Goal: Communication & Community: Answer question/provide support

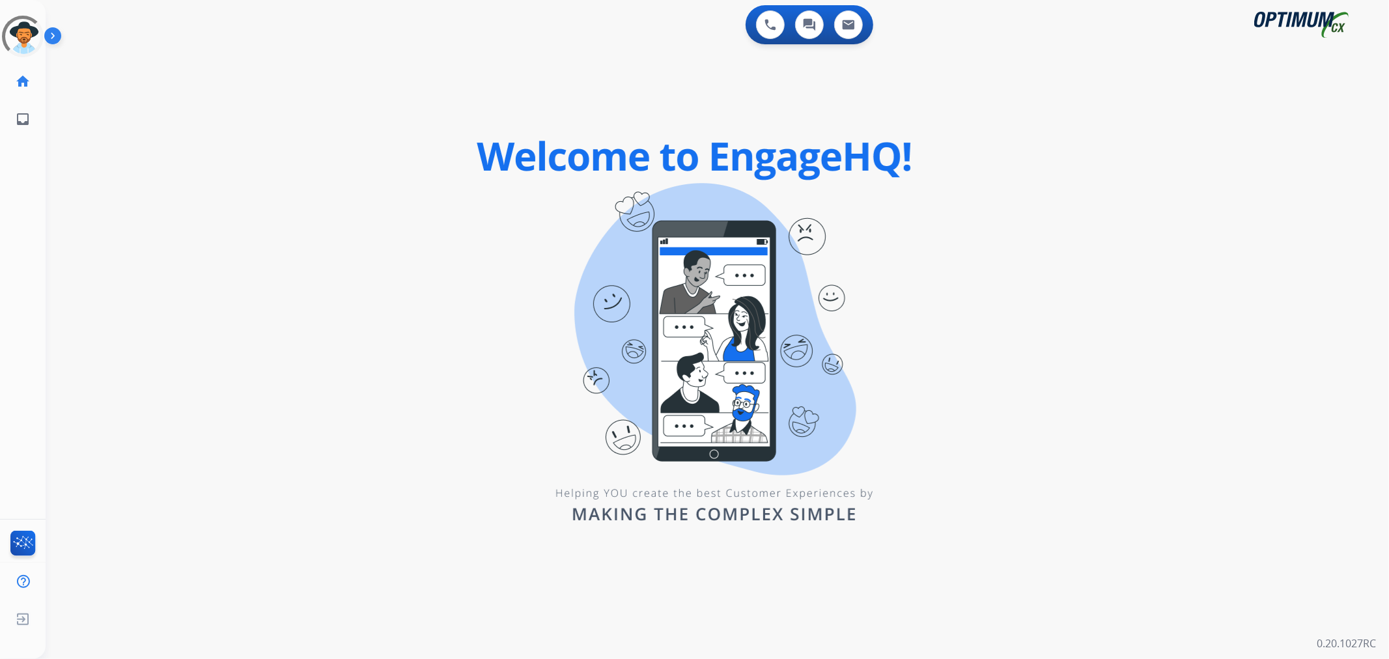
click at [59, 36] on img at bounding box center [55, 38] width 22 height 25
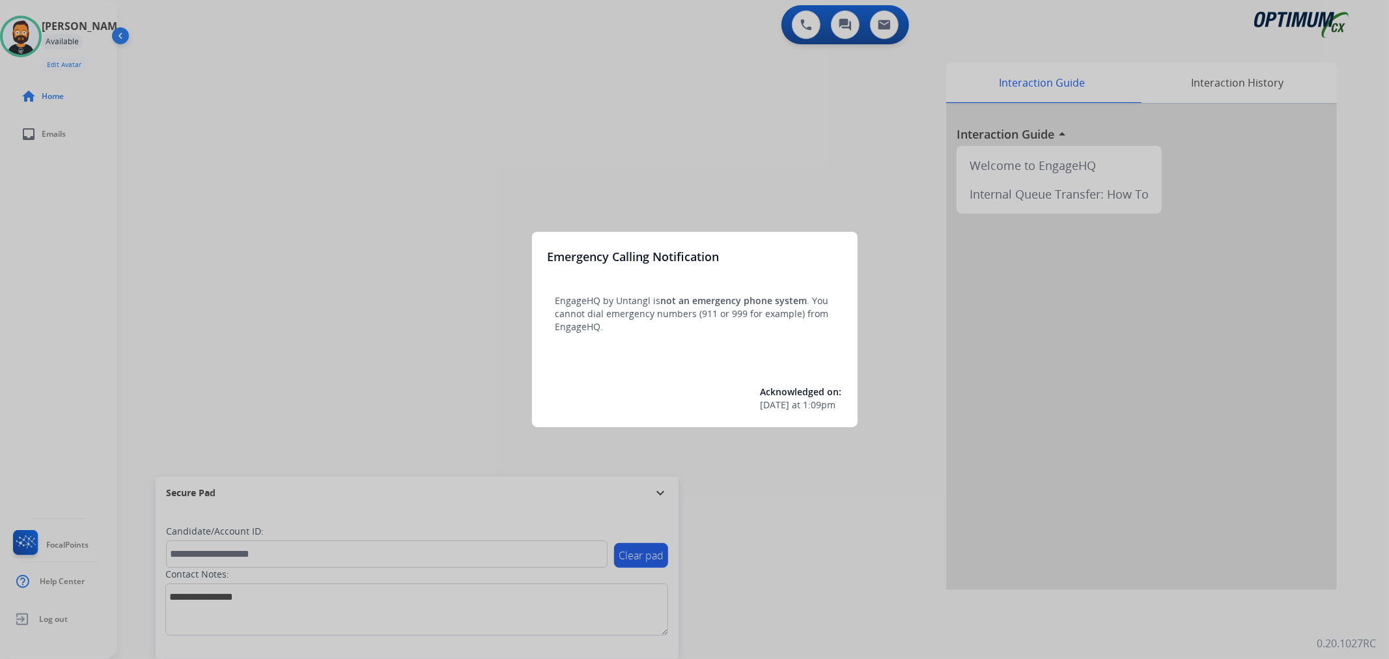
click at [667, 499] on div at bounding box center [694, 329] width 1389 height 659
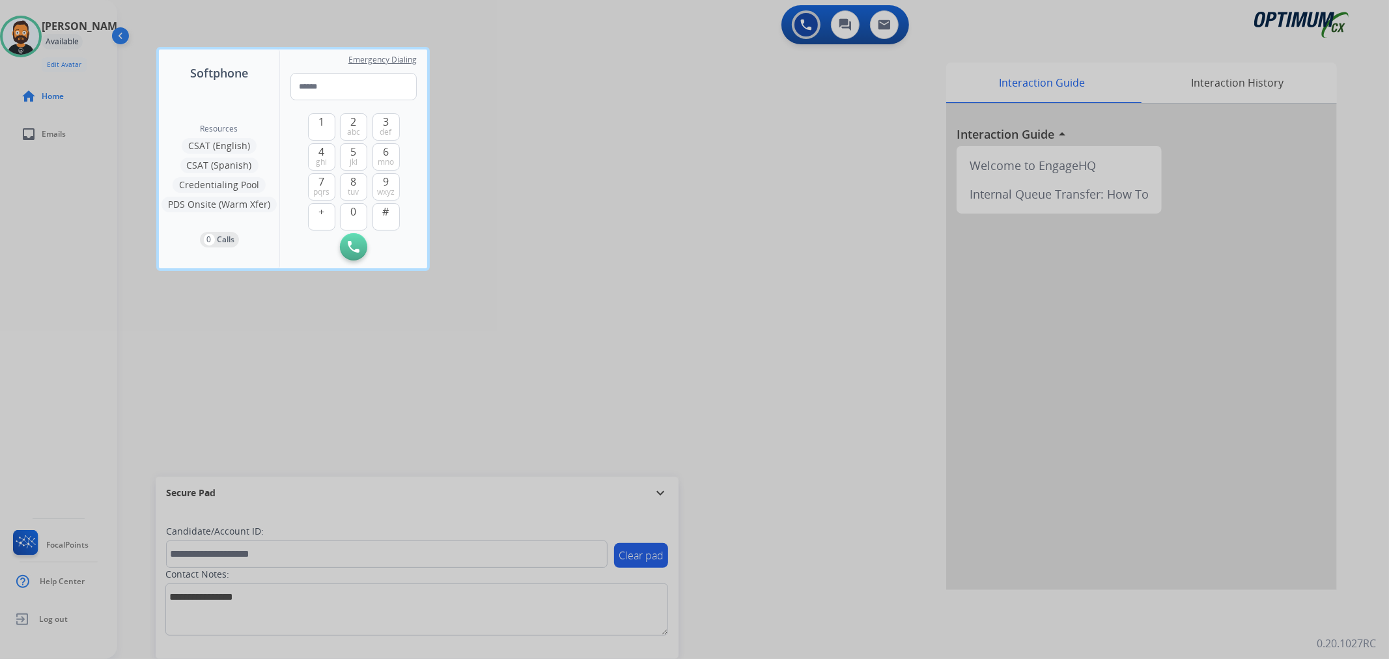
click at [660, 493] on div at bounding box center [694, 329] width 1389 height 659
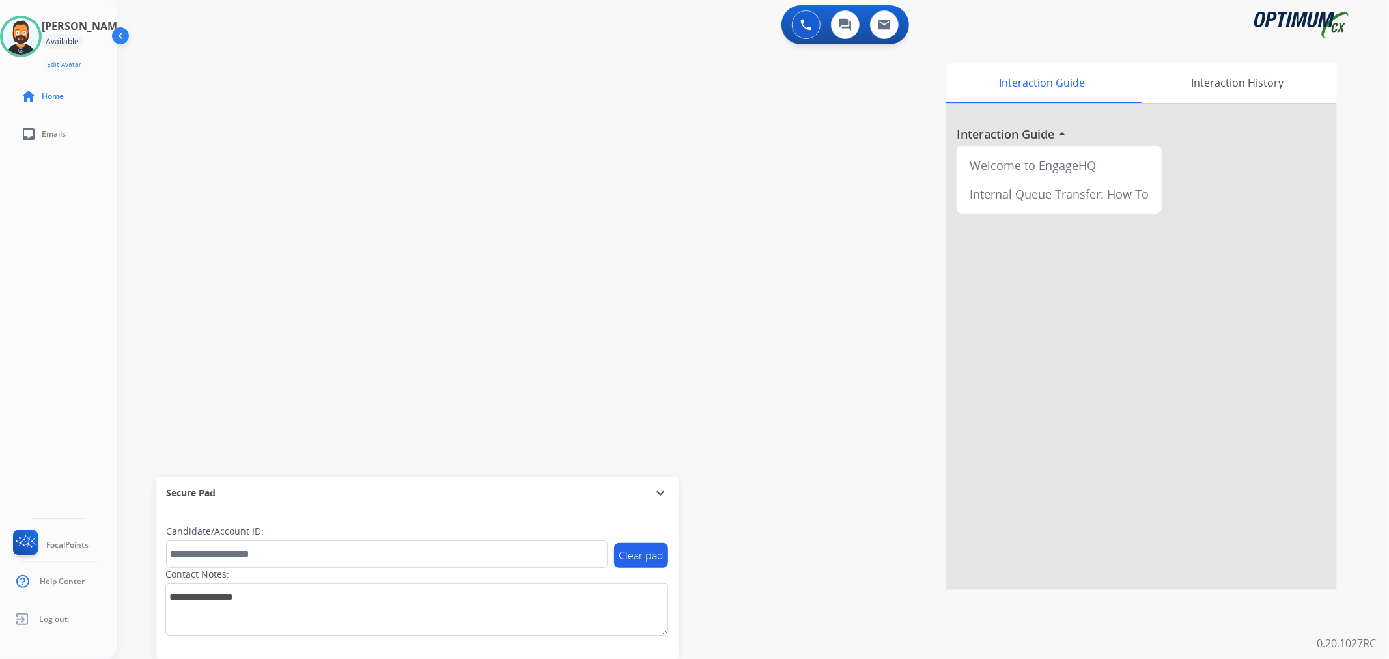
click at [662, 495] on mat-icon "expand_more" at bounding box center [660, 493] width 16 height 16
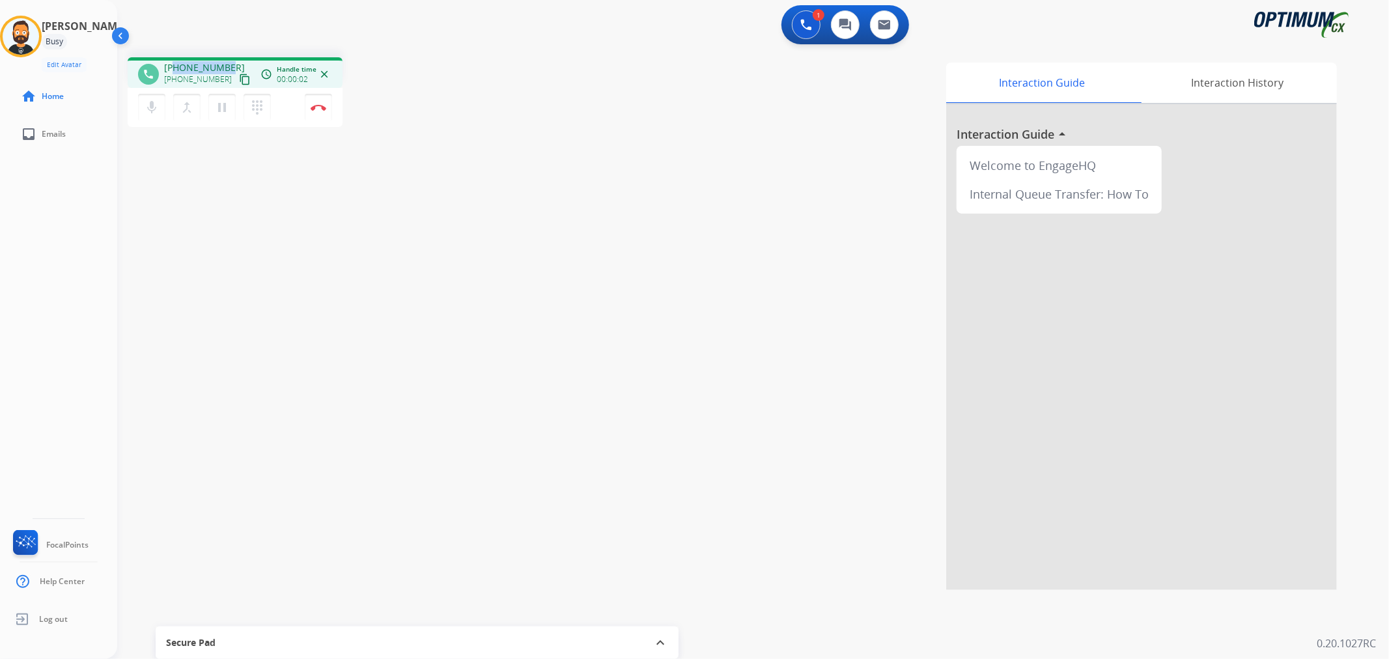
drag, startPoint x: 226, startPoint y: 61, endPoint x: 175, endPoint y: 61, distance: 51.4
click at [175, 61] on span "[PHONE_NUMBER]" at bounding box center [204, 67] width 81 height 13
copy span "7186874810"
click at [219, 102] on mat-icon "pause" at bounding box center [222, 108] width 16 height 16
click at [223, 102] on mat-icon "play_arrow" at bounding box center [222, 108] width 16 height 16
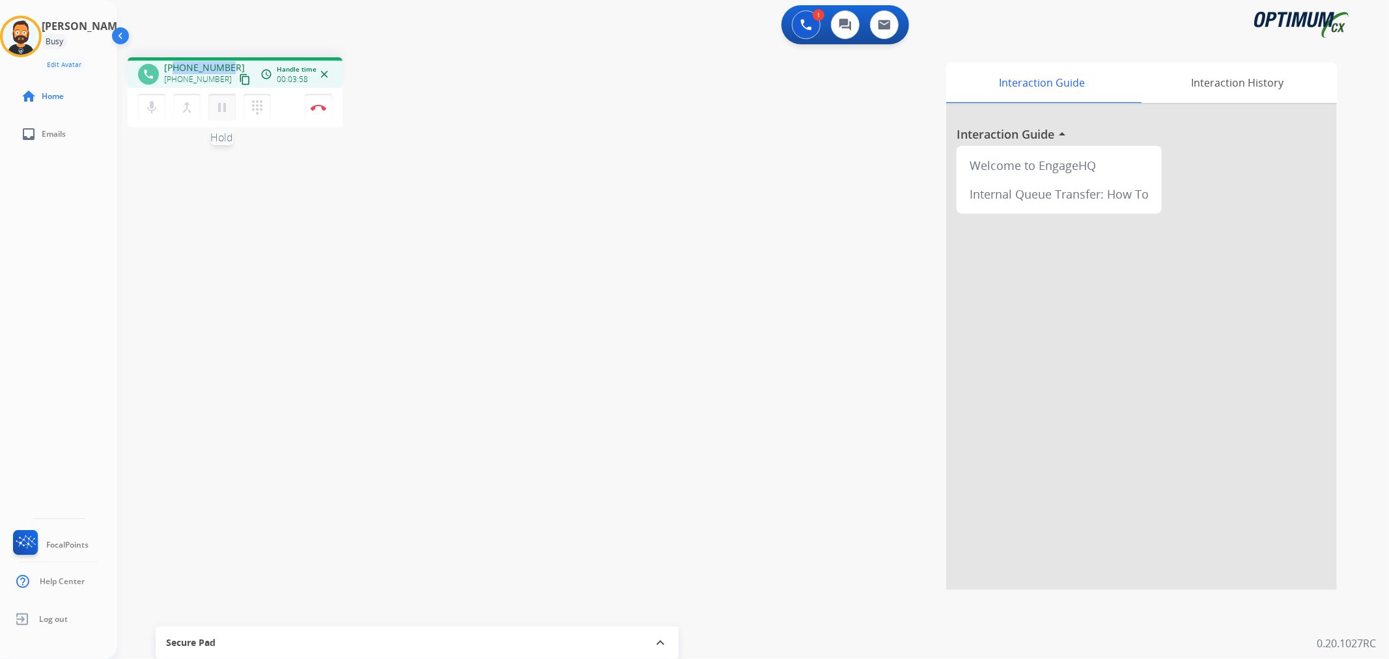
click at [224, 104] on mat-icon "pause" at bounding box center [222, 108] width 16 height 16
click at [216, 108] on mat-icon "play_arrow" at bounding box center [222, 108] width 16 height 16
click at [223, 101] on mat-icon "pause" at bounding box center [222, 108] width 16 height 16
click at [220, 94] on button "play_arrow Hold" at bounding box center [221, 107] width 27 height 27
click at [319, 107] on img at bounding box center [319, 107] width 16 height 7
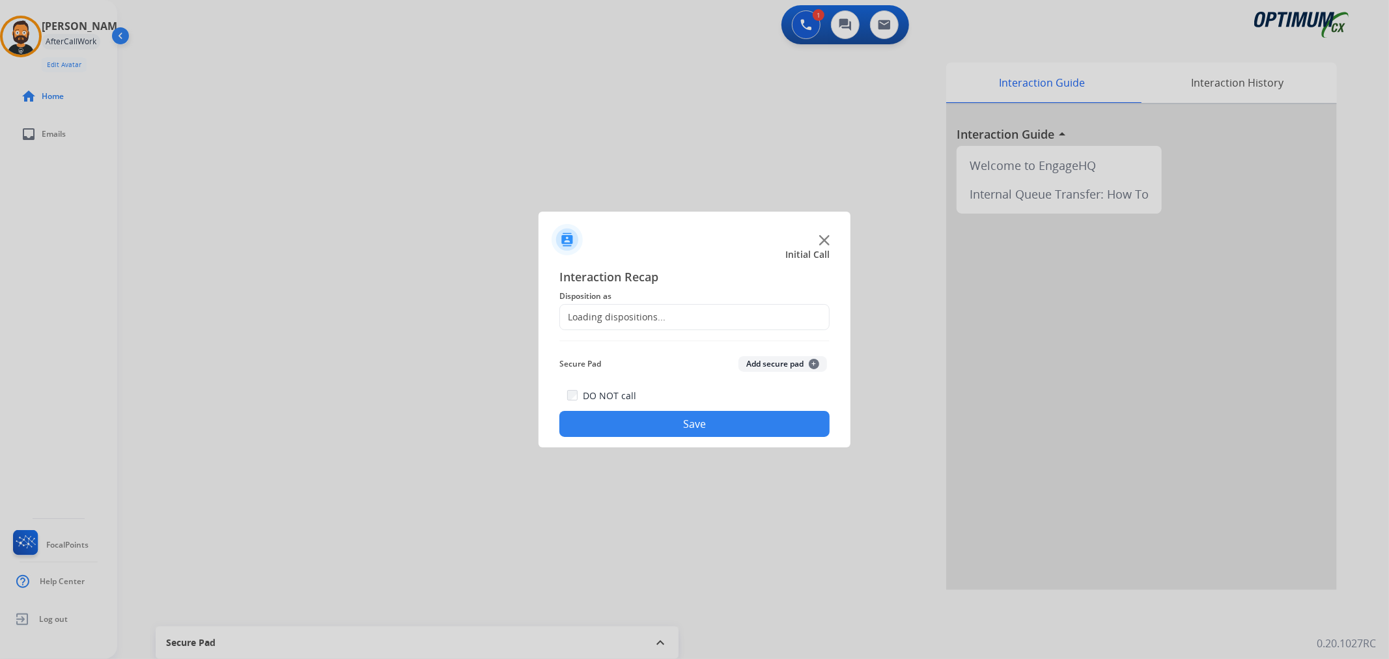
click at [587, 320] on div "Loading dispositions..." at bounding box center [612, 317] width 105 height 13
click at [593, 322] on input "text" at bounding box center [694, 317] width 270 height 26
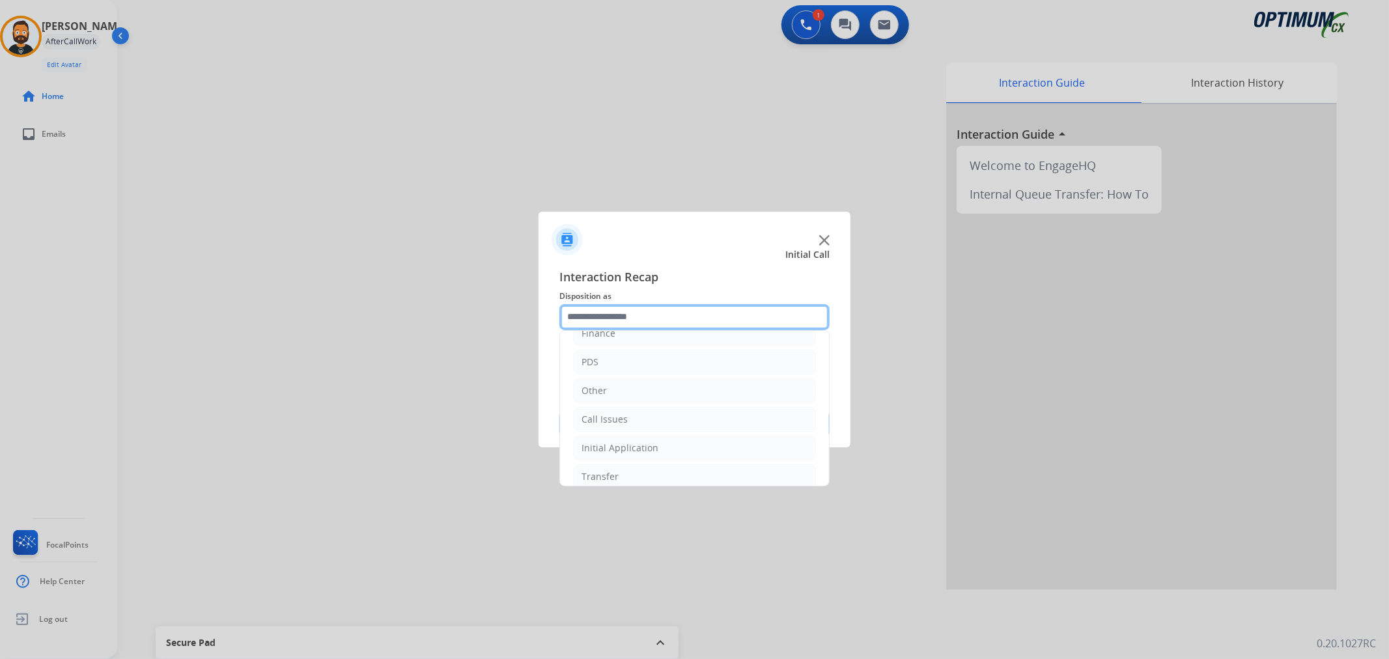
scroll to position [89, 0]
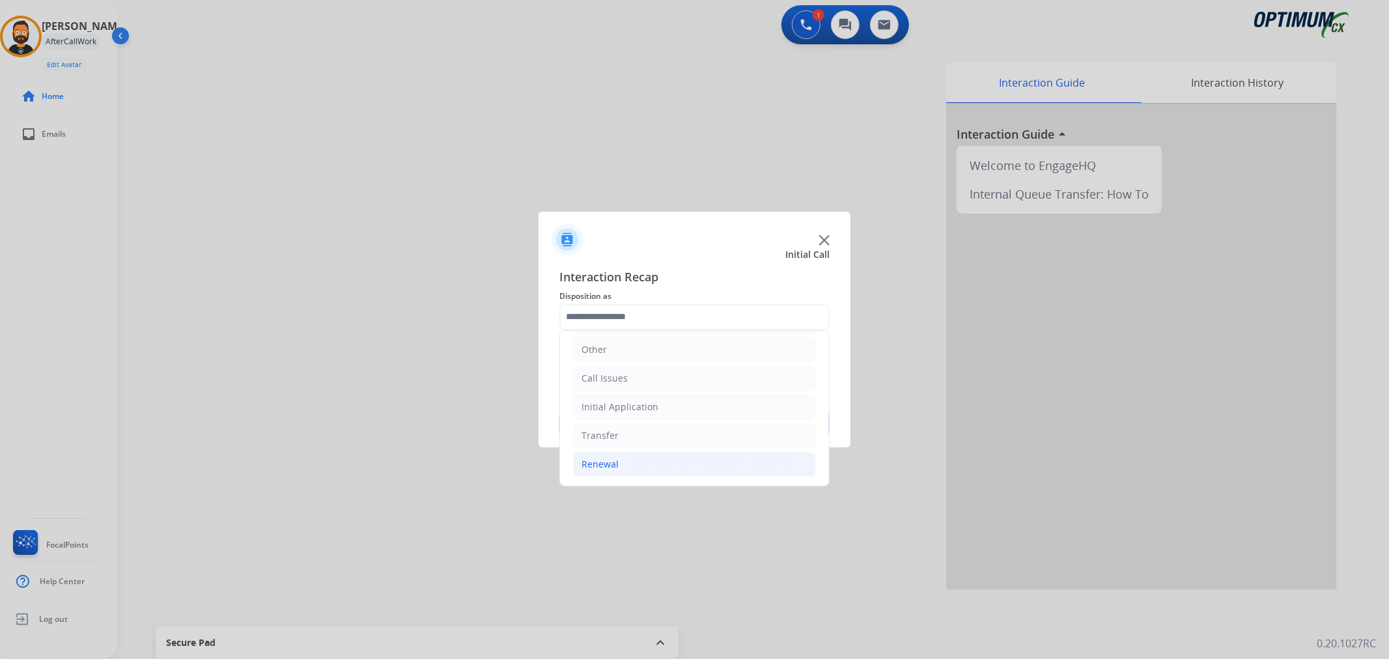
click at [634, 462] on li "Renewal" at bounding box center [694, 464] width 243 height 25
click at [674, 382] on div "Credential Resend (Renewal)" at bounding box center [671, 381] width 126 height 13
type input "**********"
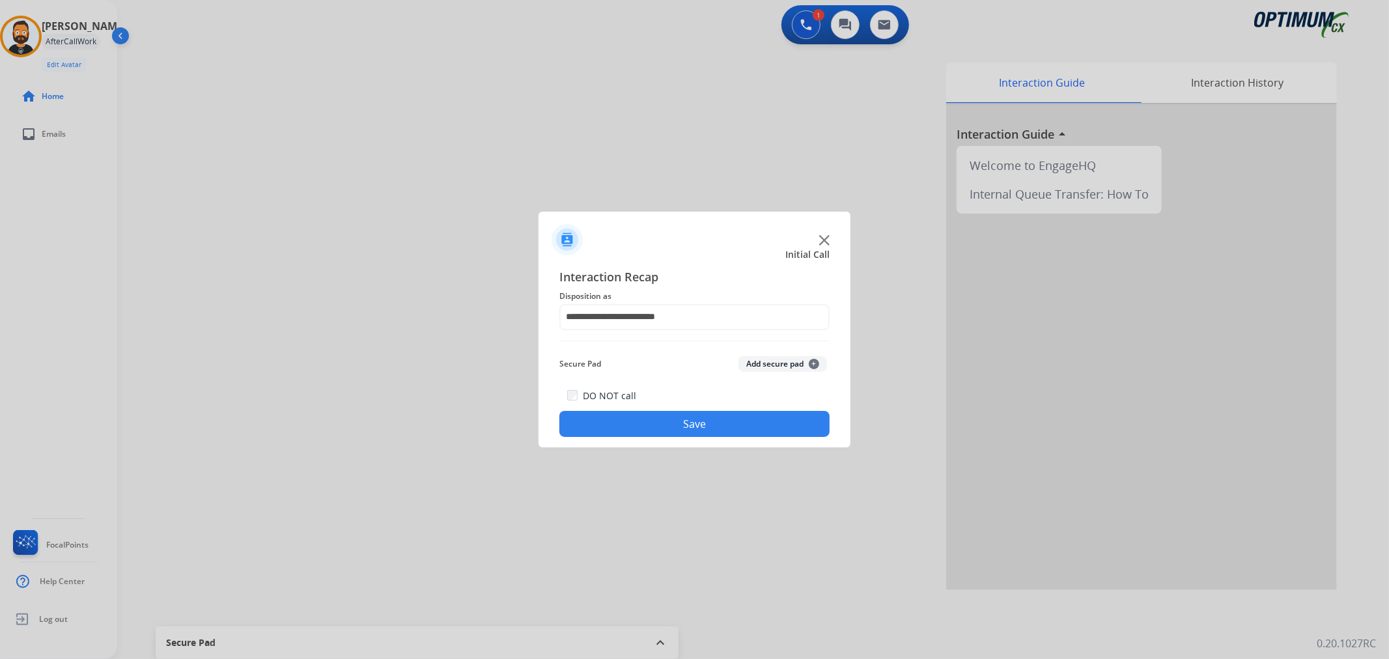
click at [675, 423] on button "Save" at bounding box center [694, 424] width 270 height 26
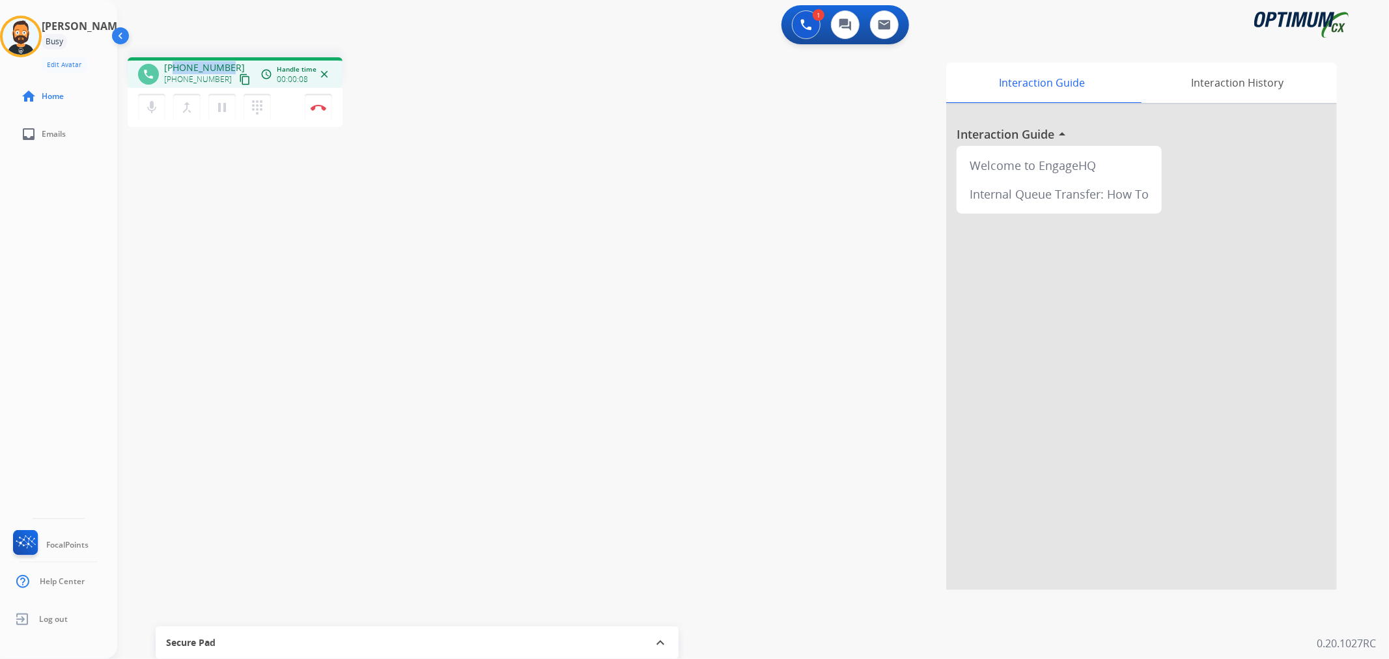
drag, startPoint x: 227, startPoint y: 61, endPoint x: 176, endPoint y: 63, distance: 50.2
click at [176, 63] on div "[PHONE_NUMBER] [PHONE_NUMBER] content_copy" at bounding box center [208, 74] width 89 height 26
copy span "6313779491"
click at [313, 108] on img at bounding box center [319, 107] width 16 height 7
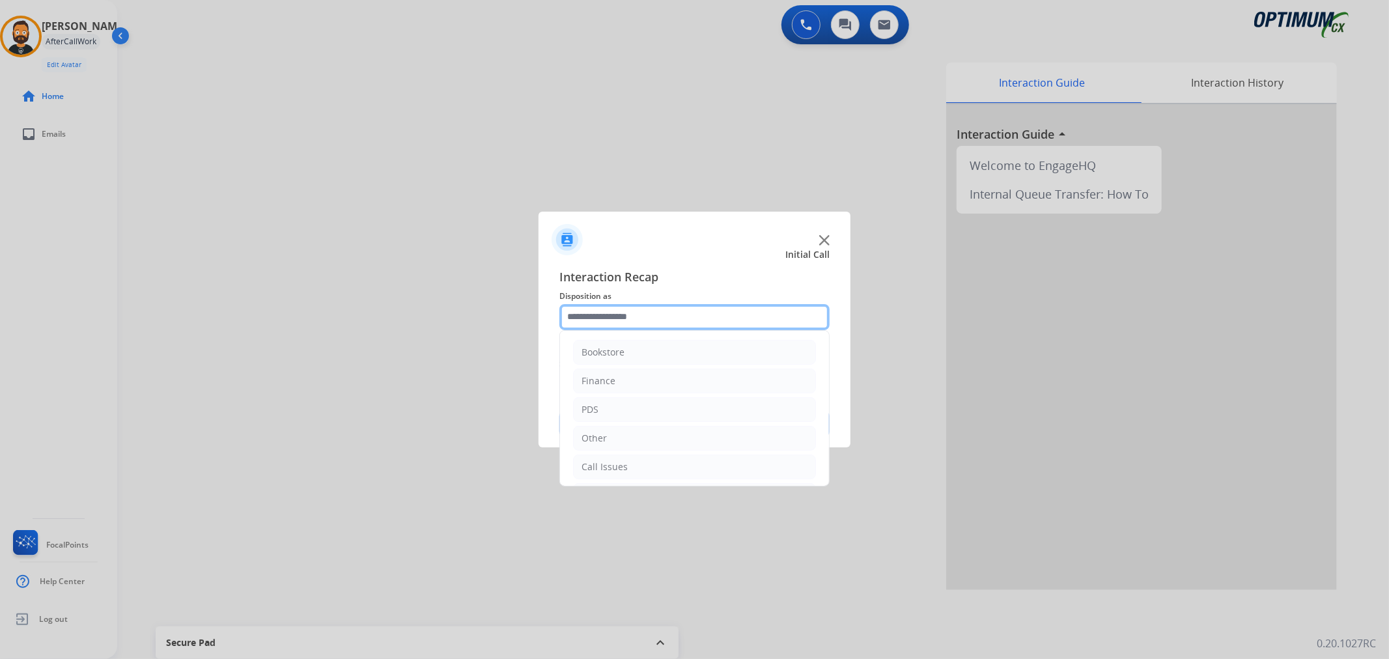
click at [593, 326] on input "text" at bounding box center [694, 317] width 270 height 26
click at [639, 402] on div "Initial Application" at bounding box center [619, 406] width 77 height 13
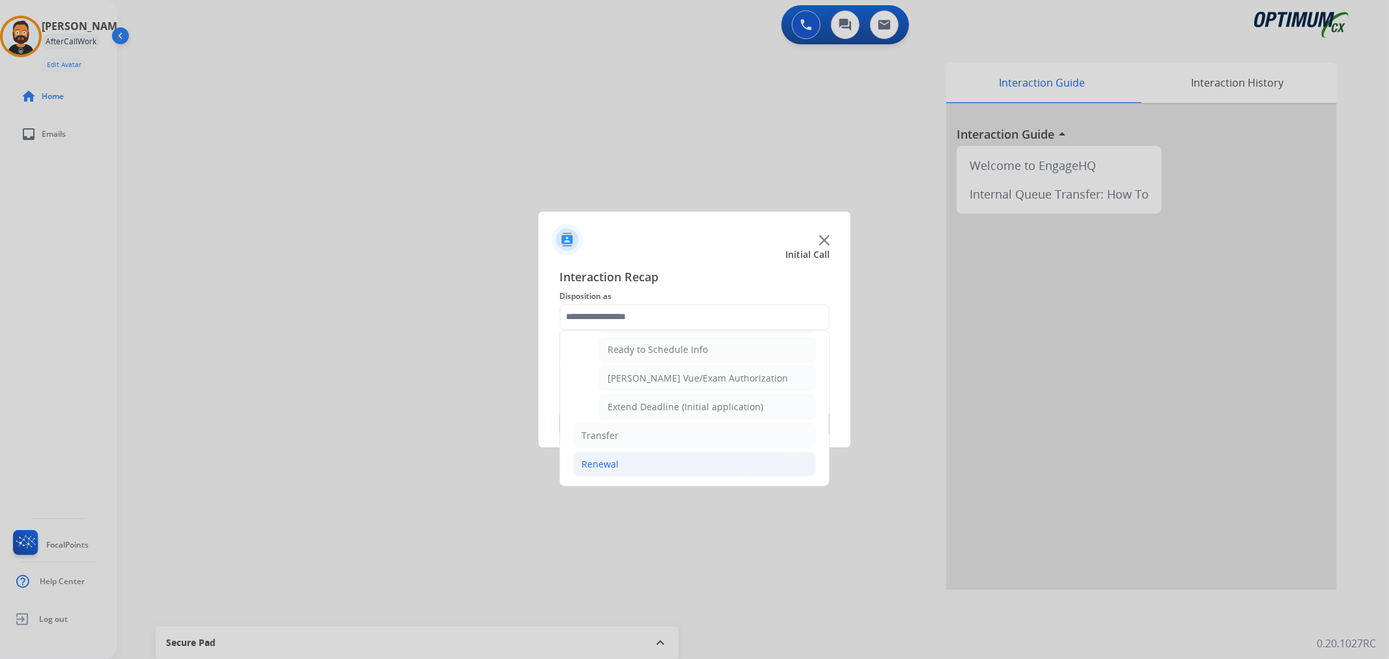
click at [646, 457] on li "Renewal" at bounding box center [694, 464] width 243 height 25
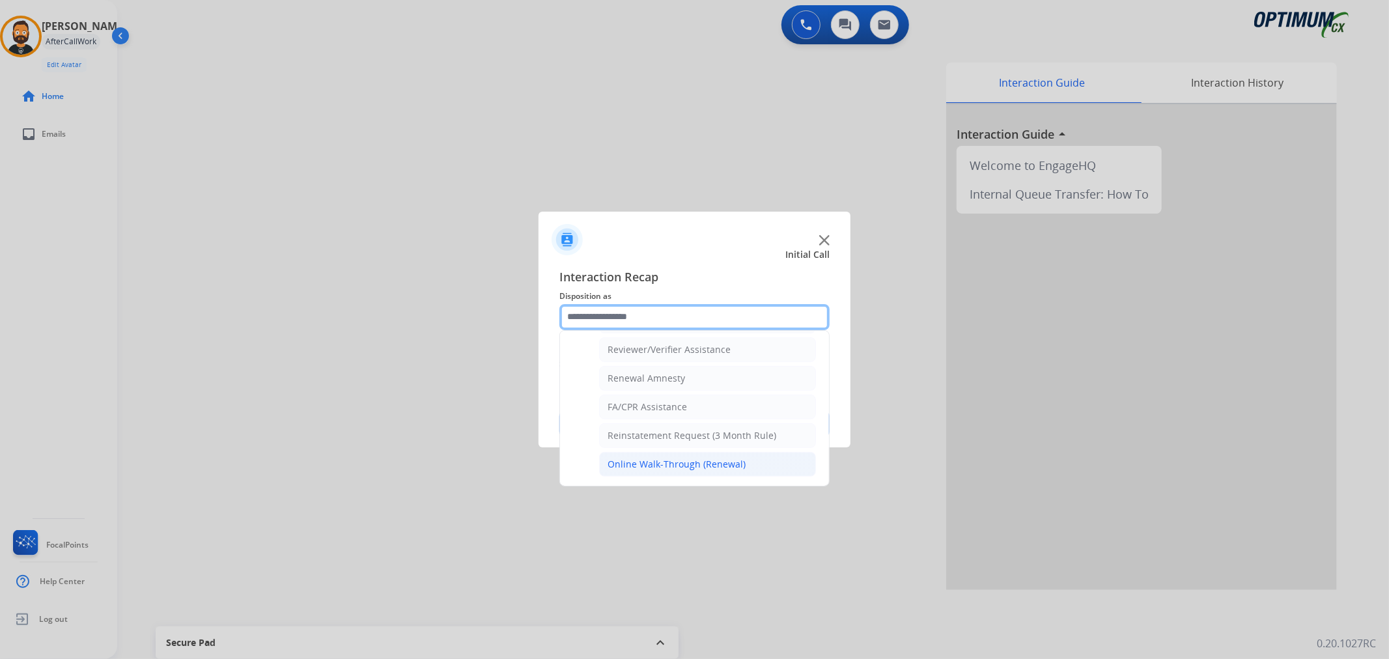
scroll to position [385, 0]
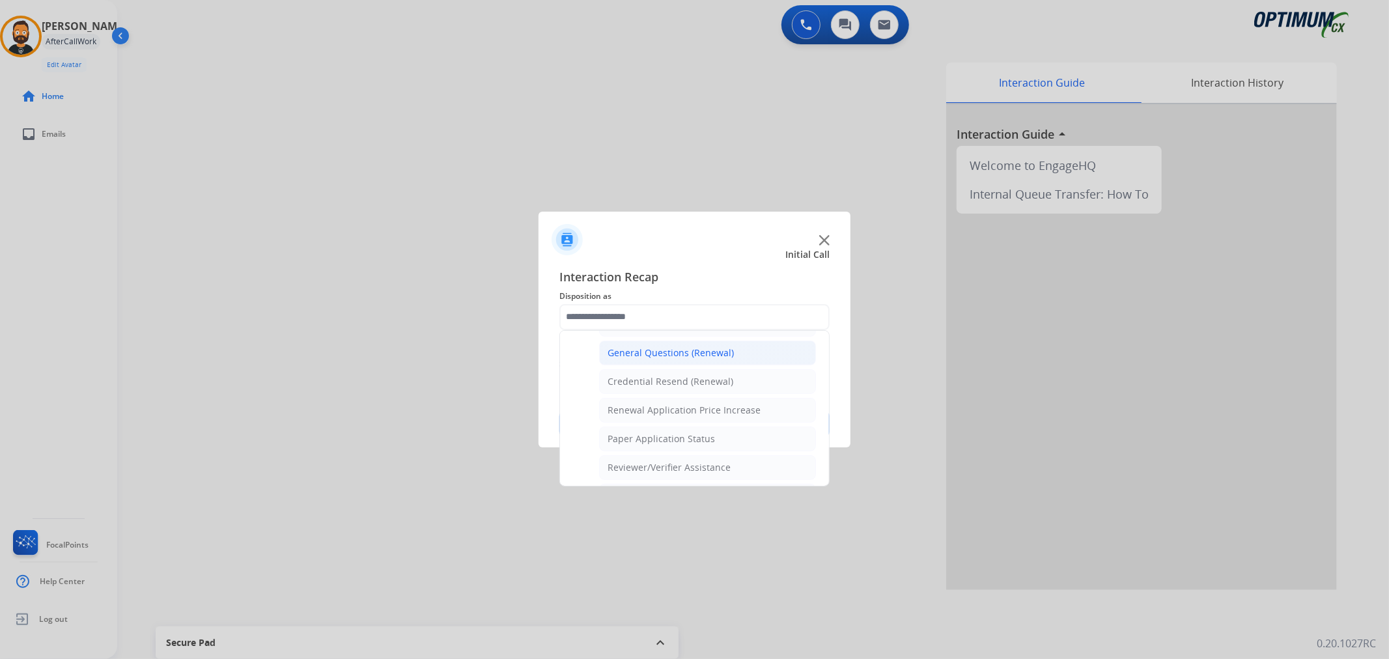
click at [671, 353] on div "General Questions (Renewal)" at bounding box center [671, 352] width 126 height 13
type input "**********"
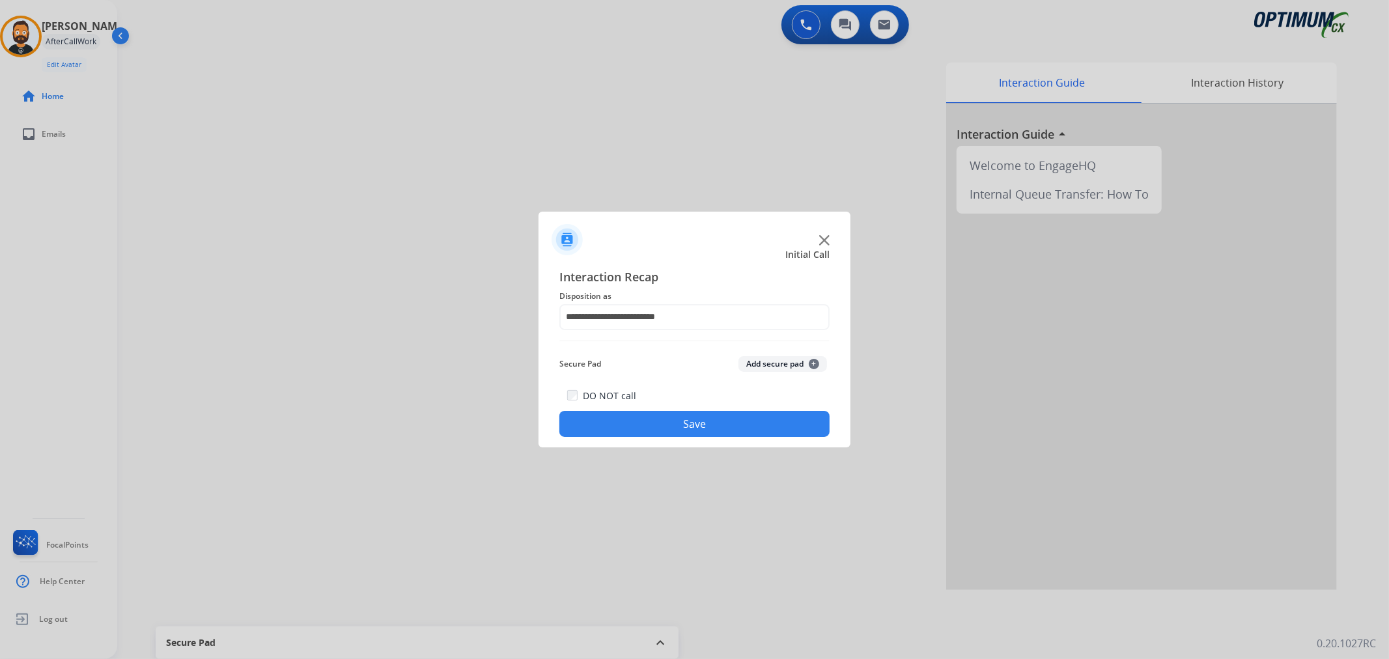
click at [664, 415] on button "Save" at bounding box center [694, 424] width 270 height 26
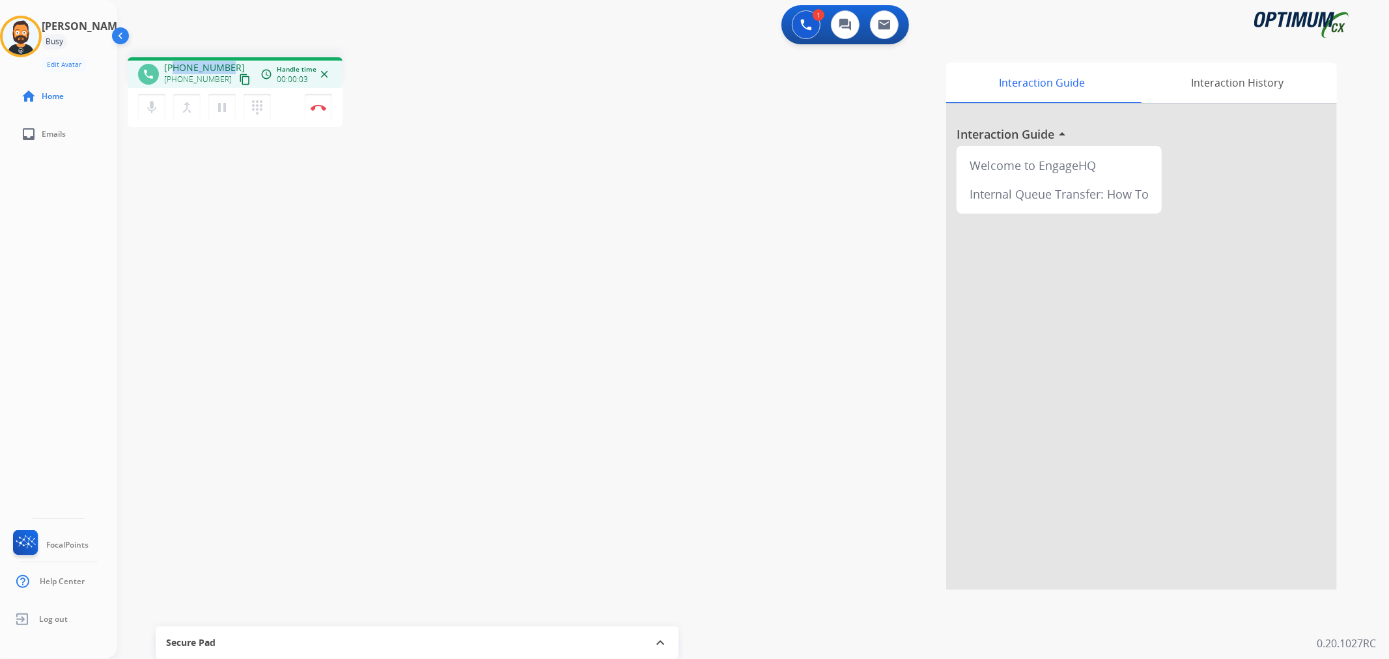
drag, startPoint x: 229, startPoint y: 59, endPoint x: 176, endPoint y: 63, distance: 52.8
click at [176, 63] on div "phone [PHONE_NUMBER] [PHONE_NUMBER] content_copy access_time Call metrics Queue…" at bounding box center [235, 72] width 215 height 31
copy span "6015519880"
click at [320, 107] on img at bounding box center [319, 107] width 16 height 7
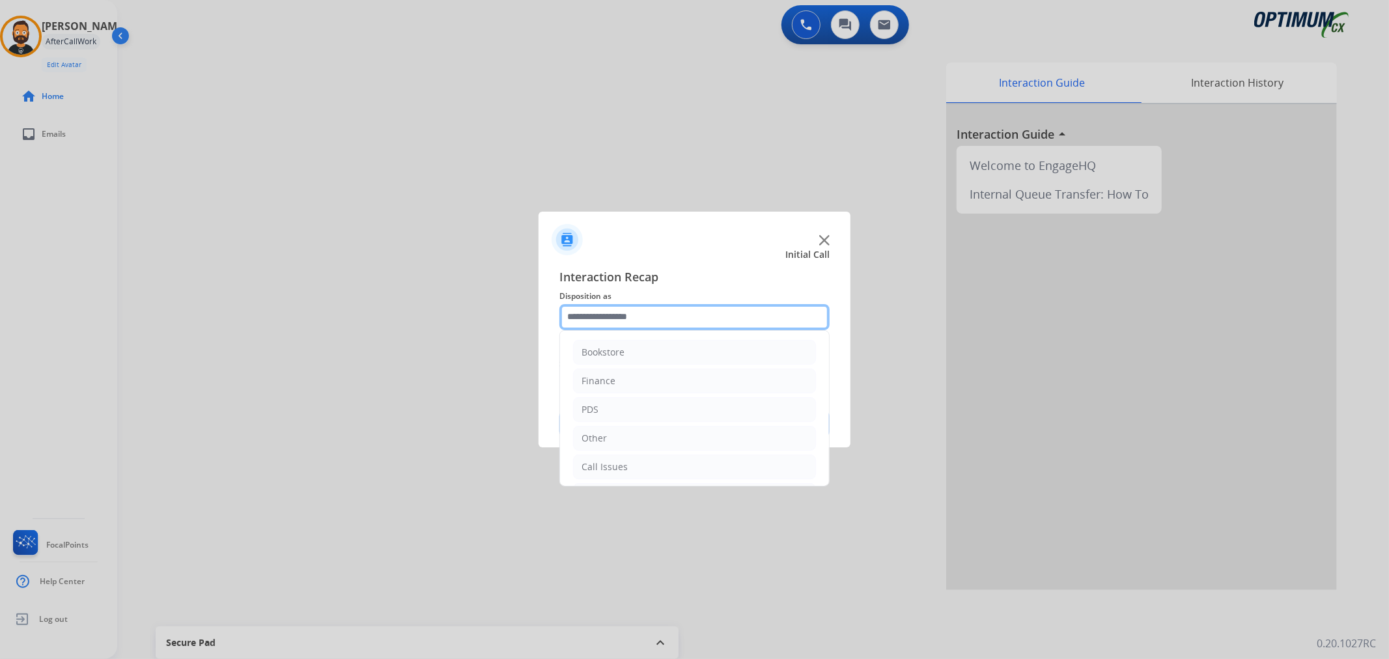
click at [628, 318] on input "text" at bounding box center [694, 317] width 270 height 26
click at [623, 464] on li "Renewal" at bounding box center [694, 464] width 243 height 25
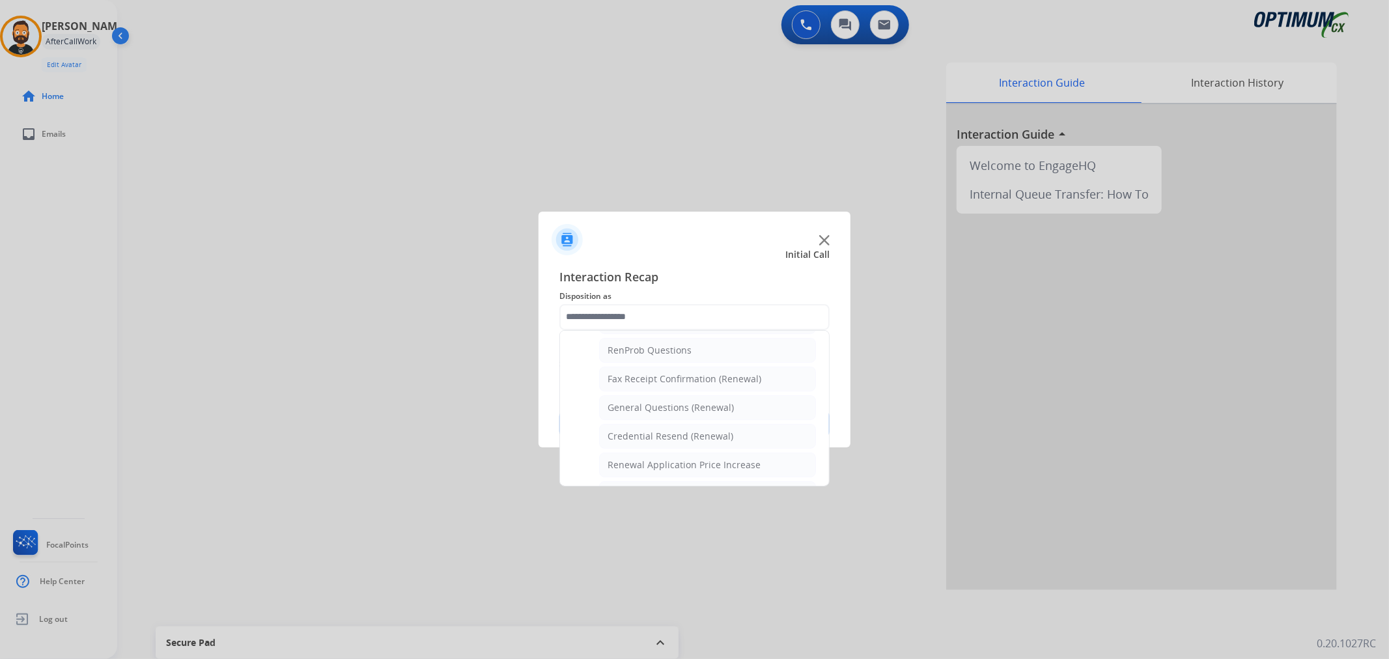
click at [647, 407] on div "General Questions (Renewal)" at bounding box center [671, 407] width 126 height 13
type input "**********"
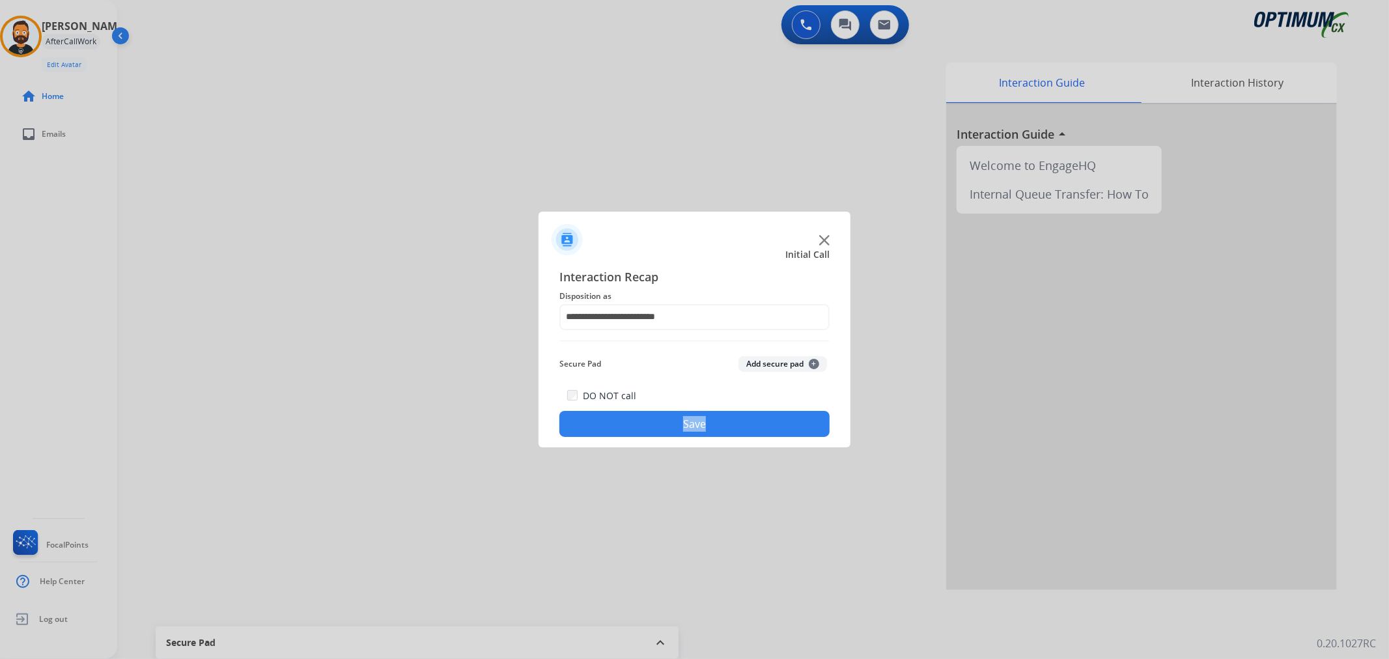
drag, startPoint x: 647, startPoint y: 407, endPoint x: 630, endPoint y: 425, distance: 24.4
click at [643, 408] on div "DO NOT call Save" at bounding box center [694, 411] width 270 height 49
click at [630, 425] on button "Save" at bounding box center [694, 424] width 270 height 26
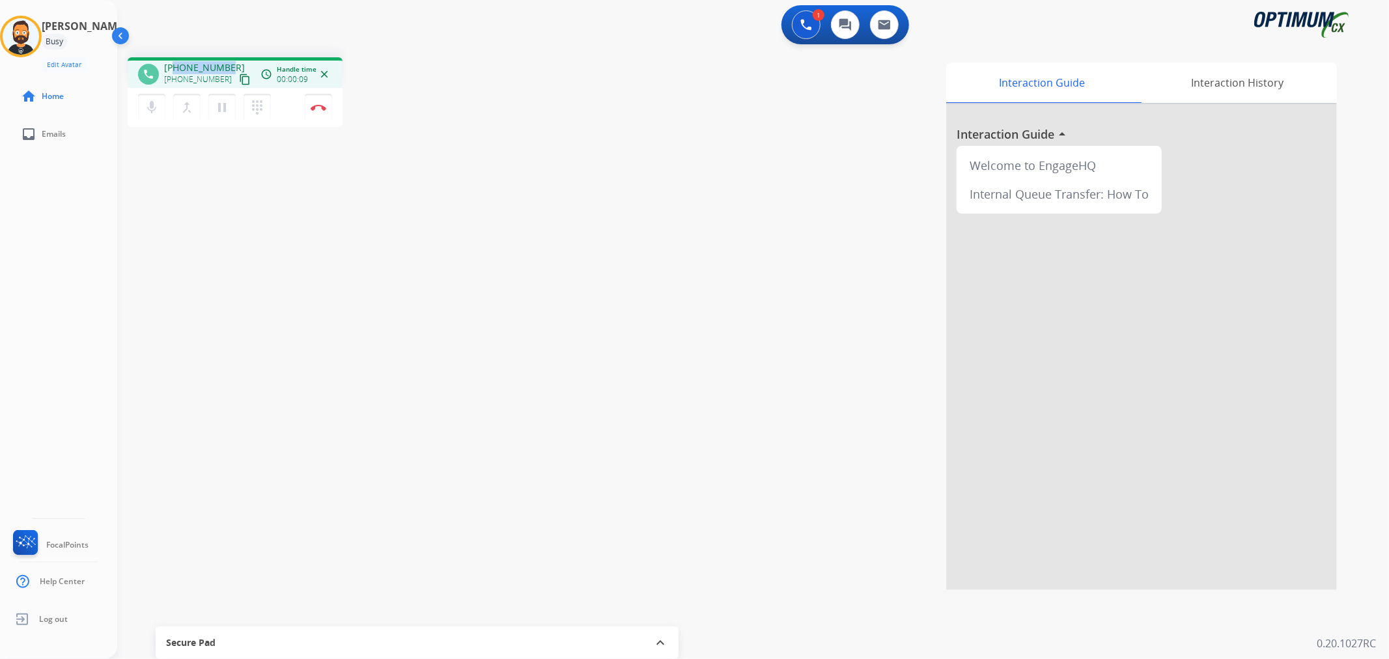
drag, startPoint x: 227, startPoint y: 61, endPoint x: 175, endPoint y: 62, distance: 52.1
click at [175, 62] on div "[PHONE_NUMBER] [PHONE_NUMBER] content_copy" at bounding box center [208, 74] width 89 height 26
copy span "8703172497"
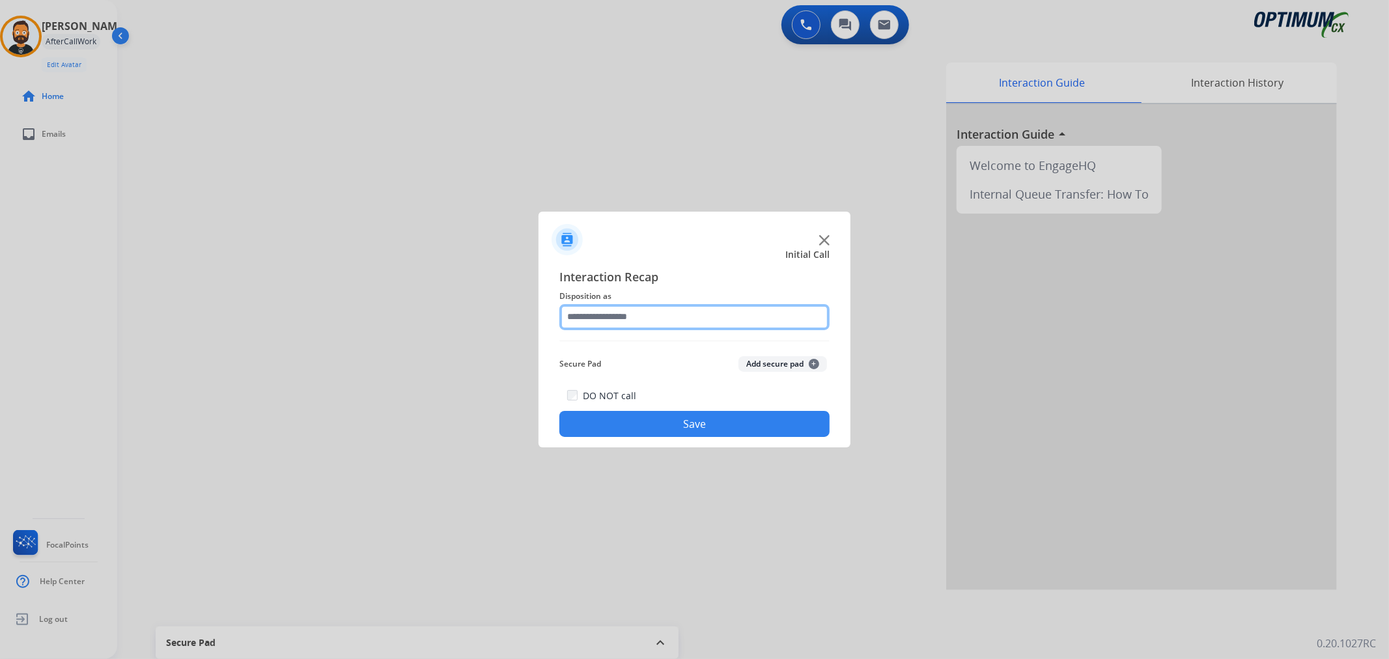
click at [593, 324] on input "text" at bounding box center [694, 317] width 270 height 26
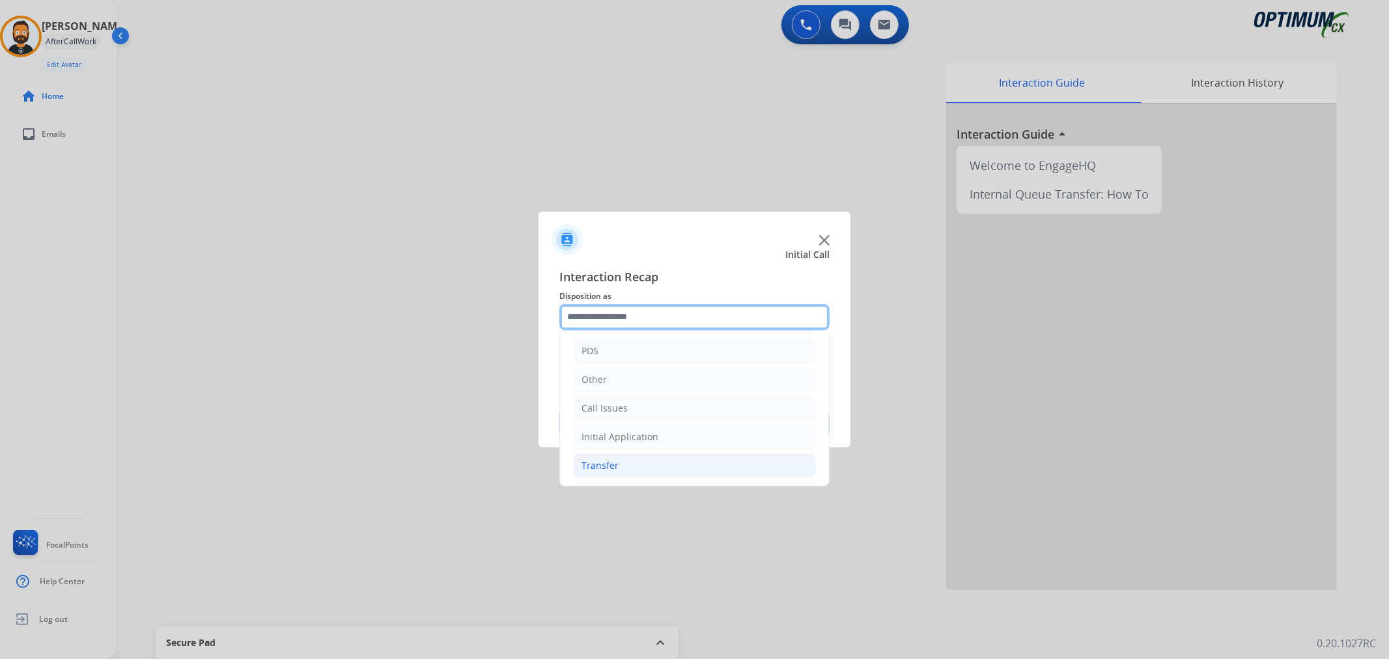
scroll to position [89, 0]
click at [620, 466] on li "Renewal" at bounding box center [694, 464] width 243 height 25
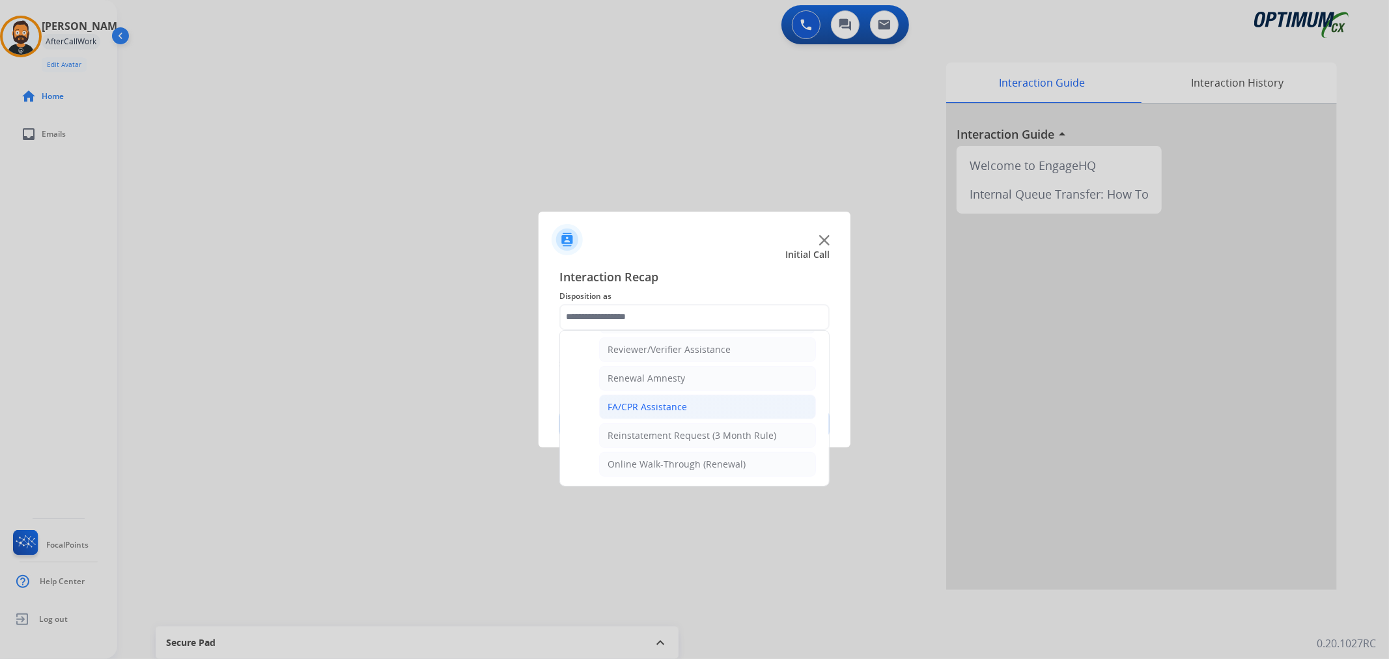
click at [650, 409] on div "FA/CPR Assistance" at bounding box center [647, 406] width 79 height 13
type input "**********"
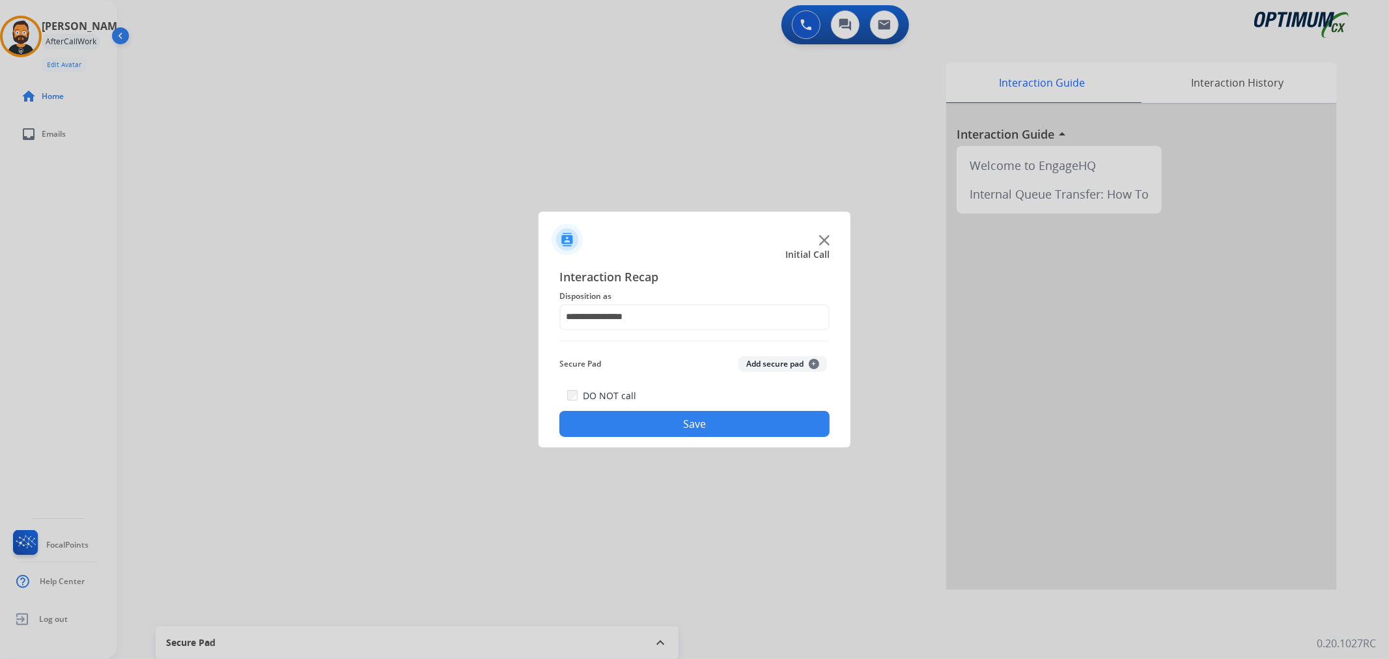
click at [643, 434] on button "Save" at bounding box center [694, 424] width 270 height 26
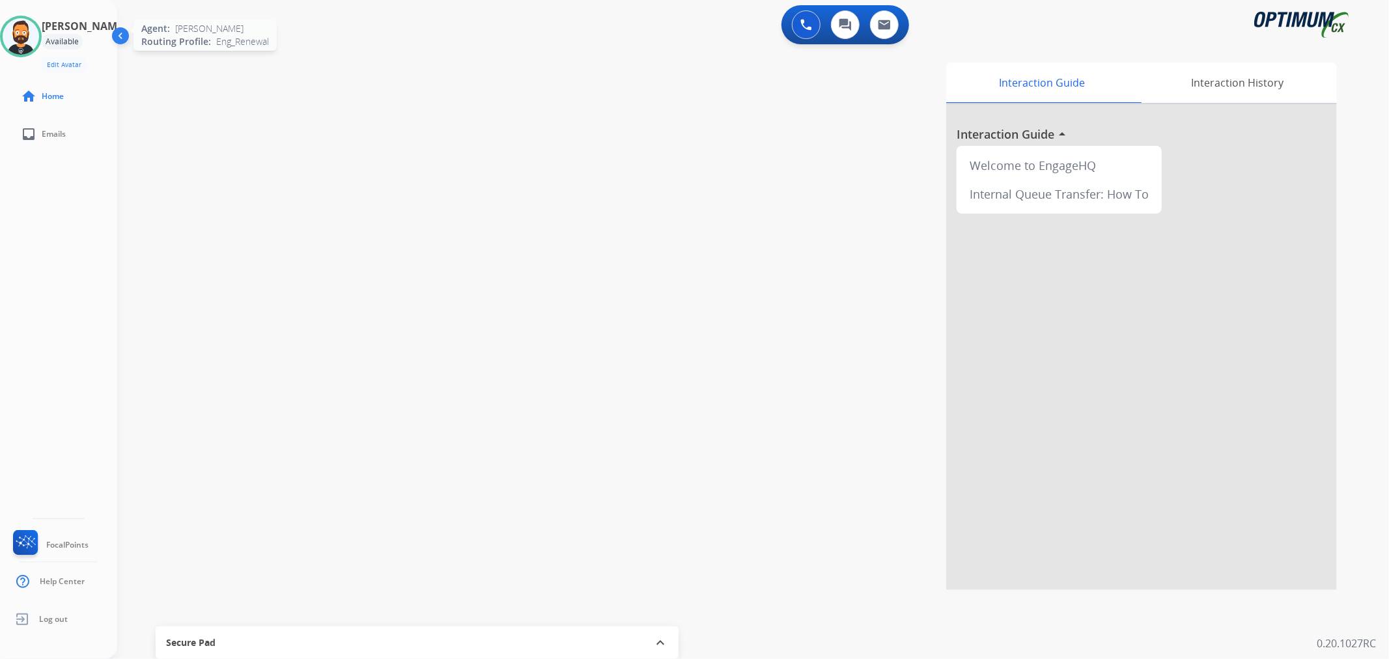
click at [18, 33] on img at bounding box center [21, 36] width 36 height 36
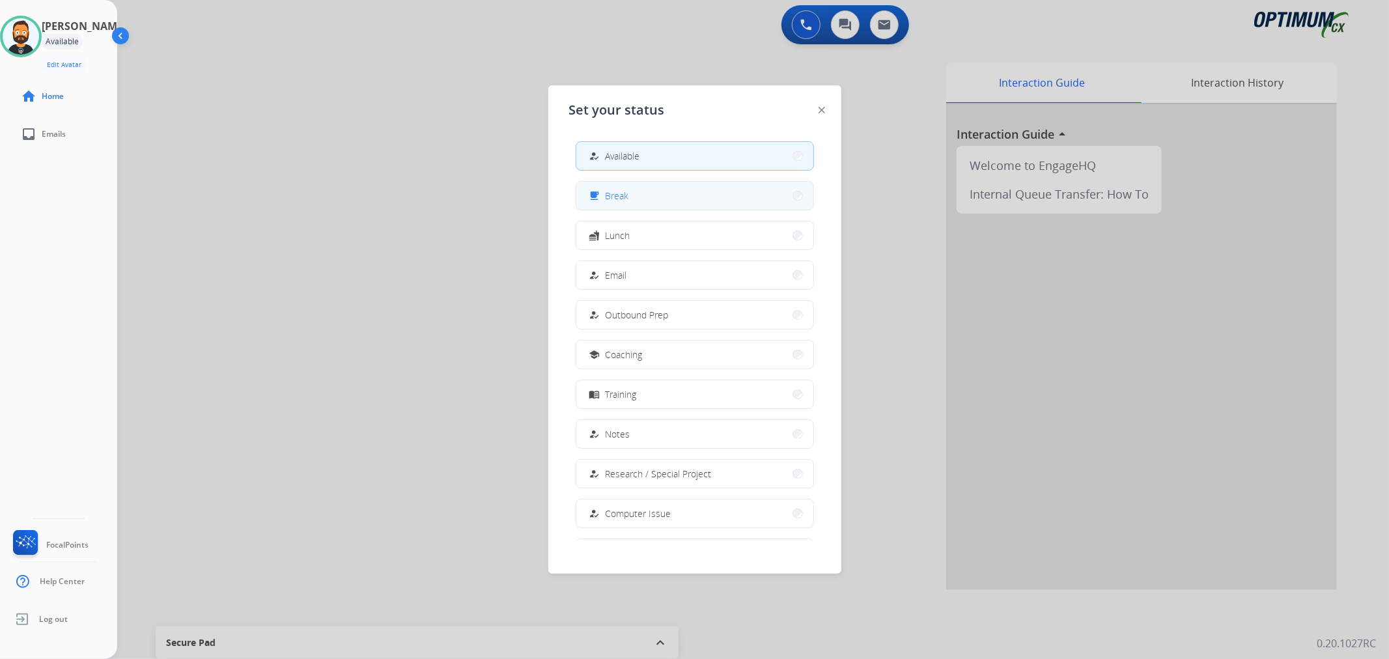
click at [647, 201] on button "free_breakfast Break" at bounding box center [694, 196] width 237 height 28
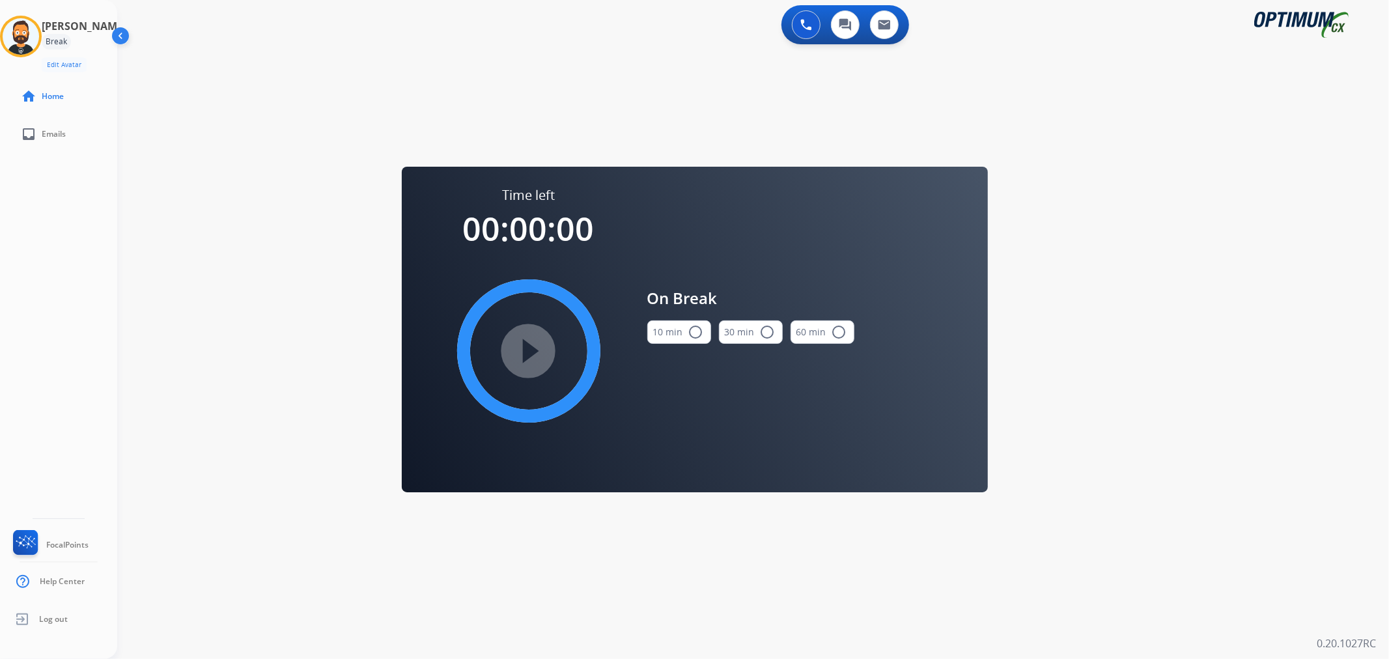
click at [671, 320] on button "10 min radio_button_unchecked" at bounding box center [679, 331] width 64 height 23
click at [528, 354] on mat-icon "play_circle_filled" at bounding box center [529, 351] width 16 height 16
drag, startPoint x: 36, startPoint y: 29, endPoint x: 78, endPoint y: 49, distance: 46.0
click at [36, 29] on icon at bounding box center [21, 37] width 42 height 42
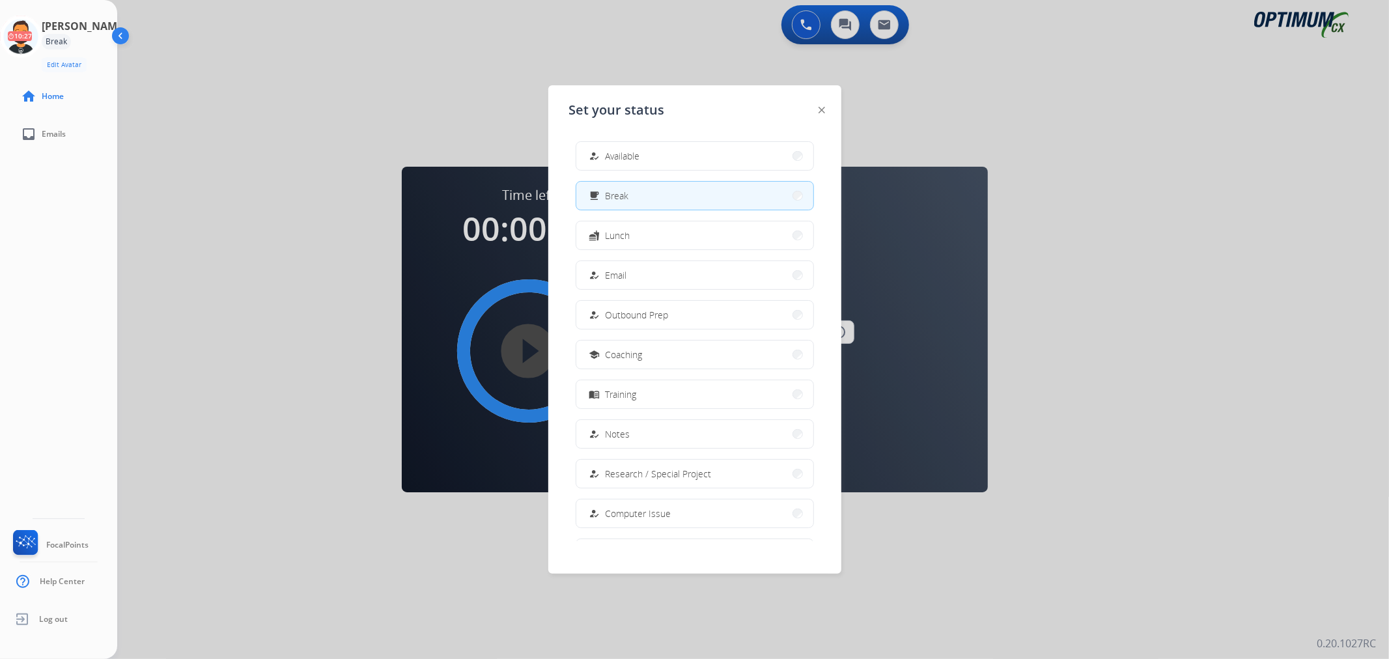
click at [634, 152] on span "Available" at bounding box center [623, 156] width 35 height 14
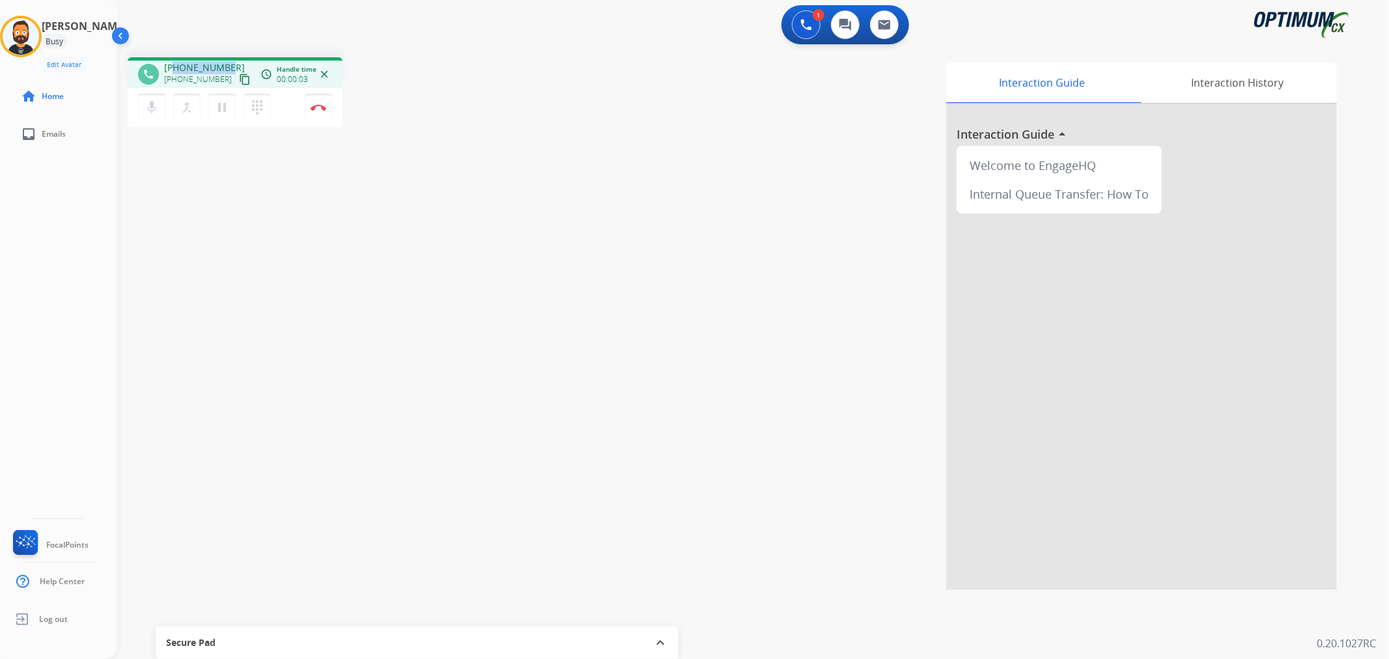
drag, startPoint x: 229, startPoint y: 63, endPoint x: 176, endPoint y: 59, distance: 52.9
click at [176, 59] on div "phone [PHONE_NUMBER] [PHONE_NUMBER] content_copy access_time Call metrics Queue…" at bounding box center [235, 72] width 215 height 31
copy span "5046791716"
click at [219, 107] on mat-icon "pause" at bounding box center [222, 108] width 16 height 16
click at [224, 101] on mat-icon "play_arrow" at bounding box center [222, 108] width 16 height 16
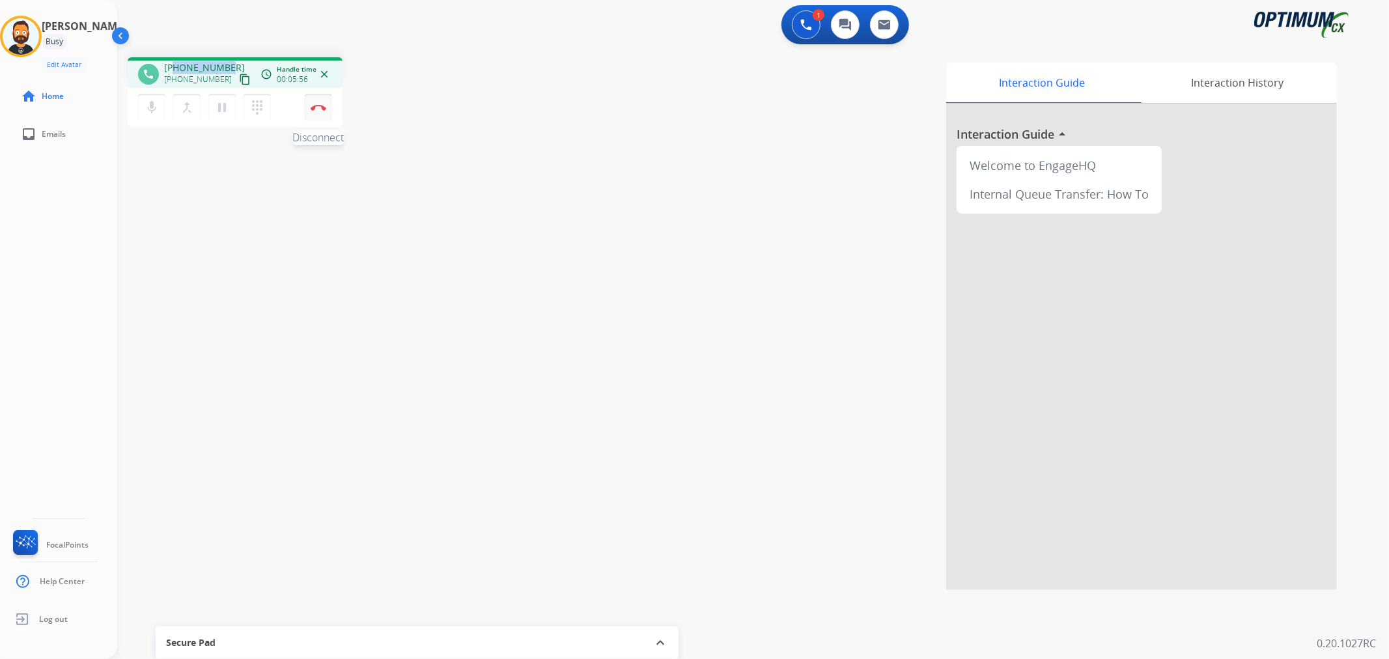
click at [322, 105] on img at bounding box center [319, 107] width 16 height 7
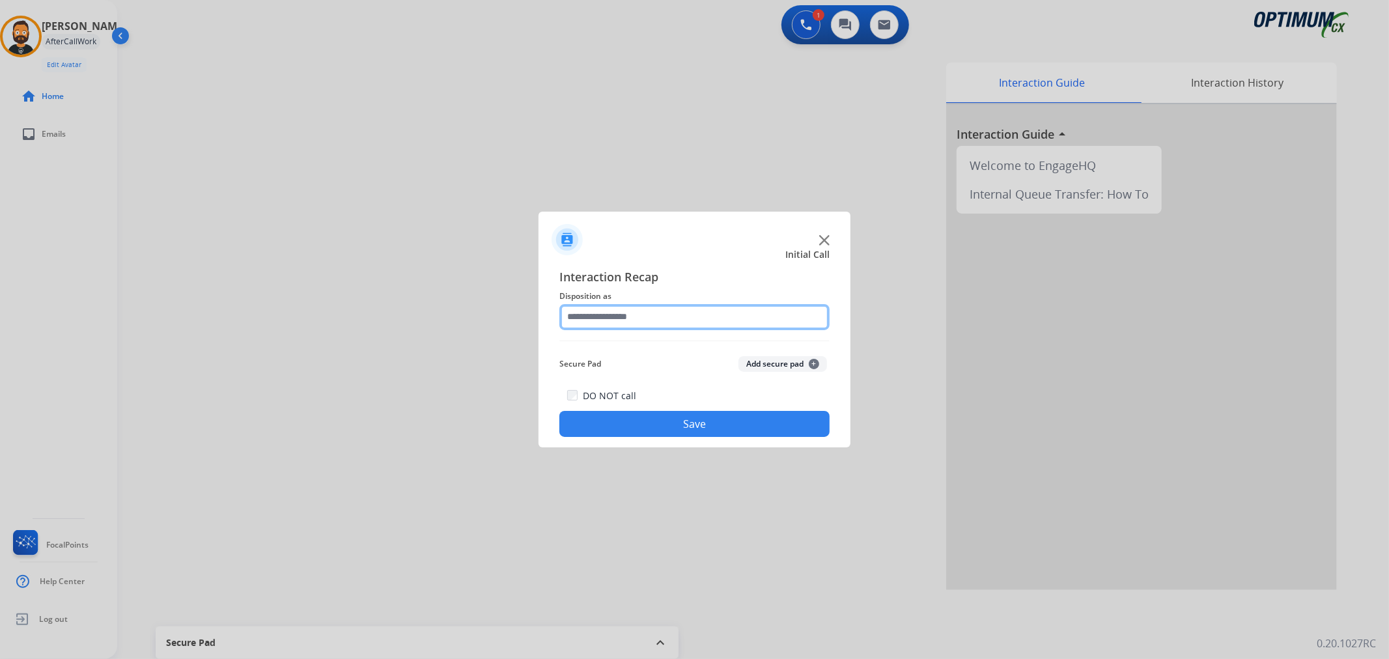
drag, startPoint x: 675, startPoint y: 311, endPoint x: 677, endPoint y: 326, distance: 14.5
click at [675, 311] on input "text" at bounding box center [694, 317] width 270 height 26
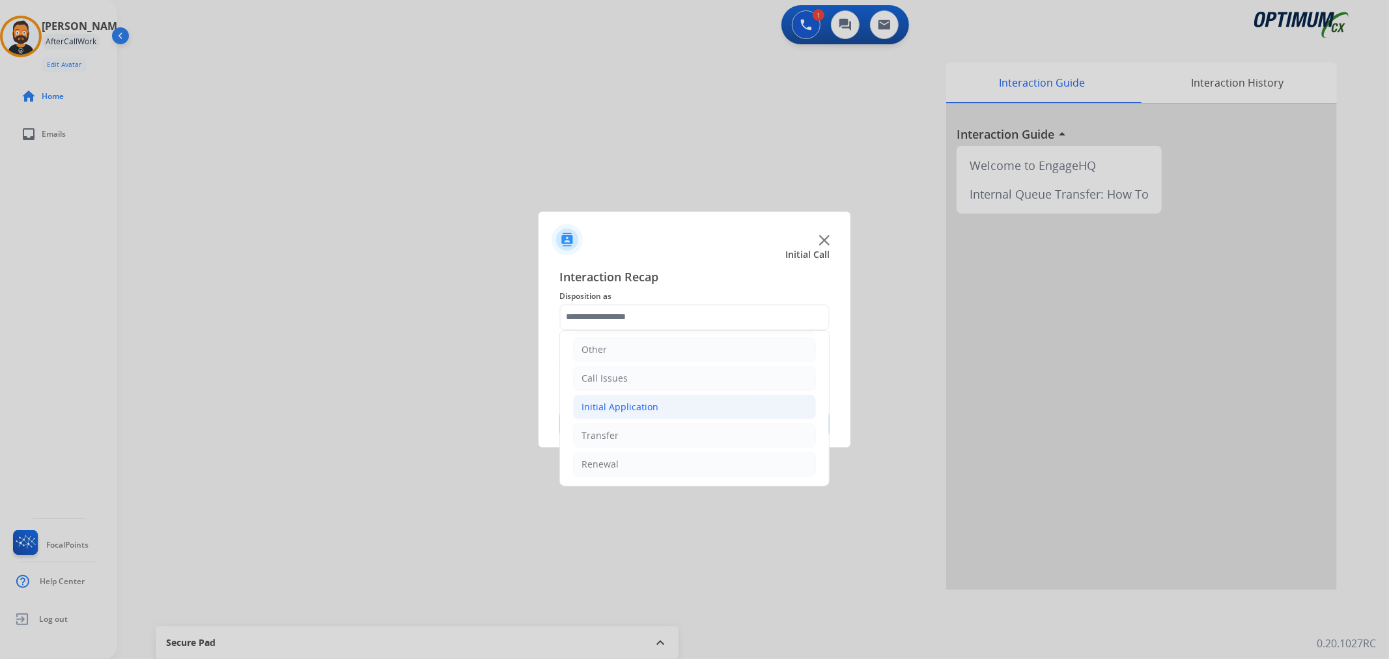
click at [660, 404] on li "Initial Application" at bounding box center [694, 407] width 243 height 25
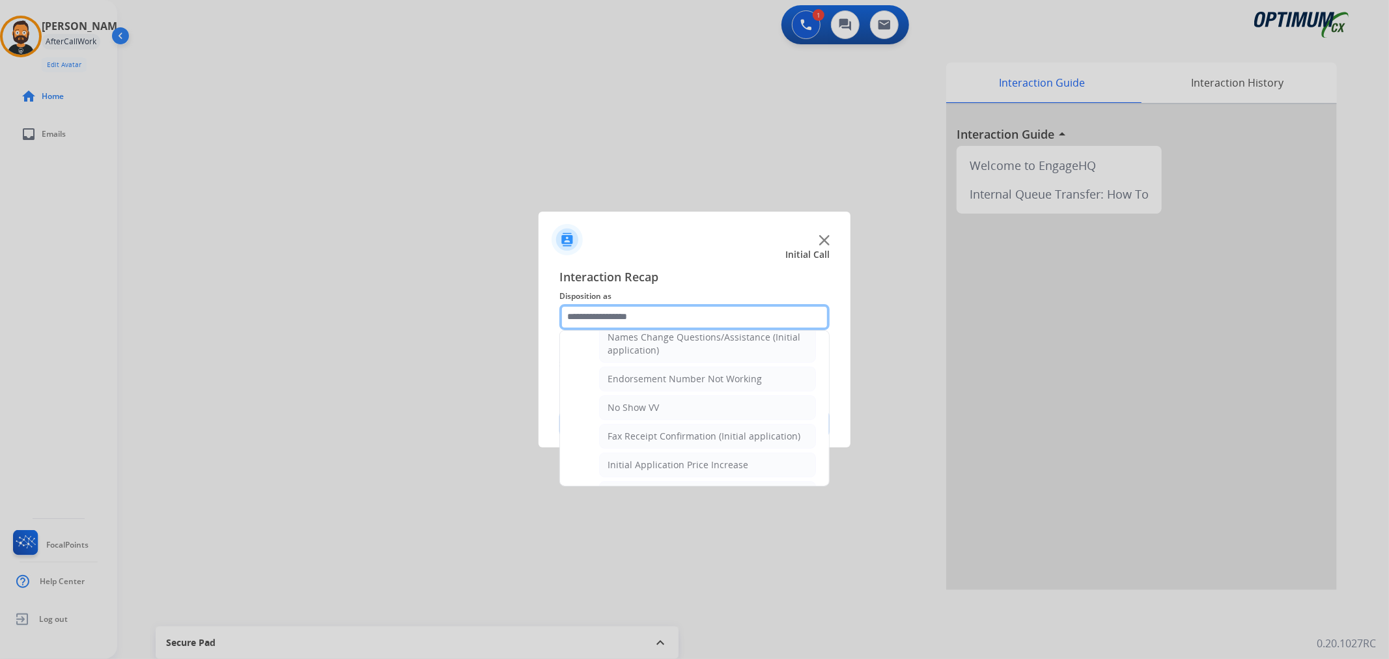
scroll to position [451, 0]
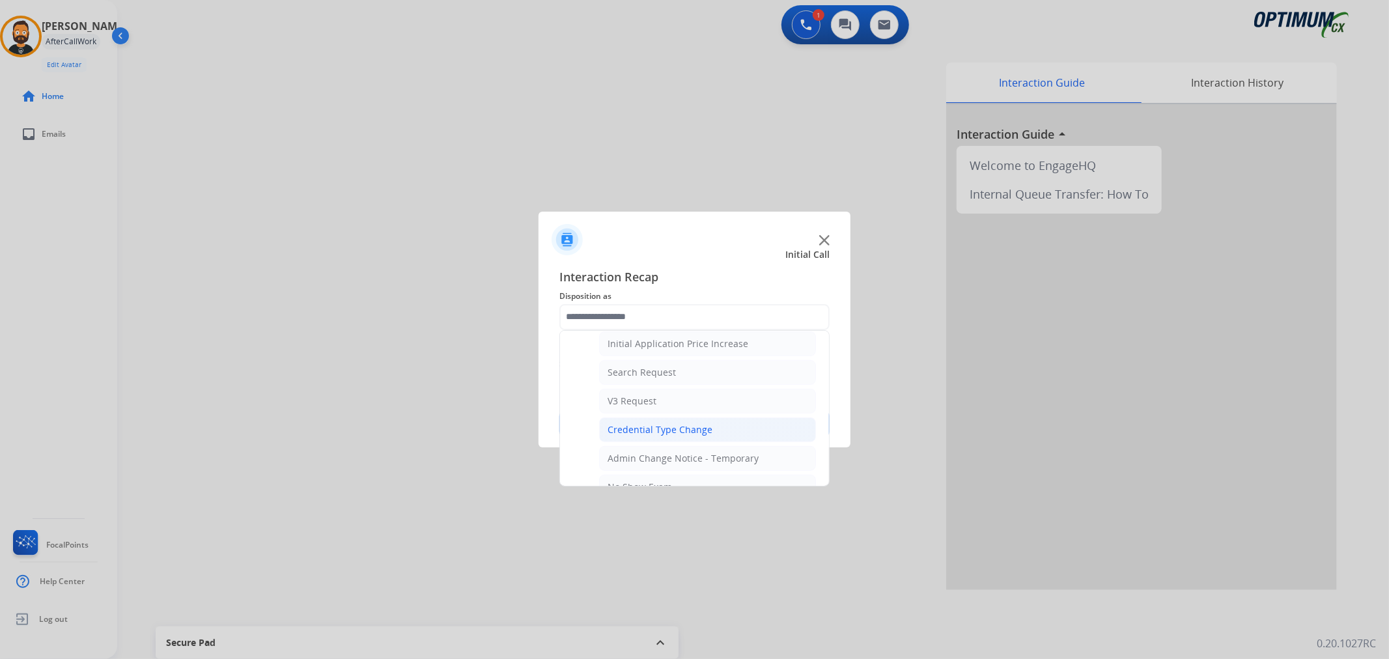
click at [661, 428] on div "Credential Type Change" at bounding box center [660, 429] width 105 height 13
type input "**********"
click at [661, 428] on button "Save" at bounding box center [694, 424] width 270 height 26
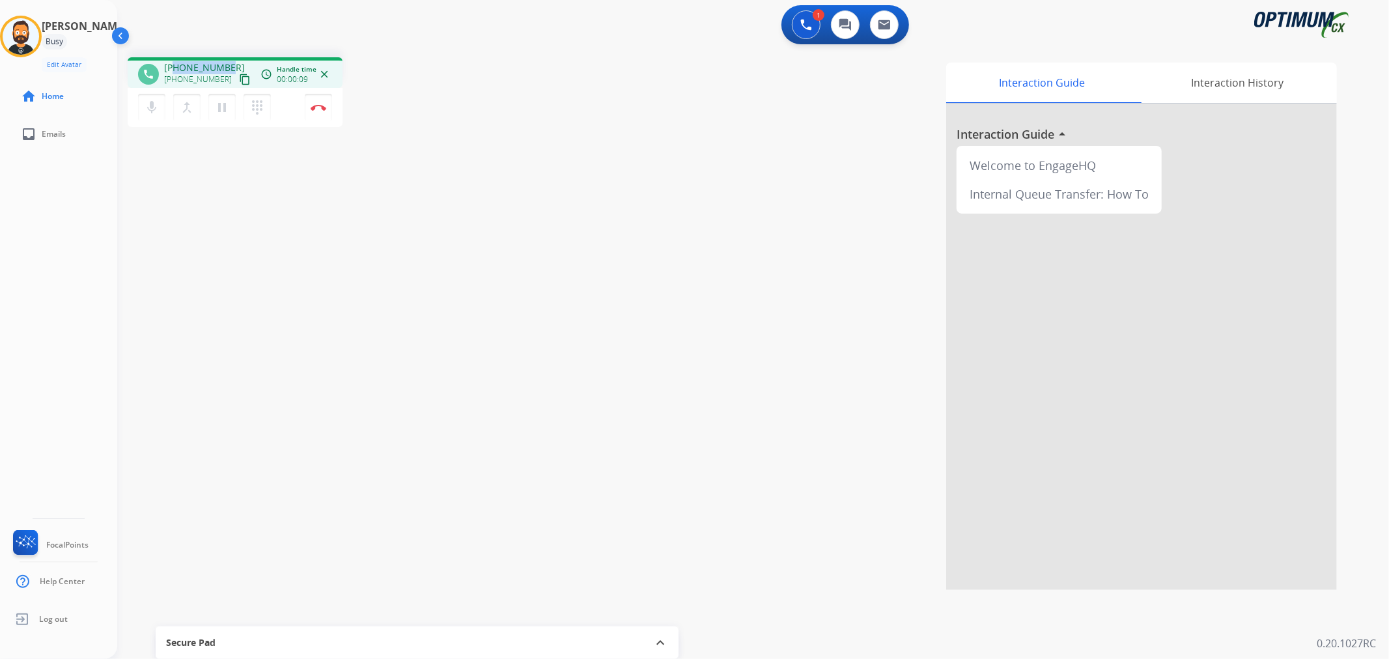
drag, startPoint x: 219, startPoint y: 63, endPoint x: 175, endPoint y: 66, distance: 45.0
click at [175, 66] on div "[PHONE_NUMBER] [PHONE_NUMBER] content_copy" at bounding box center [208, 74] width 89 height 26
copy span "3186034371"
click at [316, 102] on button "Disconnect" at bounding box center [318, 107] width 27 height 27
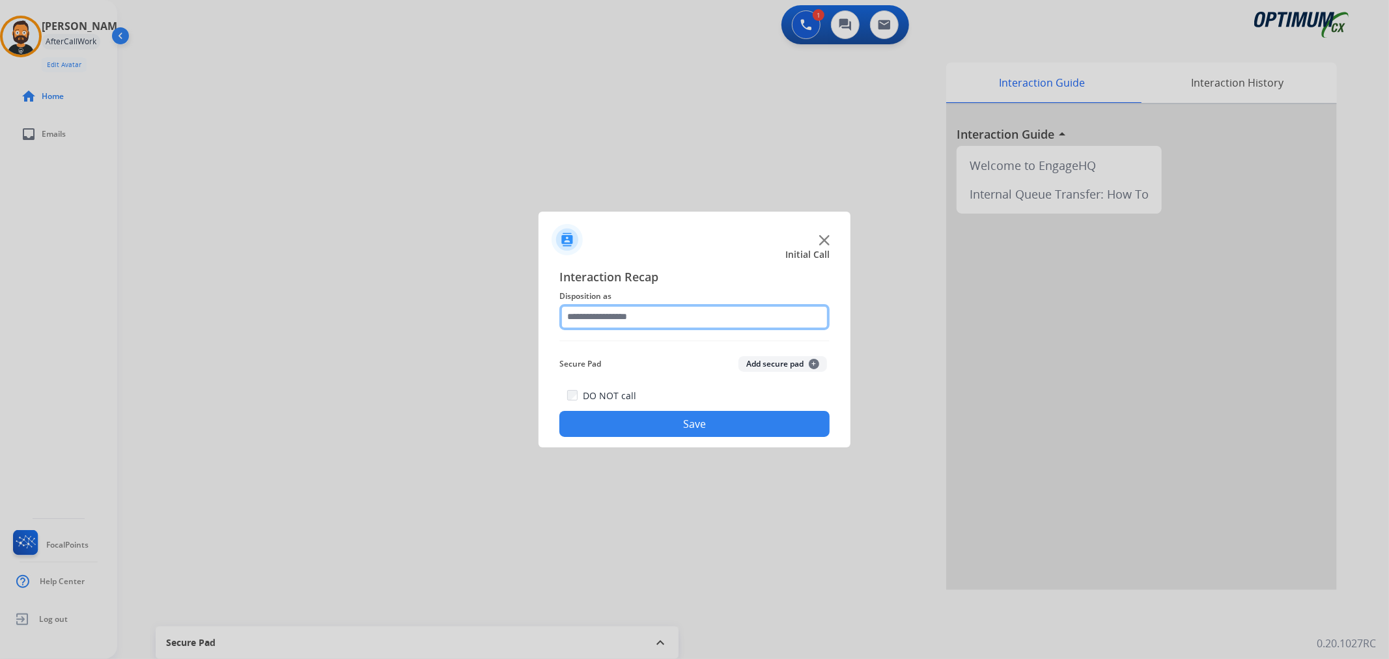
click at [679, 318] on input "text" at bounding box center [694, 317] width 270 height 26
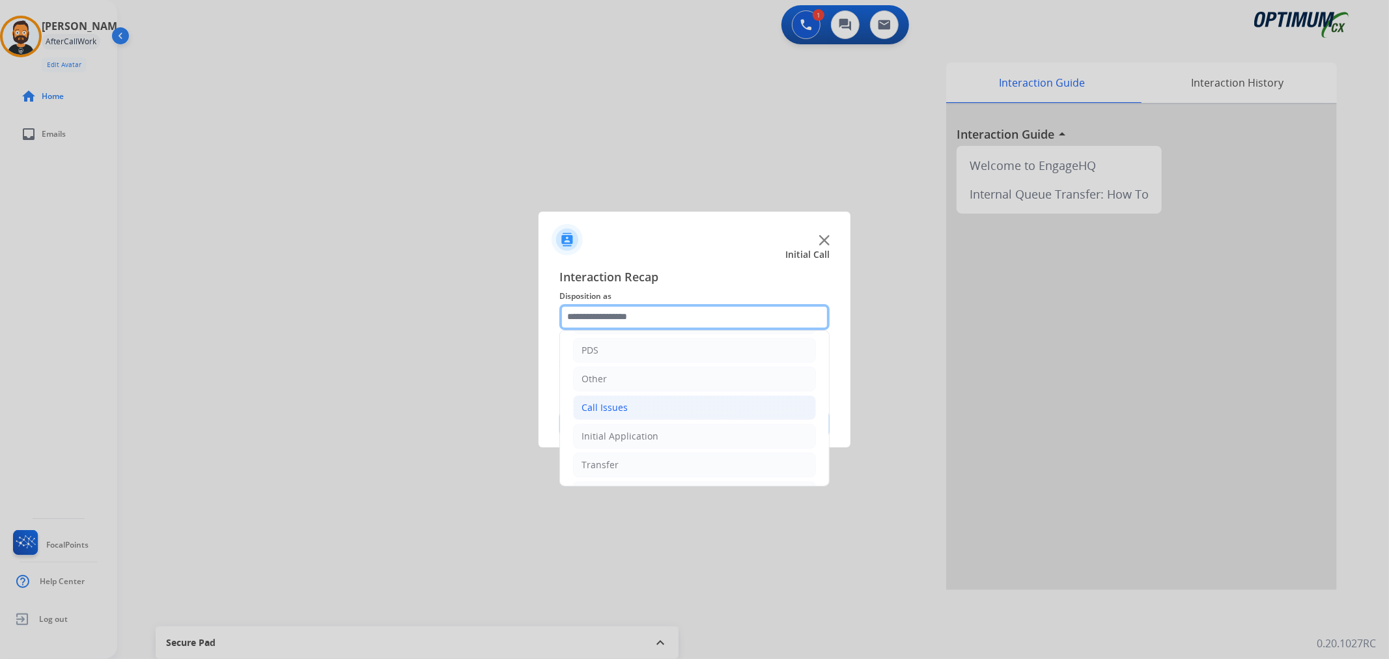
scroll to position [89, 0]
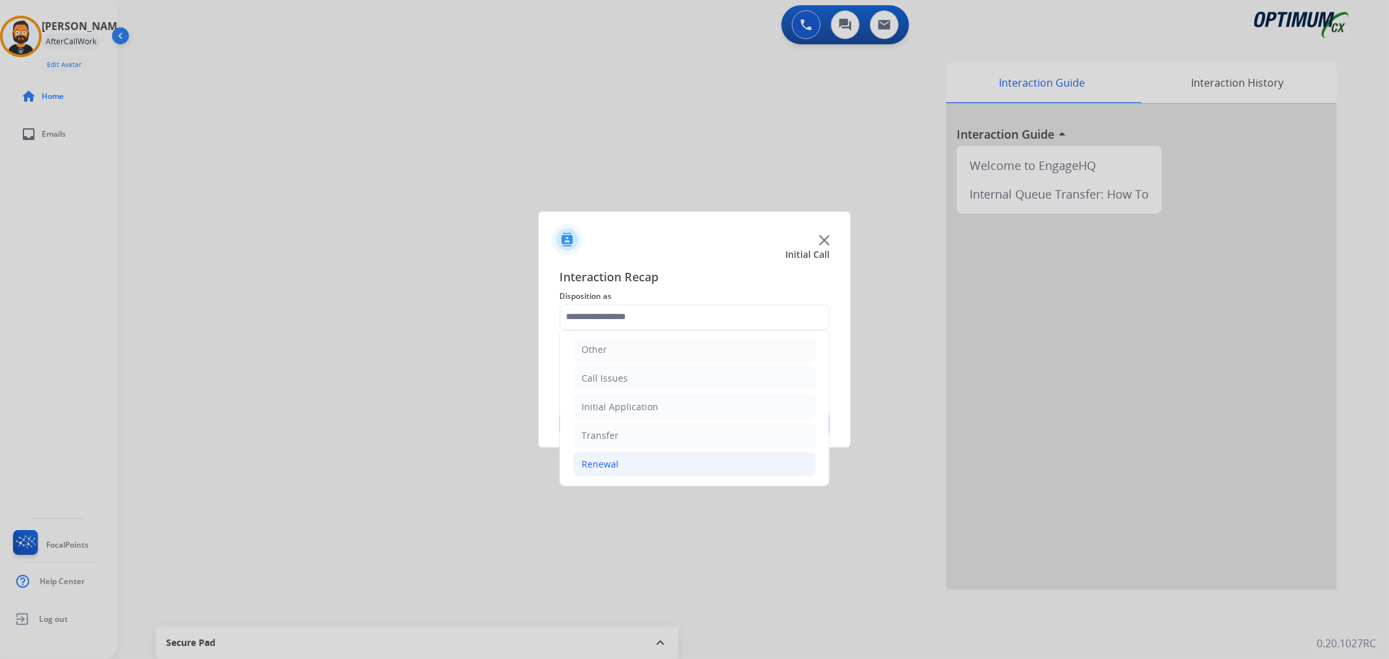
click at [629, 459] on li "Renewal" at bounding box center [694, 464] width 243 height 25
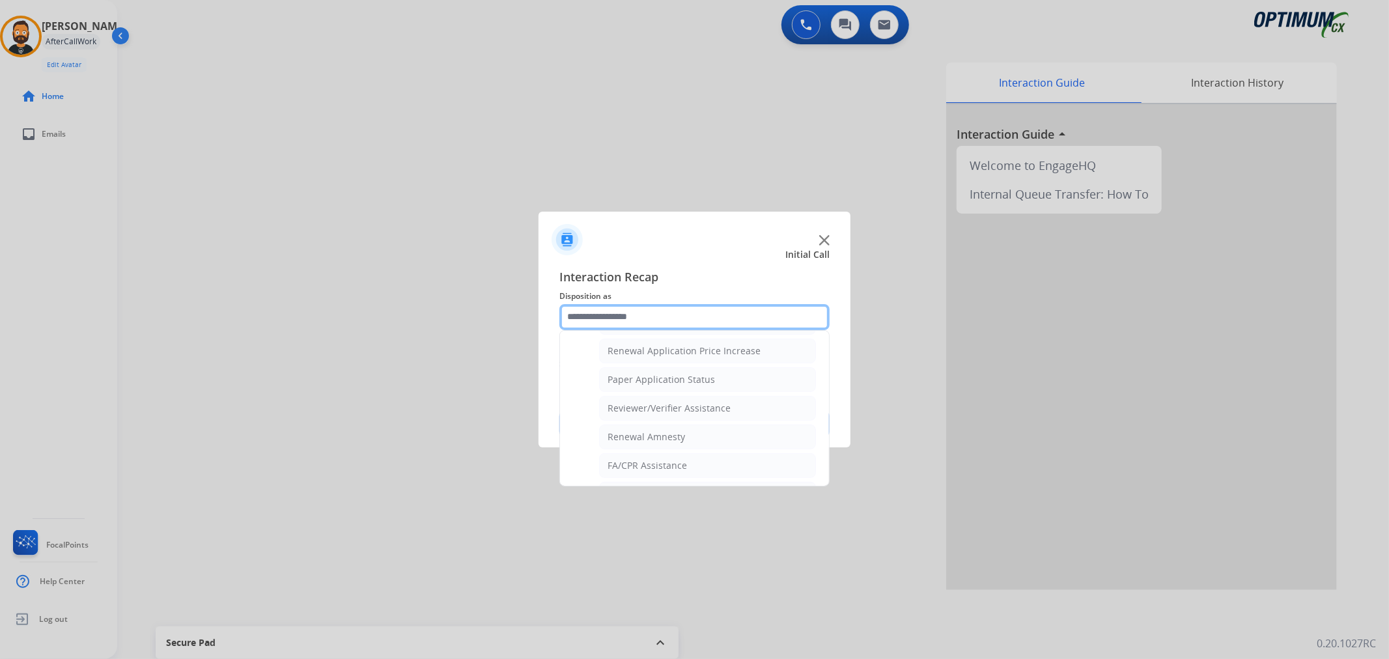
scroll to position [505, 0]
click at [656, 380] on div "Renewal Amnesty" at bounding box center [646, 378] width 77 height 13
type input "**********"
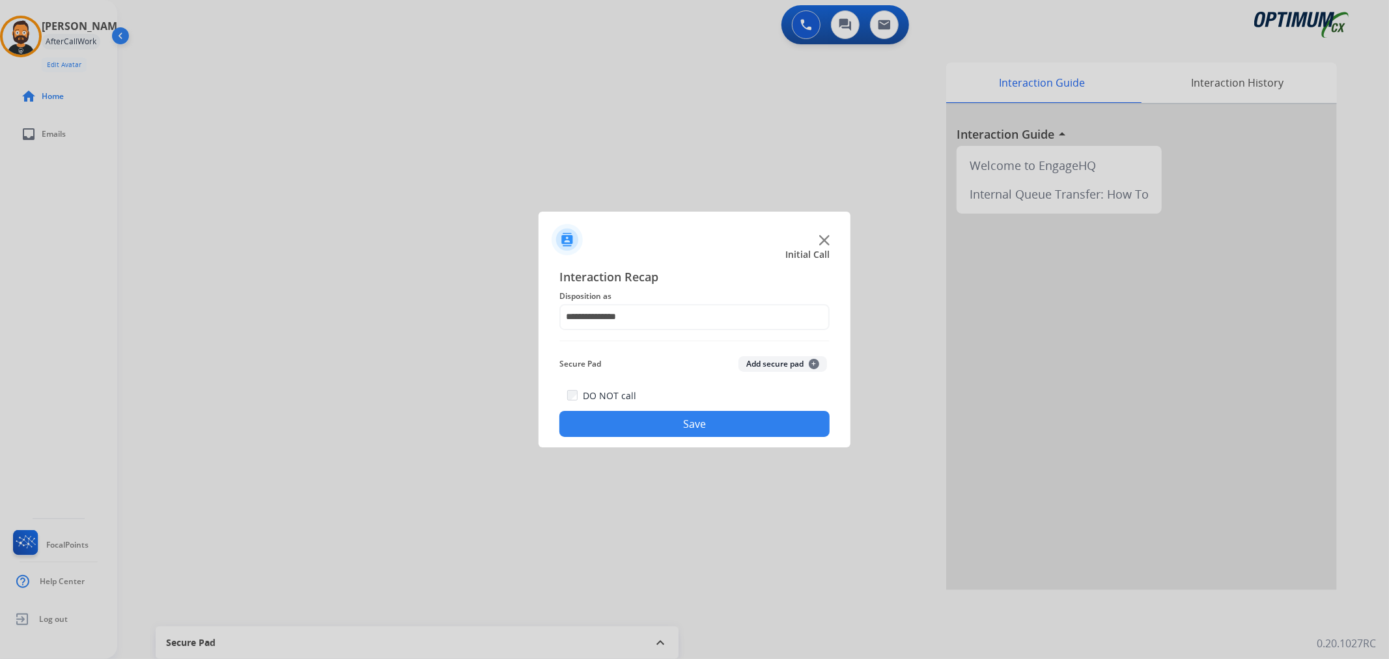
click at [642, 428] on button "Save" at bounding box center [694, 424] width 270 height 26
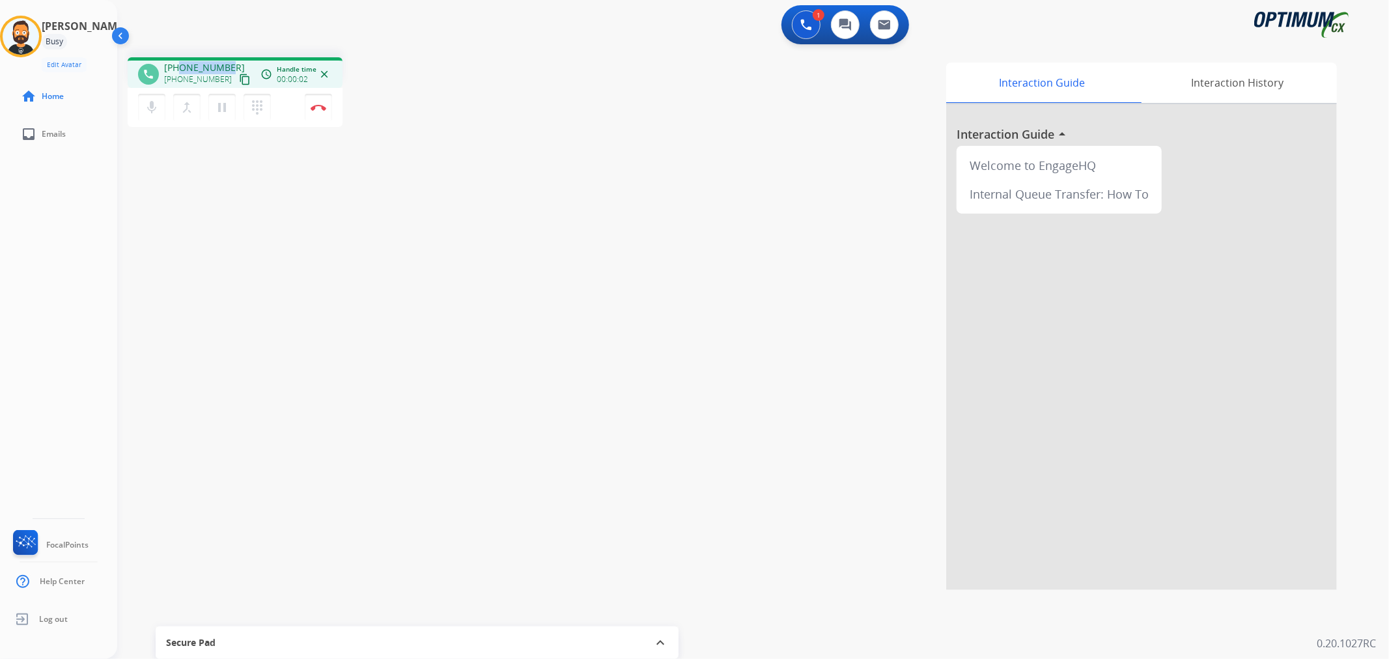
drag, startPoint x: 227, startPoint y: 63, endPoint x: 177, endPoint y: 63, distance: 49.5
click at [177, 63] on div "[PHONE_NUMBER] [PHONE_NUMBER] content_copy" at bounding box center [208, 74] width 89 height 26
copy span "042770294"
click at [246, 41] on div "1 Voice Interactions 0 Chat Interactions 0 Email Interactions" at bounding box center [745, 26] width 1225 height 42
drag, startPoint x: 223, startPoint y: 63, endPoint x: 173, endPoint y: 63, distance: 50.8
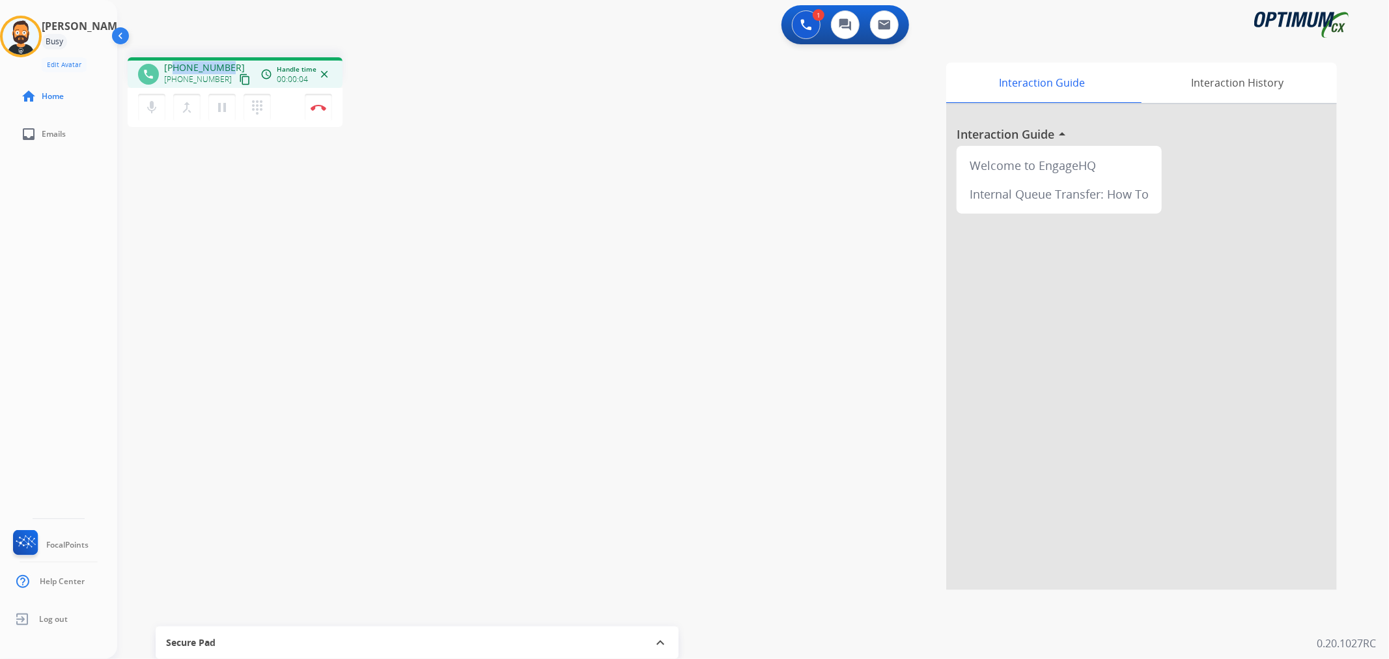
click at [173, 63] on span "[PHONE_NUMBER]" at bounding box center [204, 67] width 81 height 13
copy span "5042770294"
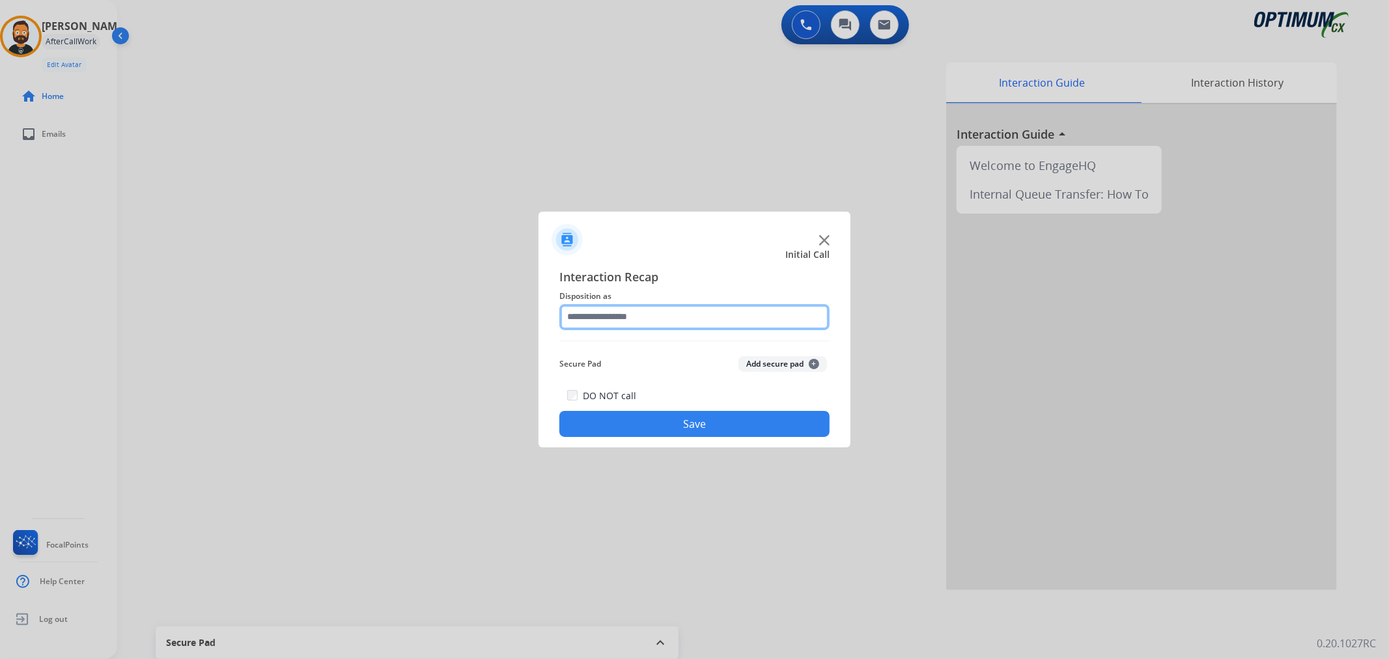
click at [641, 316] on input "text" at bounding box center [694, 317] width 270 height 26
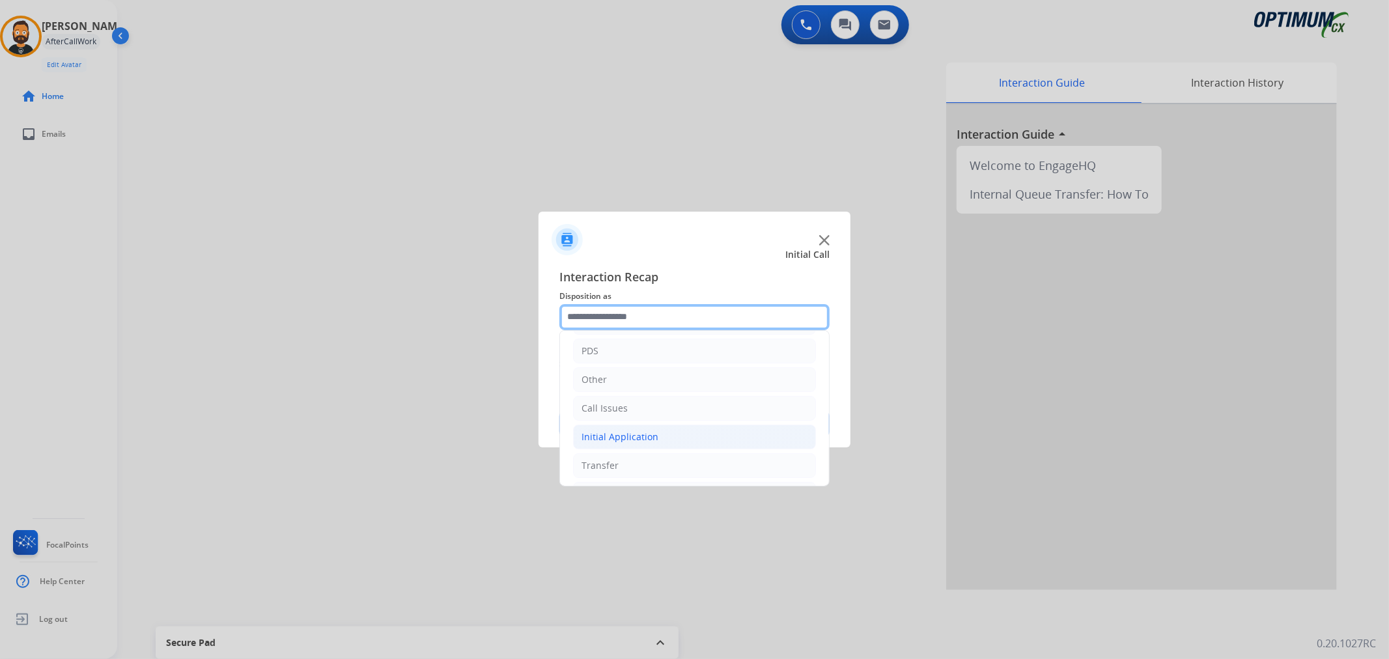
scroll to position [89, 0]
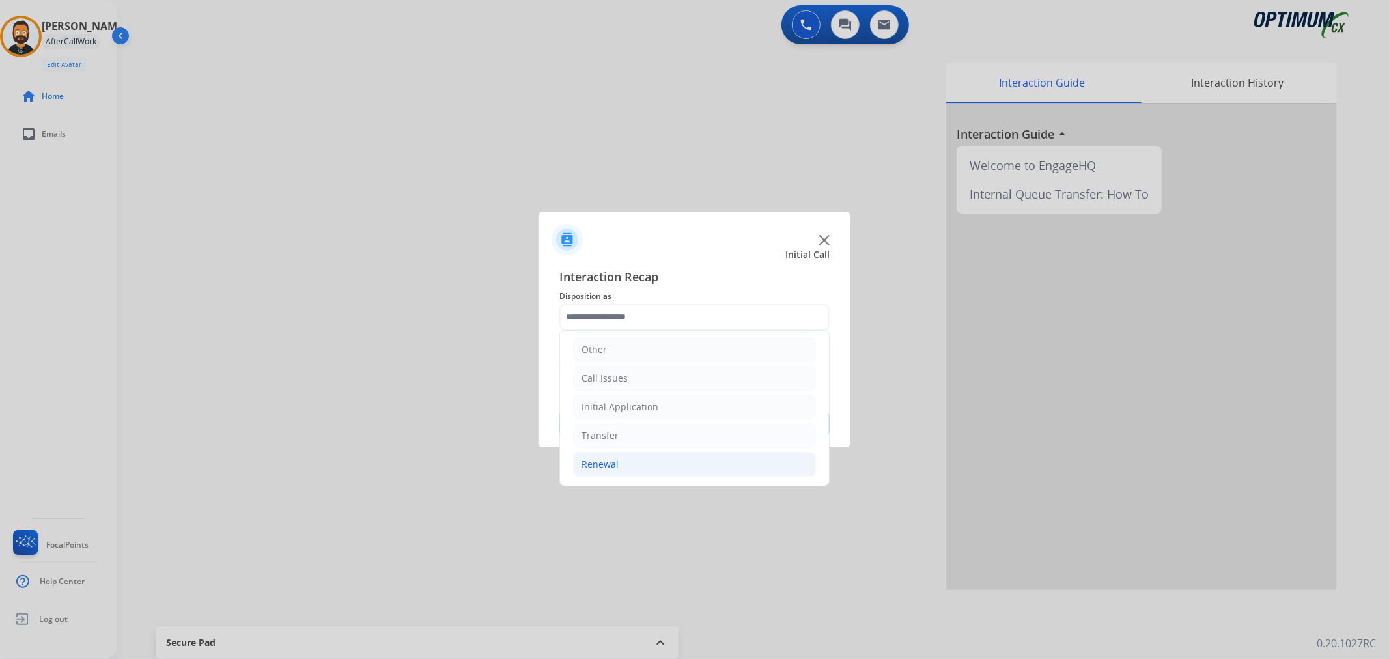
click at [619, 461] on li "Renewal" at bounding box center [694, 464] width 243 height 25
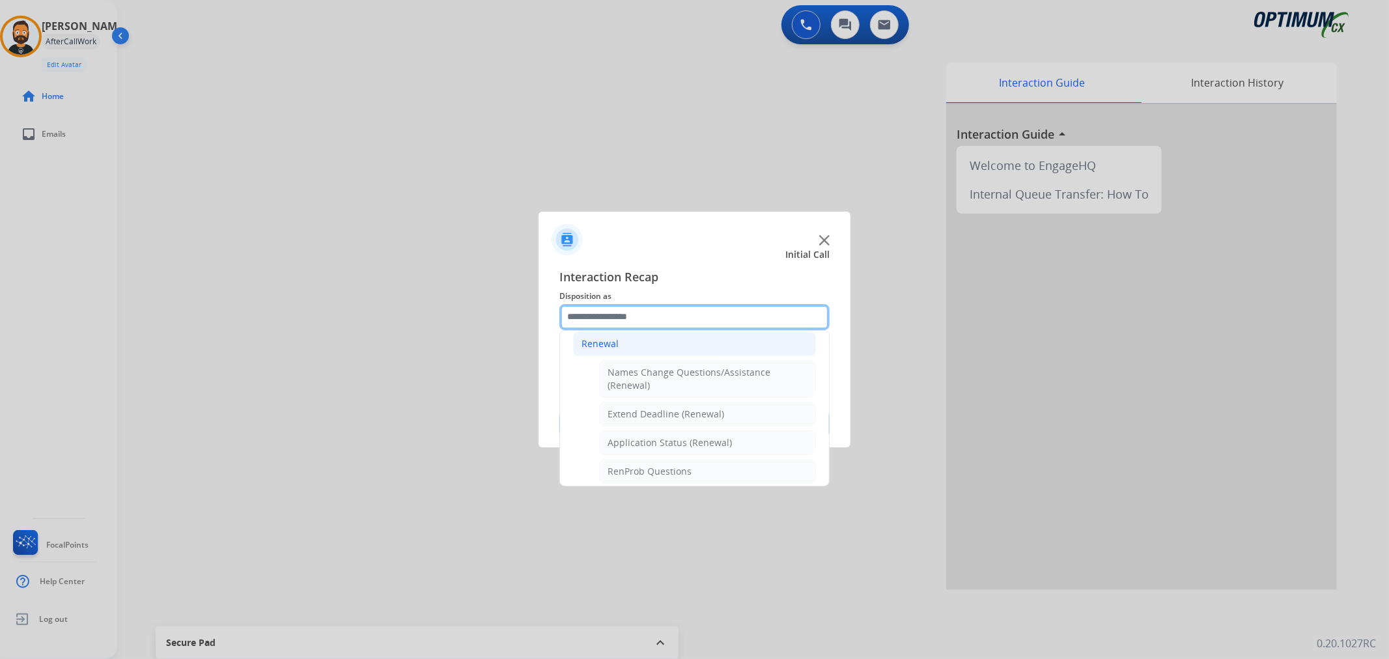
scroll to position [330, 0]
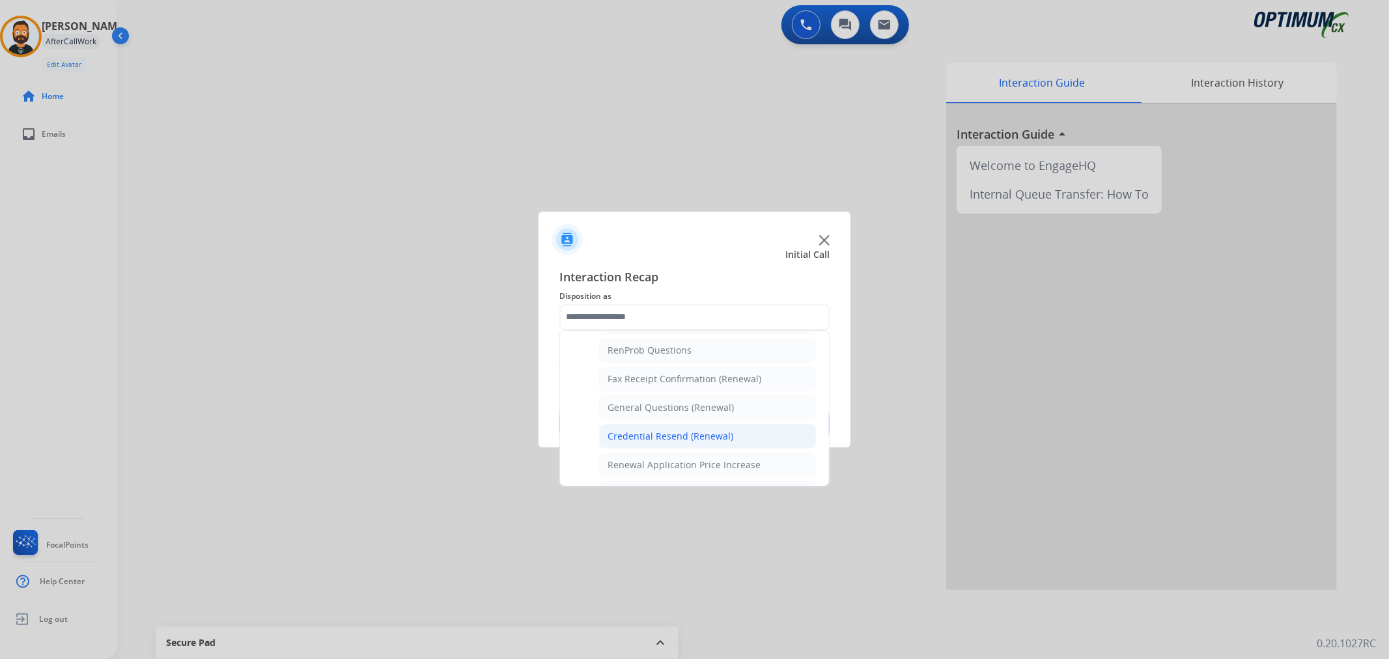
click at [651, 431] on div "Credential Resend (Renewal)" at bounding box center [671, 436] width 126 height 13
type input "**********"
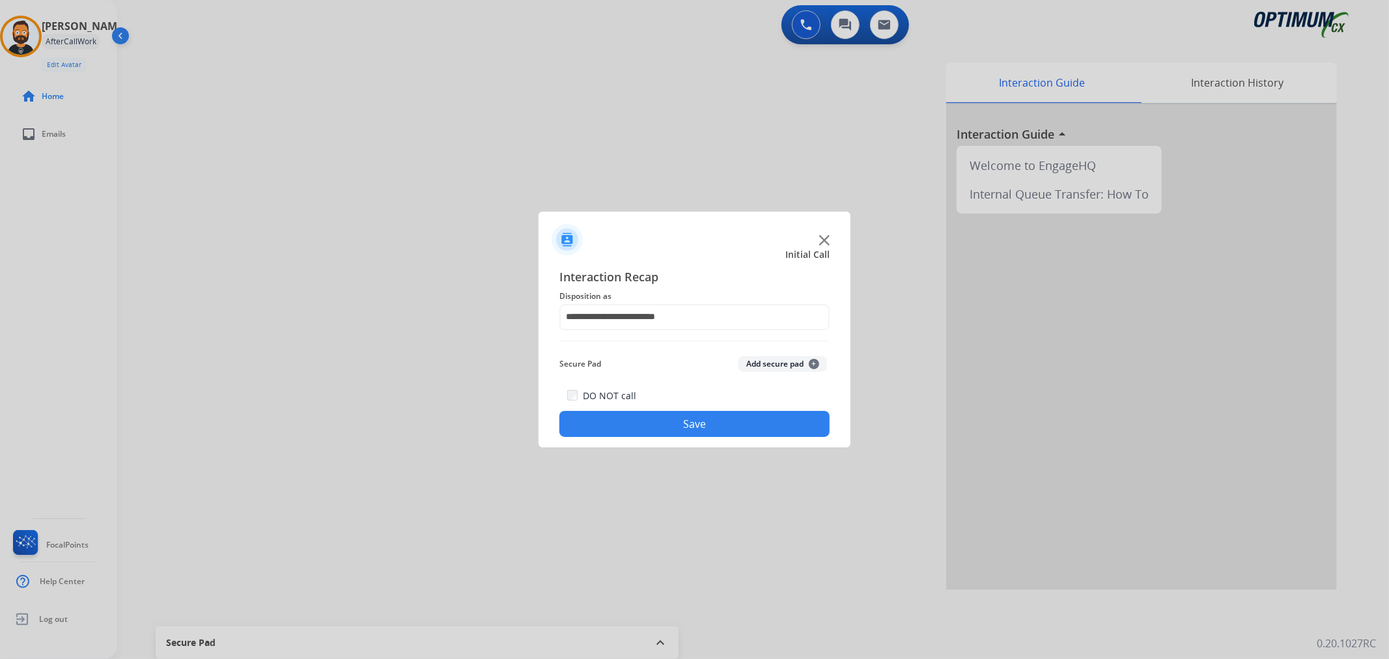
click at [651, 431] on button "Save" at bounding box center [694, 424] width 270 height 26
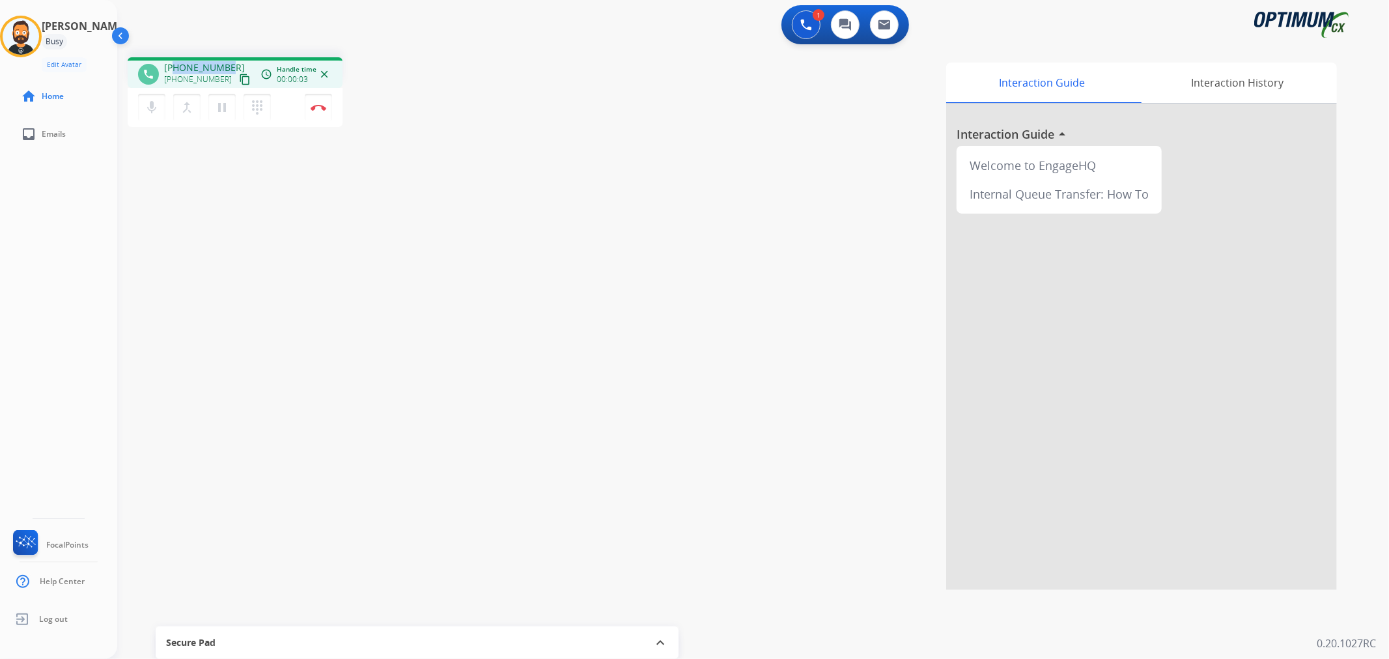
drag, startPoint x: 226, startPoint y: 59, endPoint x: 173, endPoint y: 66, distance: 53.9
click at [174, 66] on div "phone [PHONE_NUMBER] [PHONE_NUMBER] content_copy access_time Call metrics Queue…" at bounding box center [235, 72] width 215 height 31
copy span "5042357453"
drag, startPoint x: 319, startPoint y: 107, endPoint x: 361, endPoint y: 133, distance: 49.7
click at [320, 107] on img at bounding box center [319, 107] width 16 height 7
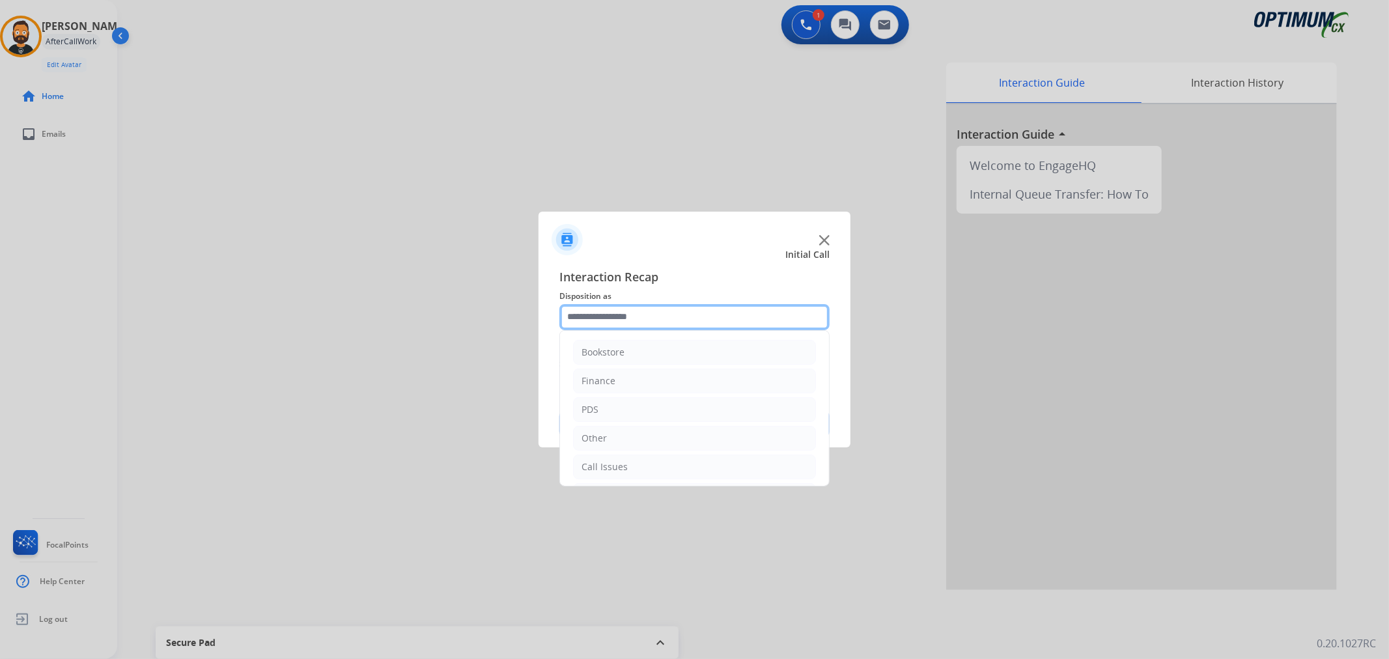
click at [653, 326] on input "text" at bounding box center [694, 317] width 270 height 26
click at [628, 468] on li "Renewal" at bounding box center [694, 464] width 243 height 25
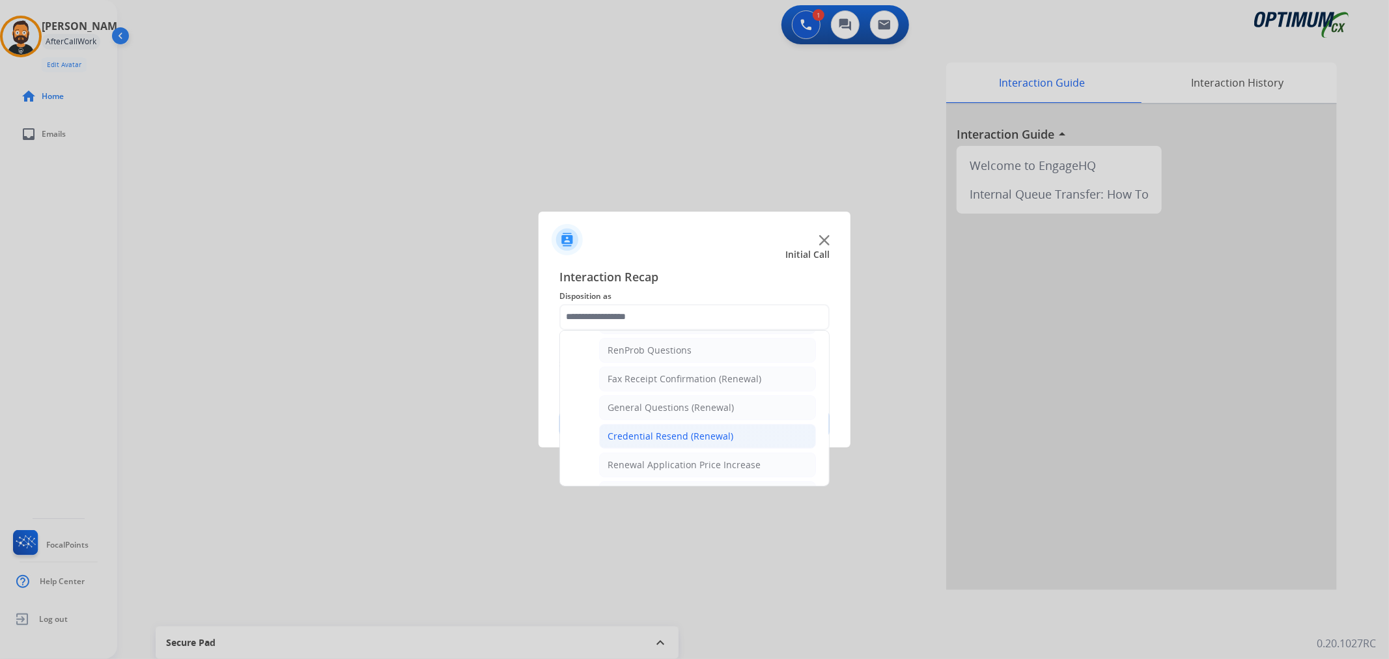
click at [606, 440] on li "Credential Resend (Renewal)" at bounding box center [707, 436] width 217 height 25
type input "**********"
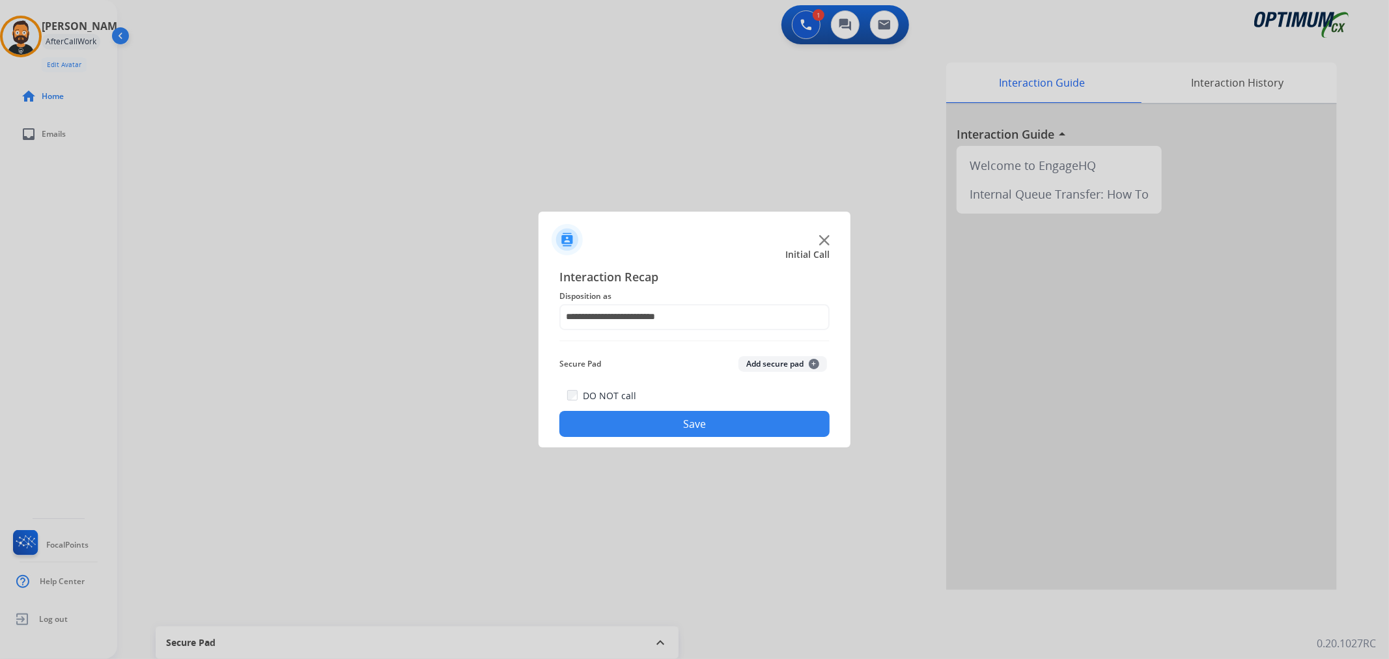
click at [611, 420] on button "Save" at bounding box center [694, 424] width 270 height 26
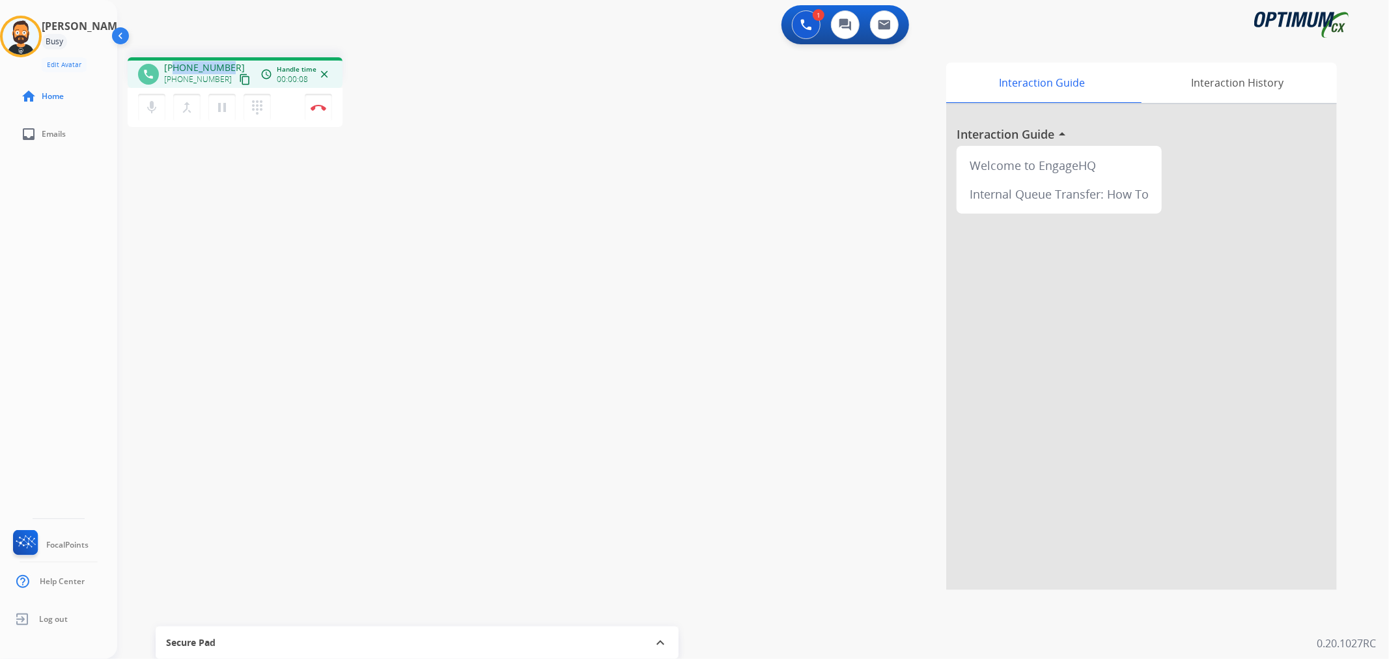
drag, startPoint x: 228, startPoint y: 67, endPoint x: 175, endPoint y: 61, distance: 53.7
click at [175, 61] on div "[PHONE_NUMBER] [PHONE_NUMBER] content_copy" at bounding box center [208, 74] width 89 height 26
copy span "2677029010"
click at [323, 105] on img at bounding box center [319, 107] width 16 height 7
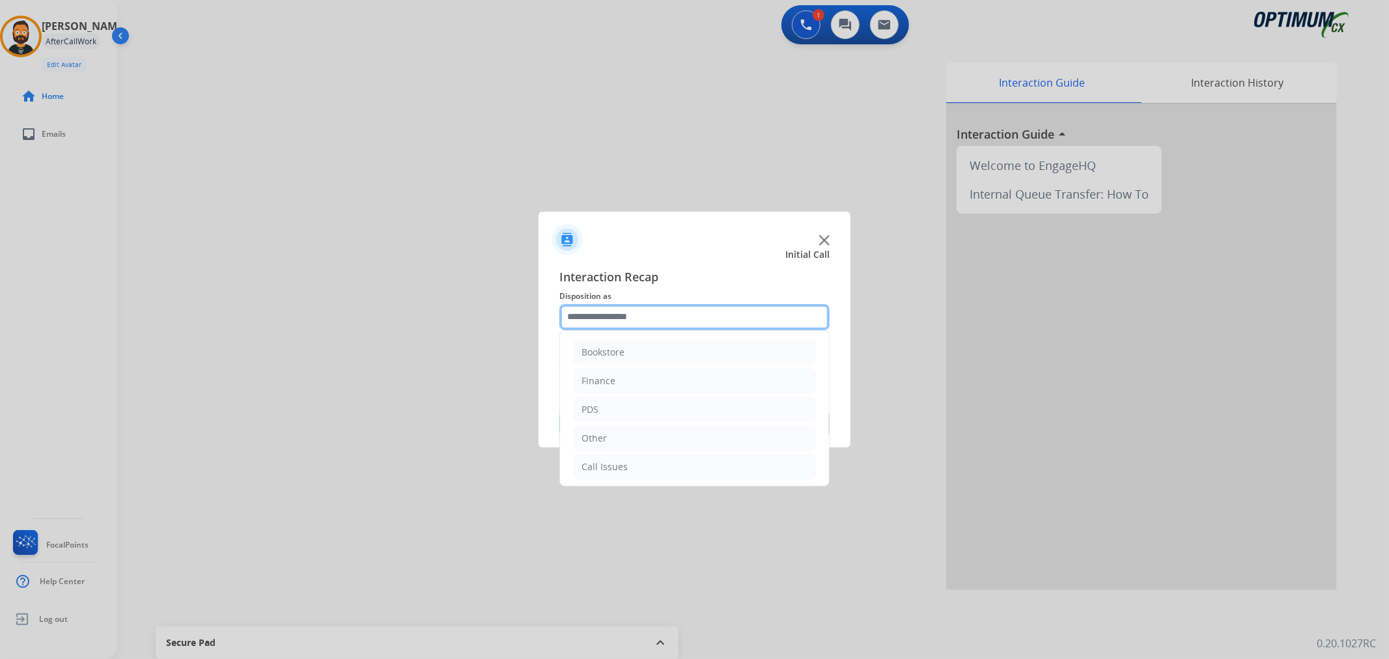
click at [593, 317] on input "text" at bounding box center [694, 317] width 270 height 26
click at [616, 461] on div "Renewal" at bounding box center [599, 464] width 37 height 13
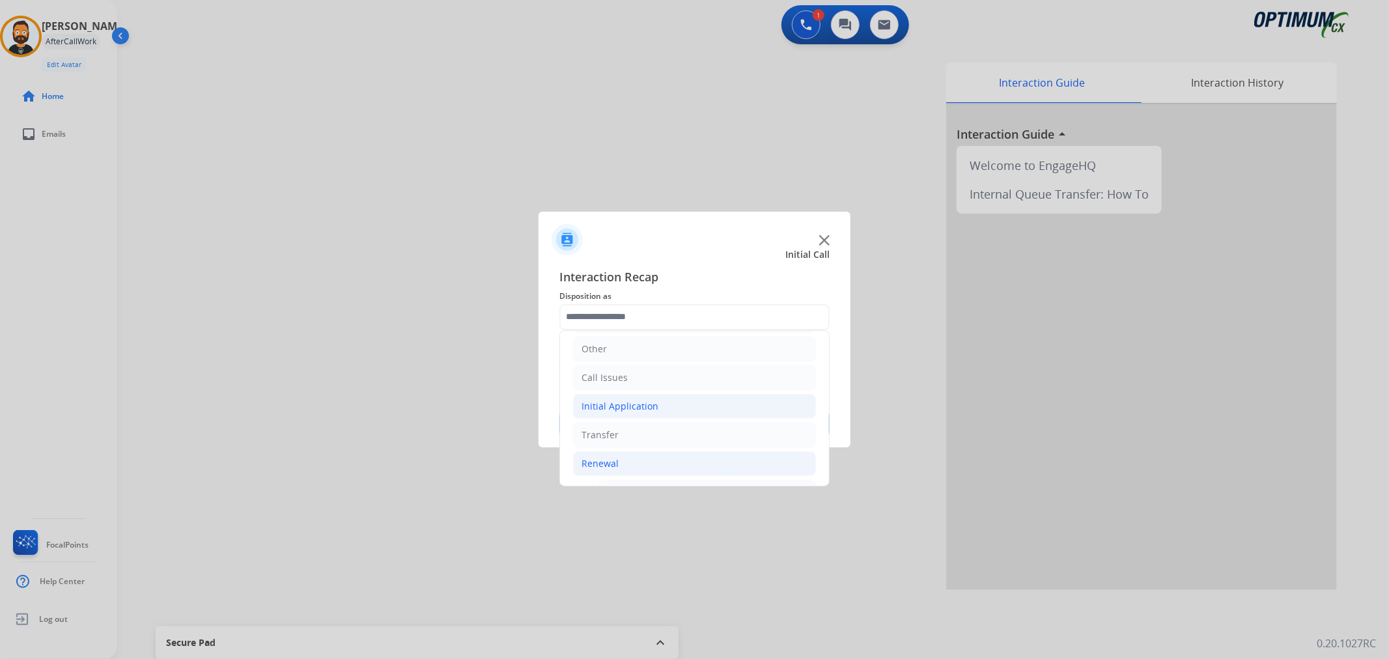
click at [628, 417] on li "Initial Application" at bounding box center [694, 406] width 243 height 25
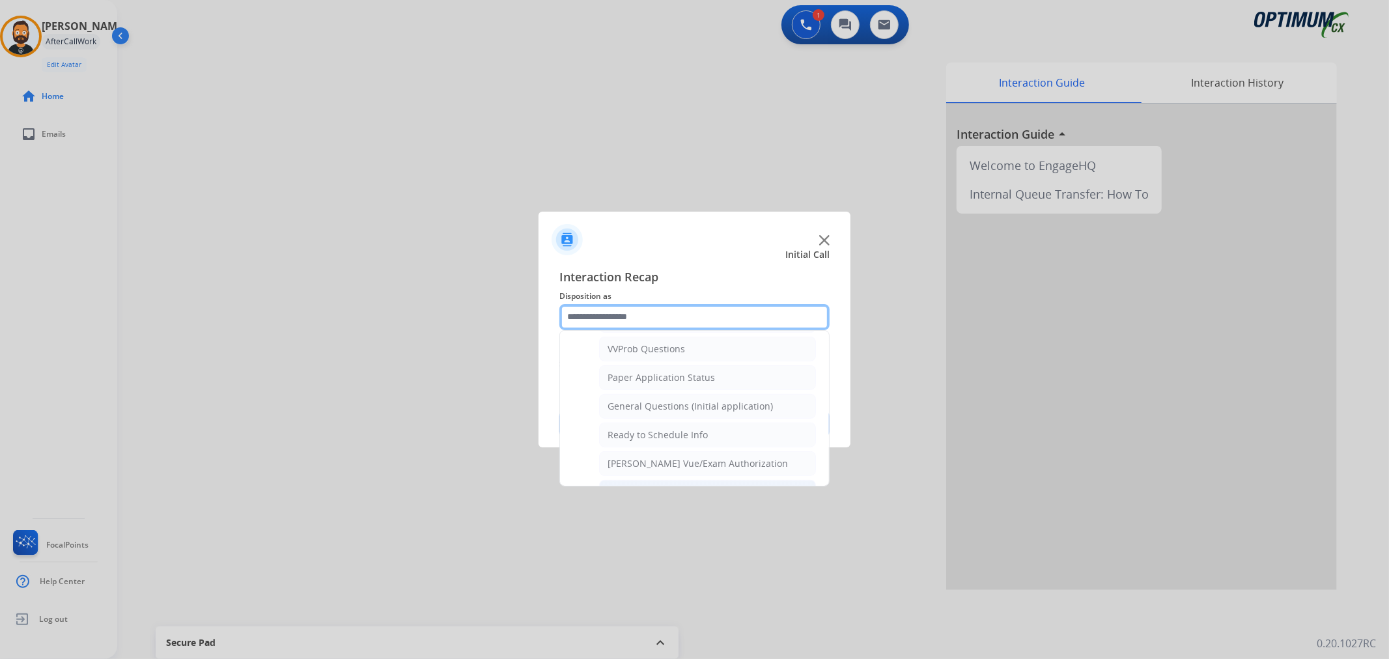
scroll to position [672, 0]
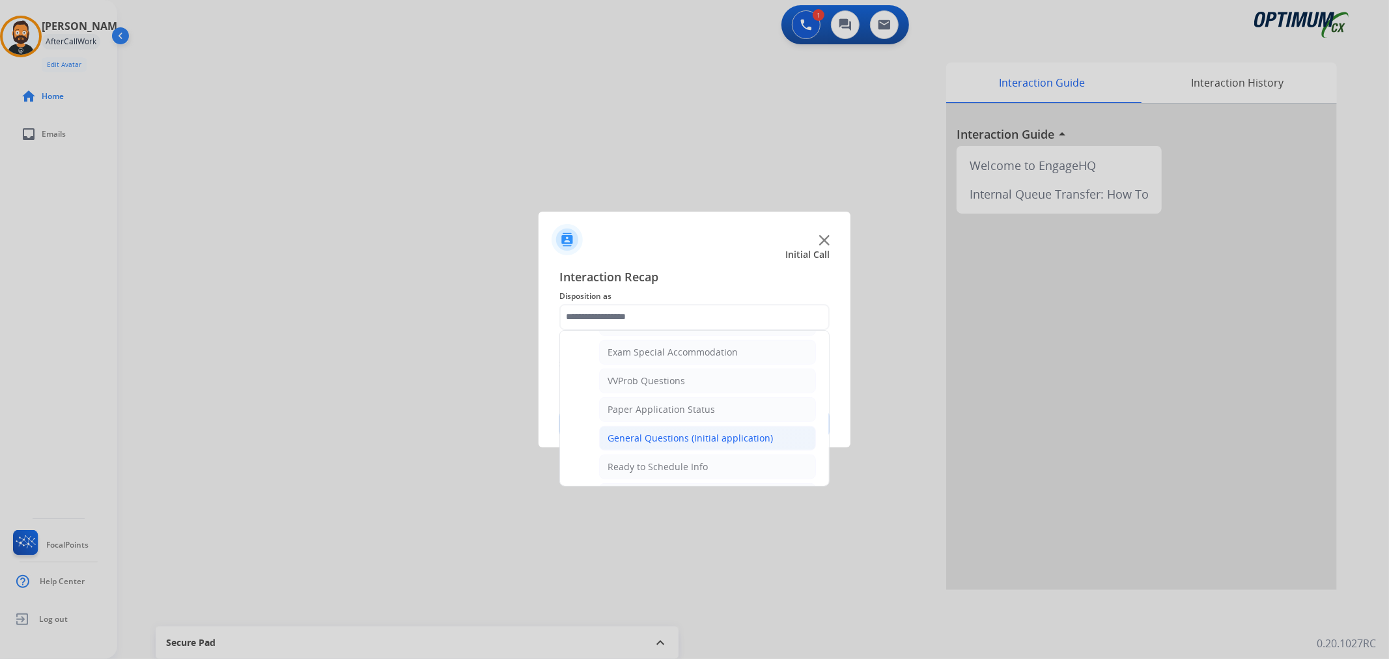
click at [634, 433] on li "General Questions (Initial application)" at bounding box center [707, 438] width 217 height 25
type input "**********"
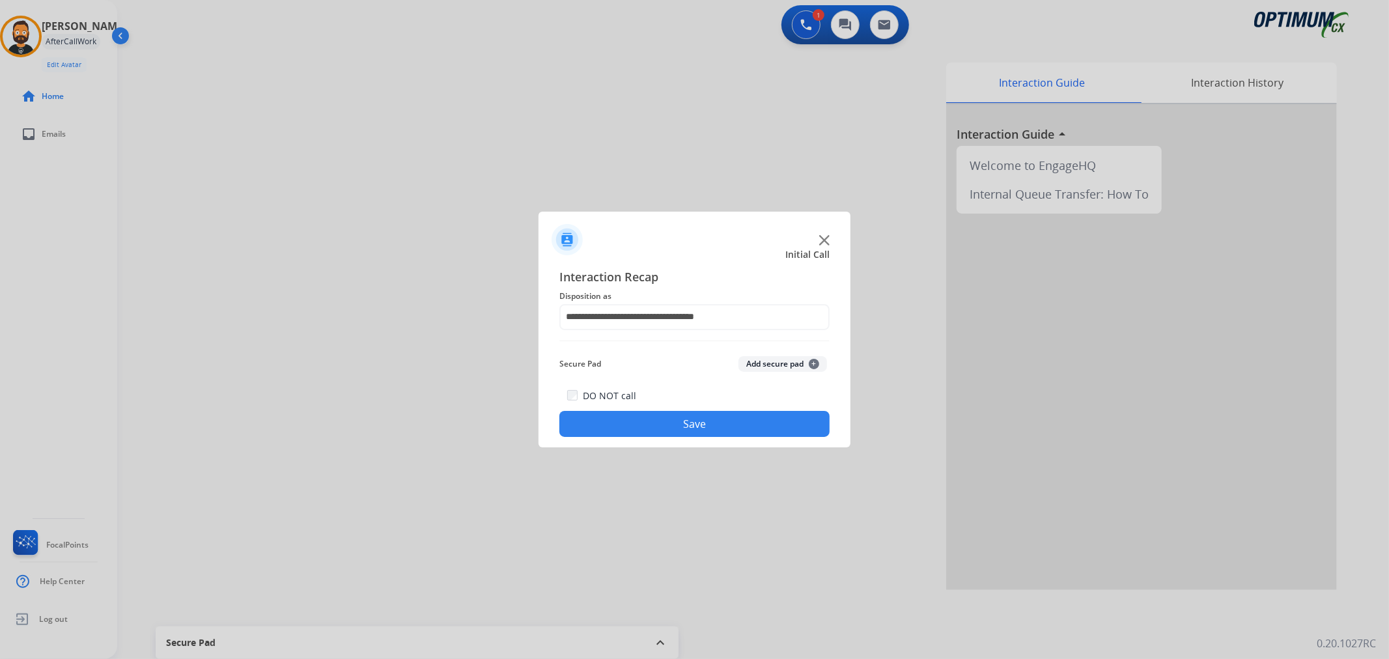
click at [630, 418] on button "Save" at bounding box center [694, 424] width 270 height 26
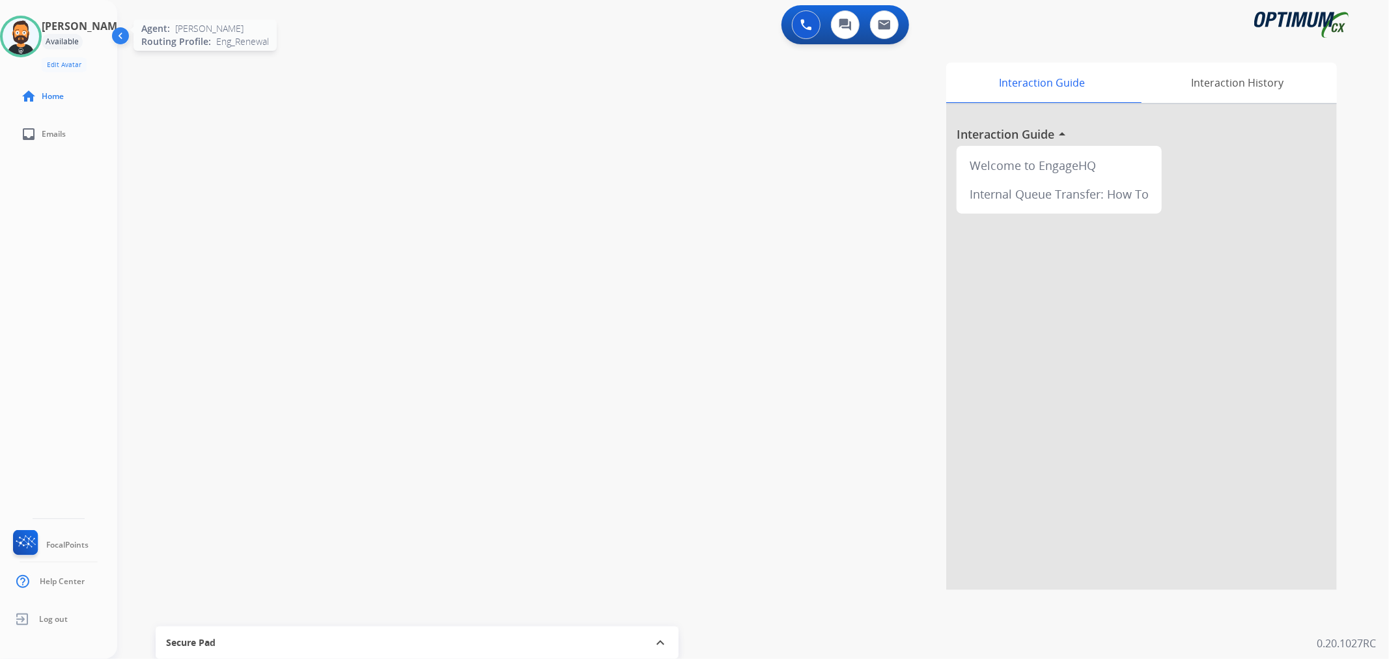
click at [26, 42] on img at bounding box center [21, 36] width 36 height 36
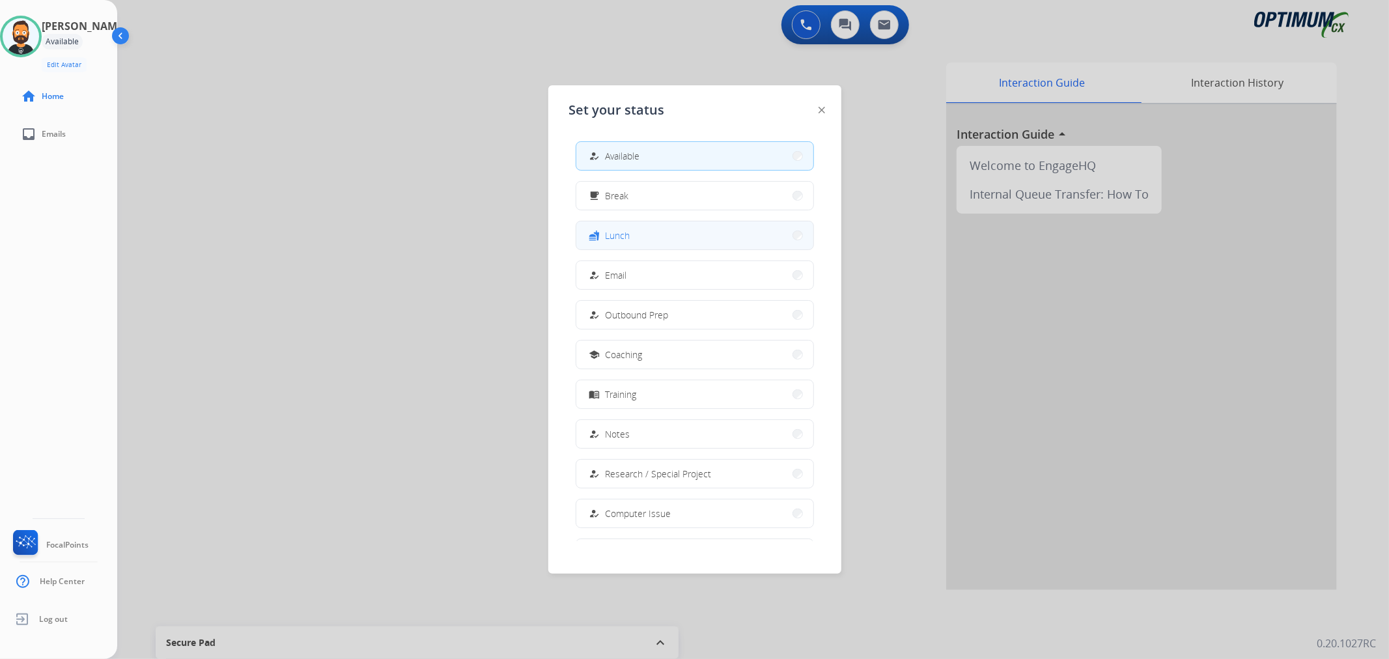
click at [673, 238] on button "fastfood Lunch" at bounding box center [694, 235] width 237 height 28
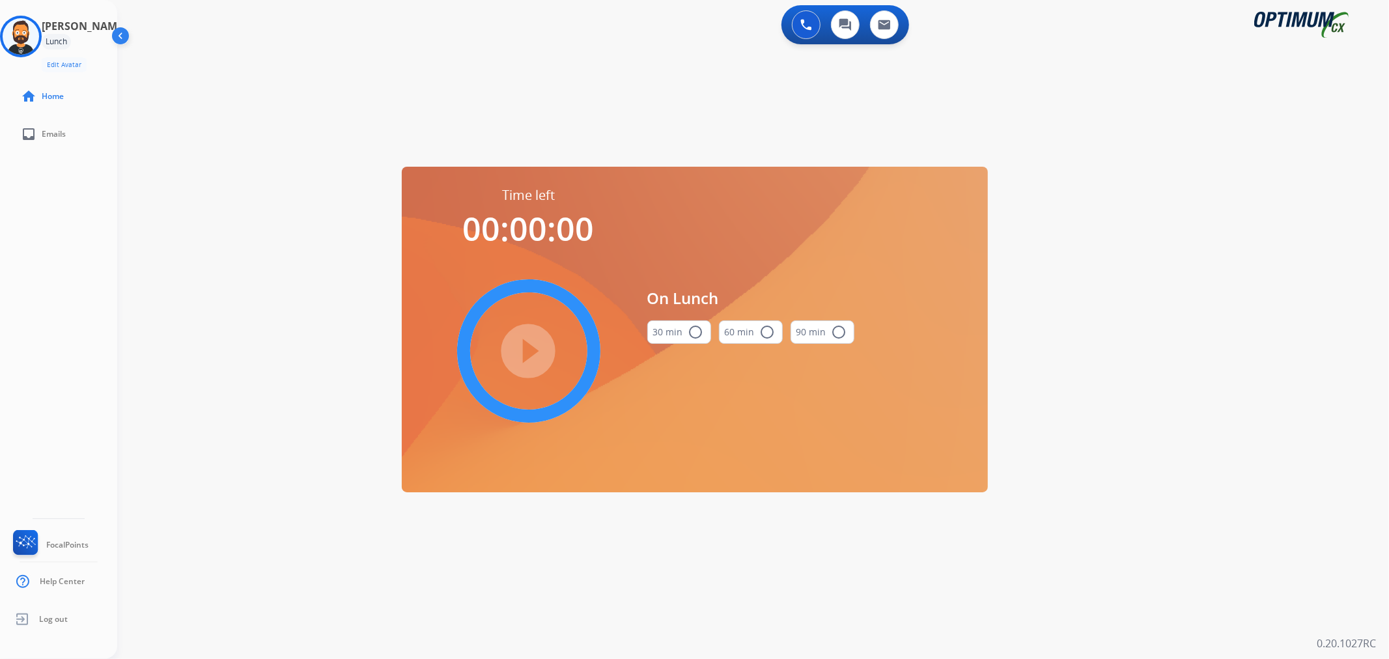
click at [692, 332] on mat-icon "radio_button_unchecked" at bounding box center [696, 332] width 16 height 16
click at [535, 352] on mat-icon "play_circle_filled" at bounding box center [529, 351] width 16 height 16
click at [21, 35] on icon at bounding box center [21, 37] width 42 height 42
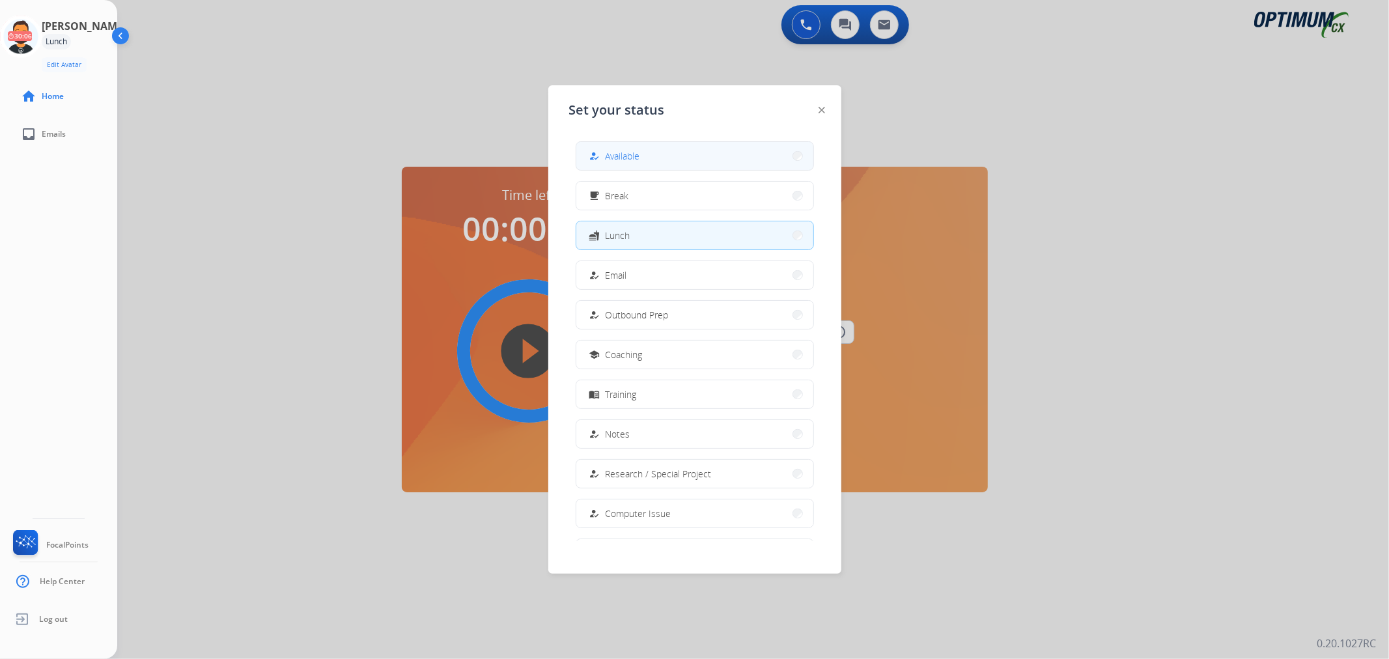
click at [658, 160] on button "how_to_reg Available" at bounding box center [694, 156] width 237 height 28
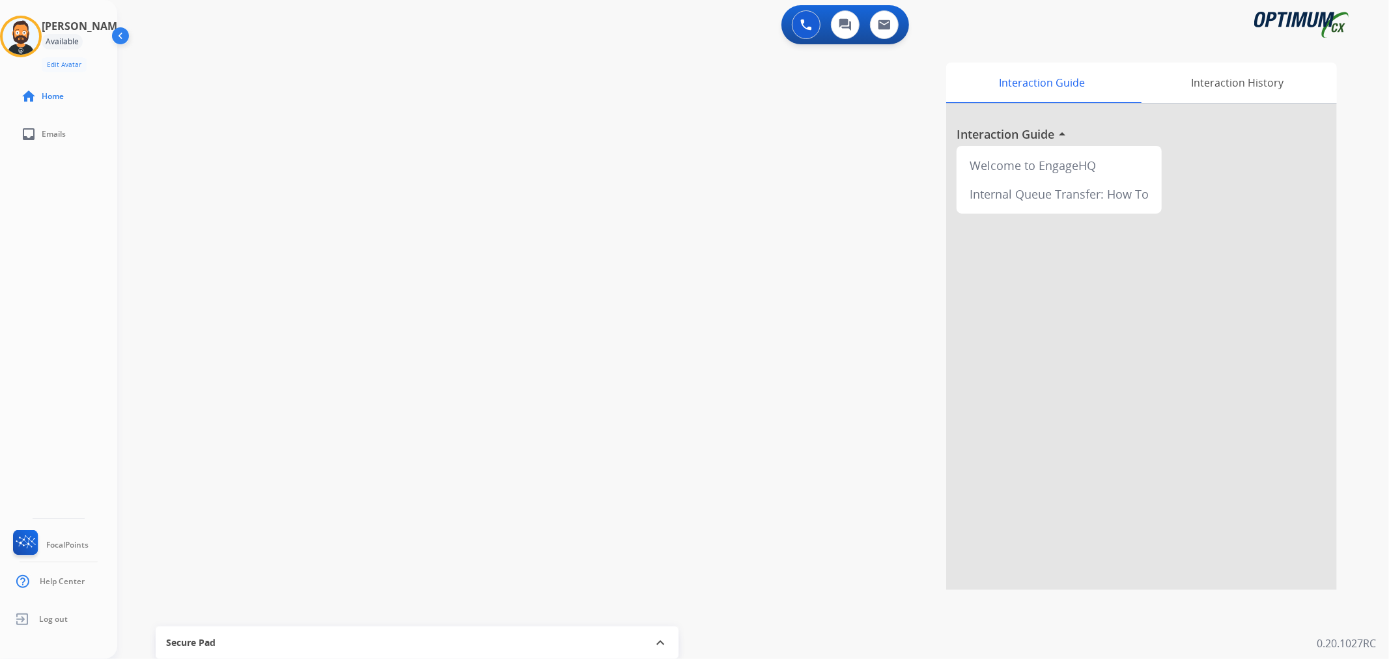
click at [39, 35] on img at bounding box center [21, 36] width 36 height 36
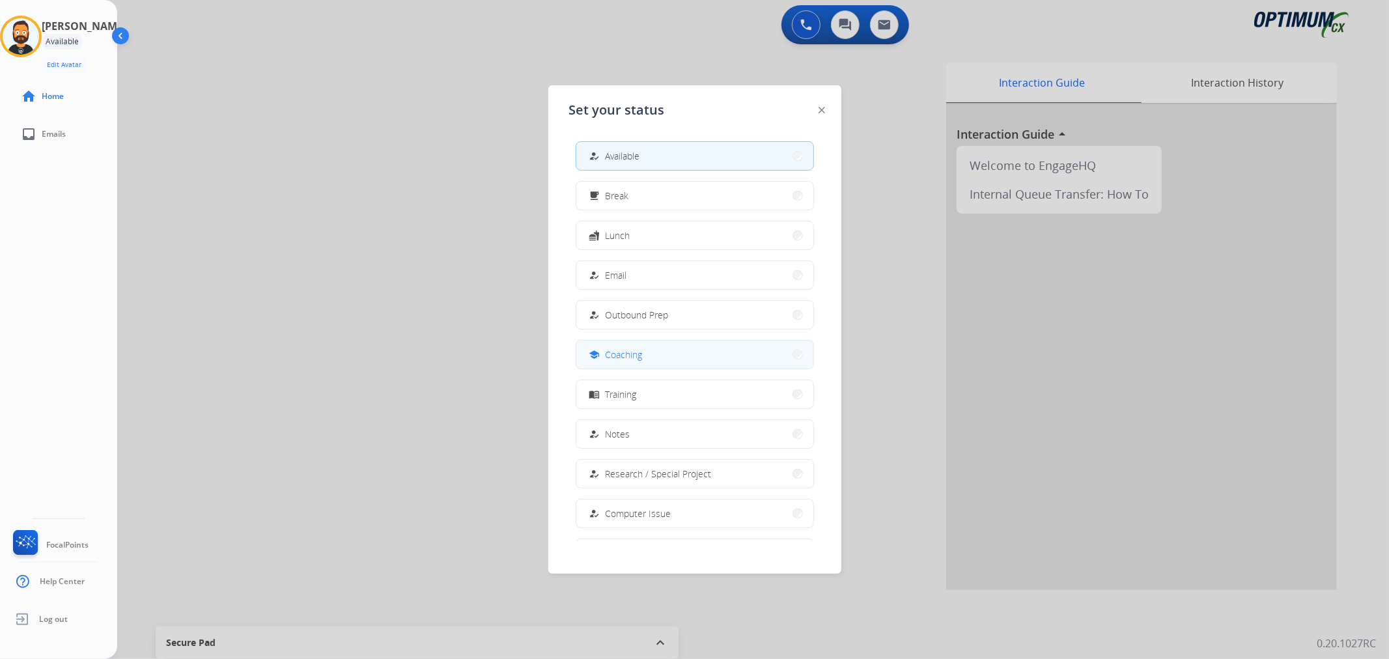
click at [640, 362] on button "school Coaching" at bounding box center [694, 355] width 237 height 28
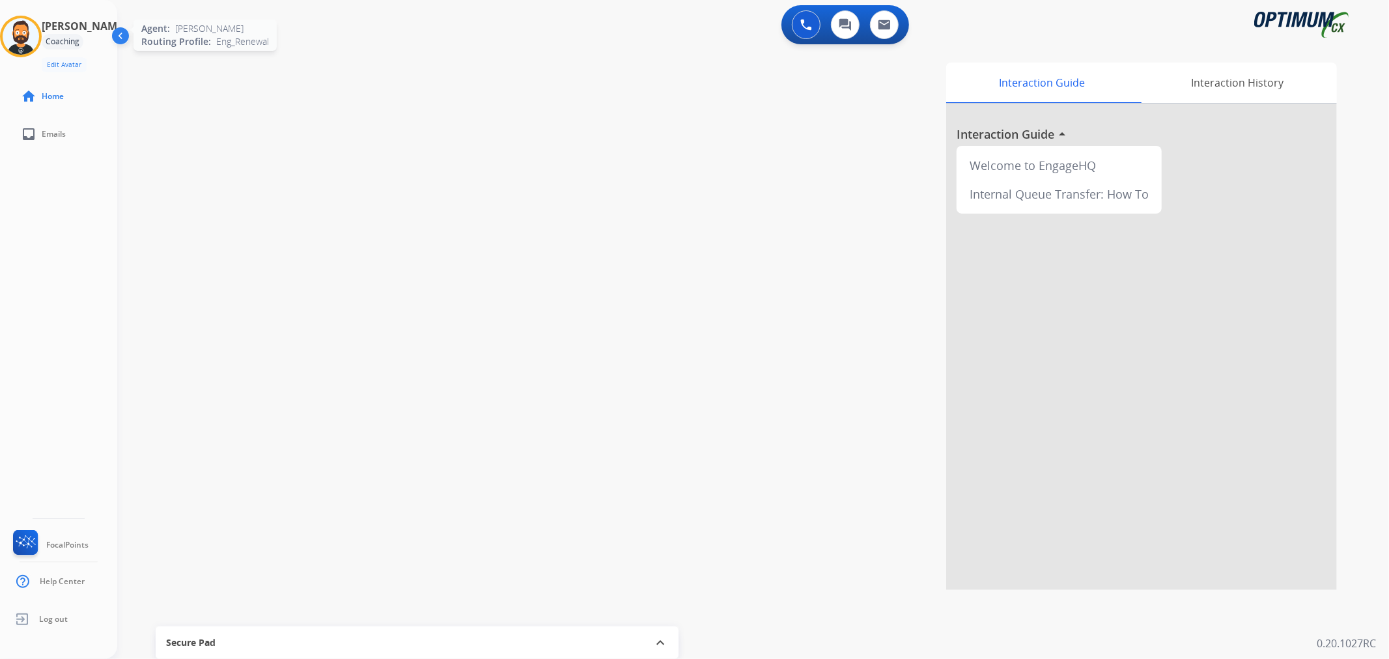
click at [30, 34] on img at bounding box center [21, 36] width 36 height 36
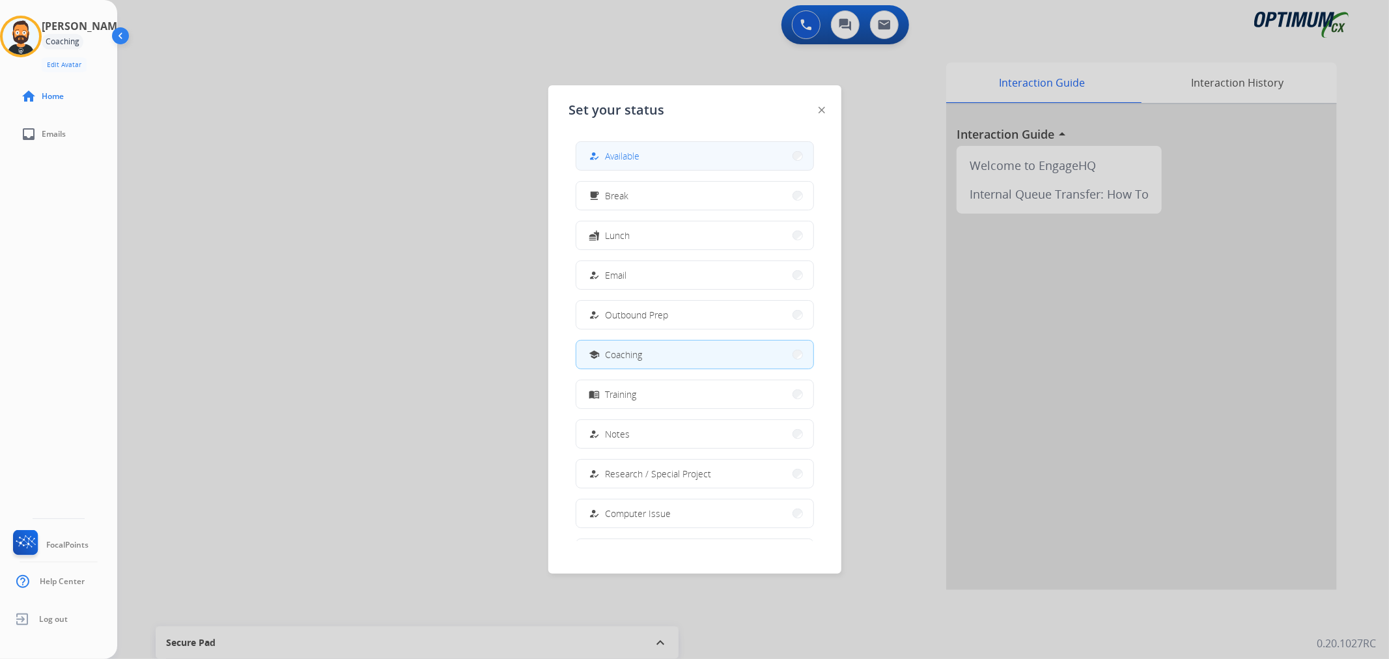
click at [684, 148] on button "how_to_reg Available" at bounding box center [694, 156] width 237 height 28
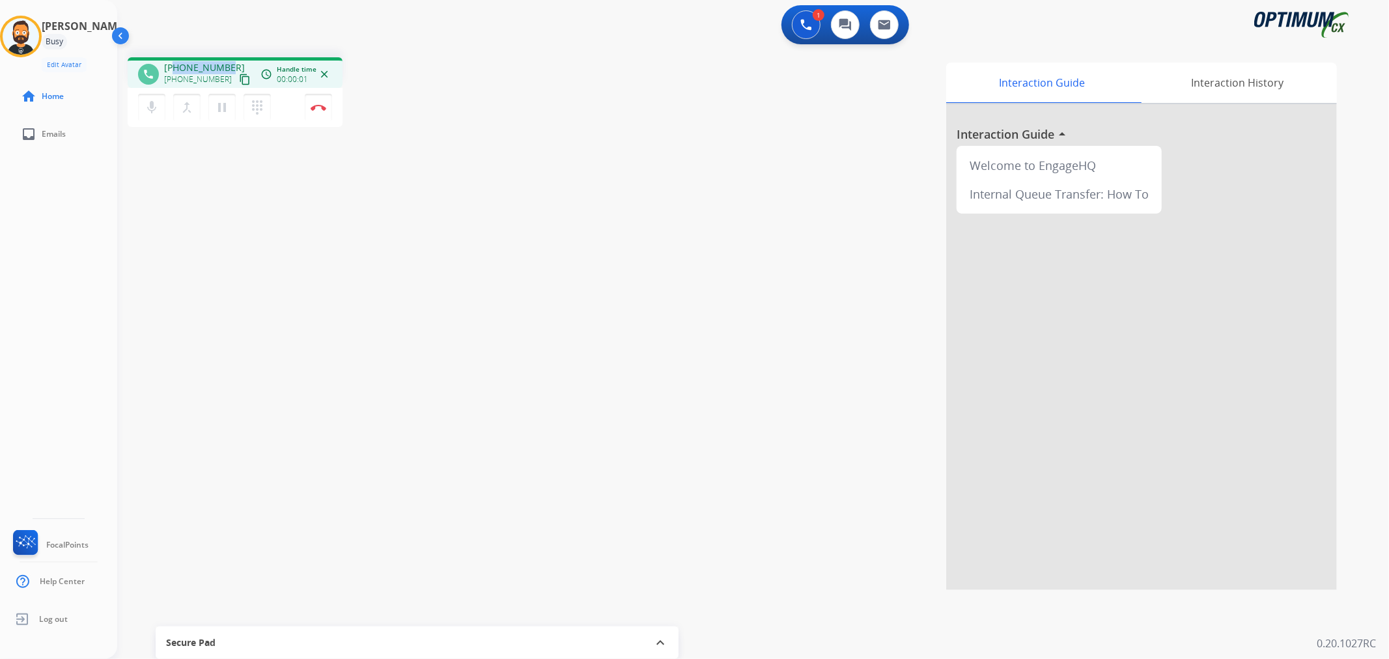
drag, startPoint x: 229, startPoint y: 62, endPoint x: 173, endPoint y: 66, distance: 55.5
click at [173, 66] on div "[PHONE_NUMBER] [PHONE_NUMBER] content_copy" at bounding box center [208, 74] width 89 height 26
click at [316, 102] on button "Disconnect" at bounding box center [318, 107] width 27 height 27
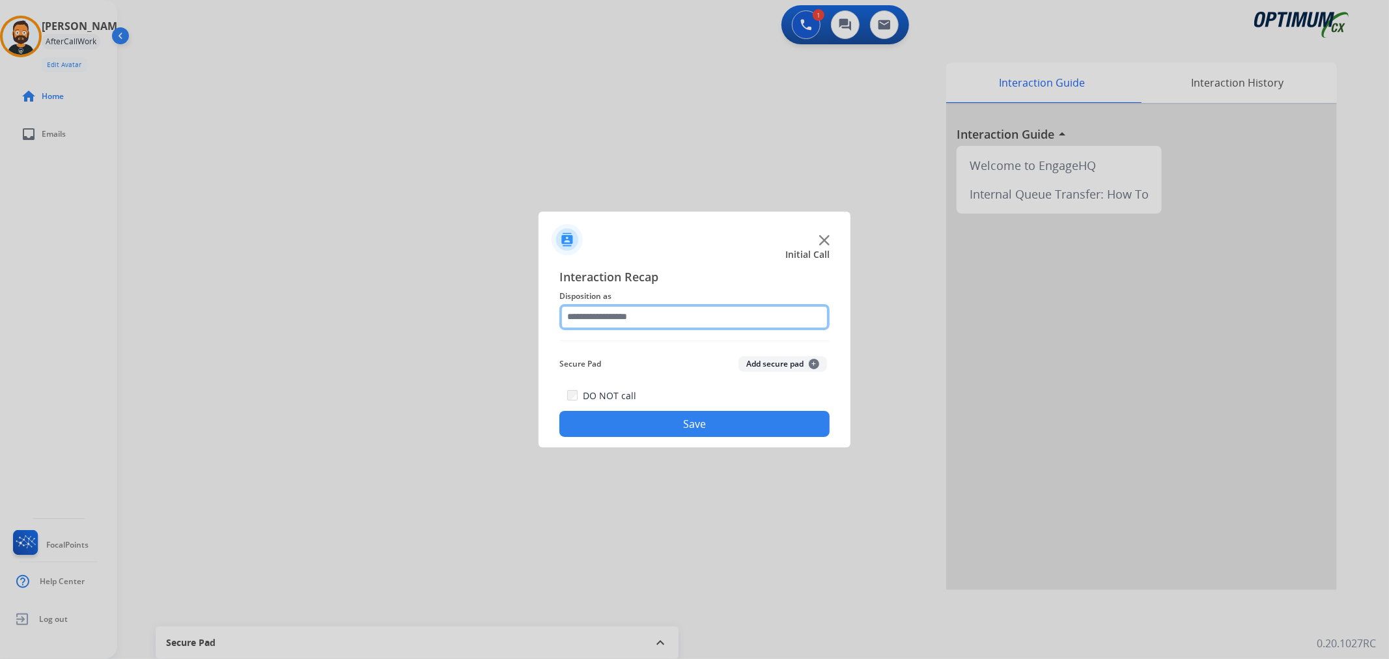
click at [602, 314] on input "text" at bounding box center [694, 317] width 270 height 26
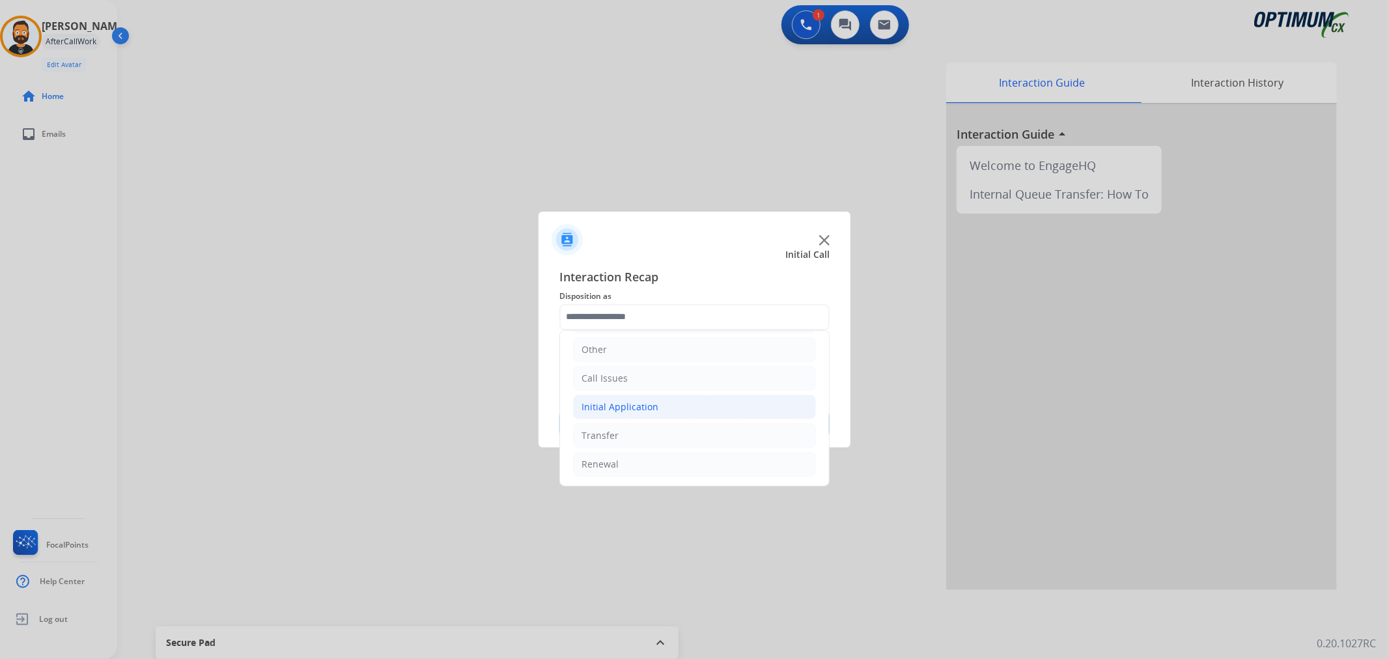
click at [654, 400] on div "Initial Application" at bounding box center [619, 406] width 77 height 13
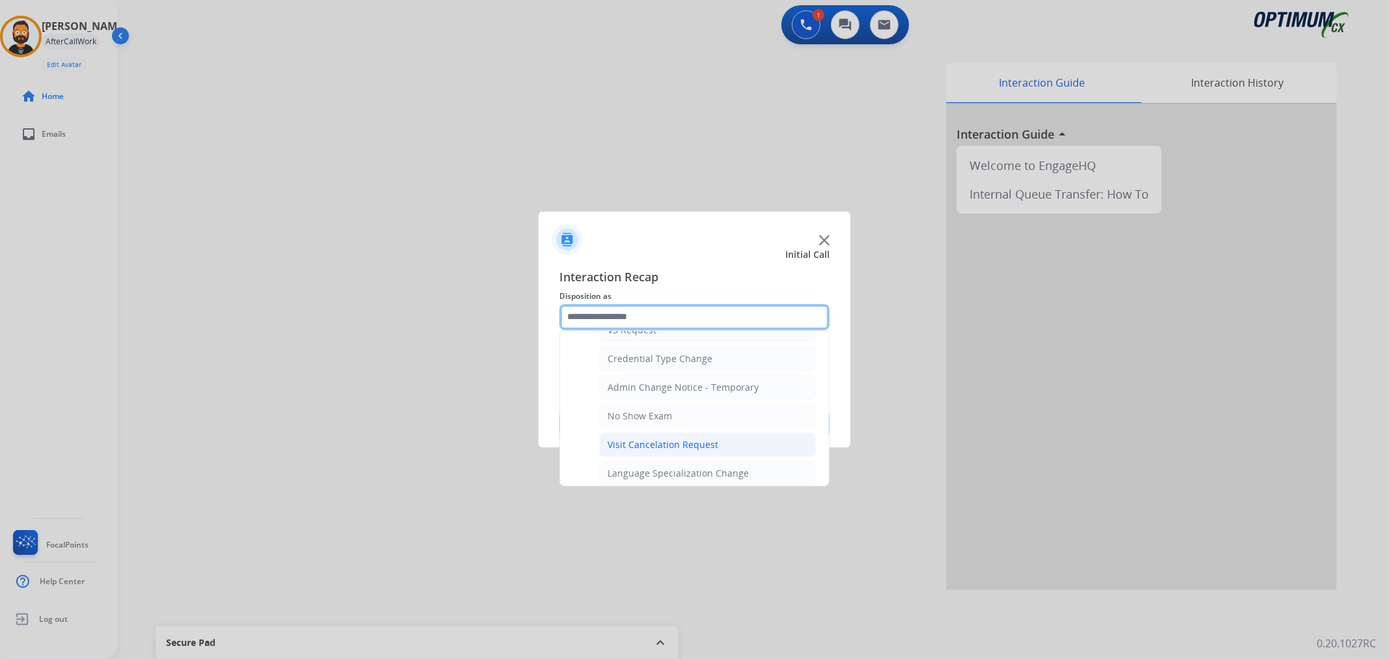
scroll to position [552, 0]
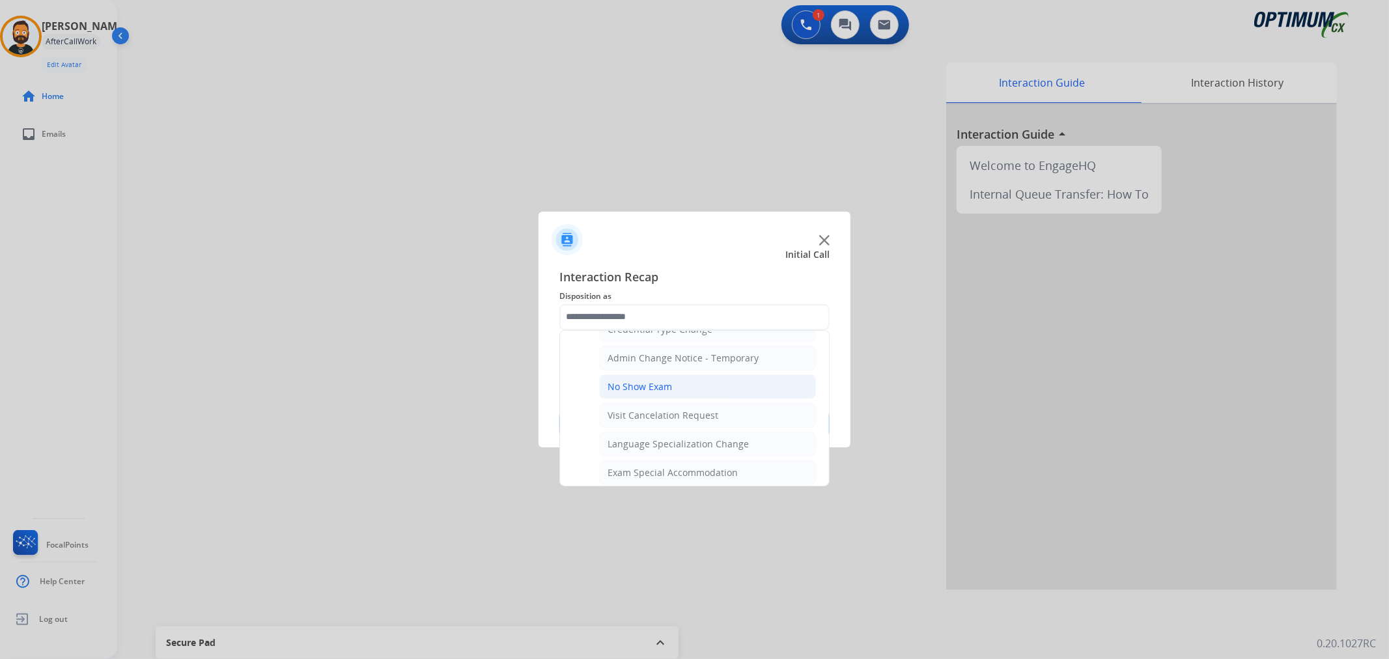
click at [680, 376] on li "No Show Exam" at bounding box center [707, 386] width 217 height 25
type input "**********"
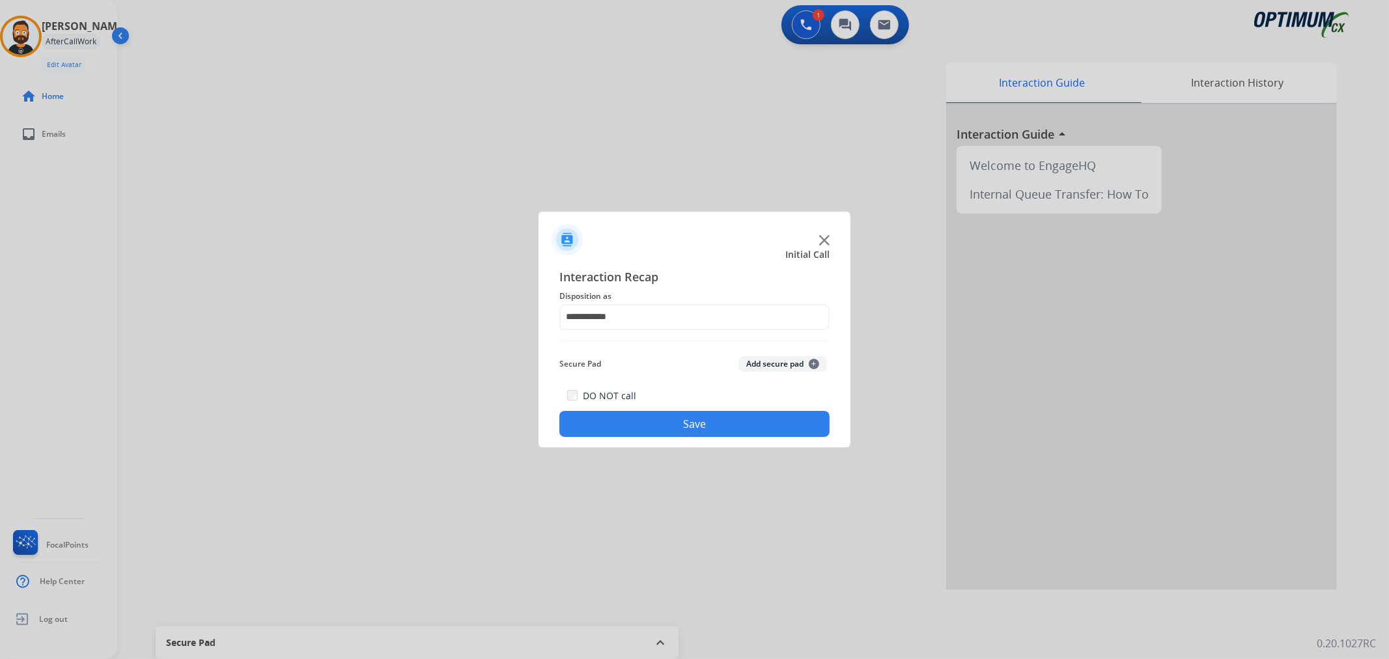
click at [671, 422] on button "Save" at bounding box center [694, 424] width 270 height 26
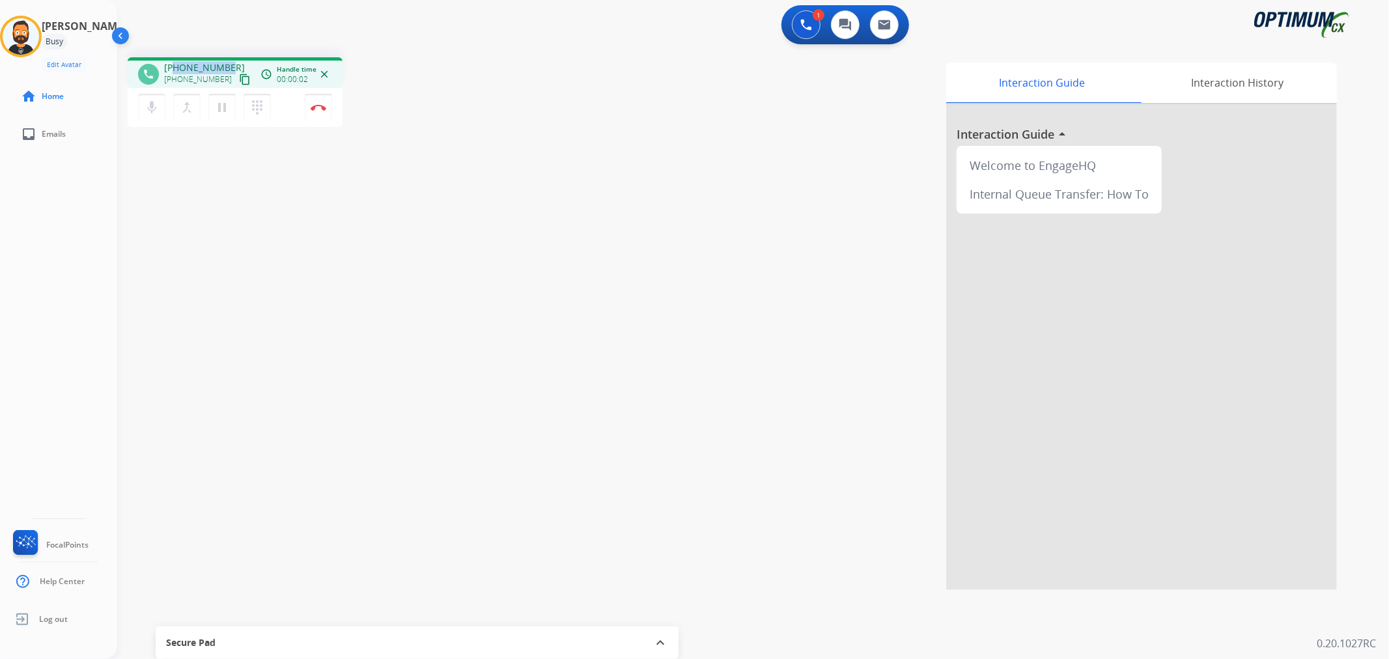
drag, startPoint x: 228, startPoint y: 57, endPoint x: 176, endPoint y: 64, distance: 52.6
click at [176, 64] on div "phone [PHONE_NUMBER] [PHONE_NUMBER] content_copy access_time Call metrics Queue…" at bounding box center [235, 72] width 215 height 31
click at [316, 108] on img at bounding box center [319, 107] width 16 height 7
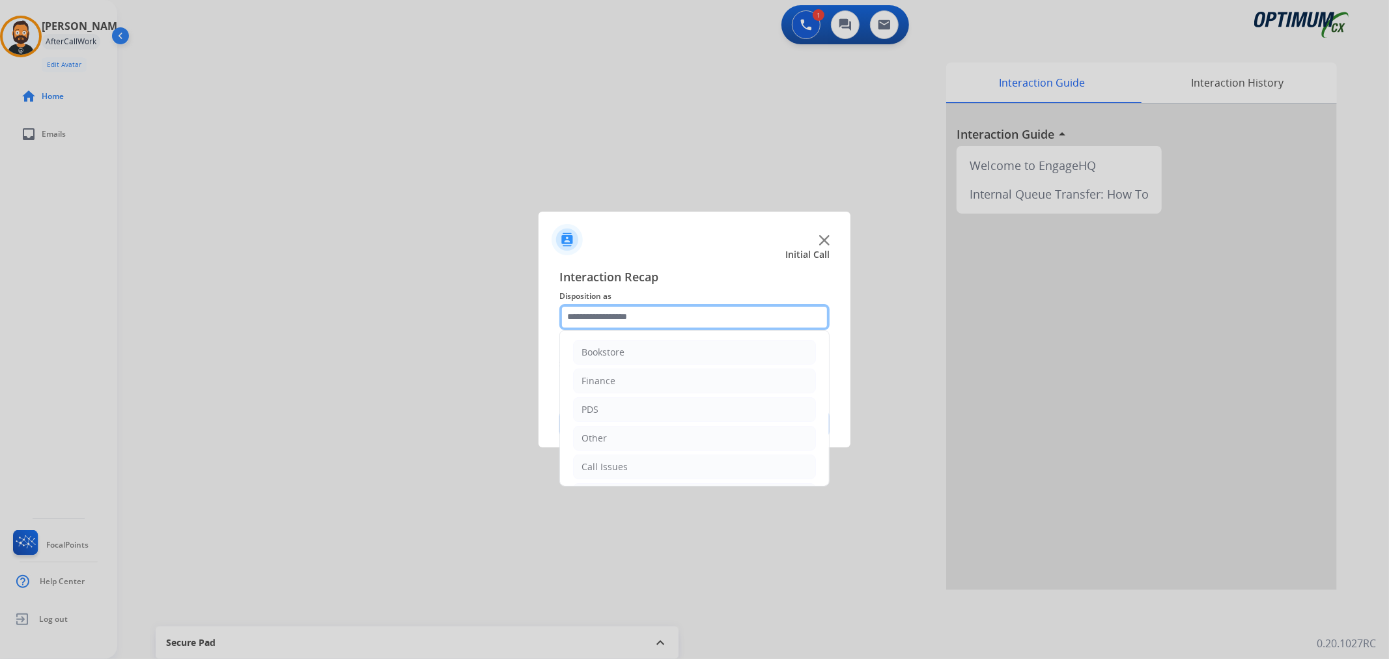
click at [651, 316] on input "text" at bounding box center [694, 317] width 270 height 26
click at [639, 389] on li "Call Issues" at bounding box center [694, 378] width 243 height 25
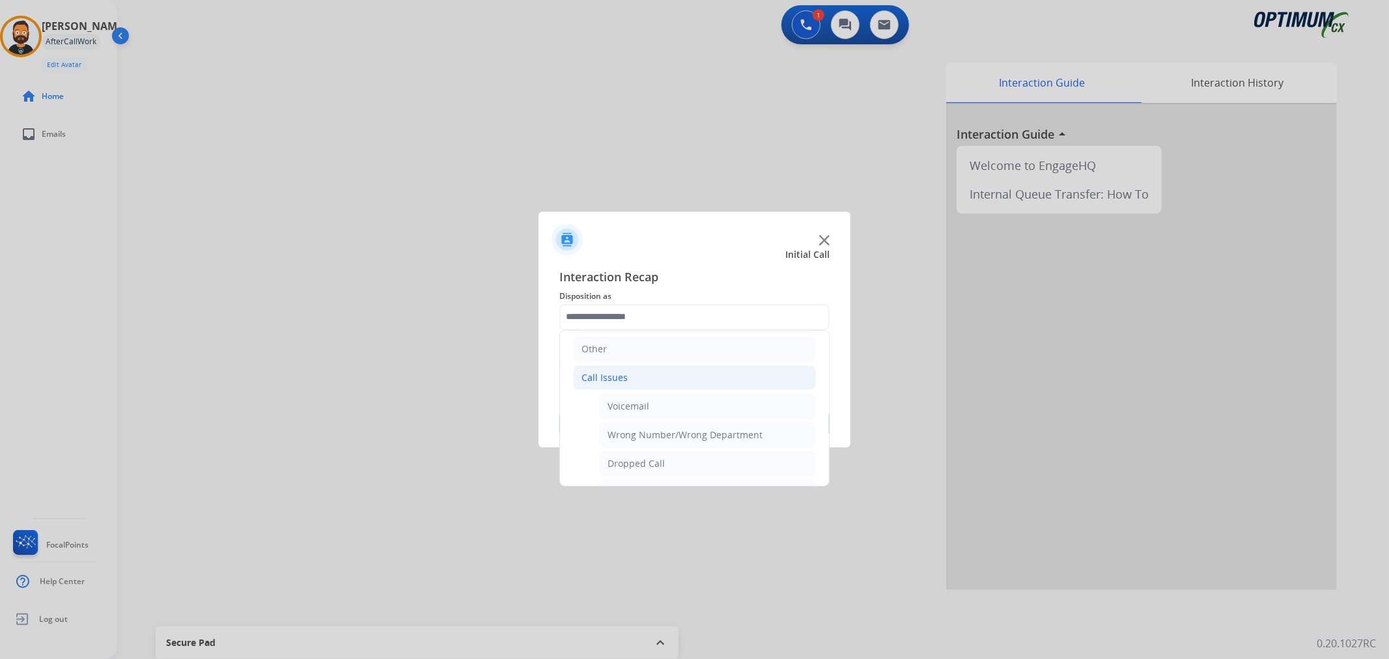
click at [638, 380] on li "Call Issues" at bounding box center [694, 377] width 243 height 25
click at [630, 407] on div "Initial Application" at bounding box center [619, 406] width 77 height 13
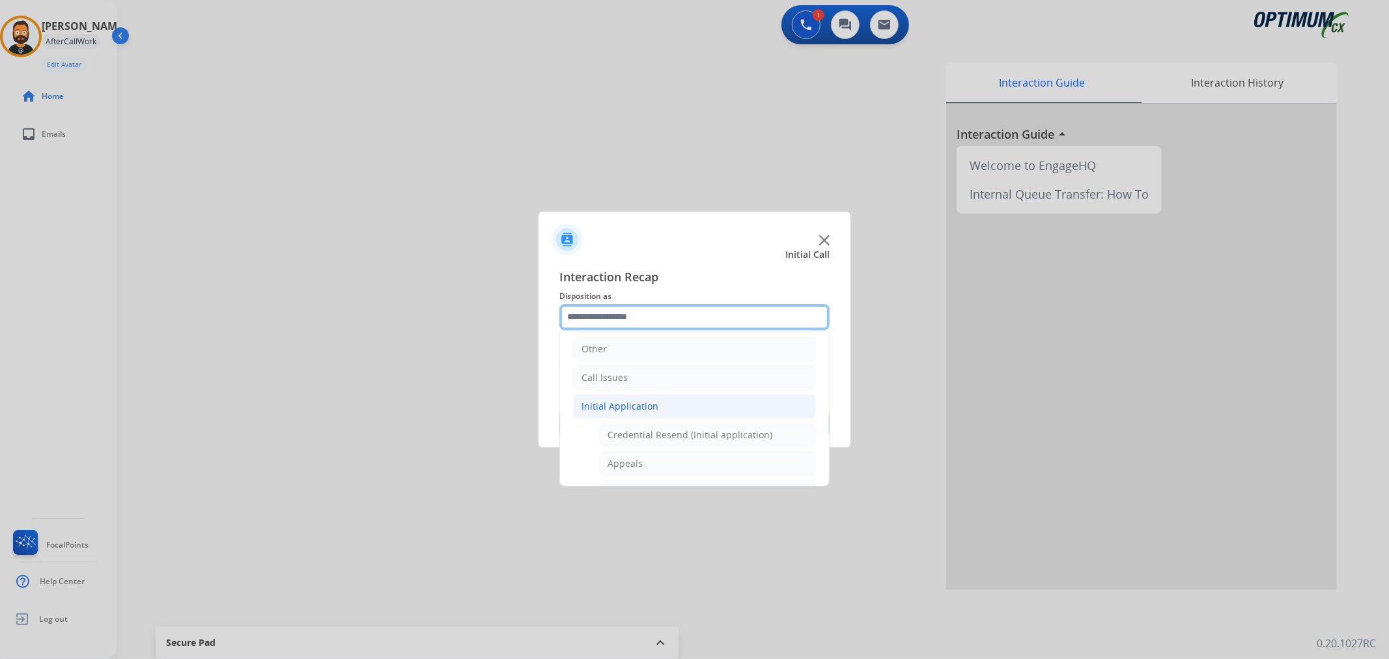
scroll to position [792, 0]
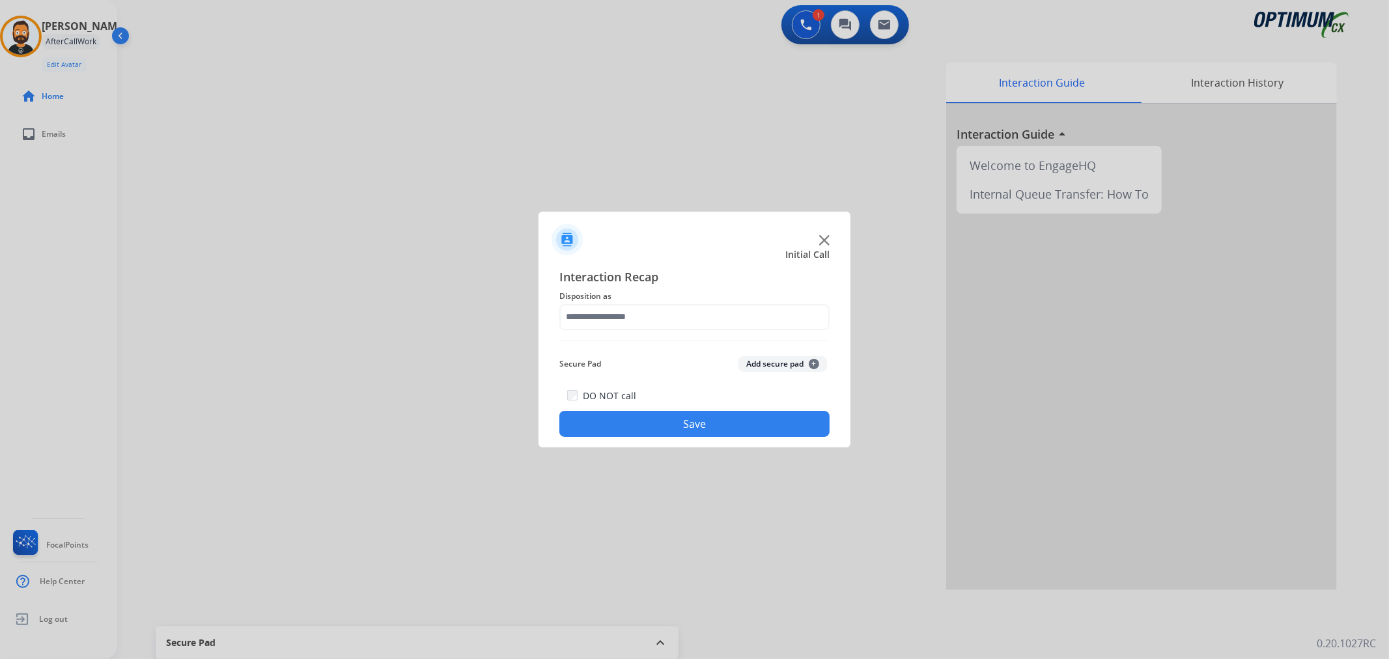
click at [682, 273] on span "Interaction Recap" at bounding box center [694, 278] width 270 height 21
click at [679, 314] on input "text" at bounding box center [694, 317] width 270 height 26
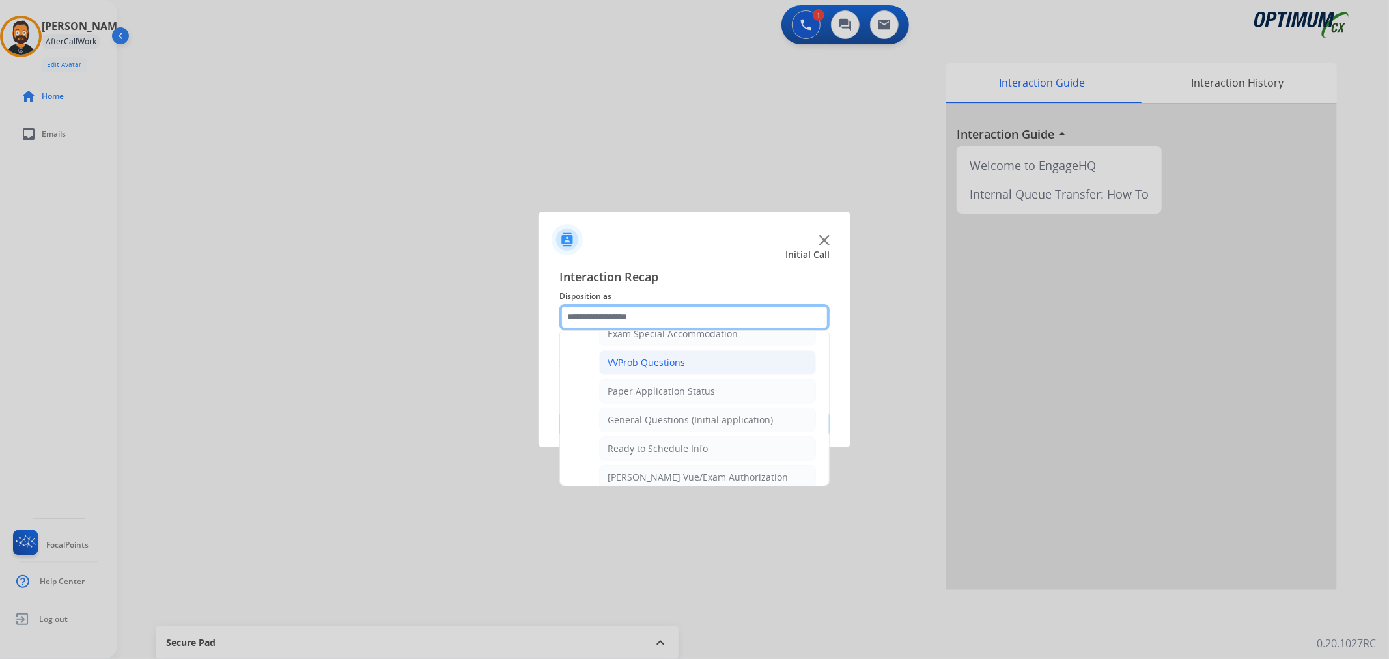
scroll to position [723, 0]
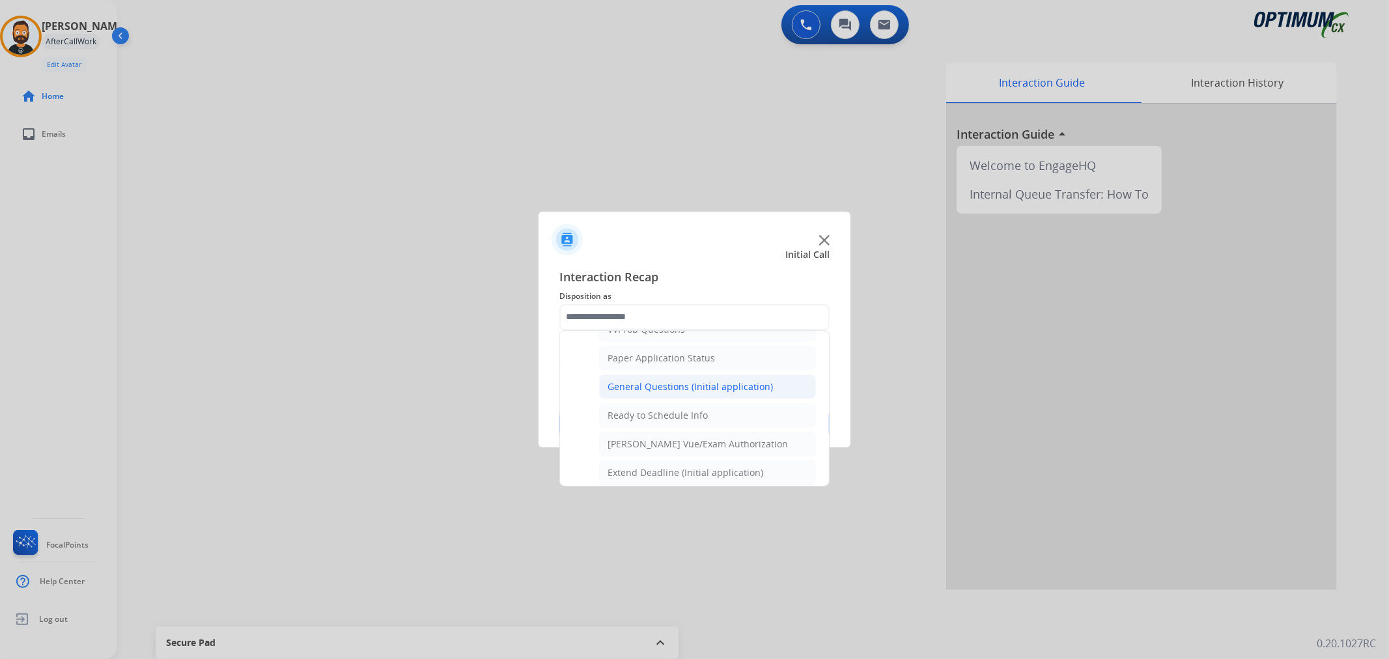
click at [658, 389] on div "General Questions (Initial application)" at bounding box center [690, 386] width 165 height 13
type input "**********"
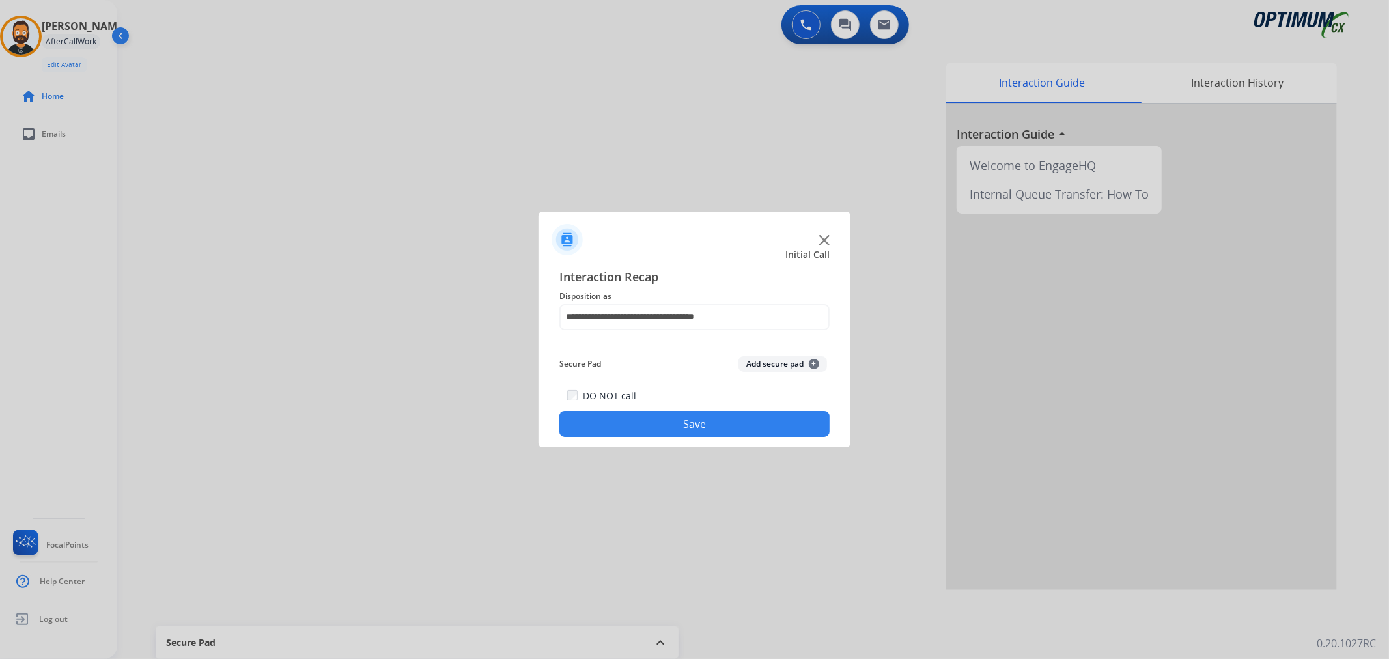
click at [651, 419] on button "Save" at bounding box center [694, 424] width 270 height 26
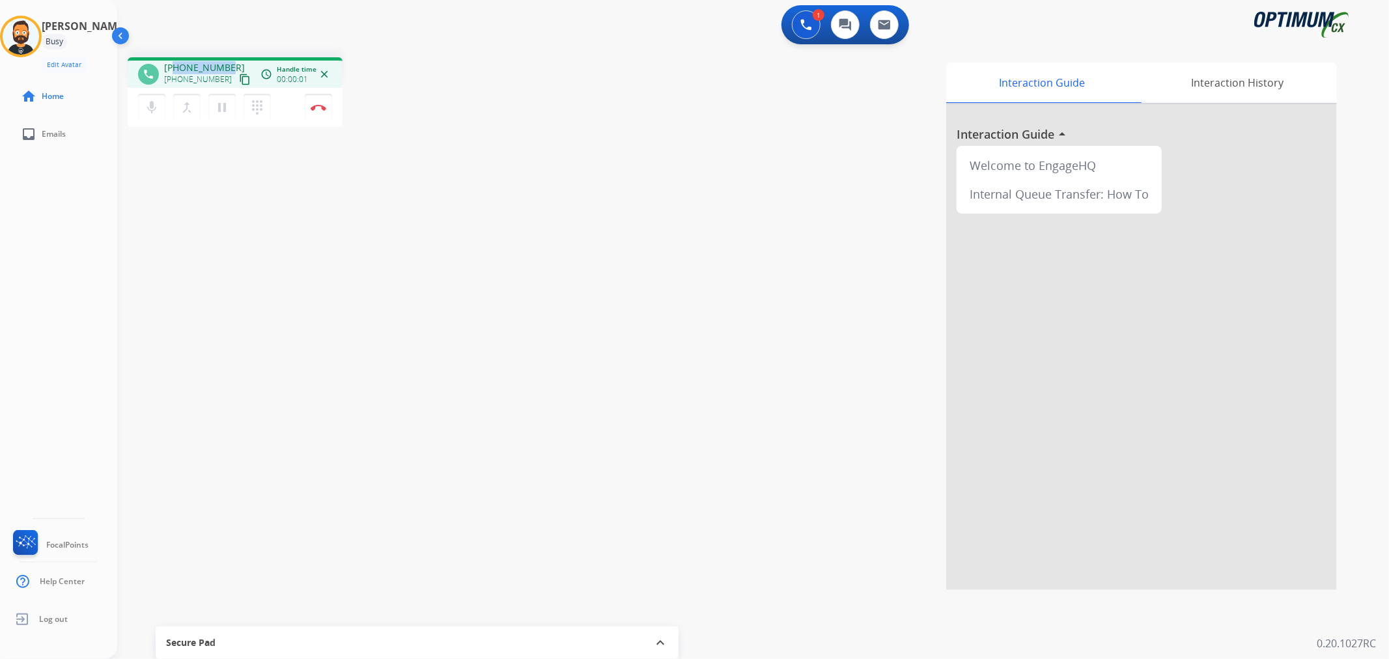
drag, startPoint x: 225, startPoint y: 60, endPoint x: 174, endPoint y: 63, distance: 51.5
click at [174, 63] on div "phone [PHONE_NUMBER] [PHONE_NUMBER] content_copy access_time Call metrics Queue…" at bounding box center [235, 72] width 215 height 31
click at [223, 105] on mat-icon "pause" at bounding box center [222, 108] width 16 height 16
click at [218, 102] on mat-icon "play_arrow" at bounding box center [222, 108] width 16 height 16
click at [319, 100] on button "Disconnect" at bounding box center [318, 107] width 27 height 27
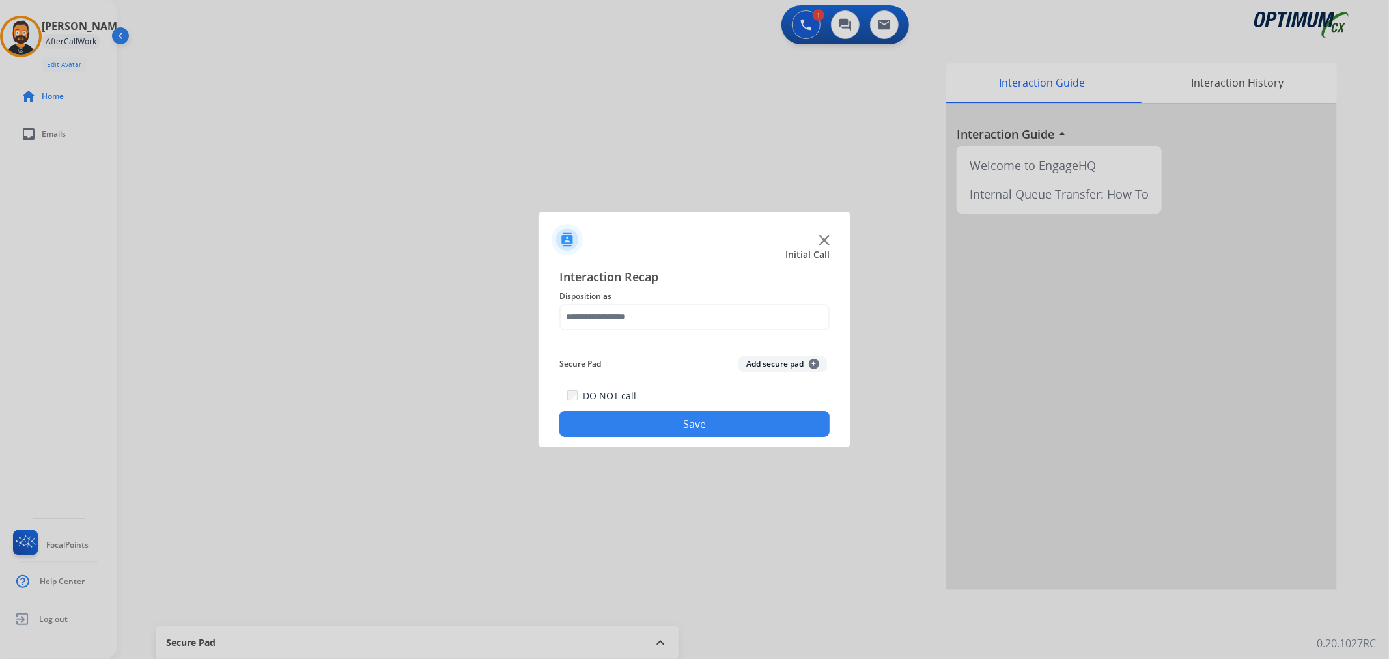
click at [615, 331] on div "Interaction Recap Disposition as Secure Pad Add secure pad + DO NOT call Save" at bounding box center [694, 353] width 270 height 170
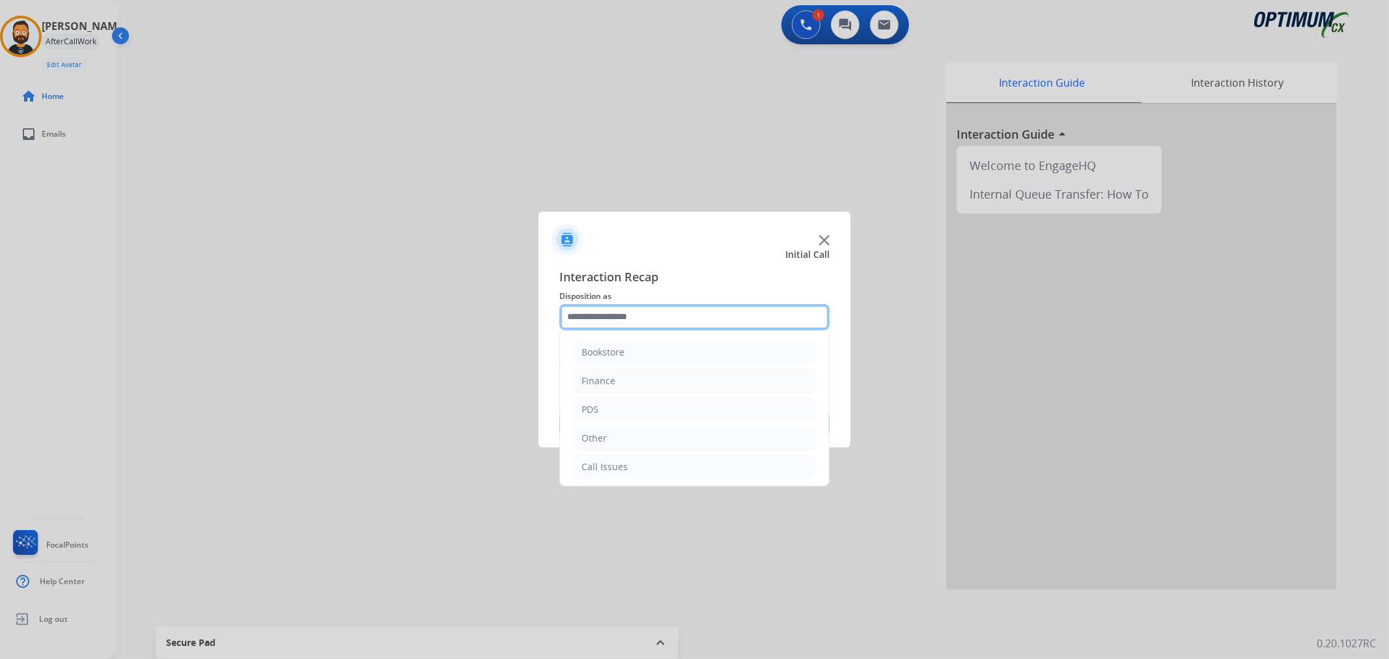
click at [615, 326] on input "text" at bounding box center [694, 317] width 270 height 26
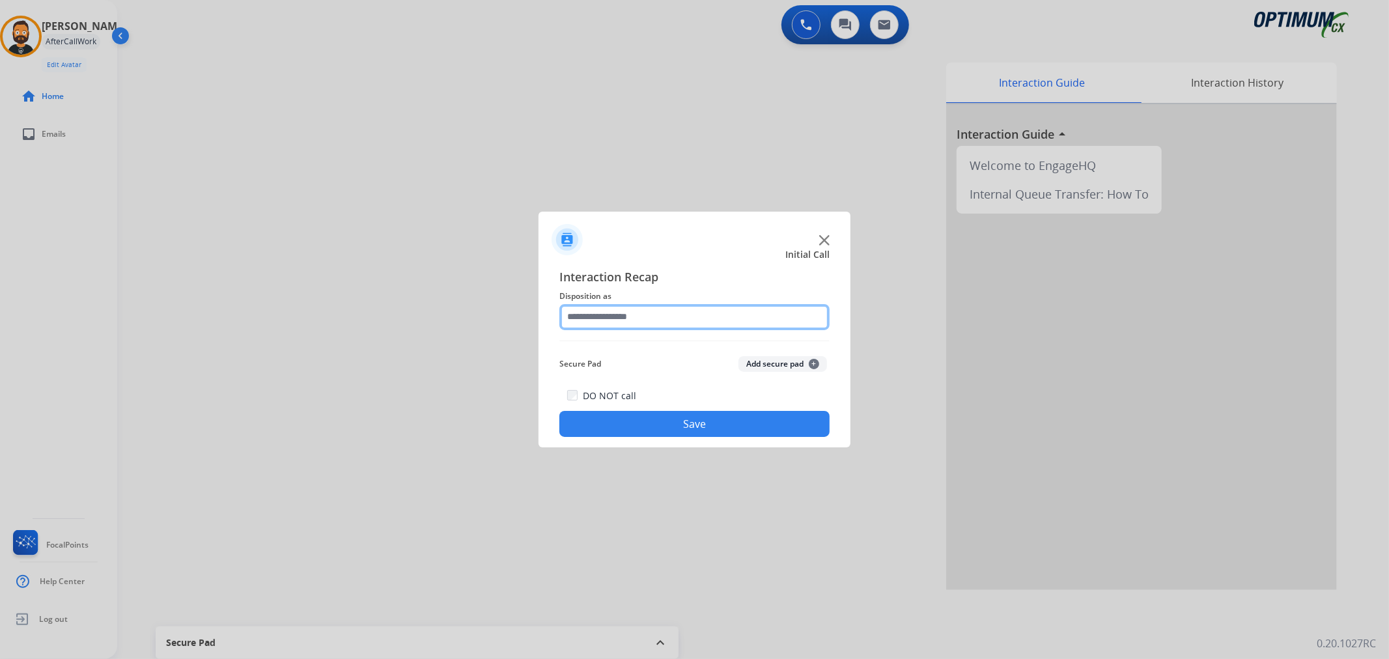
click at [647, 328] on input "text" at bounding box center [694, 317] width 270 height 26
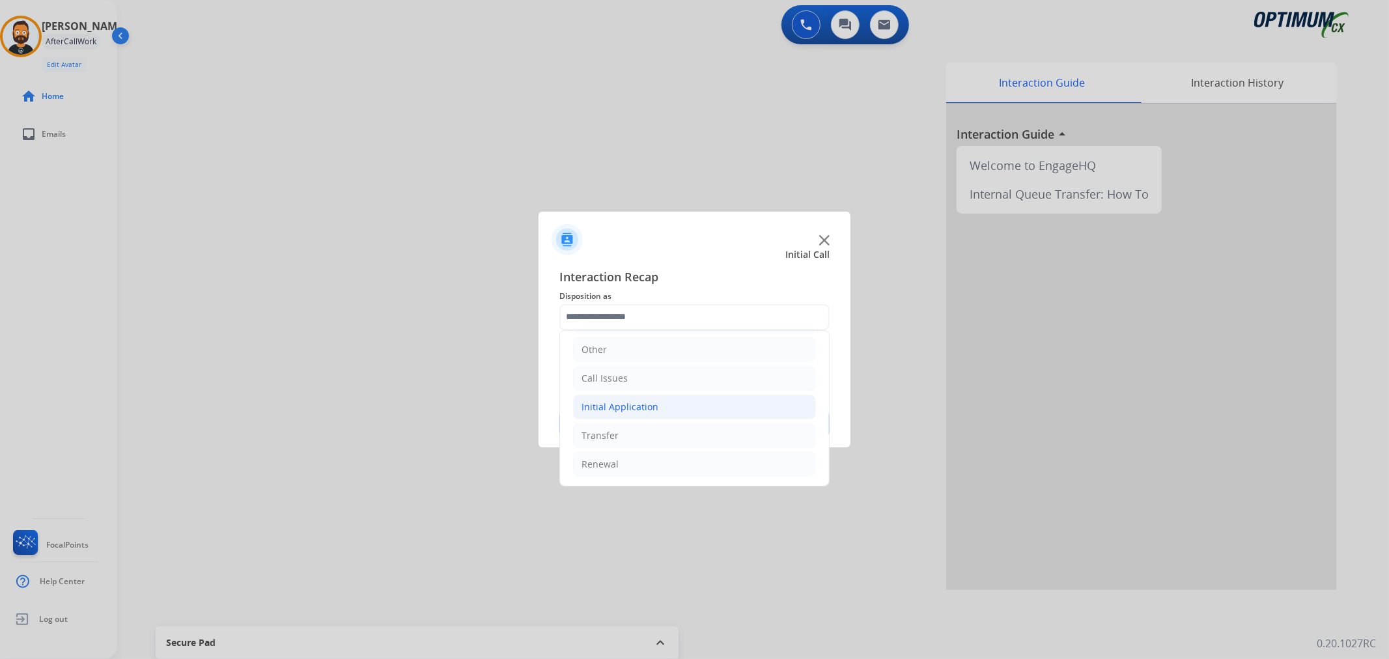
click at [630, 408] on div "Initial Application" at bounding box center [619, 406] width 77 height 13
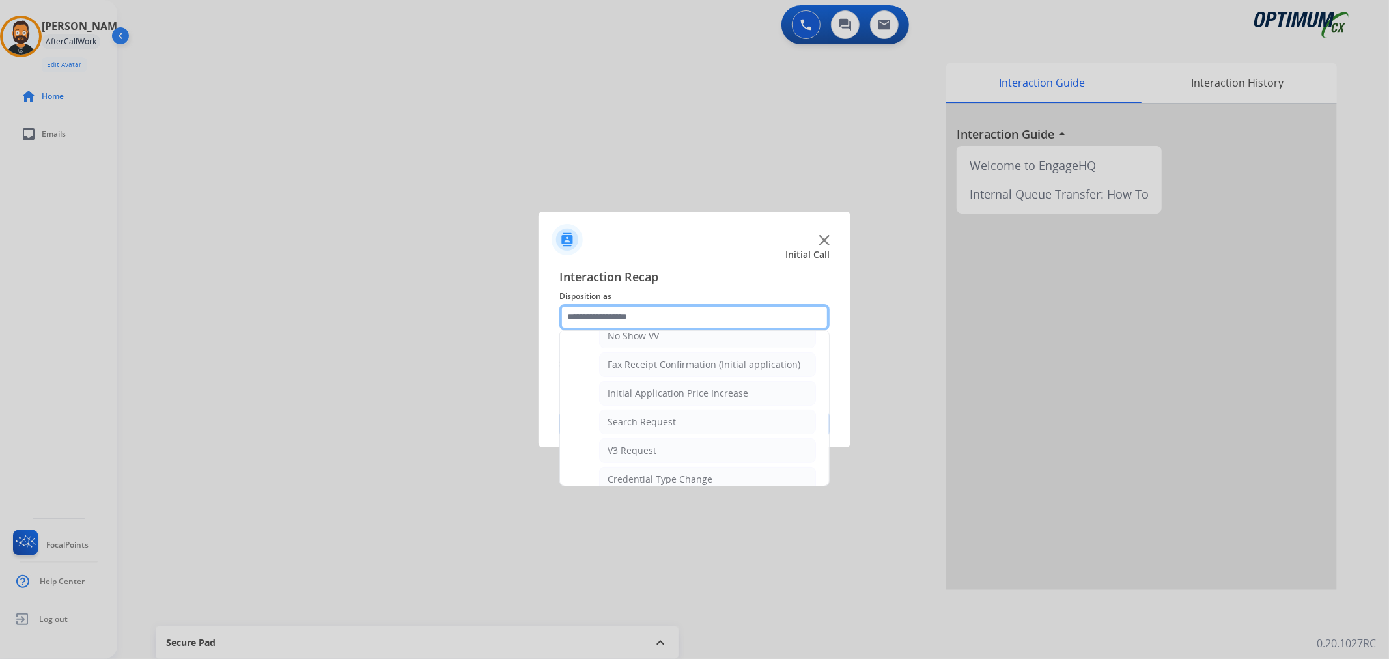
scroll to position [692, 0]
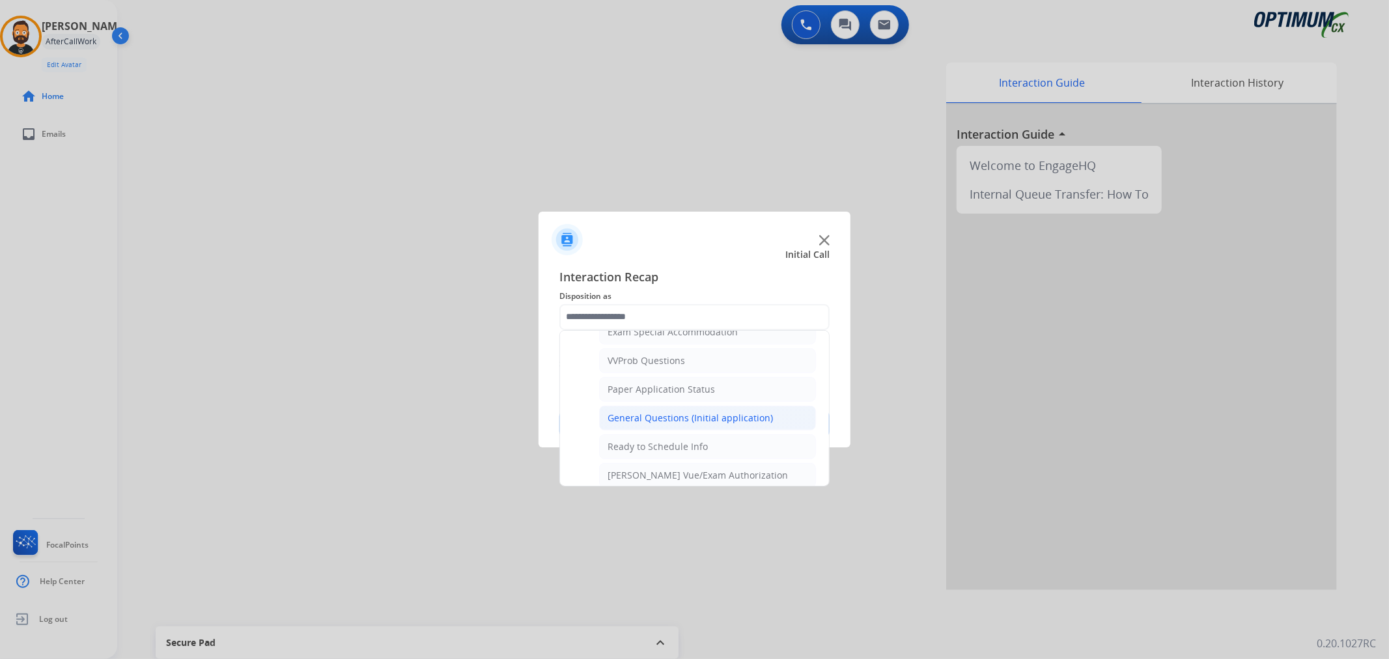
click at [658, 413] on div "General Questions (Initial application)" at bounding box center [690, 418] width 165 height 13
type input "**********"
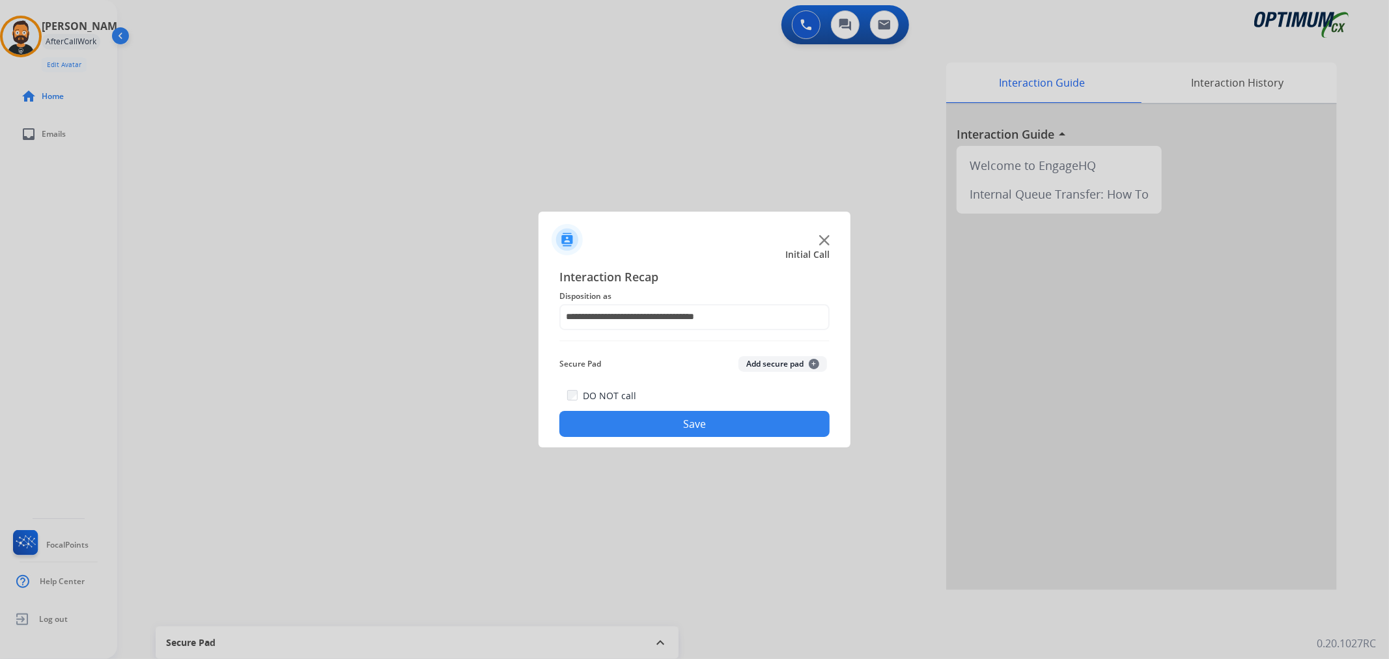
click at [658, 421] on button "Save" at bounding box center [694, 424] width 270 height 26
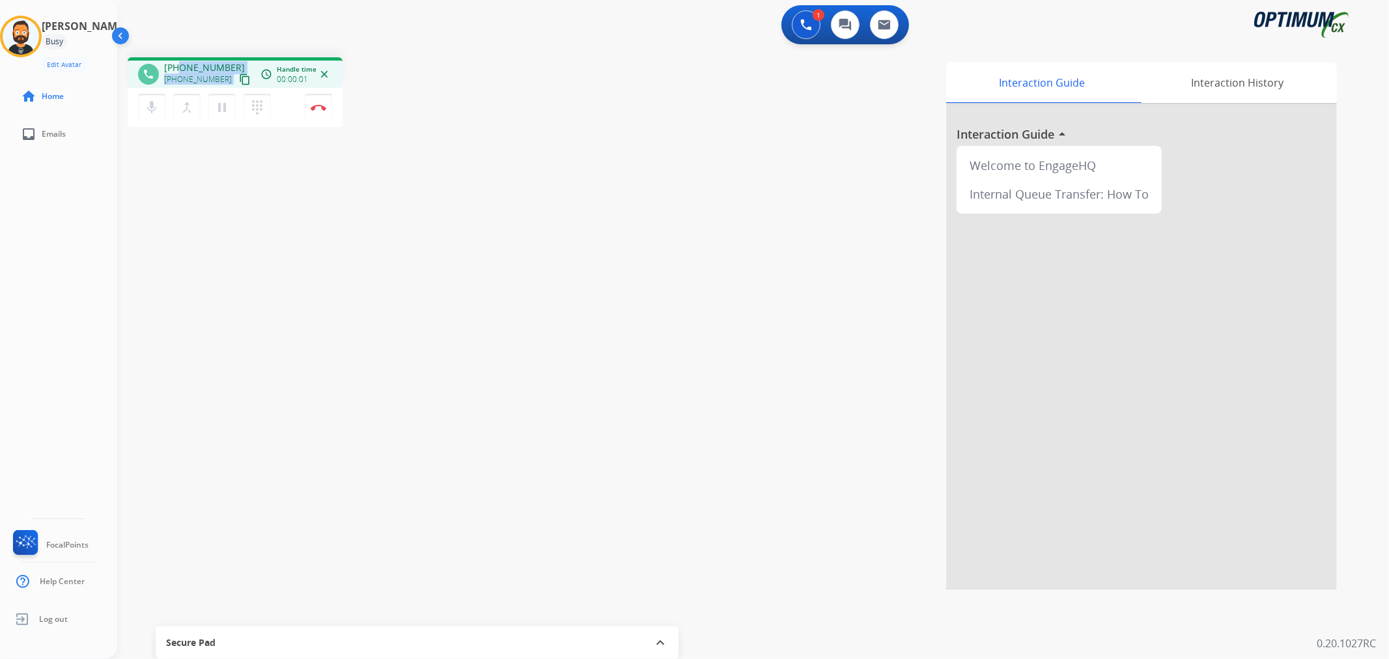
drag, startPoint x: 225, startPoint y: 65, endPoint x: 189, endPoint y: 47, distance: 40.2
click at [180, 60] on div "phone [PHONE_NUMBER] [PHONE_NUMBER] content_copy access_time Call metrics Queue…" at bounding box center [235, 72] width 215 height 31
click at [193, 42] on div "1 Voice Interactions 0 Chat Interactions 0 Email Interactions" at bounding box center [745, 26] width 1225 height 42
drag, startPoint x: 228, startPoint y: 59, endPoint x: 173, endPoint y: 63, distance: 55.4
click at [173, 63] on div "phone [PHONE_NUMBER] [PHONE_NUMBER] content_copy access_time Call metrics Queue…" at bounding box center [235, 72] width 215 height 31
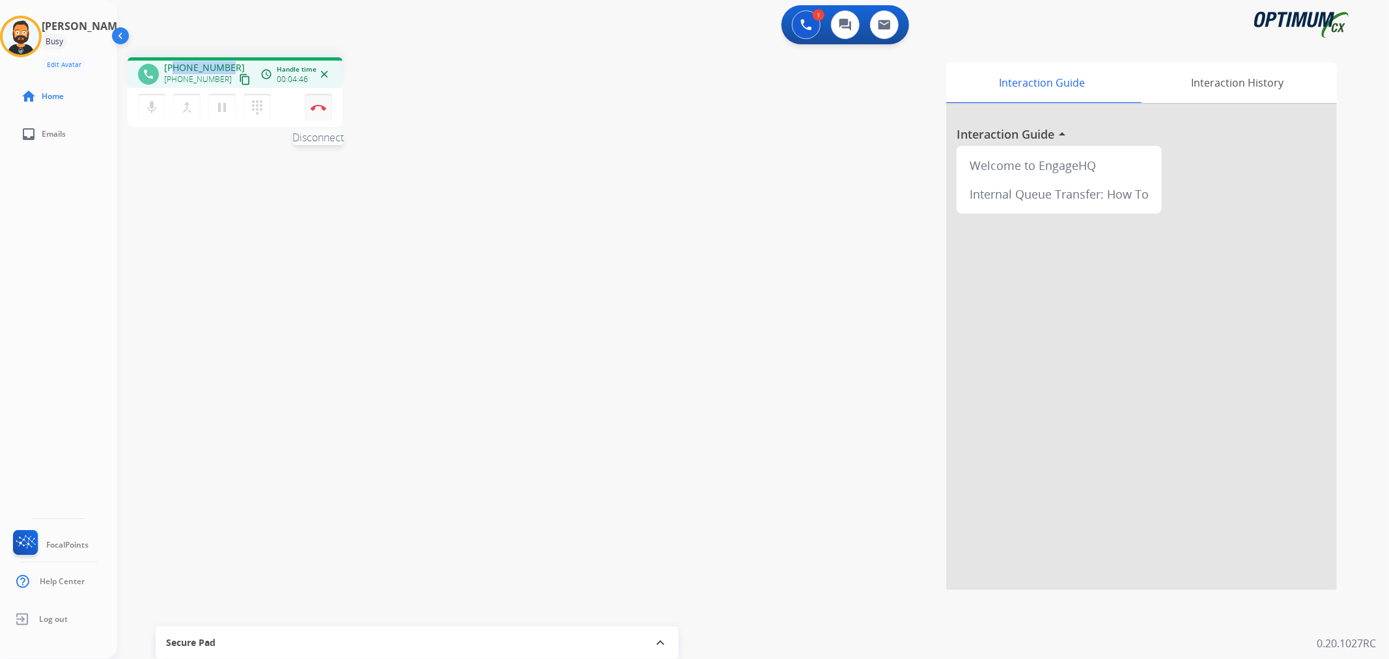
click at [320, 101] on button "Disconnect" at bounding box center [318, 107] width 27 height 27
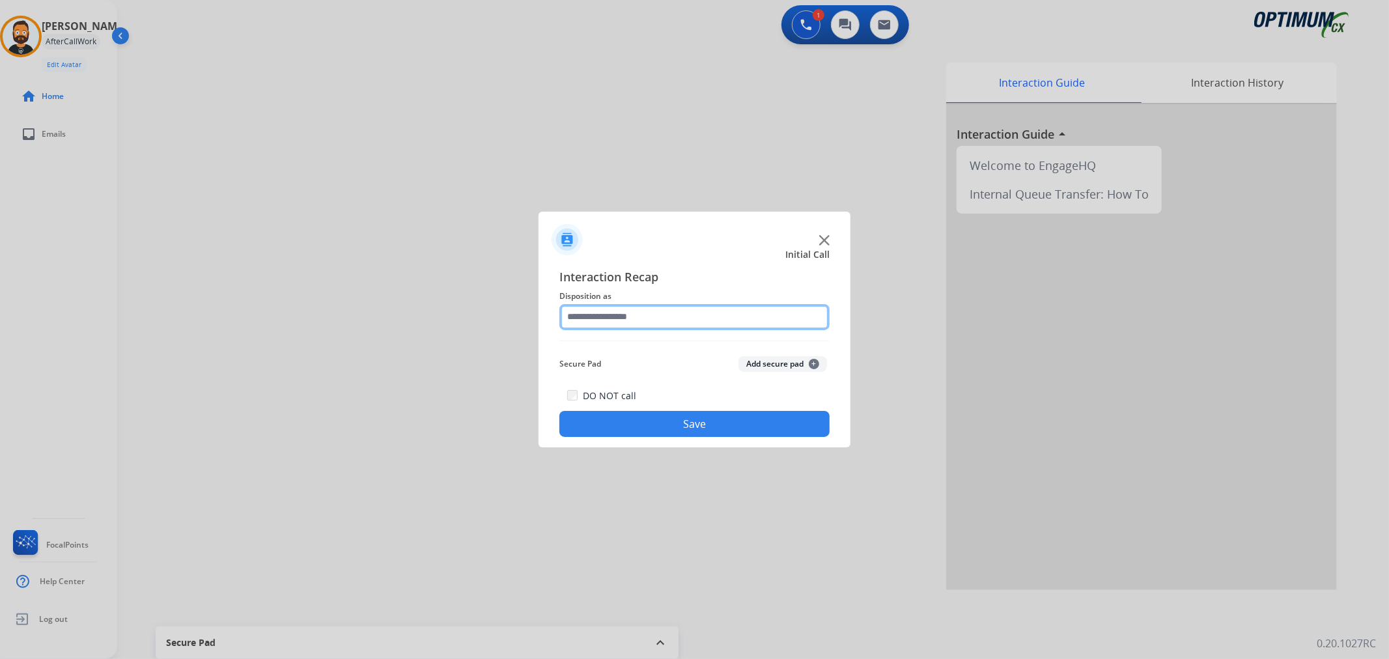
click at [636, 307] on input "text" at bounding box center [694, 317] width 270 height 26
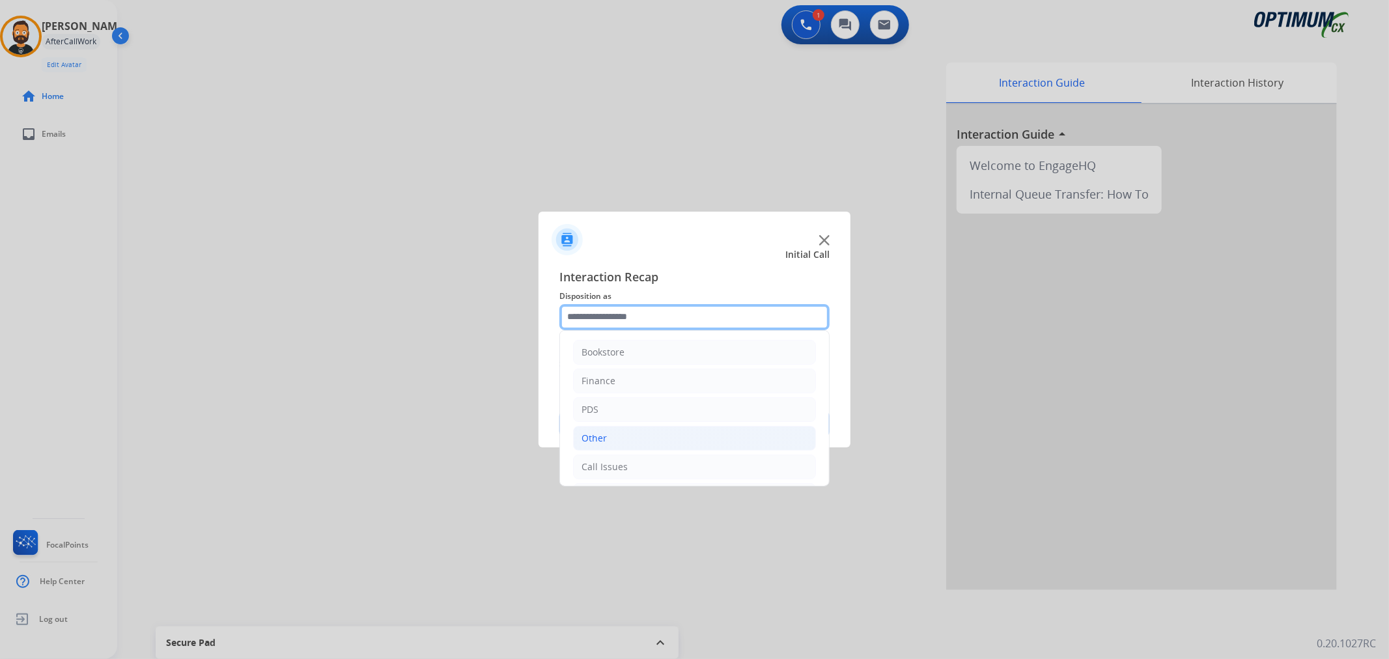
scroll to position [89, 0]
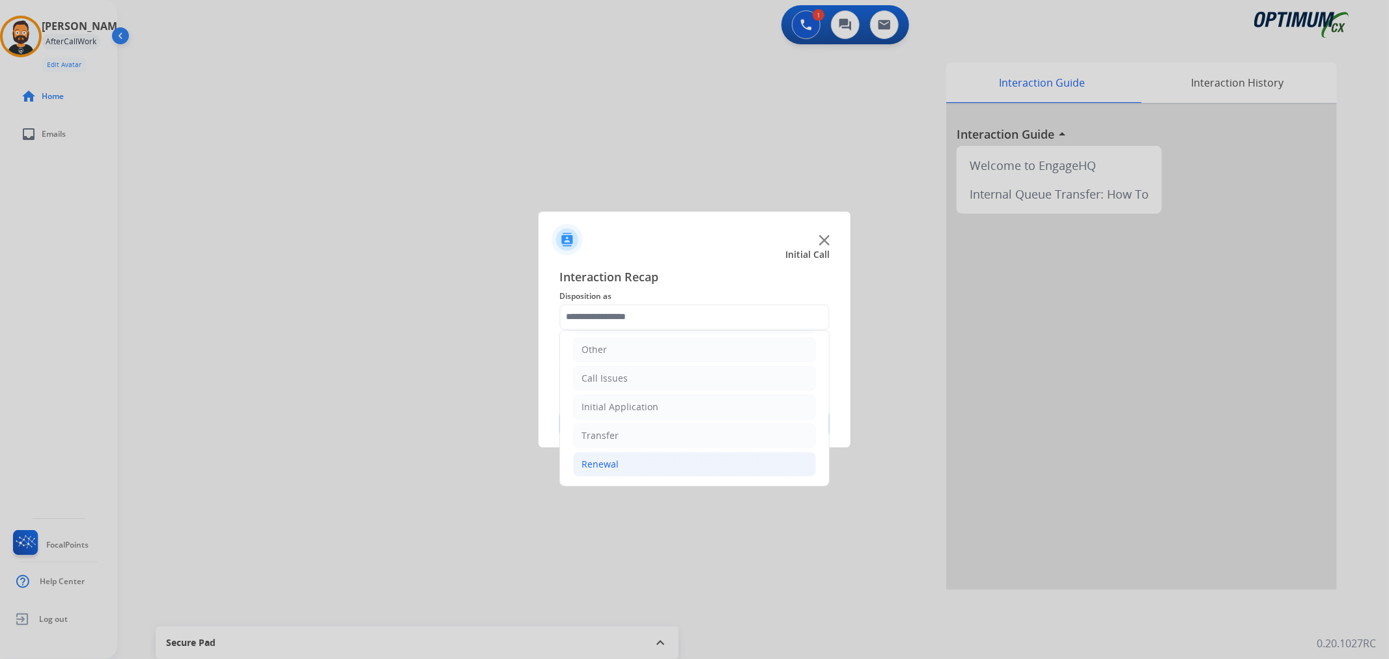
click at [642, 458] on li "Renewal" at bounding box center [694, 464] width 243 height 25
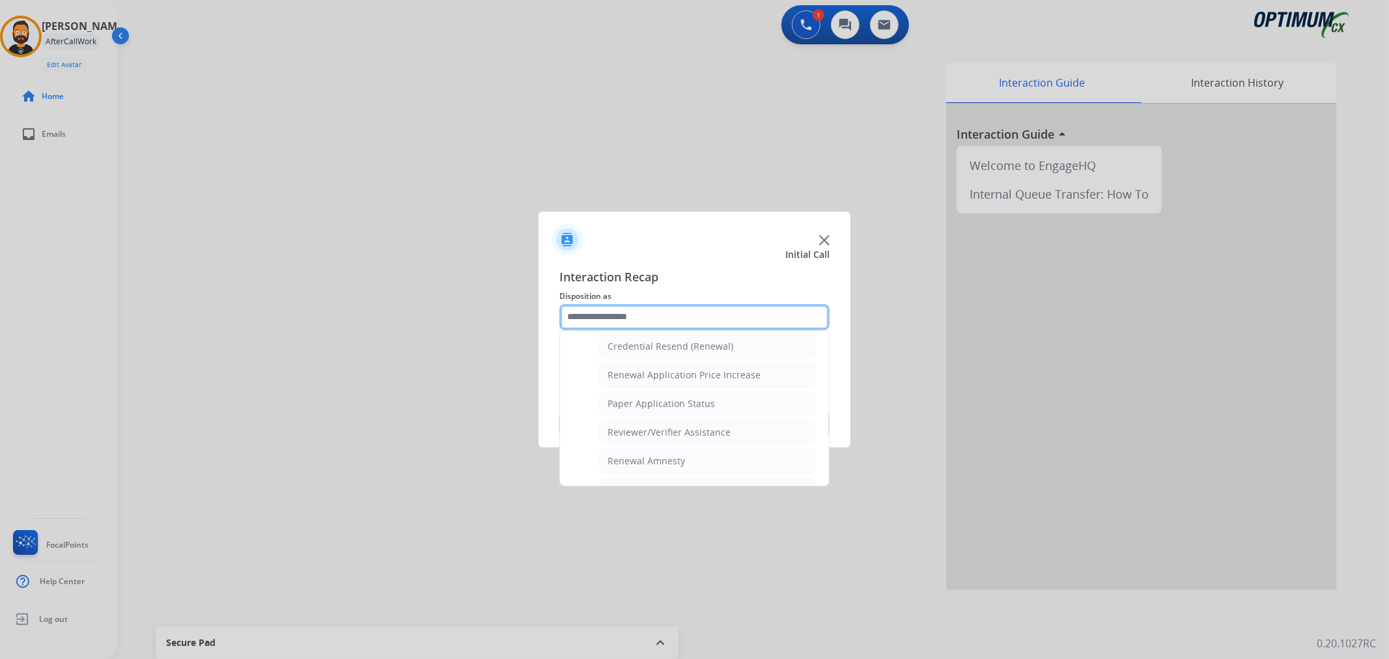
scroll to position [385, 0]
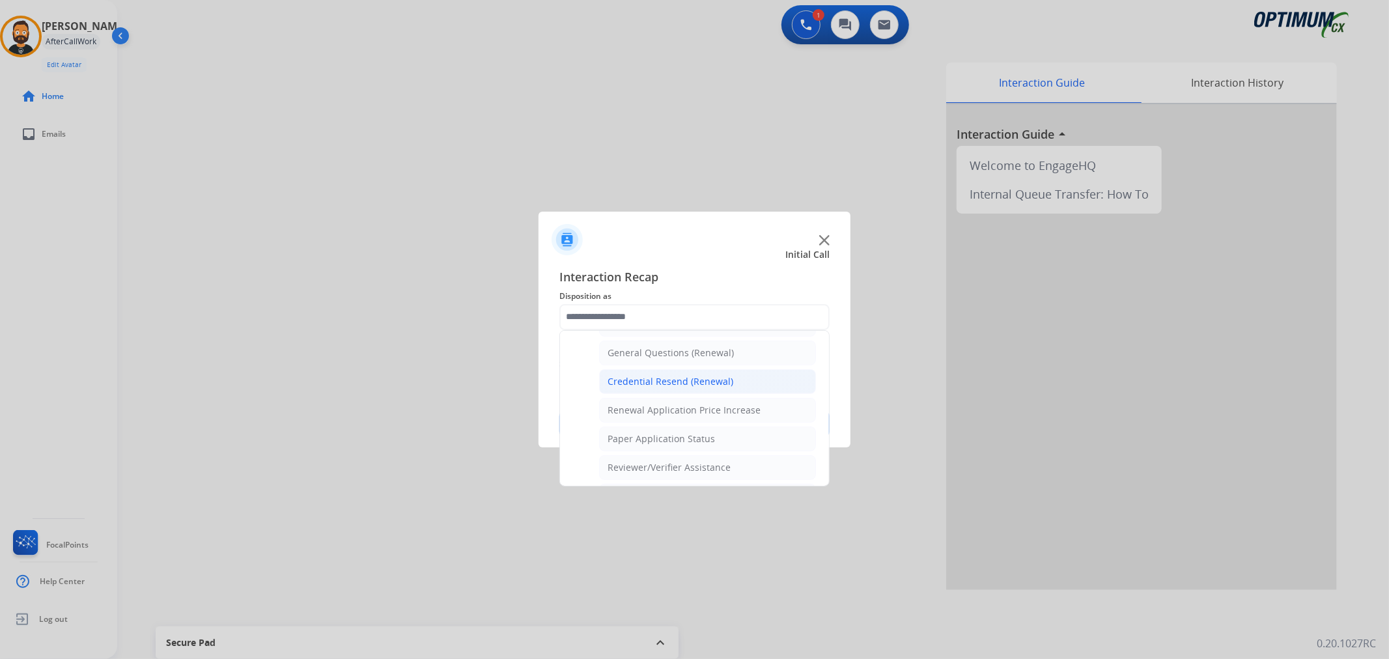
click at [641, 382] on div "Credential Resend (Renewal)" at bounding box center [671, 381] width 126 height 13
type input "**********"
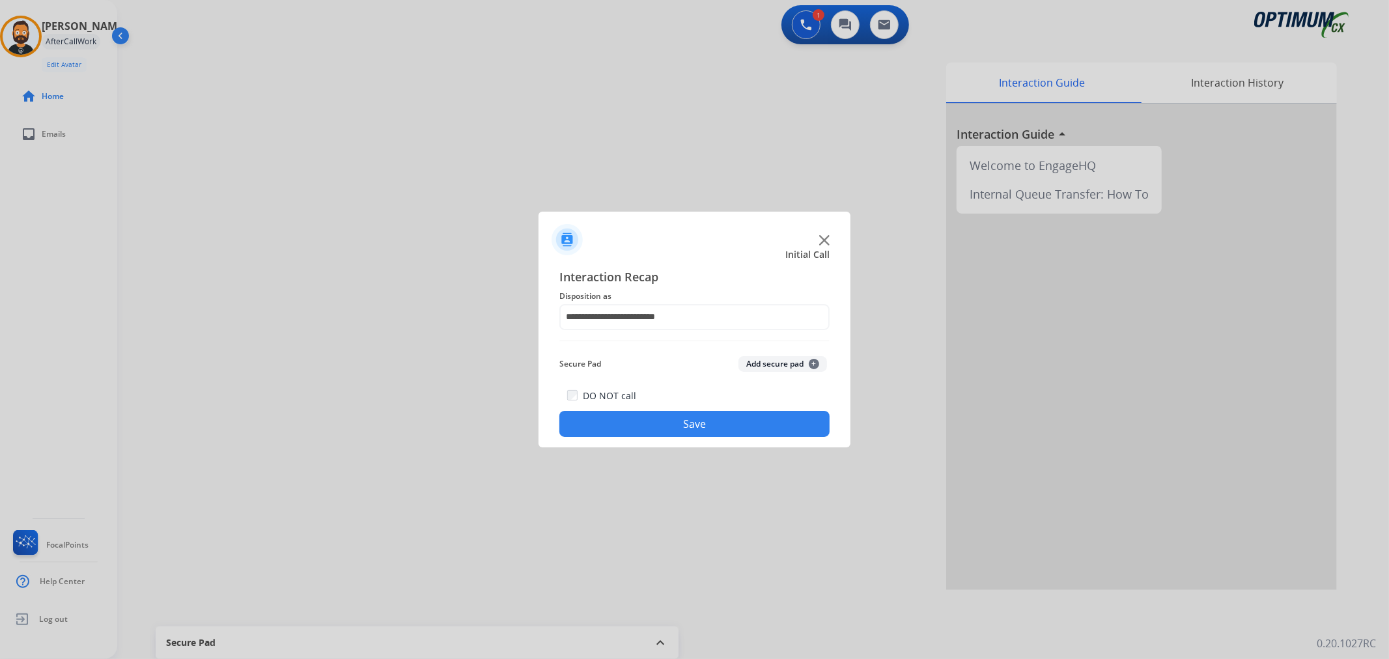
click at [637, 404] on div "DO NOT call Save" at bounding box center [694, 411] width 270 height 49
click at [634, 417] on button "Save" at bounding box center [694, 424] width 270 height 26
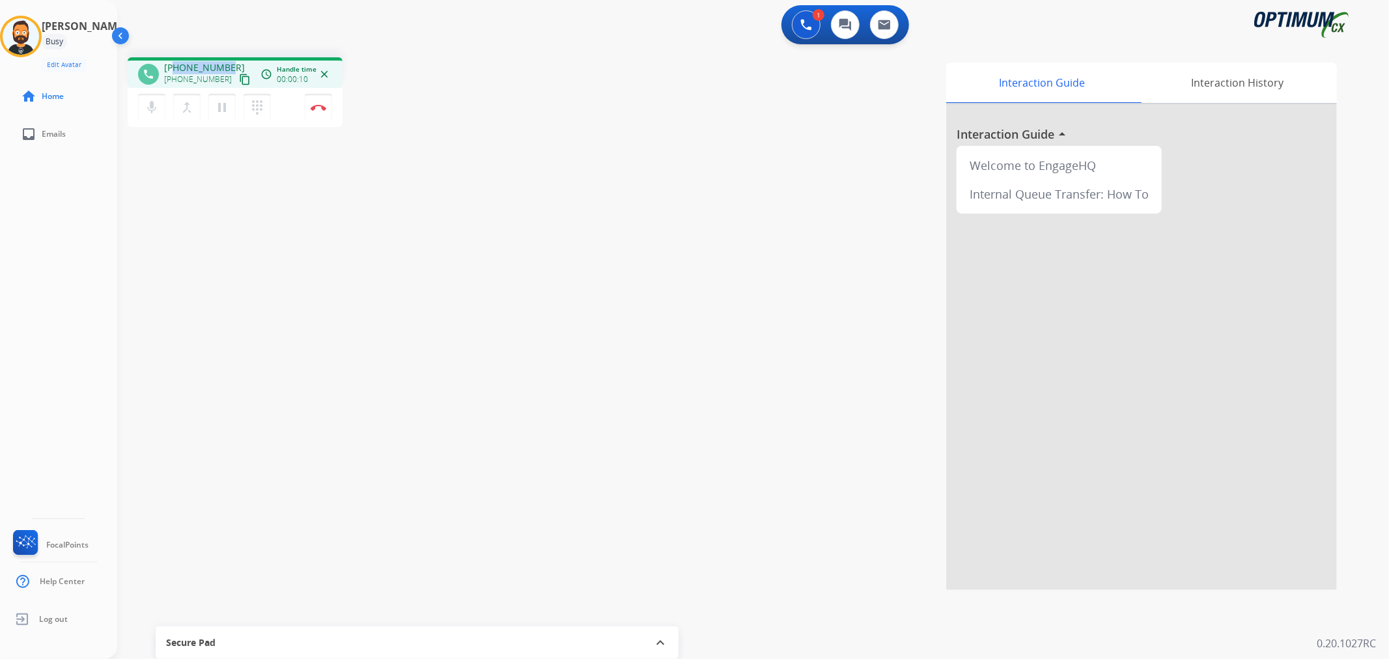
drag, startPoint x: 227, startPoint y: 65, endPoint x: 173, endPoint y: 60, distance: 54.3
click at [173, 60] on div "phone [PHONE_NUMBER] [PHONE_NUMBER] content_copy access_time Call metrics Queue…" at bounding box center [235, 72] width 215 height 31
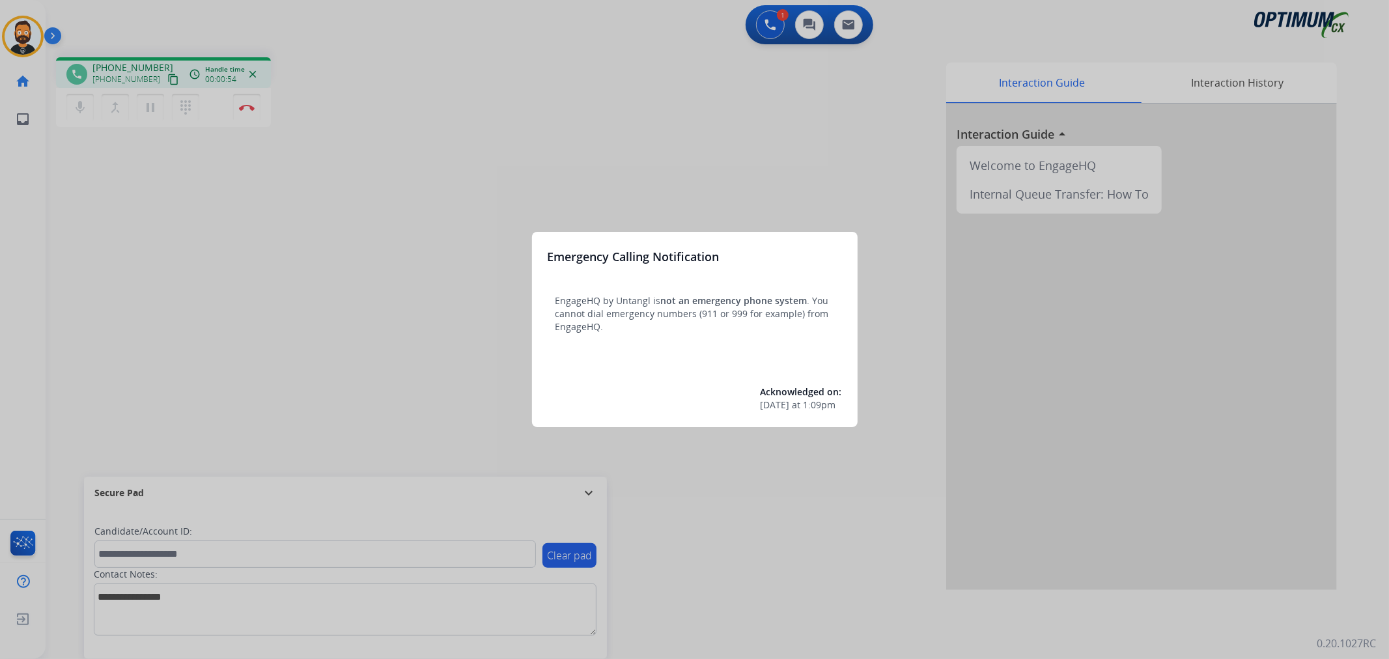
click at [587, 495] on div at bounding box center [694, 329] width 1389 height 659
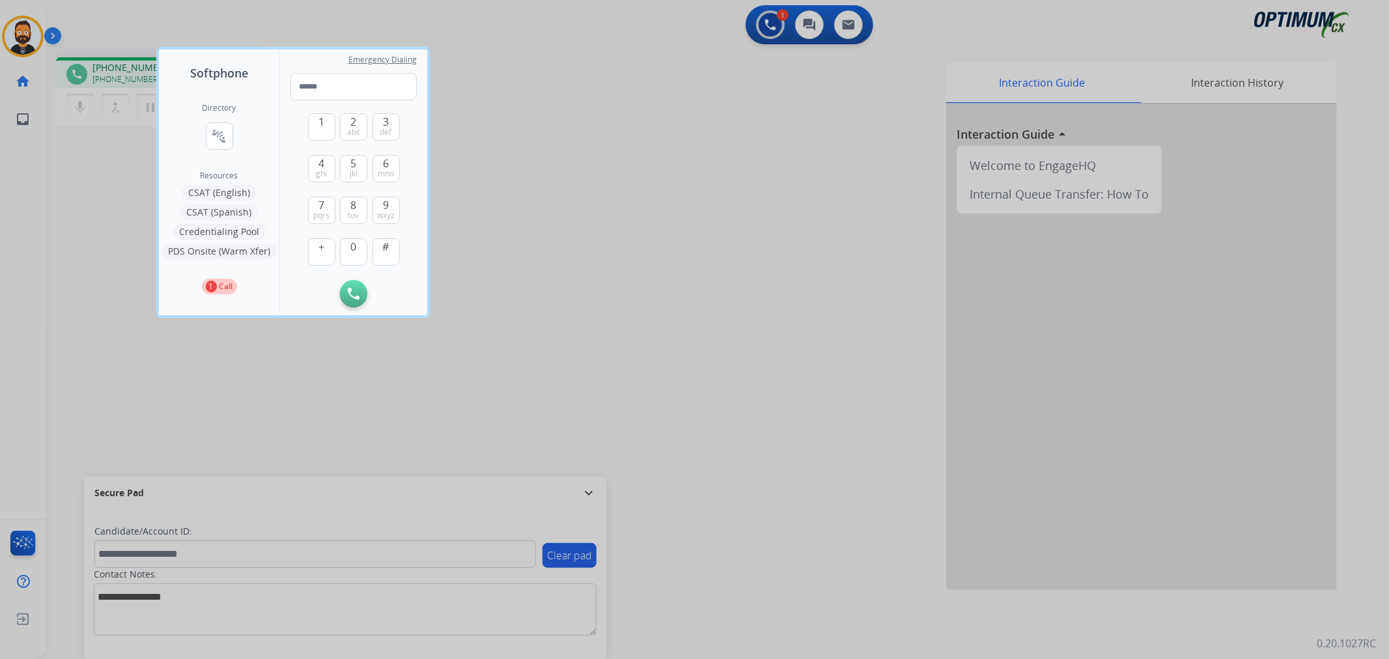
click at [511, 330] on div at bounding box center [694, 329] width 1389 height 659
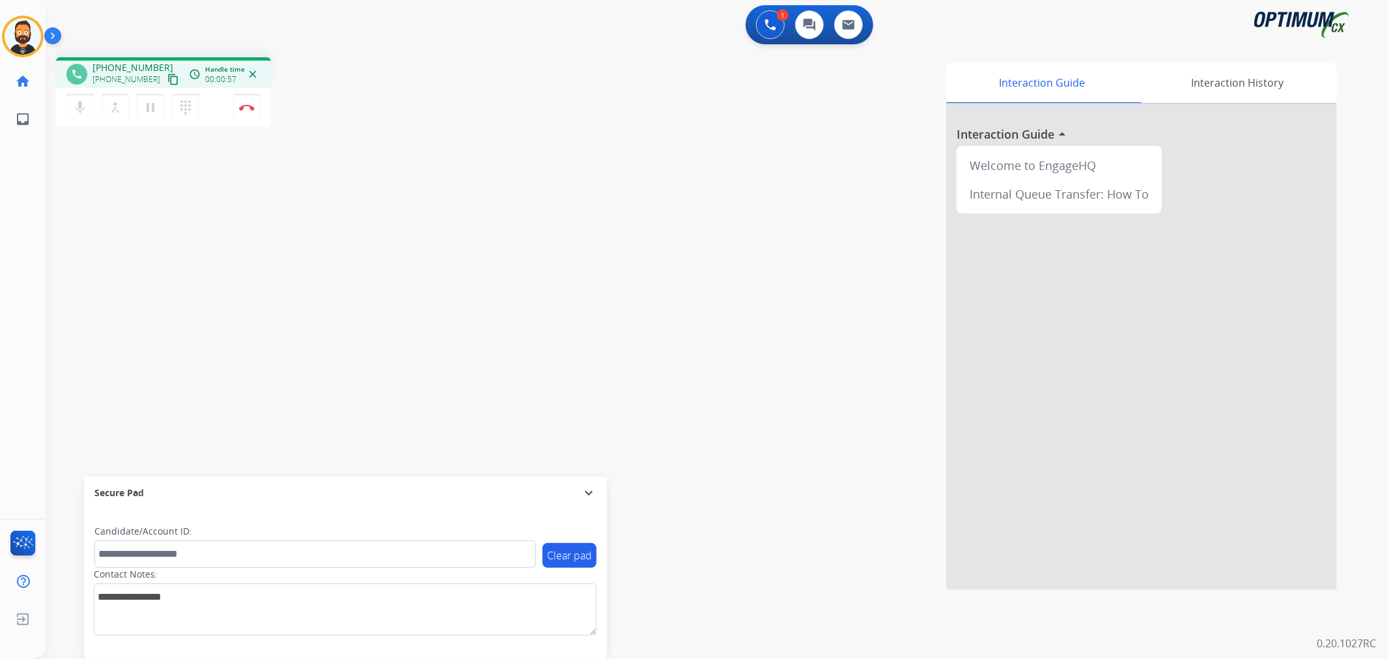
click at [589, 492] on mat-icon "expand_more" at bounding box center [589, 493] width 16 height 16
click at [242, 107] on img at bounding box center [247, 107] width 16 height 7
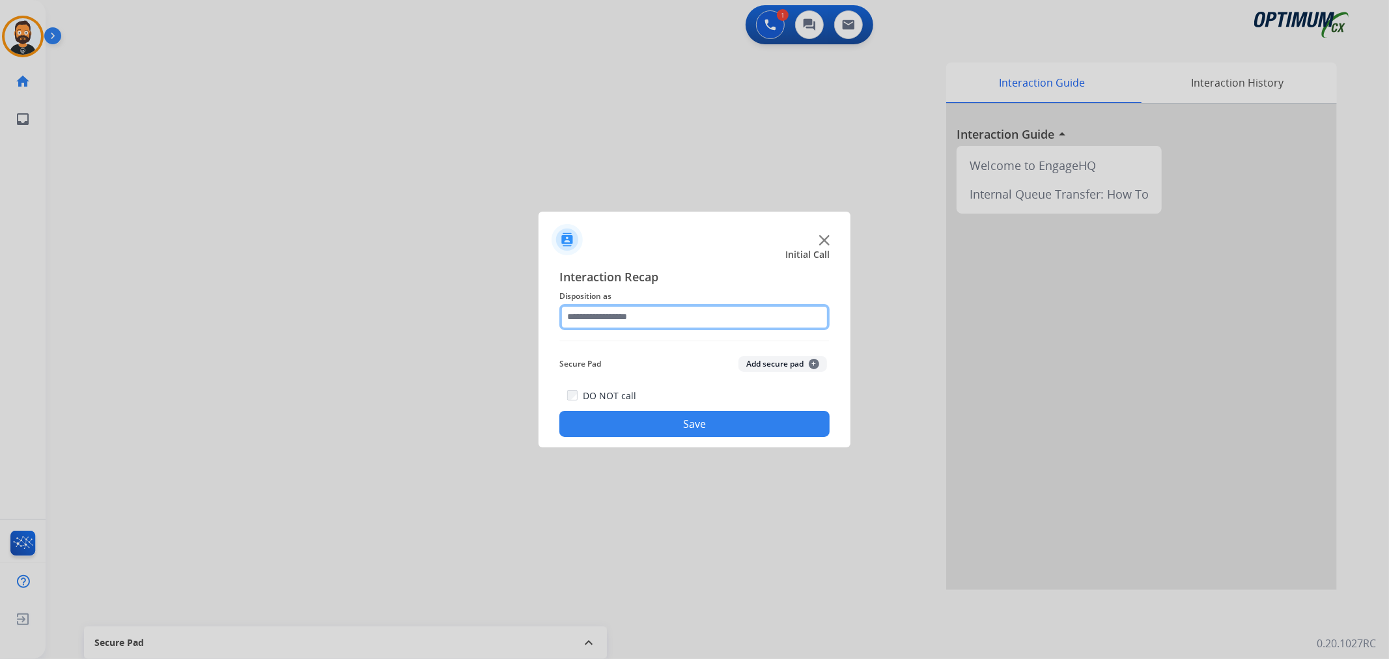
click at [658, 314] on input "text" at bounding box center [694, 317] width 270 height 26
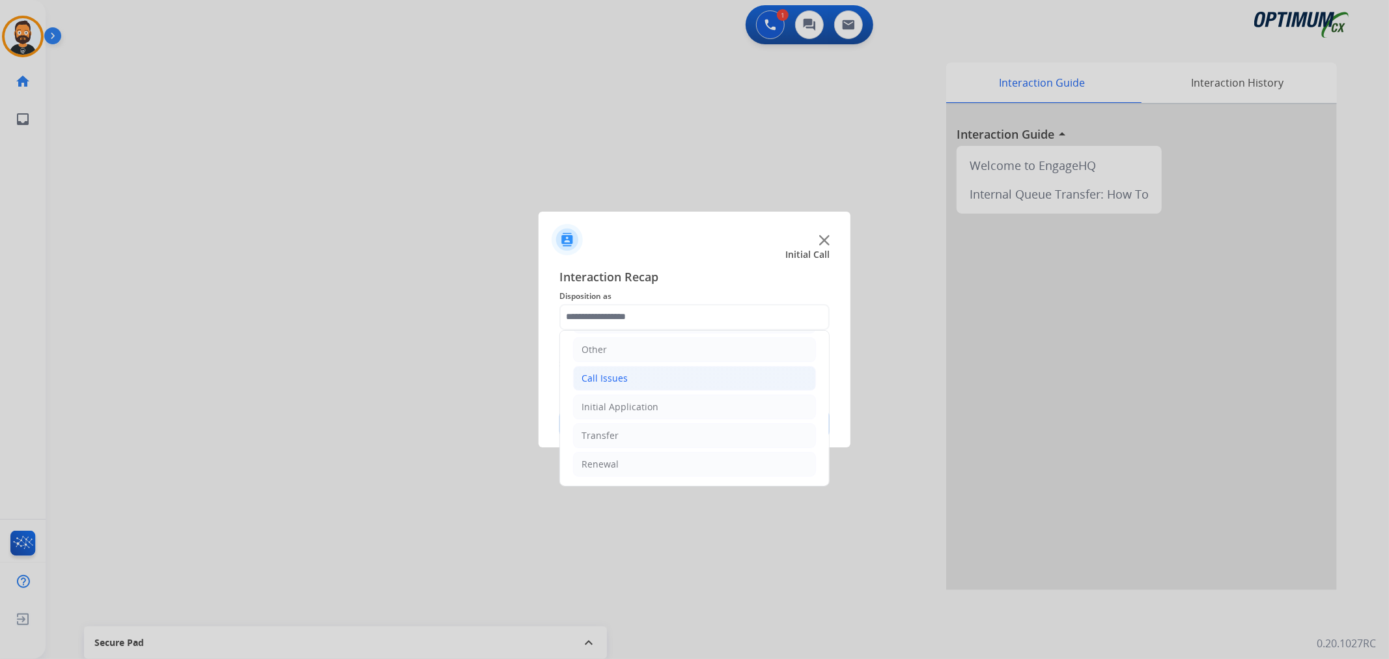
click at [640, 383] on li "Call Issues" at bounding box center [694, 378] width 243 height 25
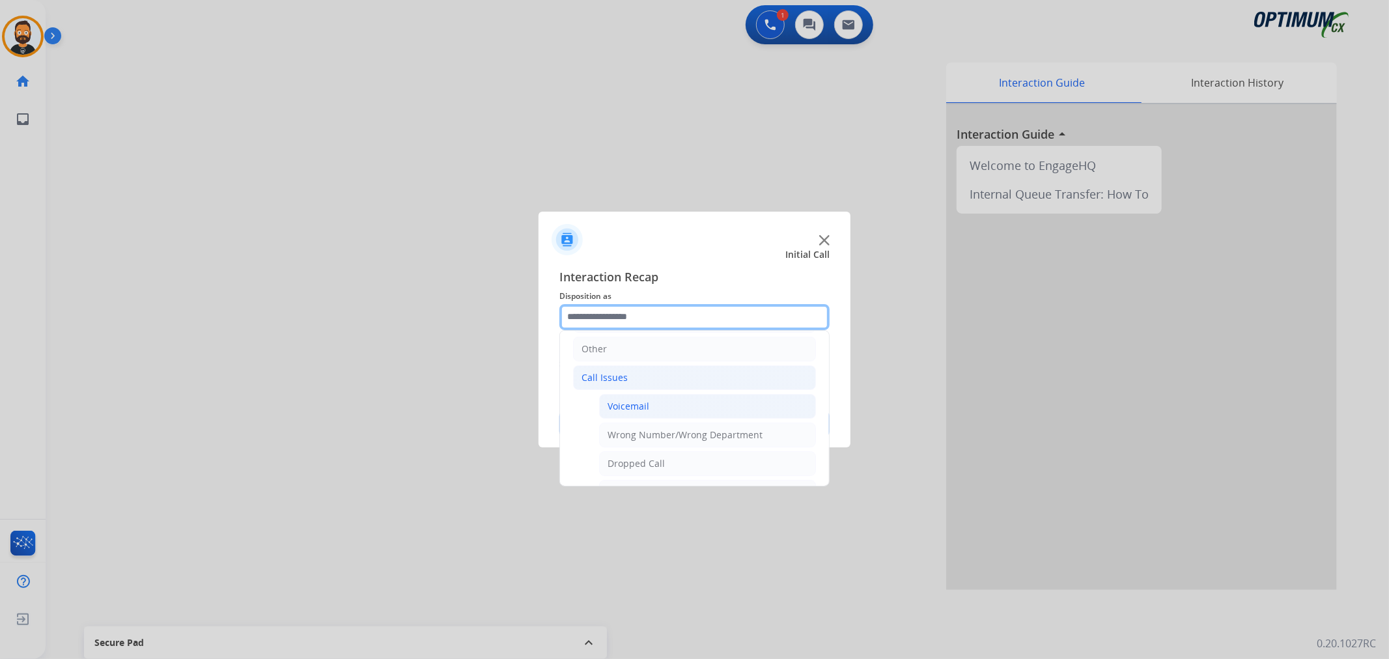
scroll to position [210, 0]
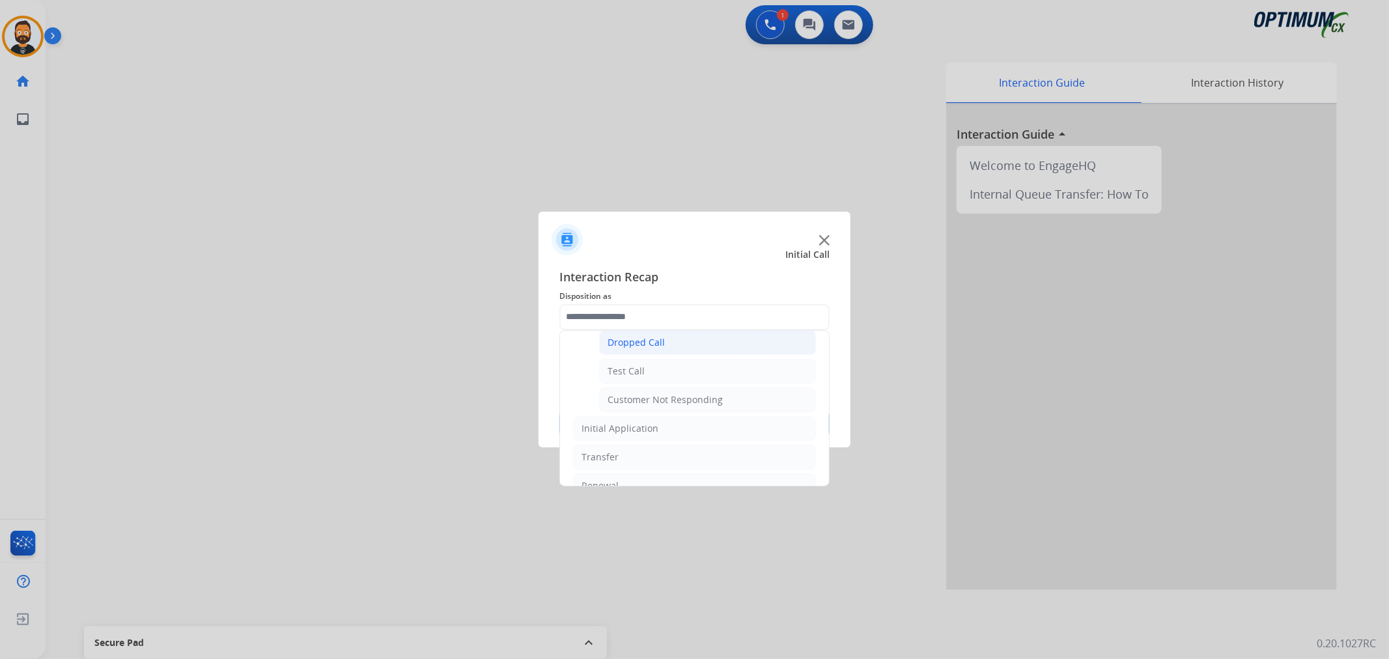
click at [652, 339] on div "Dropped Call" at bounding box center [636, 342] width 57 height 13
type input "**********"
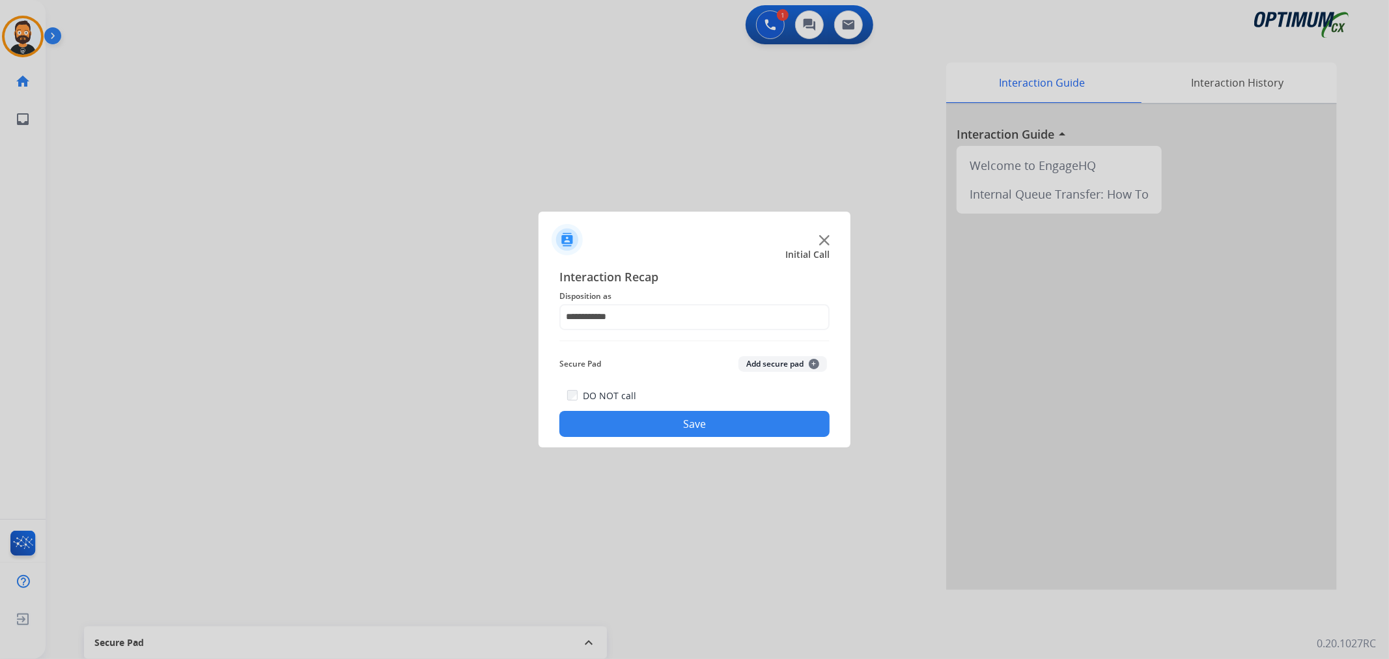
click at [660, 428] on button "Save" at bounding box center [694, 424] width 270 height 26
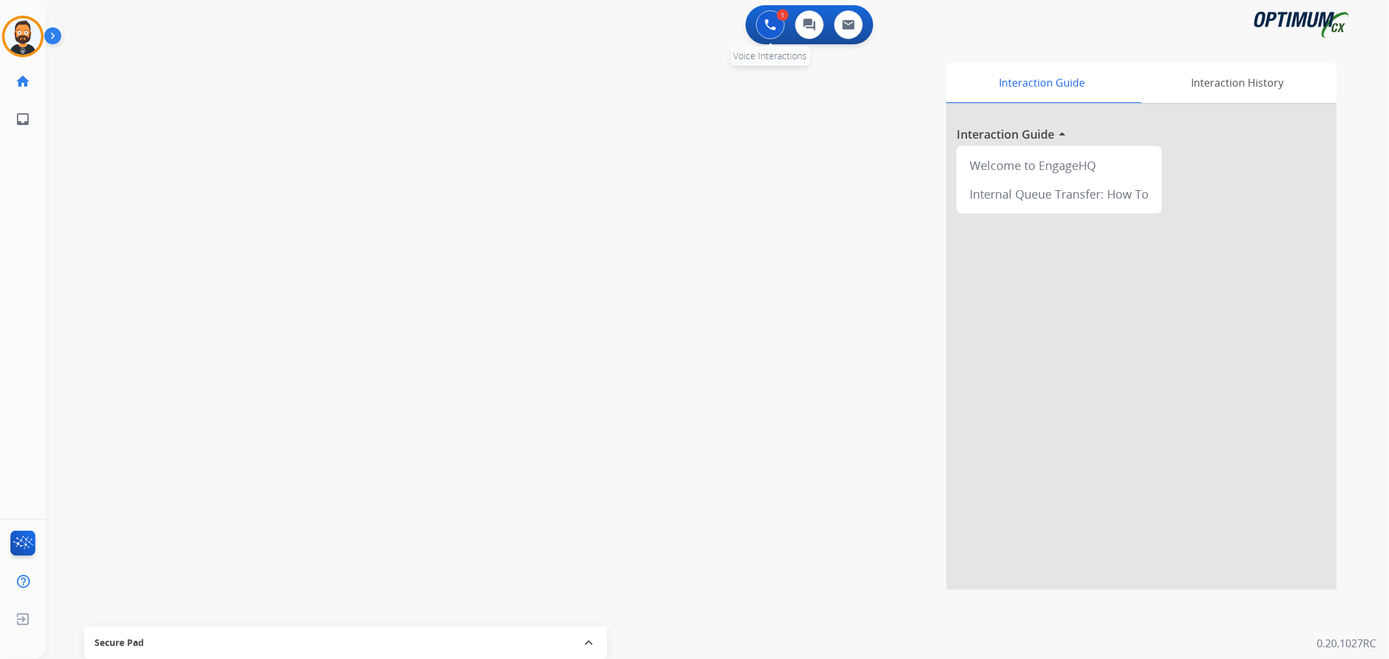
click at [759, 33] on button at bounding box center [770, 24] width 29 height 29
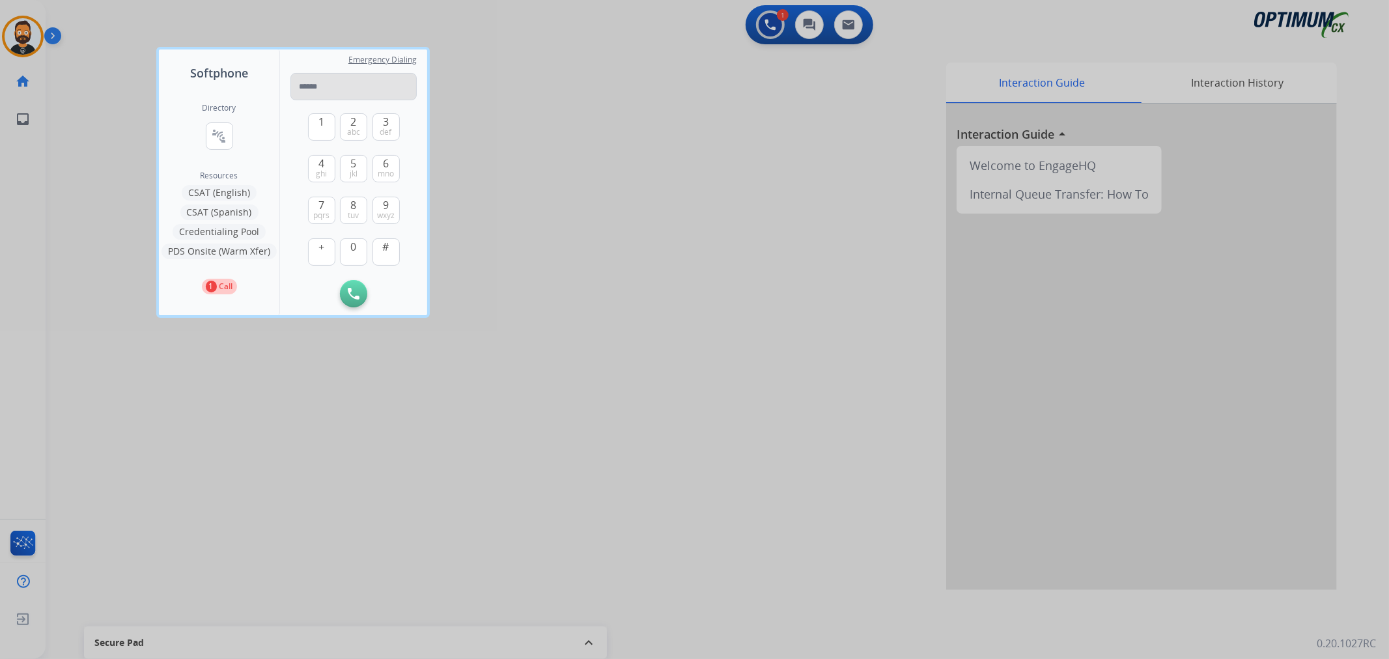
click at [318, 85] on input "tel" at bounding box center [353, 86] width 126 height 27
type input "**********"
click at [608, 69] on div at bounding box center [694, 329] width 1389 height 659
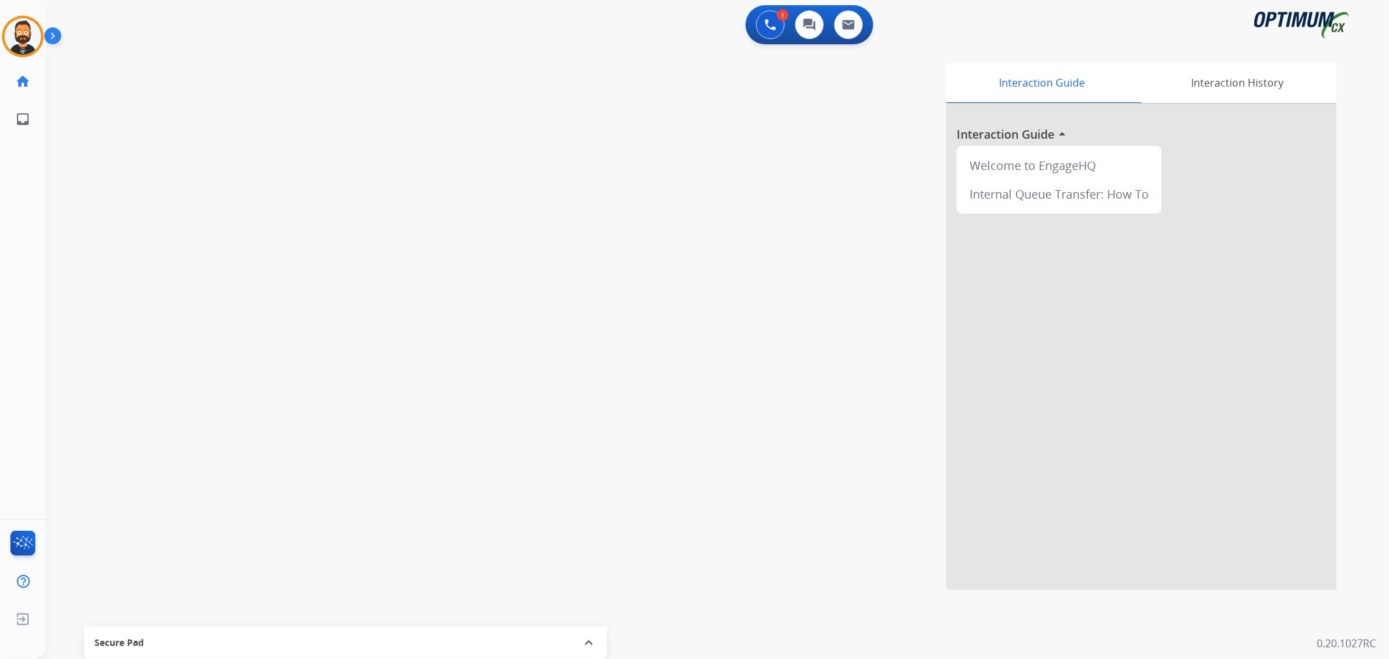
click at [44, 29] on img at bounding box center [55, 38] width 22 height 25
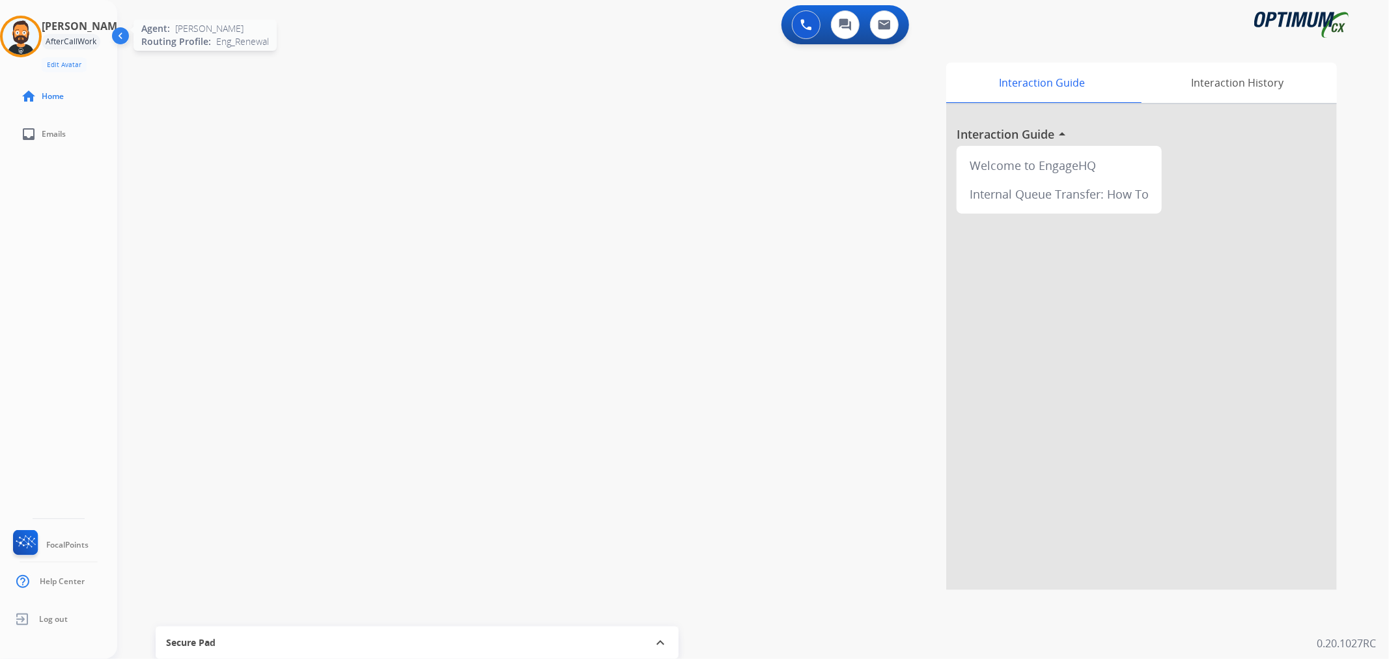
click at [30, 29] on img at bounding box center [21, 36] width 36 height 36
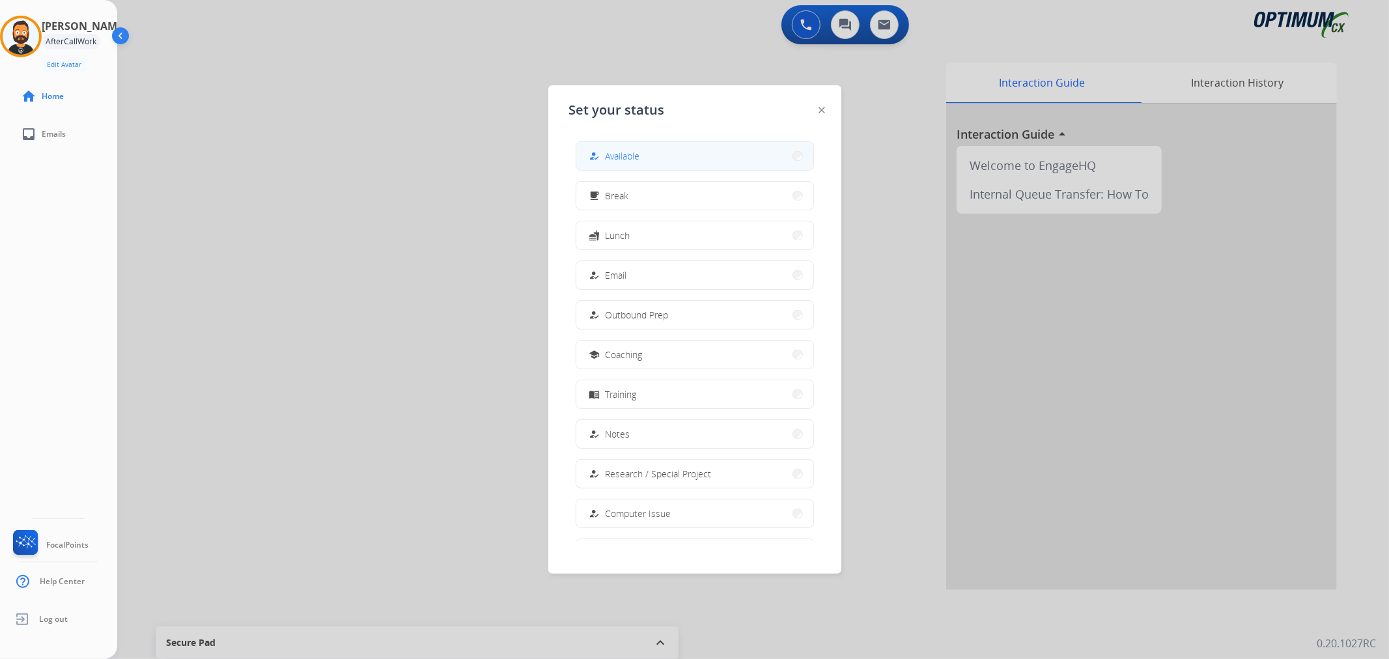
click at [615, 154] on span "Available" at bounding box center [623, 156] width 35 height 14
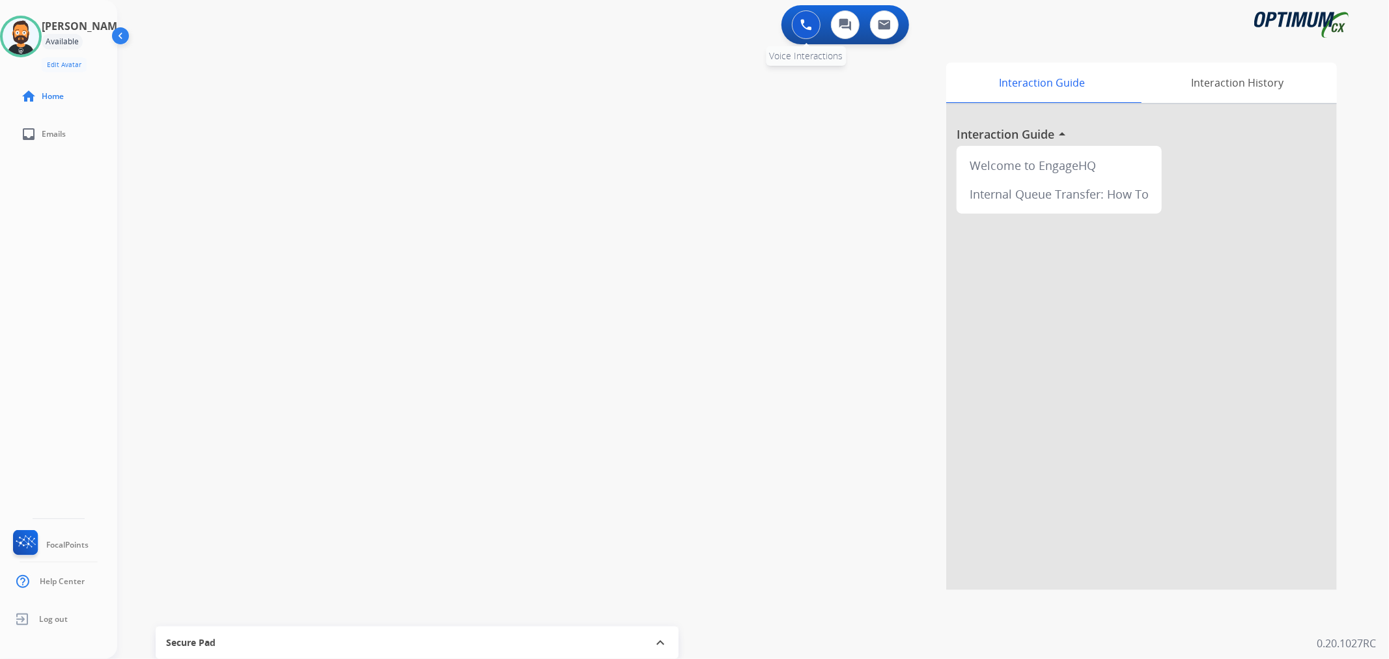
click at [796, 22] on button at bounding box center [806, 24] width 29 height 29
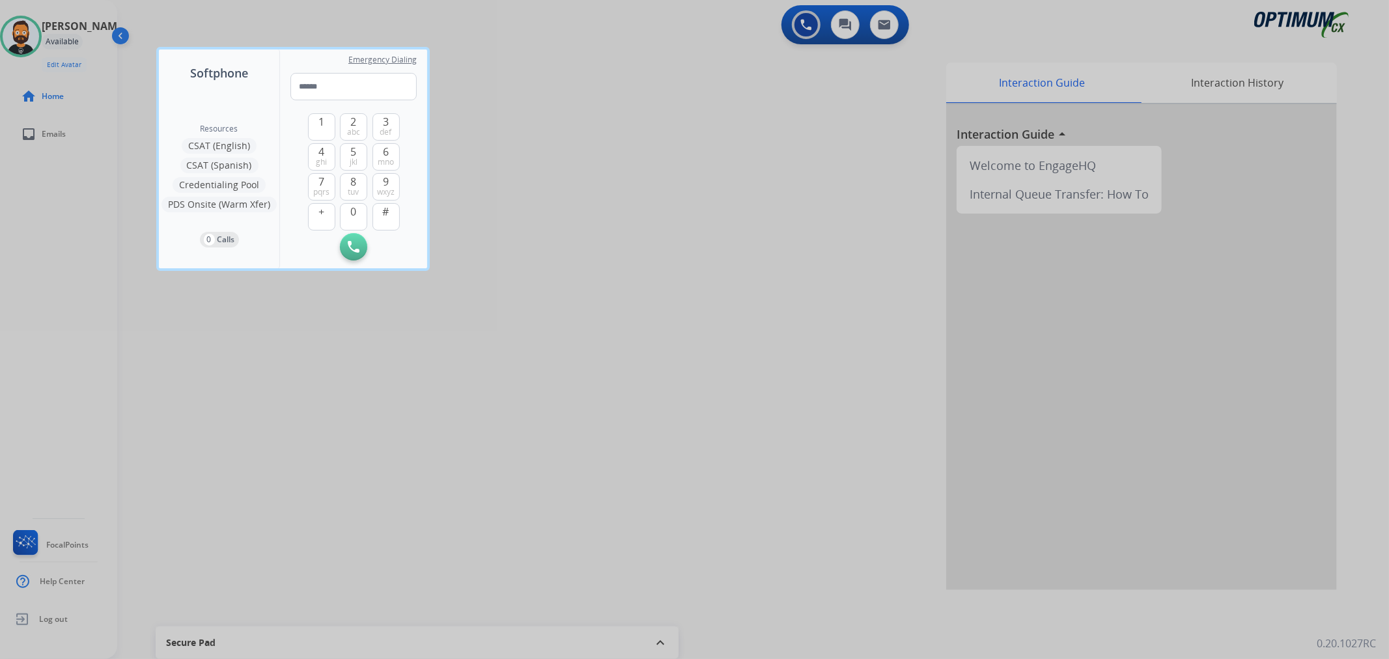
type input "**********"
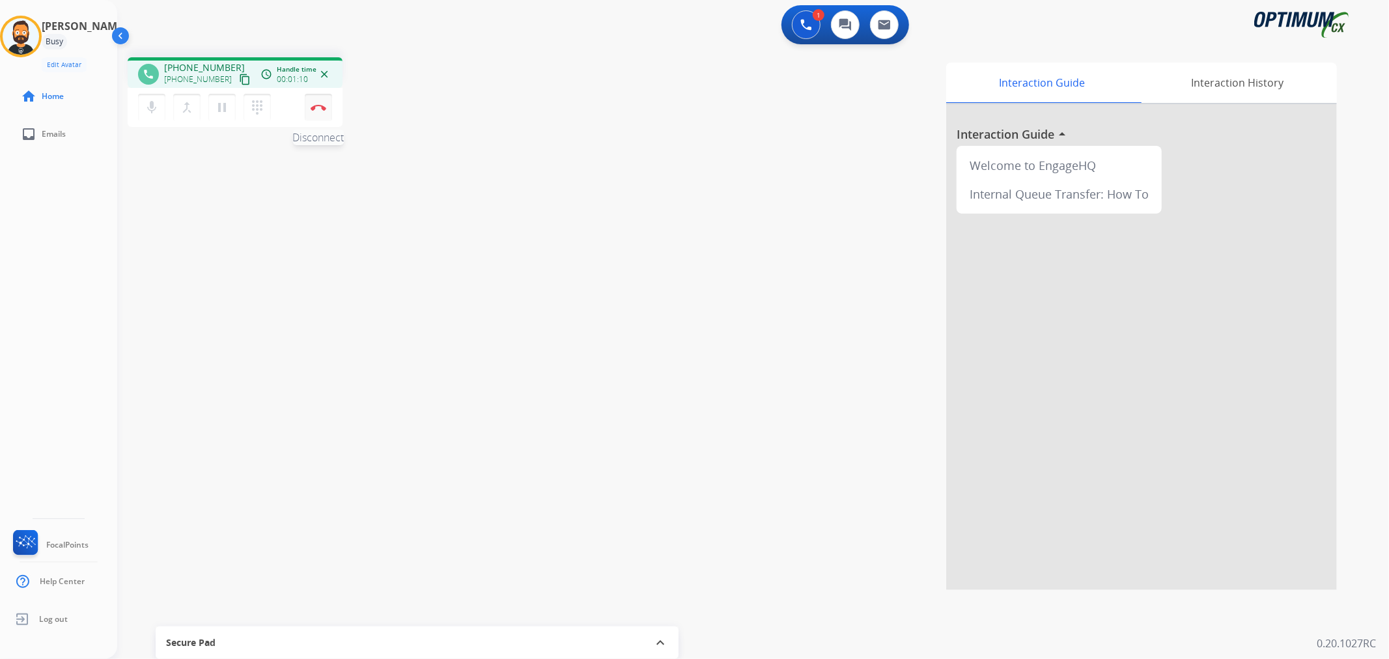
click at [324, 108] on img at bounding box center [319, 107] width 16 height 7
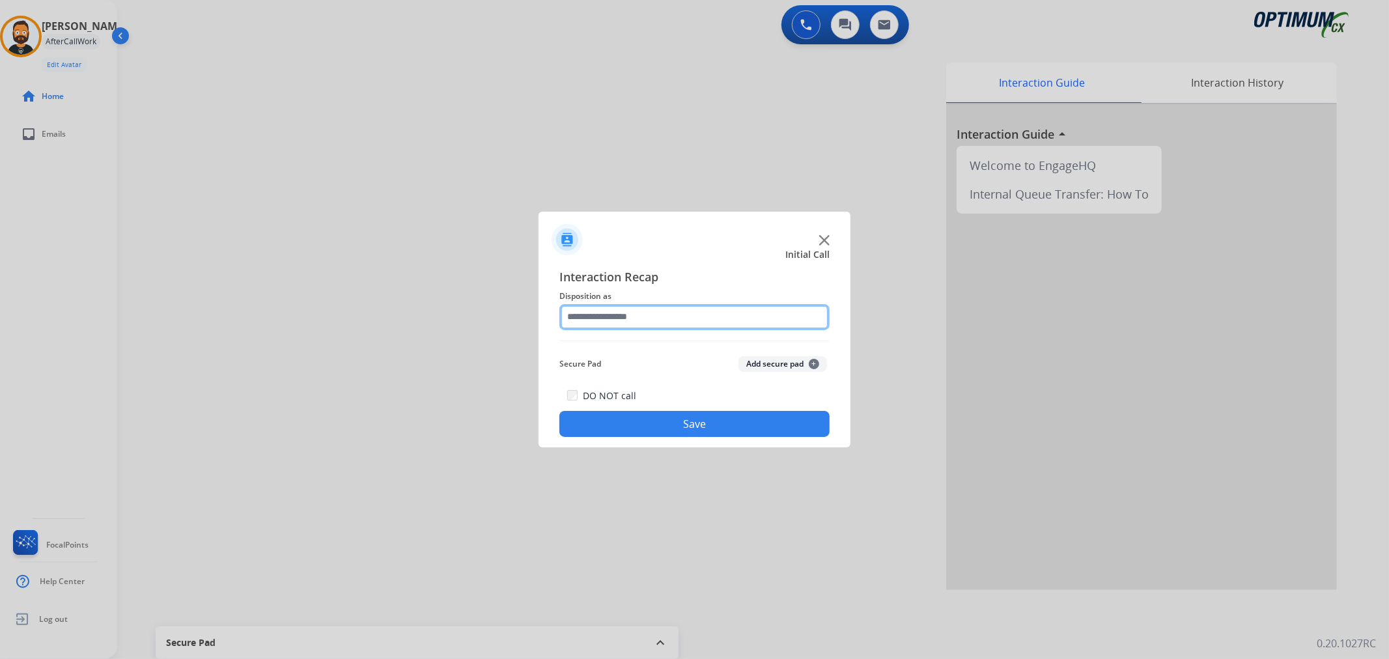
click at [625, 308] on input "text" at bounding box center [694, 317] width 270 height 26
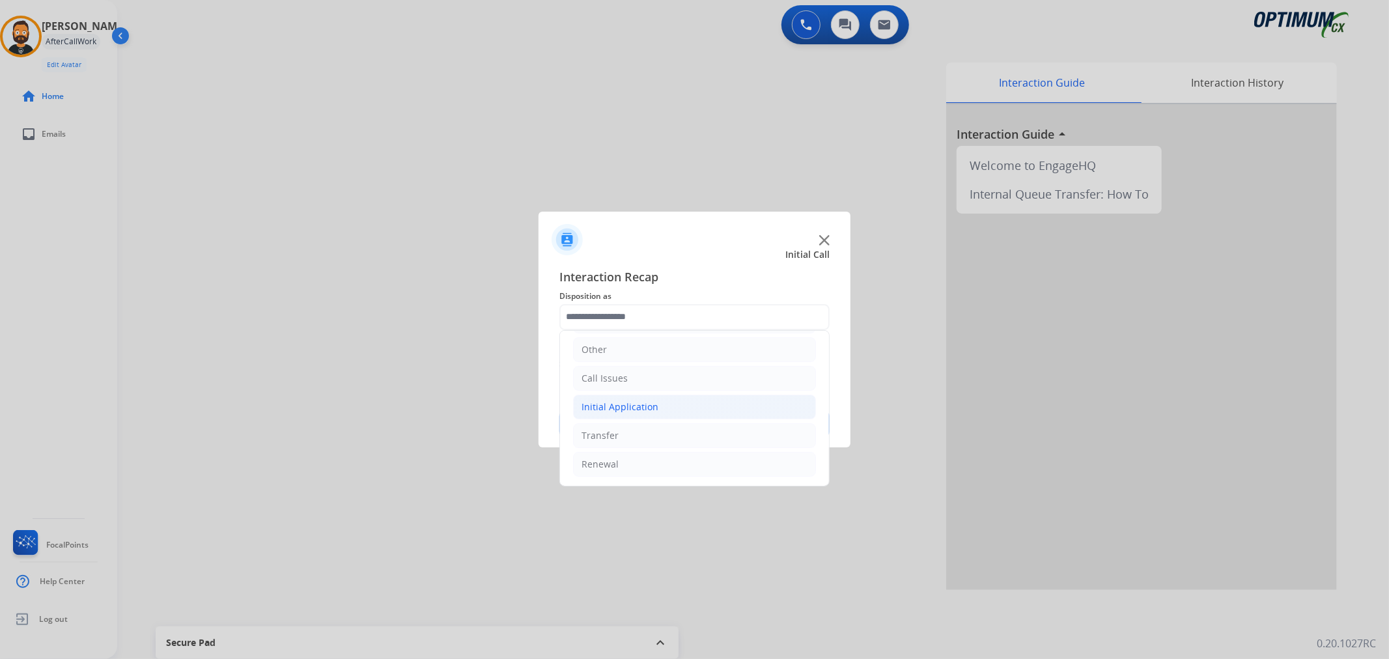
click at [632, 406] on div "Initial Application" at bounding box center [619, 406] width 77 height 13
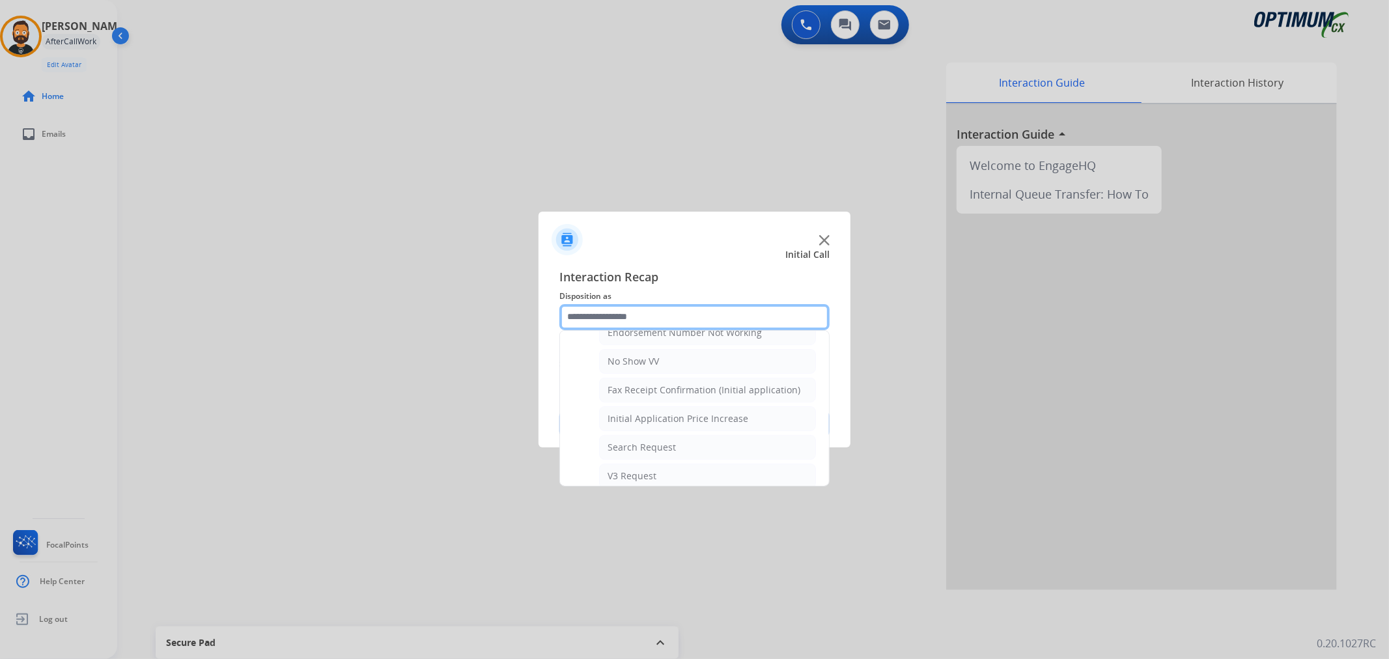
scroll to position [692, 0]
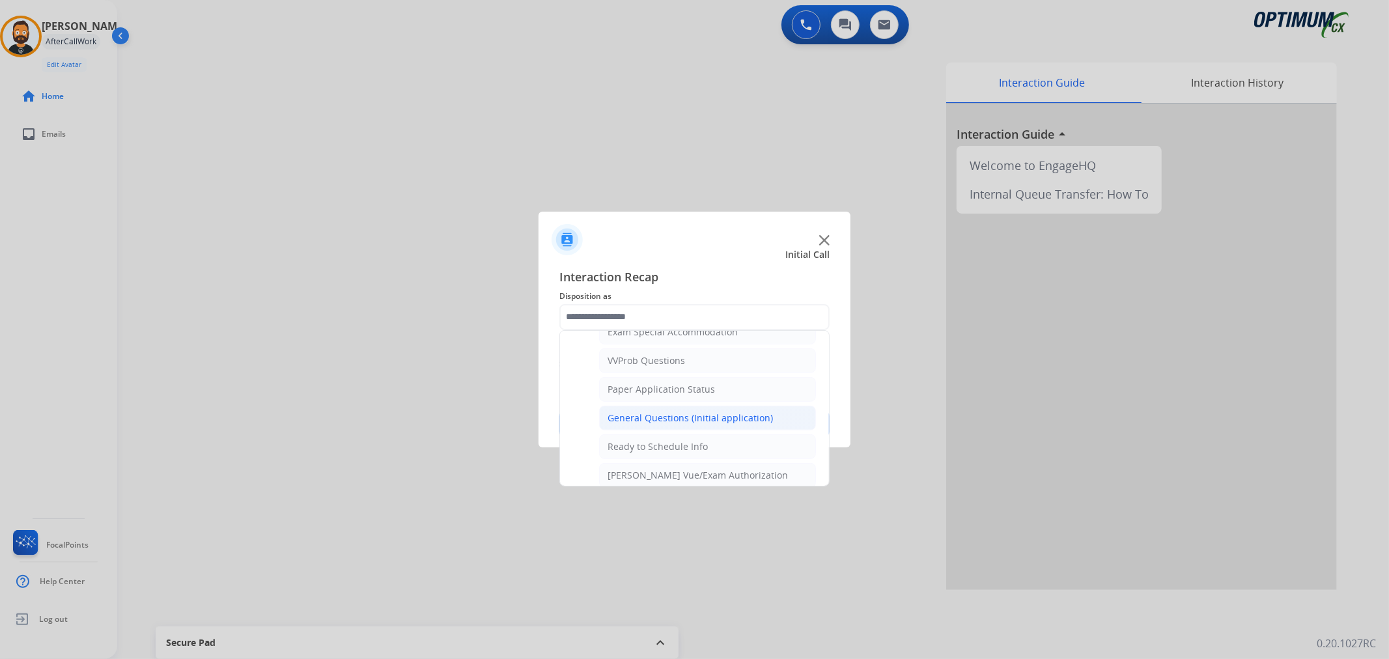
click at [643, 415] on div "General Questions (Initial application)" at bounding box center [690, 418] width 165 height 13
type input "**********"
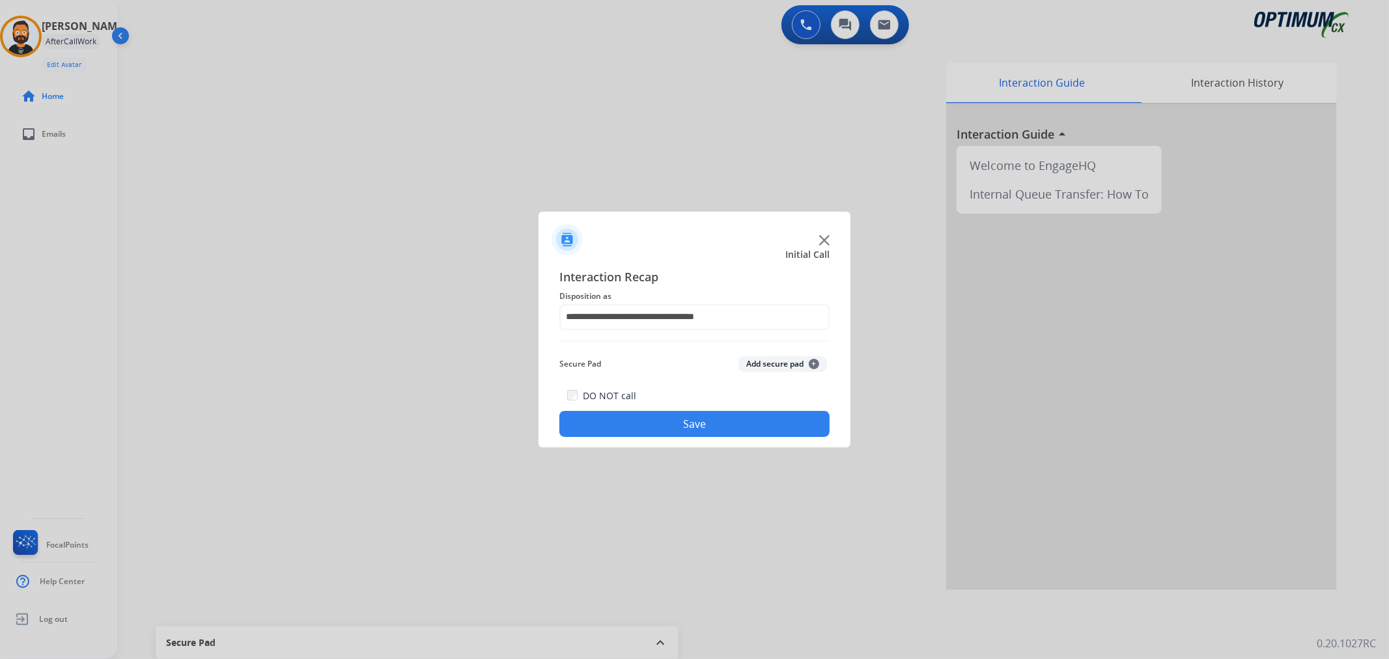
click at [643, 415] on button "Save" at bounding box center [694, 424] width 270 height 26
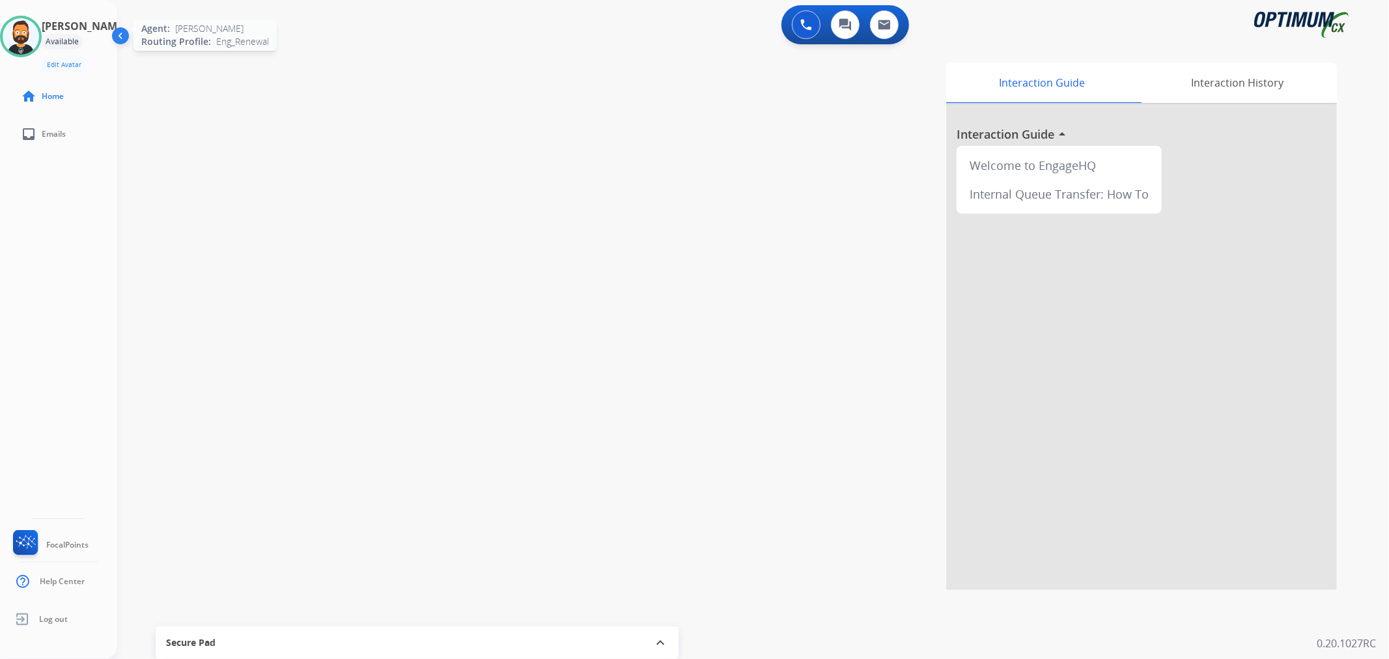
click at [39, 34] on img at bounding box center [21, 36] width 36 height 36
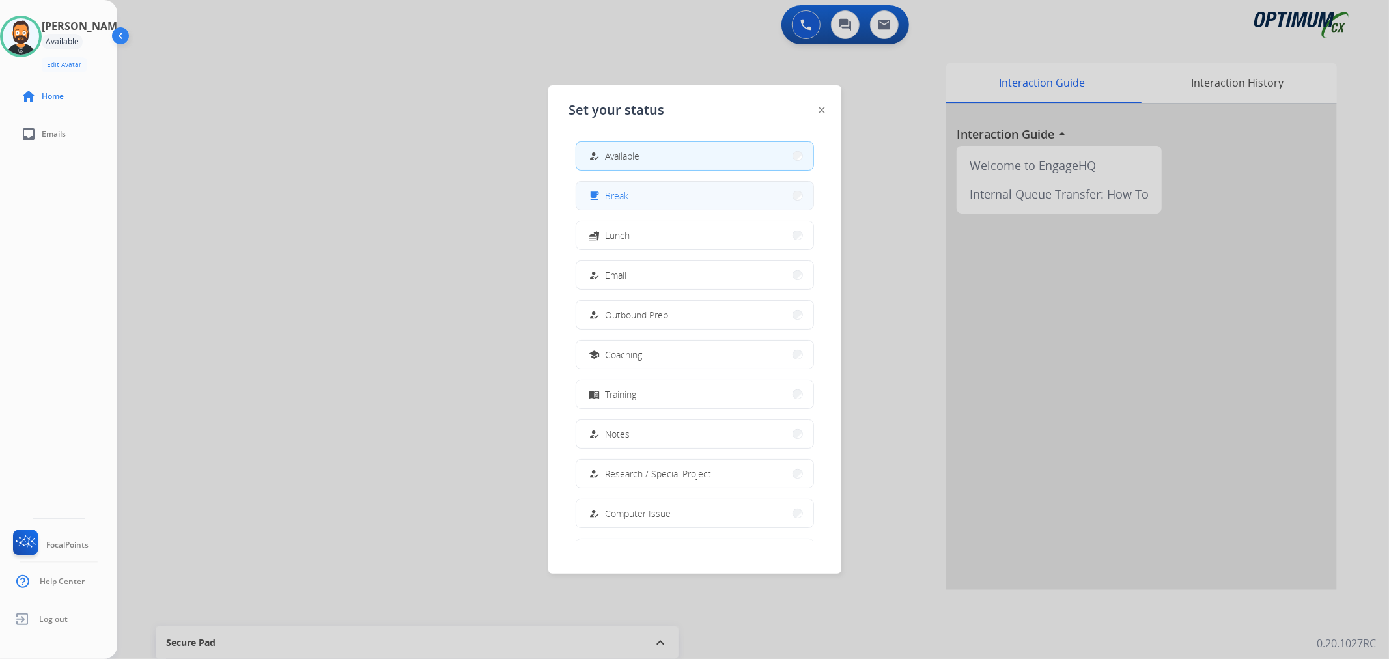
click at [606, 192] on div "free_breakfast Break" at bounding box center [608, 196] width 42 height 16
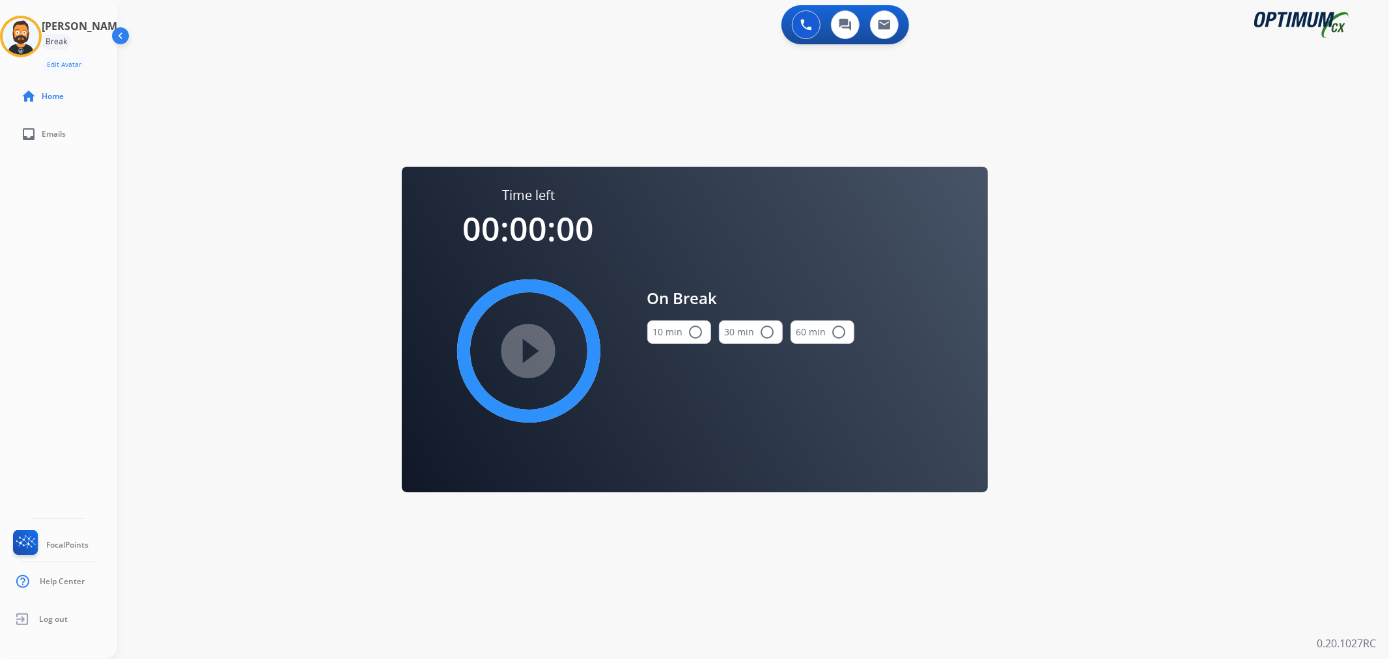
click at [672, 340] on button "10 min radio_button_unchecked" at bounding box center [679, 331] width 64 height 23
click at [521, 350] on mat-icon "play_circle_filled" at bounding box center [529, 351] width 16 height 16
click at [31, 41] on icon at bounding box center [21, 37] width 42 height 42
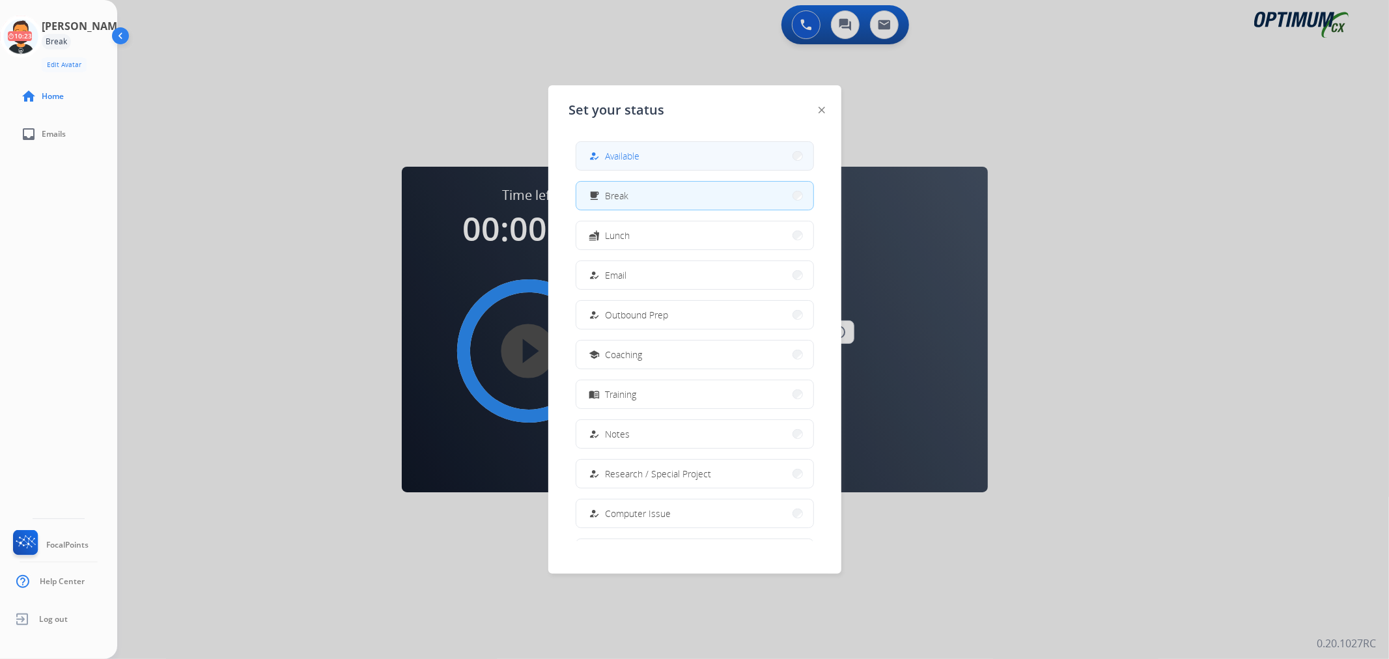
click at [590, 155] on button "how_to_reg Available" at bounding box center [694, 156] width 237 height 28
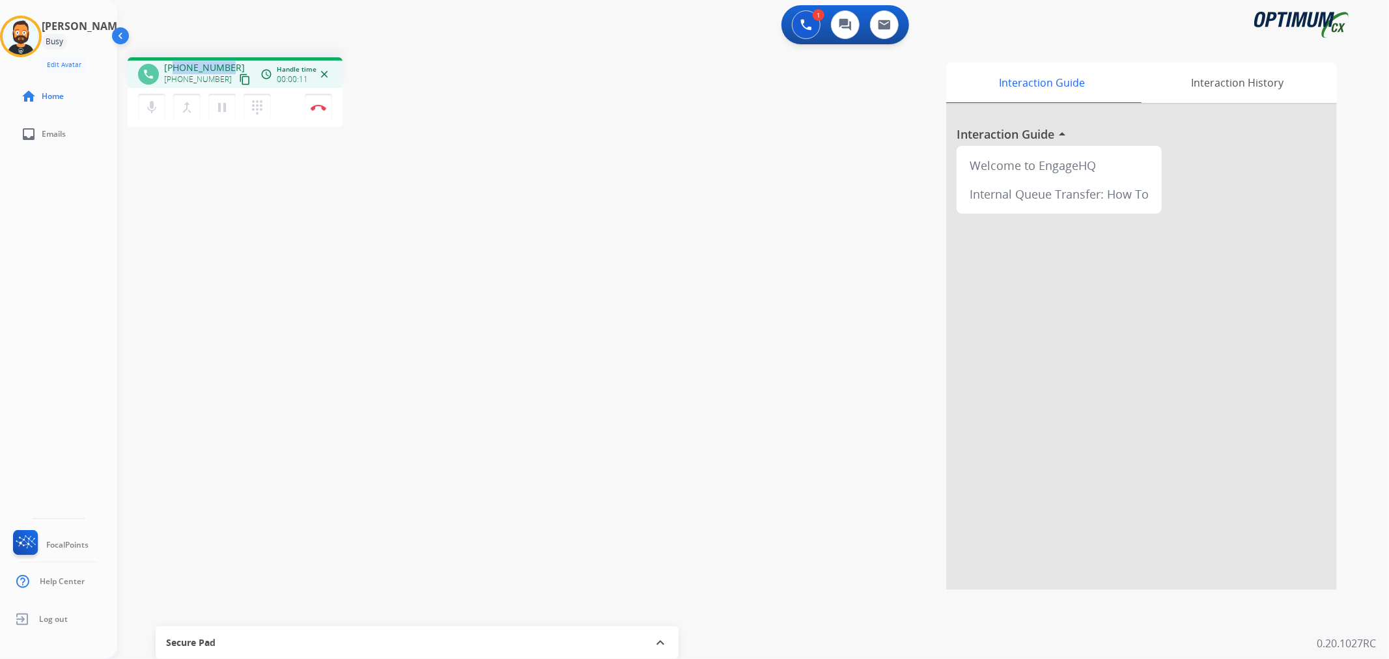
drag, startPoint x: 227, startPoint y: 63, endPoint x: 176, endPoint y: 66, distance: 50.2
click at [176, 66] on div "+14703026703 +14703026703 content_copy" at bounding box center [208, 74] width 89 height 26
copy span "4703026703"
click at [316, 101] on button "Disconnect" at bounding box center [318, 107] width 27 height 27
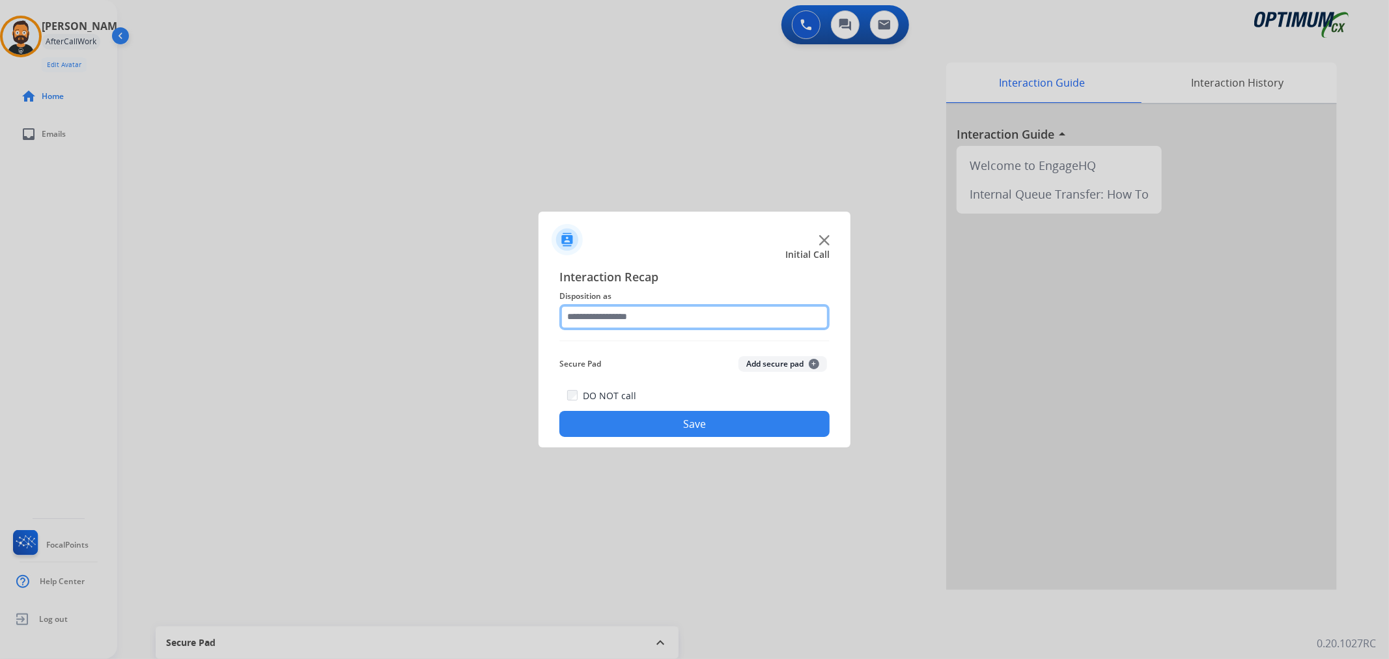
click at [649, 305] on input "text" at bounding box center [694, 317] width 270 height 26
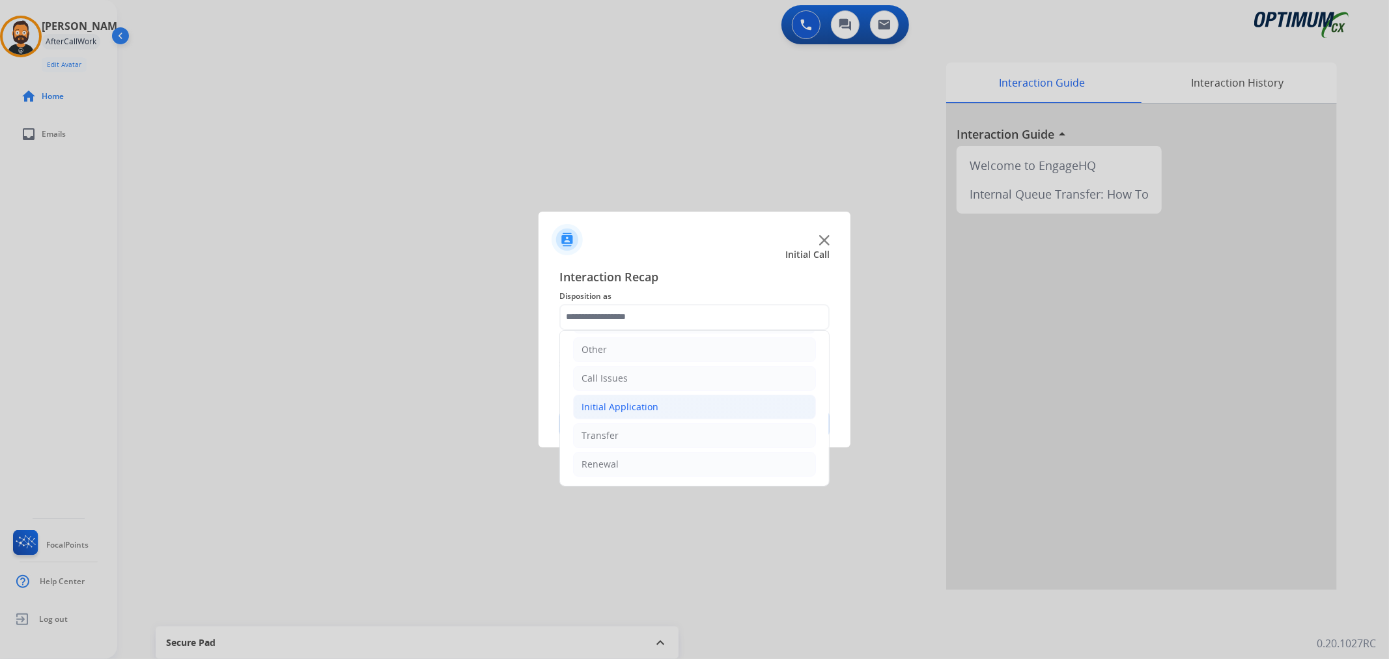
click at [647, 410] on div "Initial Application" at bounding box center [619, 406] width 77 height 13
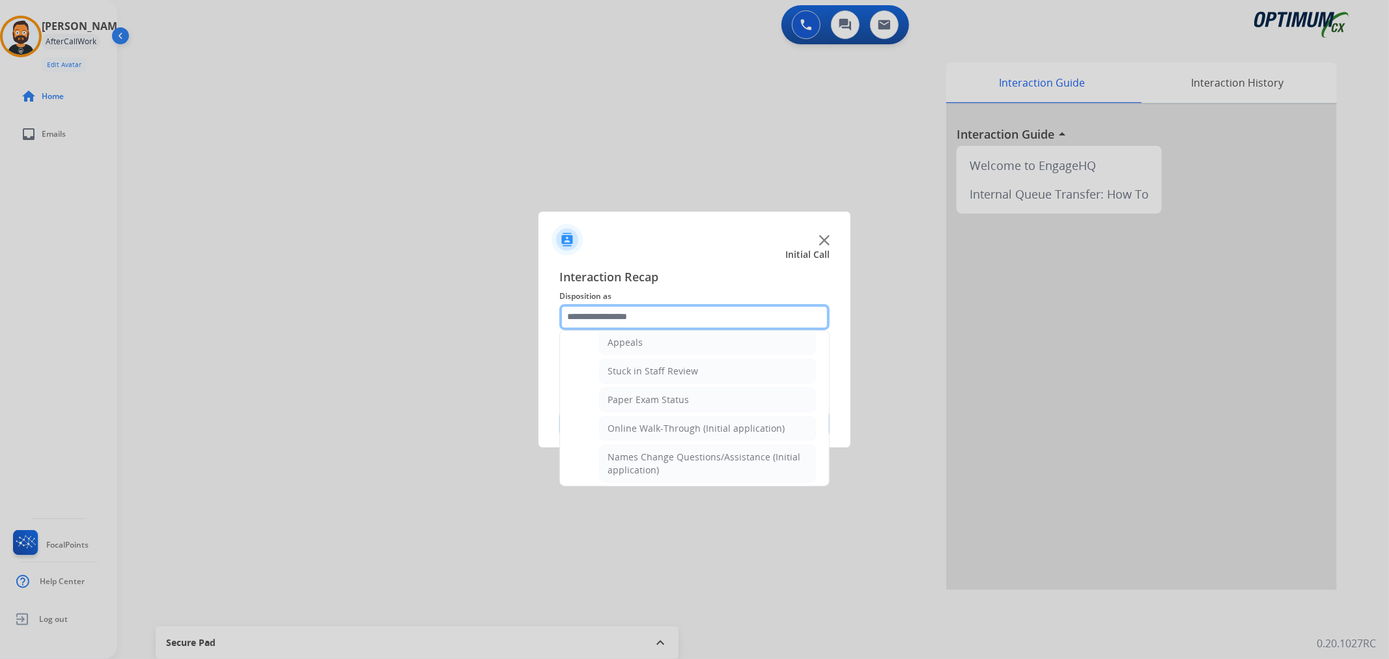
scroll to position [330, 0]
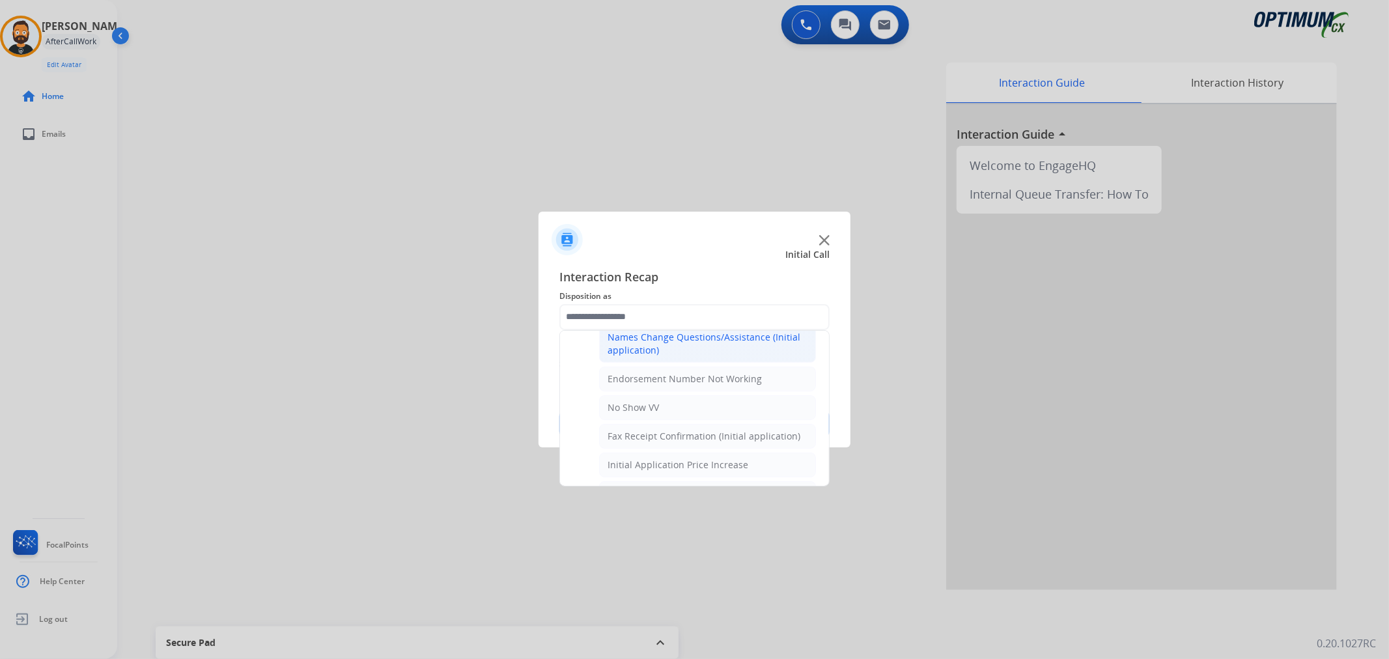
click at [673, 337] on div "Names Change Questions/Assistance (Initial application)" at bounding box center [708, 344] width 200 height 26
type input "**********"
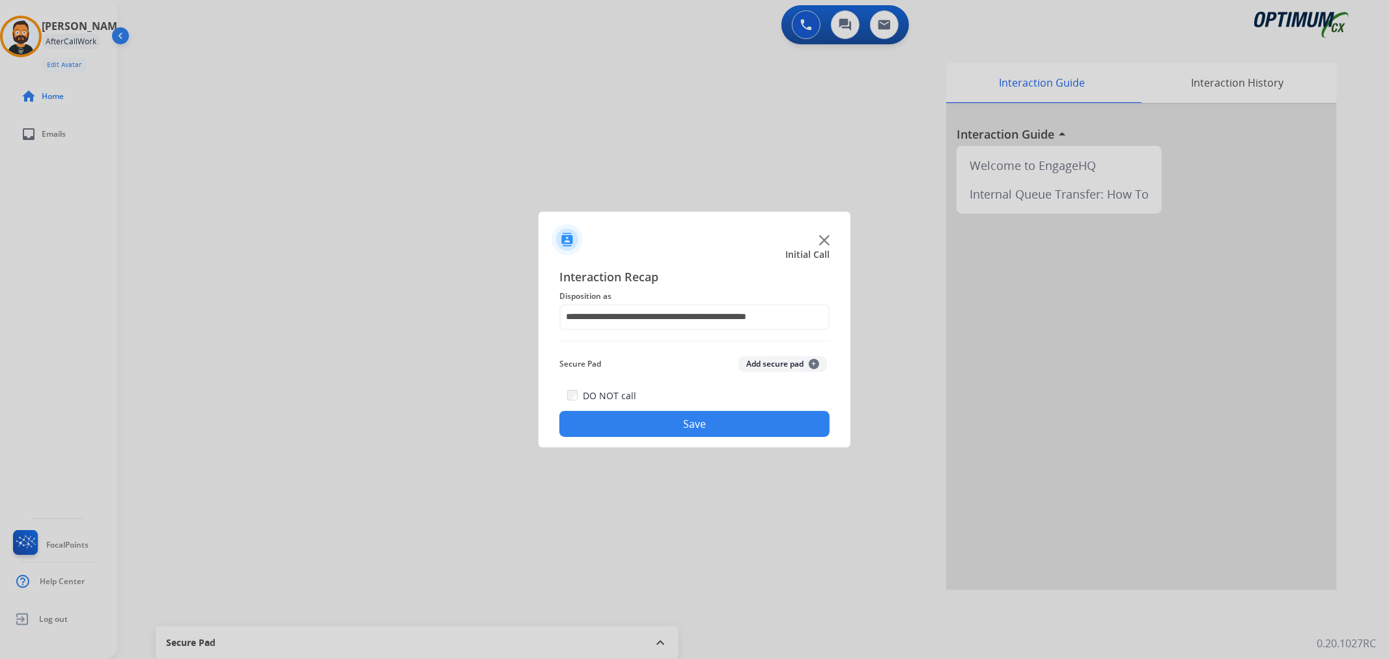
click at [650, 430] on button "Save" at bounding box center [694, 424] width 270 height 26
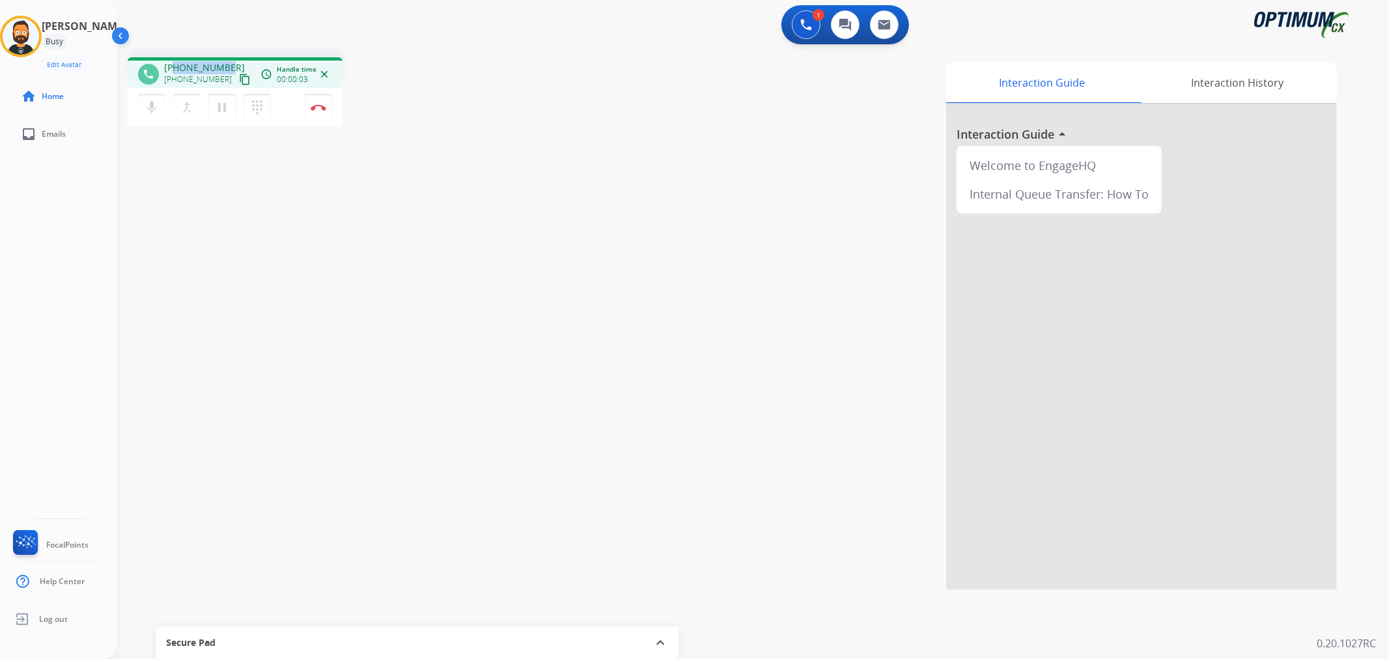
drag, startPoint x: 220, startPoint y: 62, endPoint x: 174, endPoint y: 63, distance: 46.2
click at [174, 63] on div "+16128075918 +16128075918 content_copy" at bounding box center [208, 74] width 89 height 26
copy span "6128075918"
click at [221, 107] on mat-icon "pause" at bounding box center [222, 108] width 16 height 16
click at [219, 101] on mat-icon "play_arrow" at bounding box center [222, 108] width 16 height 16
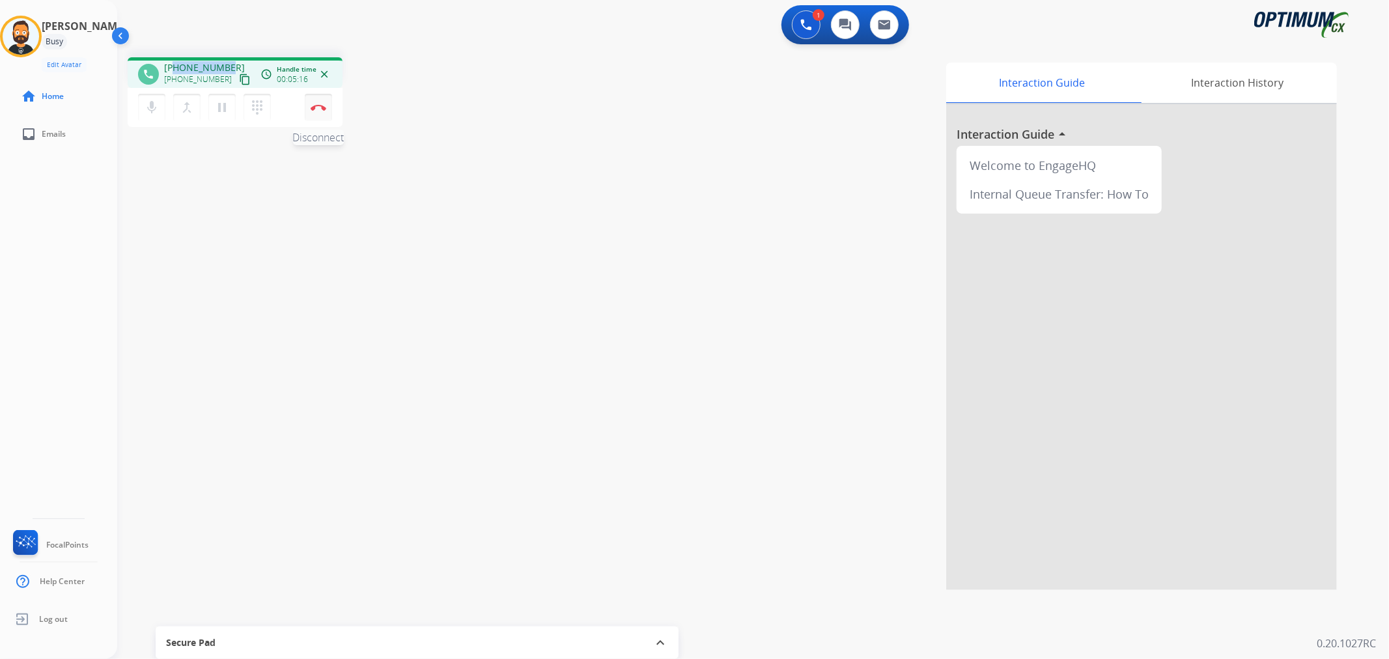
click at [315, 111] on button "Disconnect" at bounding box center [318, 107] width 27 height 27
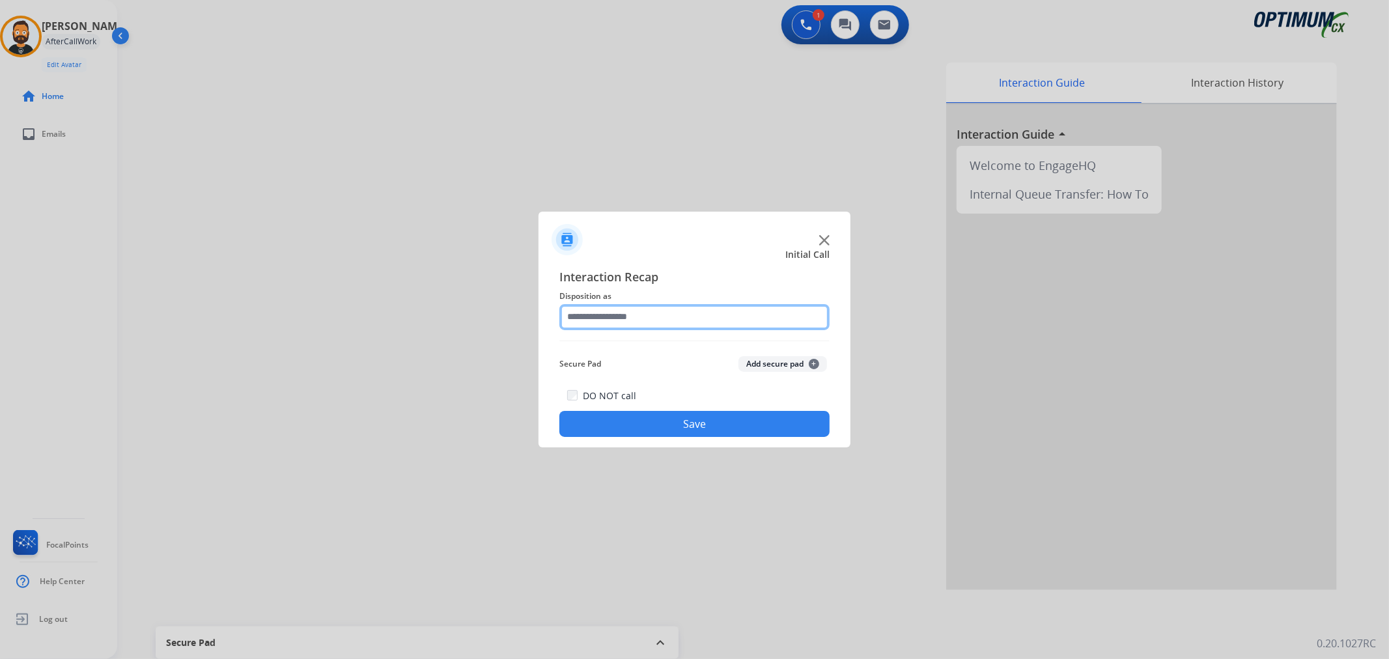
click at [580, 320] on input "text" at bounding box center [694, 317] width 270 height 26
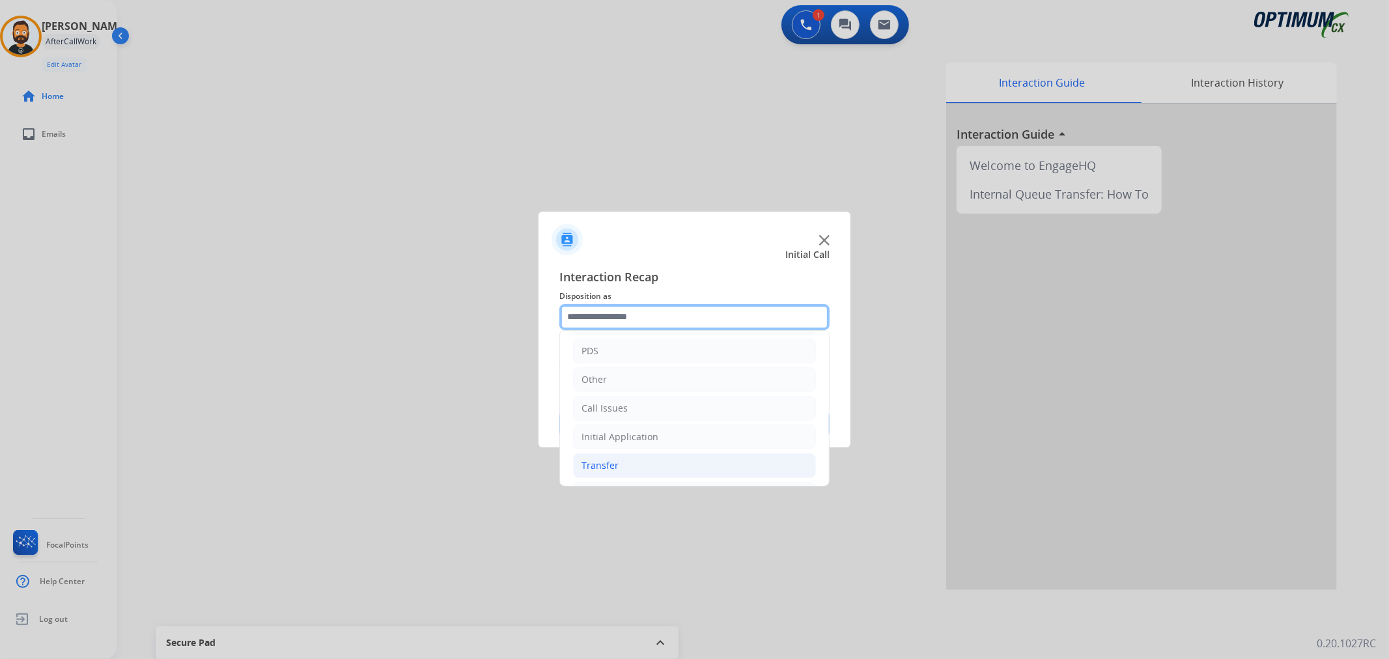
scroll to position [89, 0]
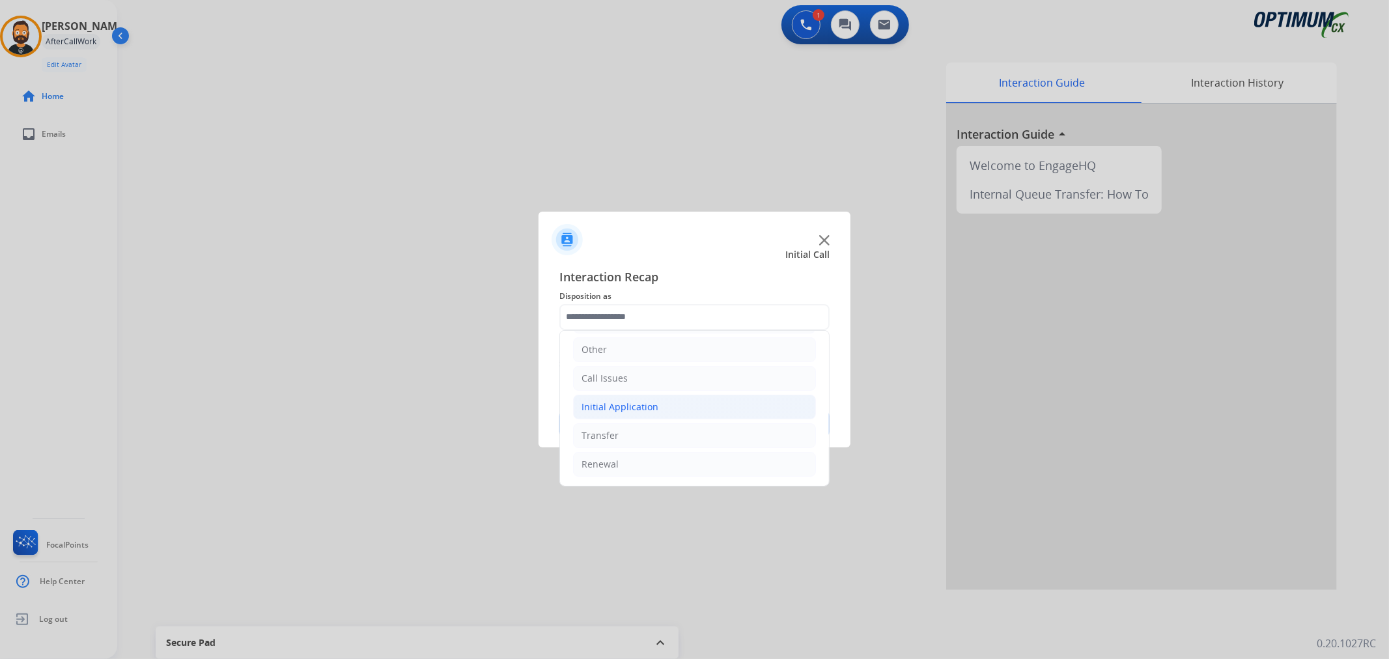
click at [627, 406] on div "Initial Application" at bounding box center [619, 406] width 77 height 13
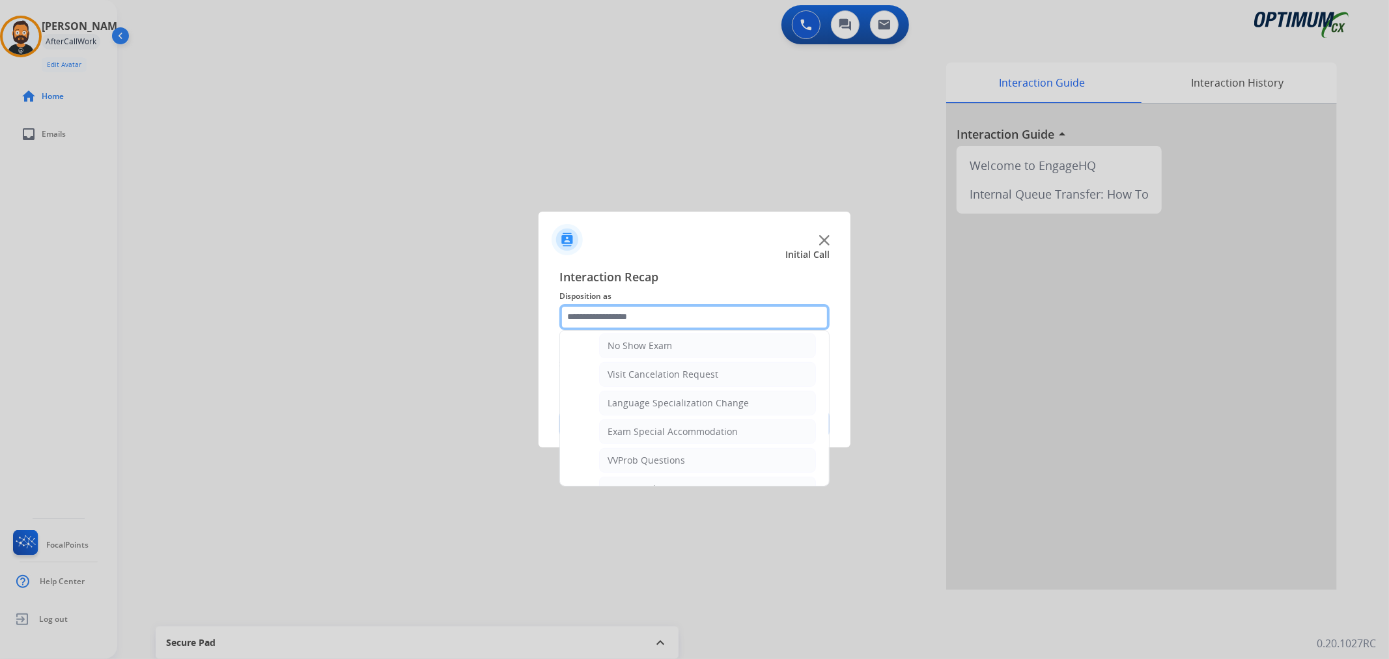
scroll to position [572, 0]
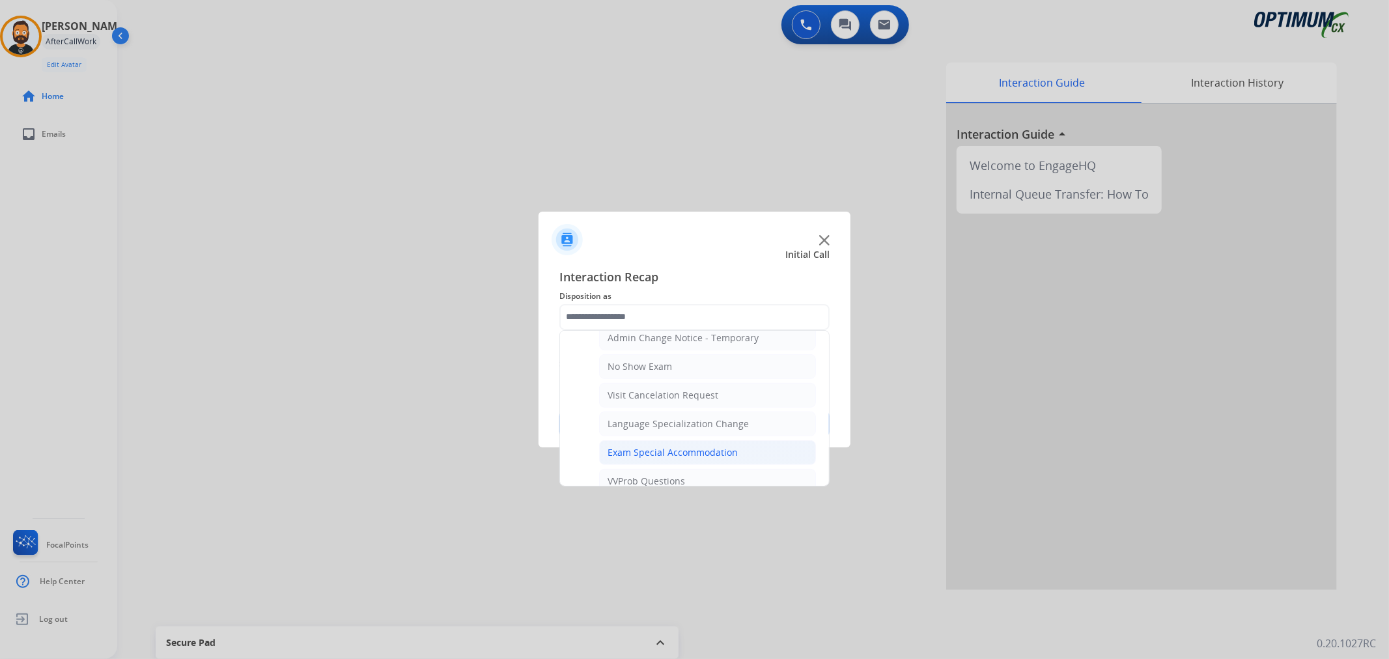
click at [633, 447] on div "Exam Special Accommodation" at bounding box center [673, 452] width 130 height 13
type input "**********"
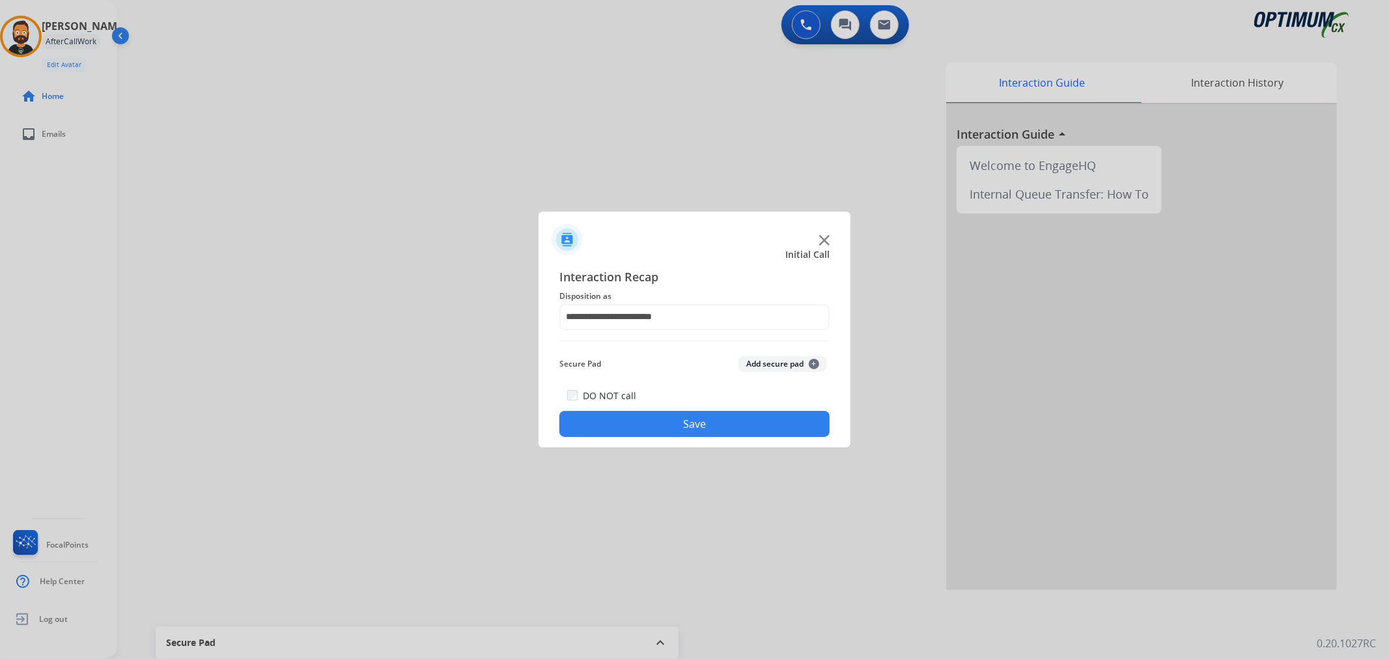
click at [634, 427] on button "Save" at bounding box center [694, 424] width 270 height 26
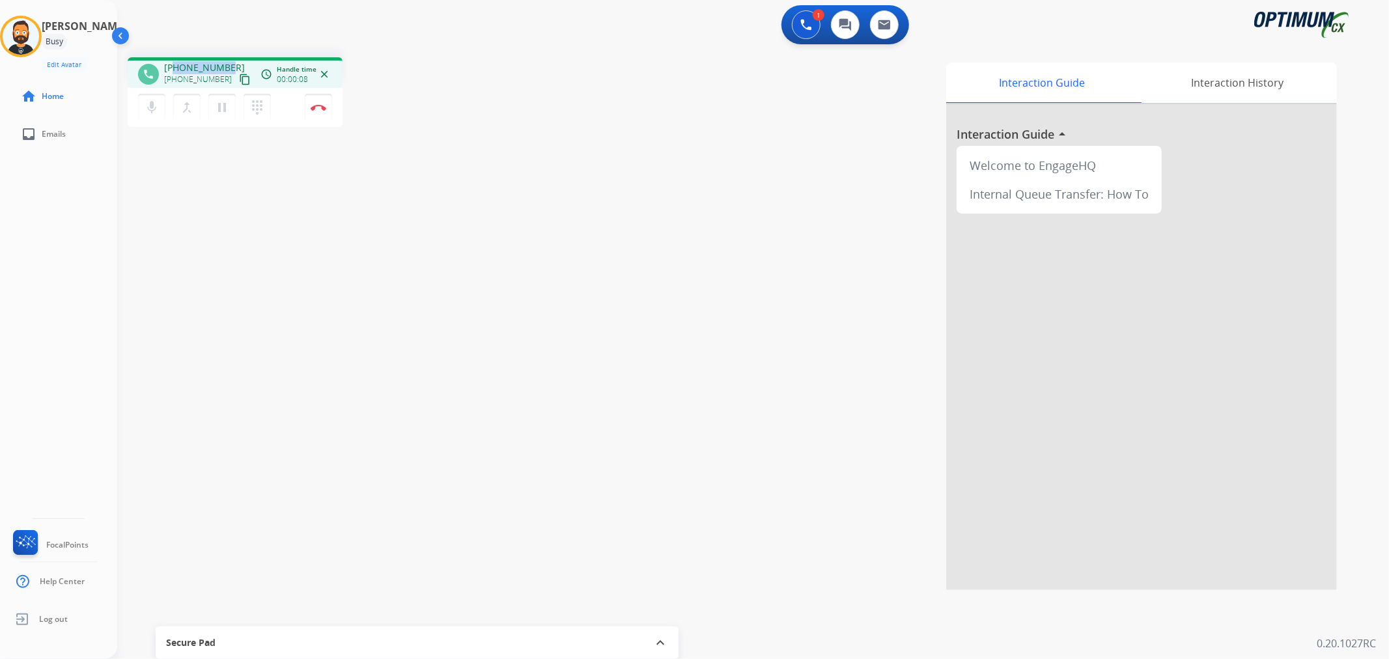
drag, startPoint x: 231, startPoint y: 64, endPoint x: 175, endPoint y: 62, distance: 56.0
click at [175, 62] on div "+18182703219 +18182703219 content_copy" at bounding box center [208, 74] width 89 height 26
copy span "8182703219"
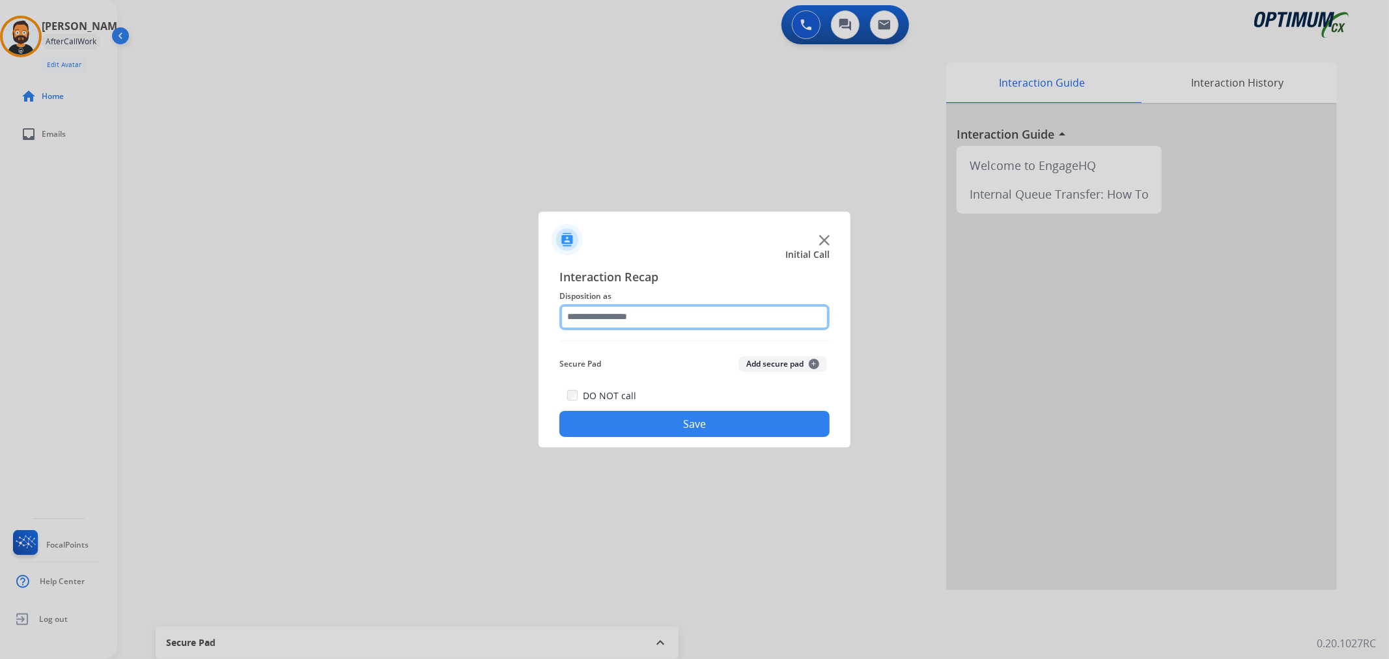
click at [666, 316] on input "text" at bounding box center [694, 317] width 270 height 26
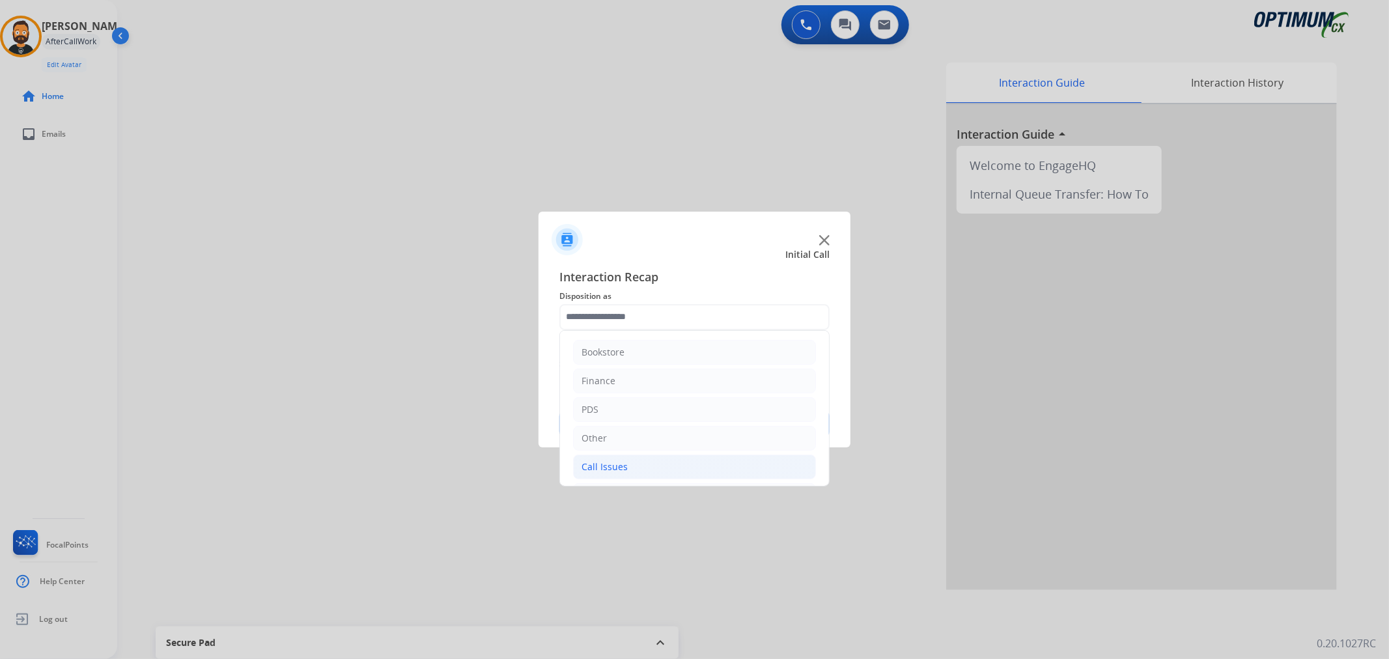
click at [621, 464] on div "Call Issues" at bounding box center [604, 466] width 46 height 13
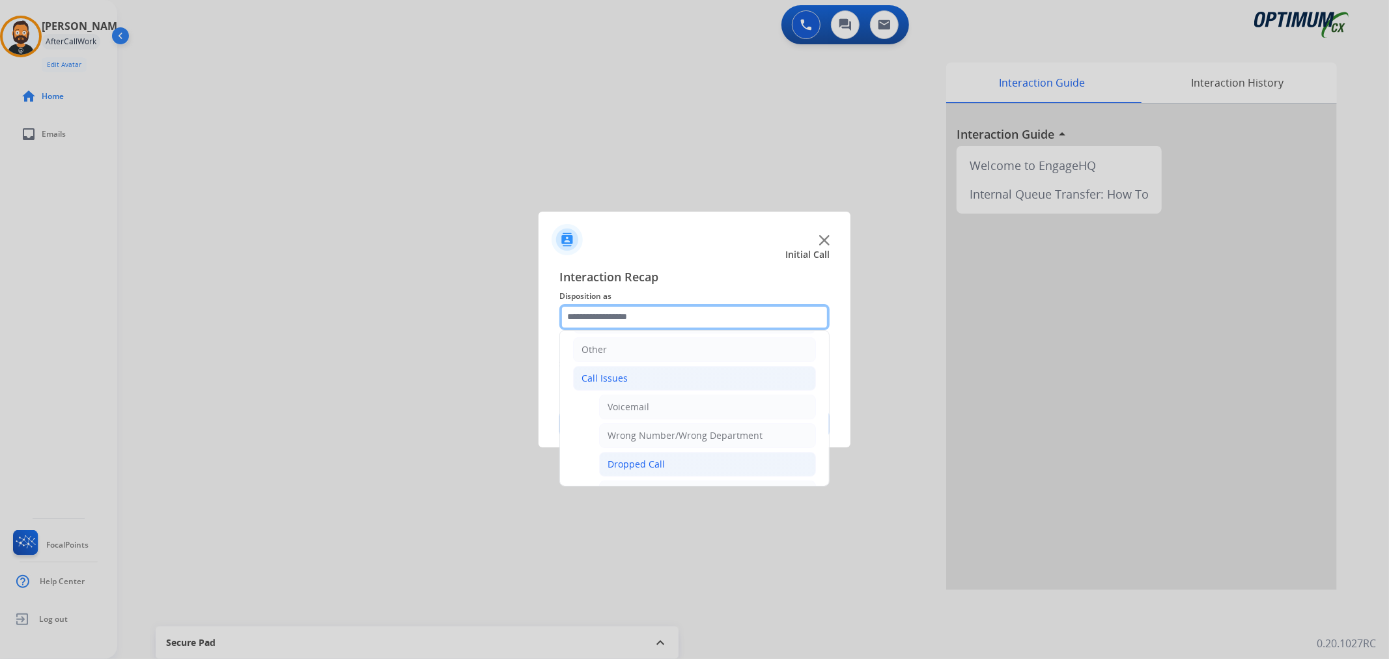
scroll to position [120, 0]
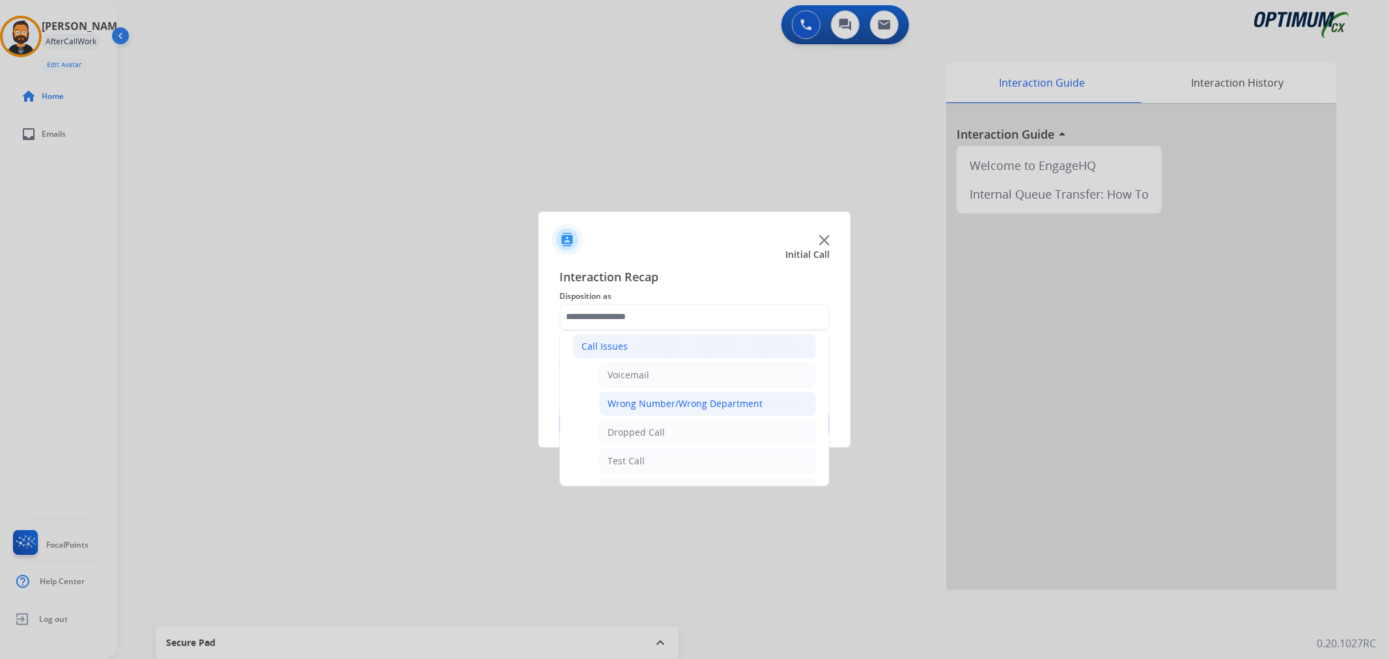
click at [664, 400] on div "Wrong Number/Wrong Department" at bounding box center [685, 403] width 155 height 13
type input "**********"
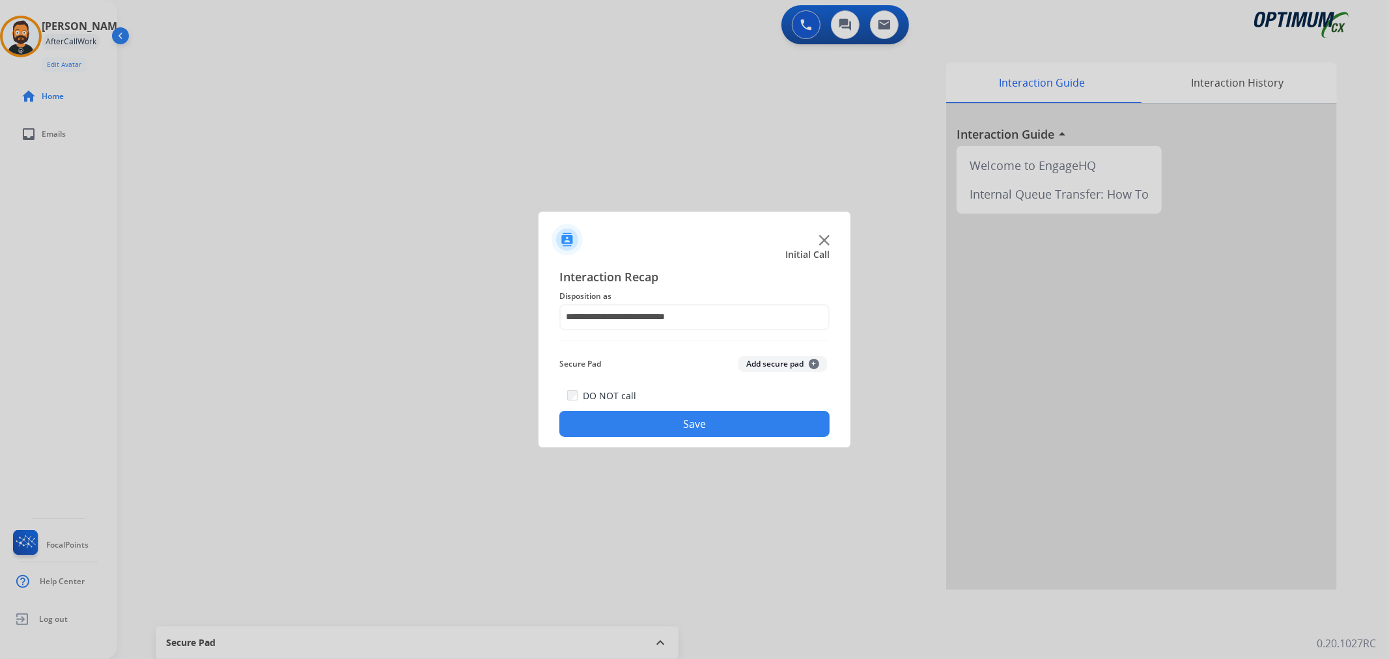
click at [647, 419] on button "Save" at bounding box center [694, 424] width 270 height 26
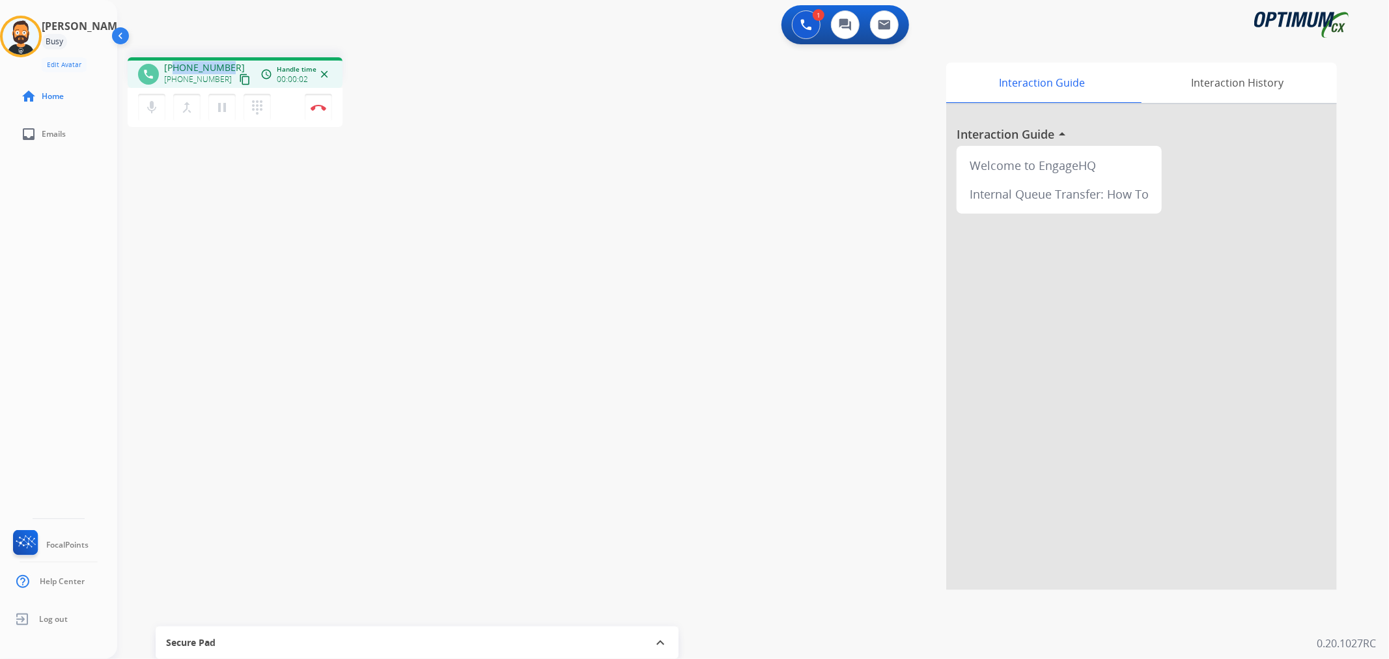
drag, startPoint x: 225, startPoint y: 63, endPoint x: 174, endPoint y: 63, distance: 51.4
click at [174, 63] on span "+16052099110" at bounding box center [204, 67] width 81 height 13
copy span "6052099110"
click at [319, 109] on img at bounding box center [319, 107] width 16 height 7
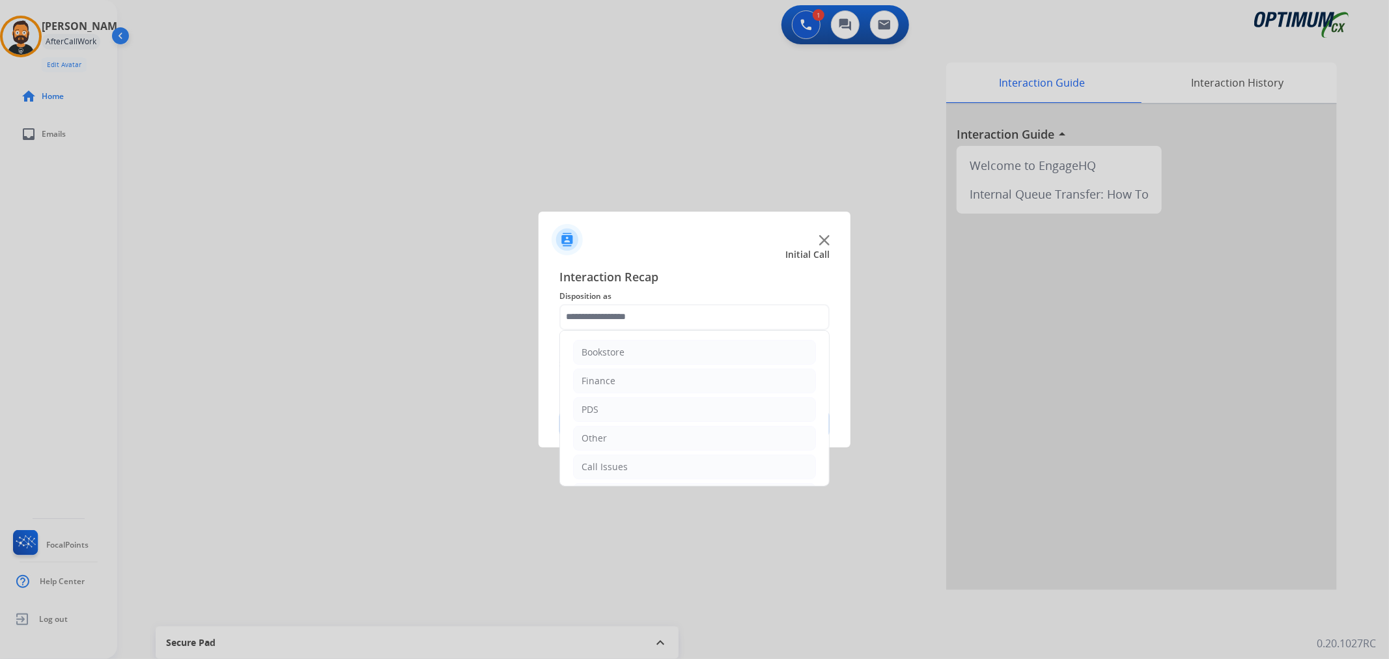
click at [665, 320] on input "text" at bounding box center [694, 317] width 270 height 26
click at [645, 406] on div "Initial Application" at bounding box center [619, 406] width 77 height 13
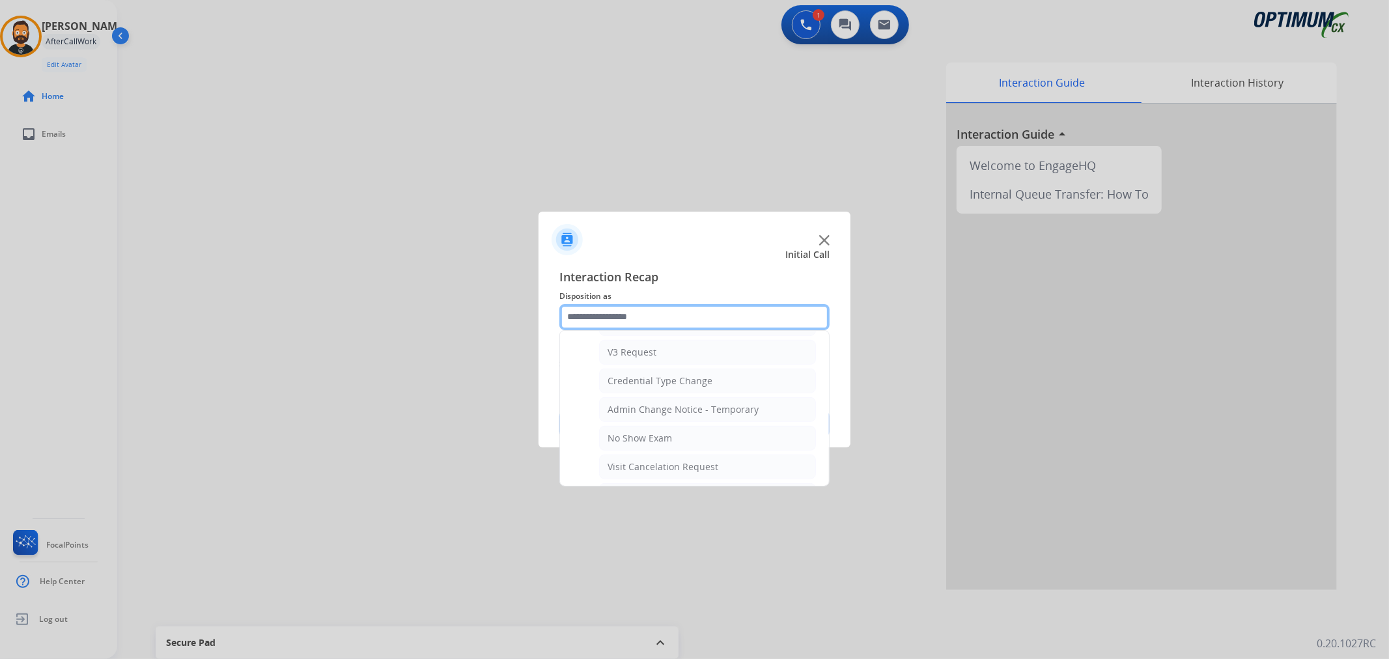
scroll to position [692, 0]
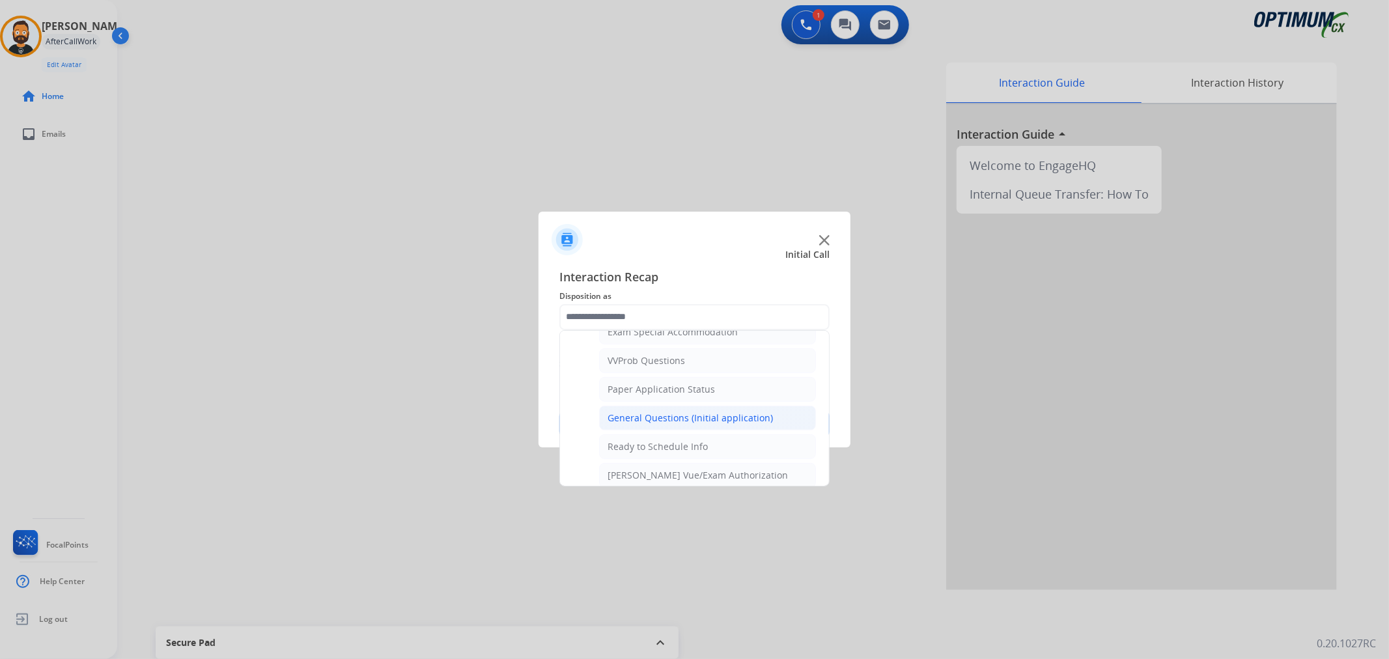
click at [690, 425] on div "General Questions (Initial application)" at bounding box center [690, 418] width 165 height 13
type input "**********"
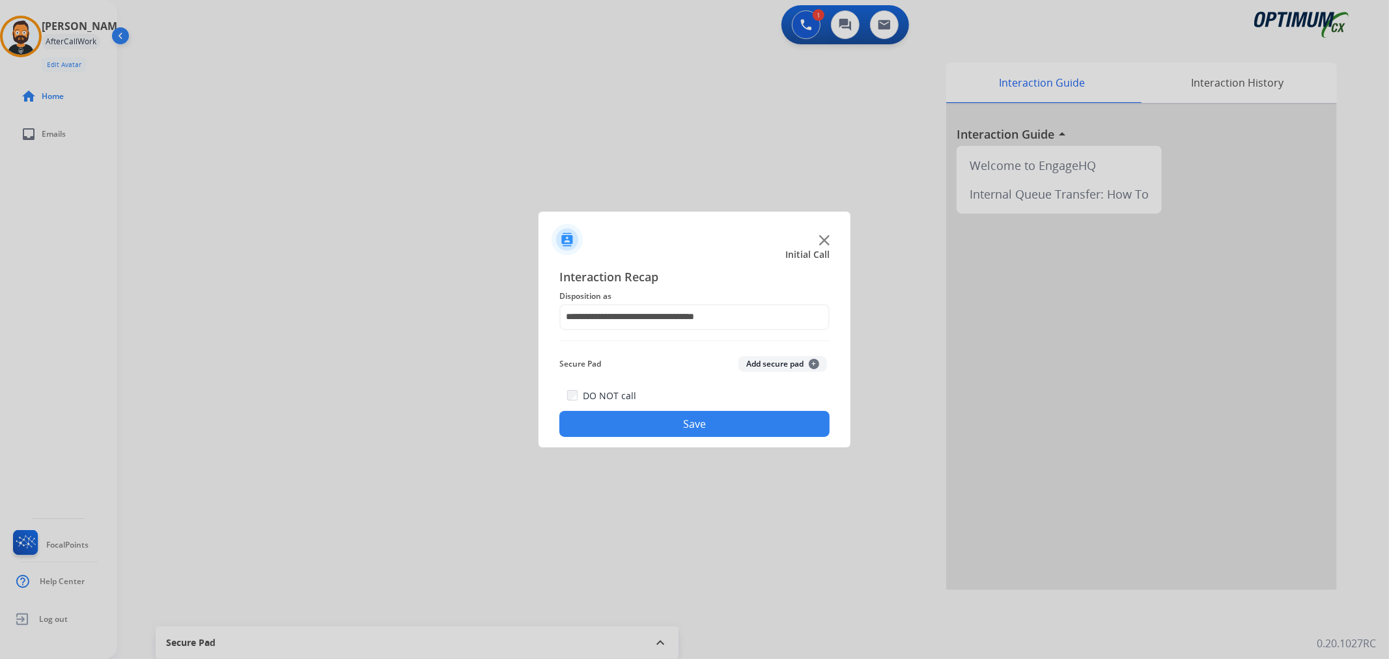
click at [689, 424] on button "Save" at bounding box center [694, 424] width 270 height 26
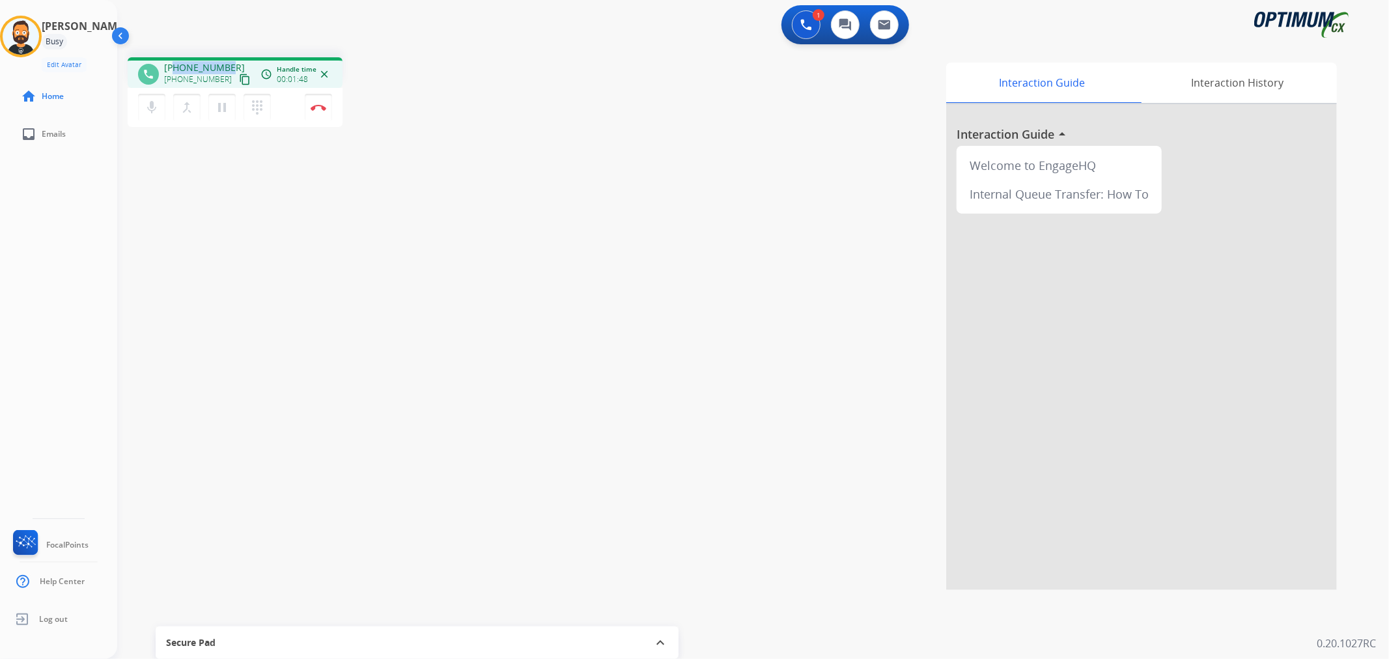
drag, startPoint x: 225, startPoint y: 64, endPoint x: 173, endPoint y: 65, distance: 51.5
click at [173, 65] on span "+18709723055" at bounding box center [204, 67] width 81 height 13
copy span "8709723055"
click at [317, 108] on img at bounding box center [319, 107] width 16 height 7
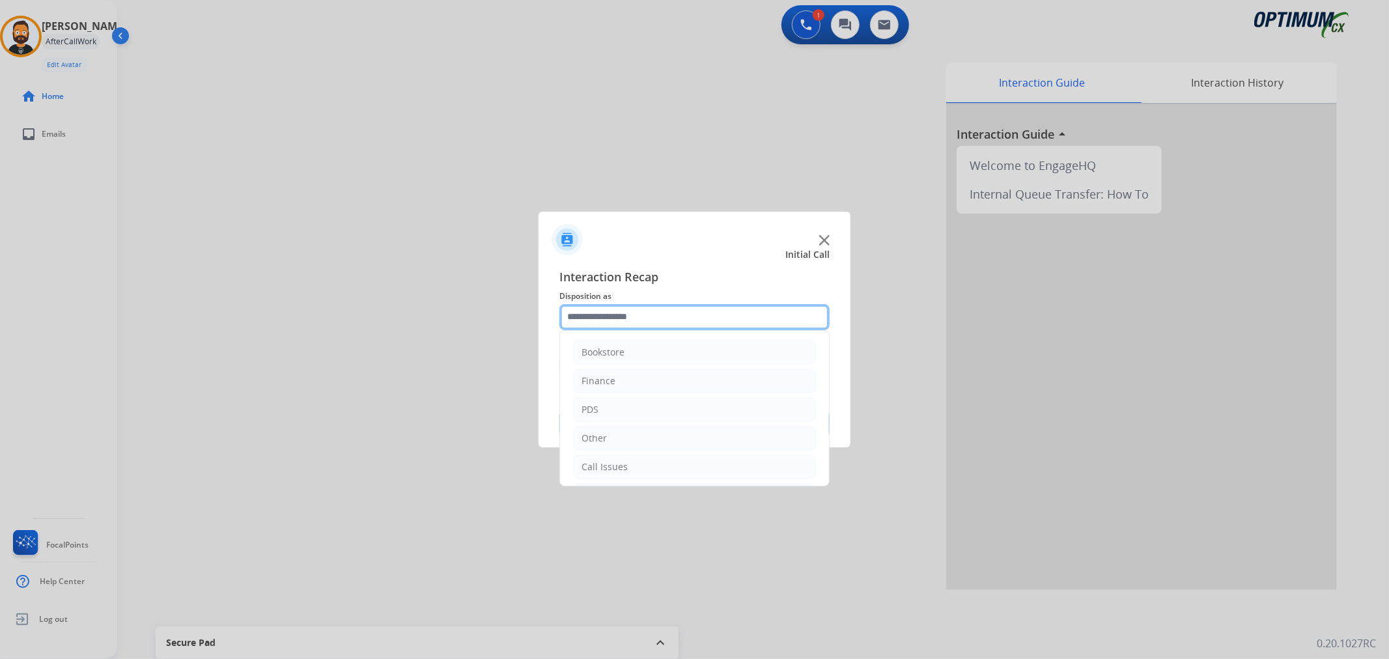
click at [660, 319] on input "text" at bounding box center [694, 317] width 270 height 26
click at [606, 466] on div "Renewal" at bounding box center [599, 464] width 37 height 13
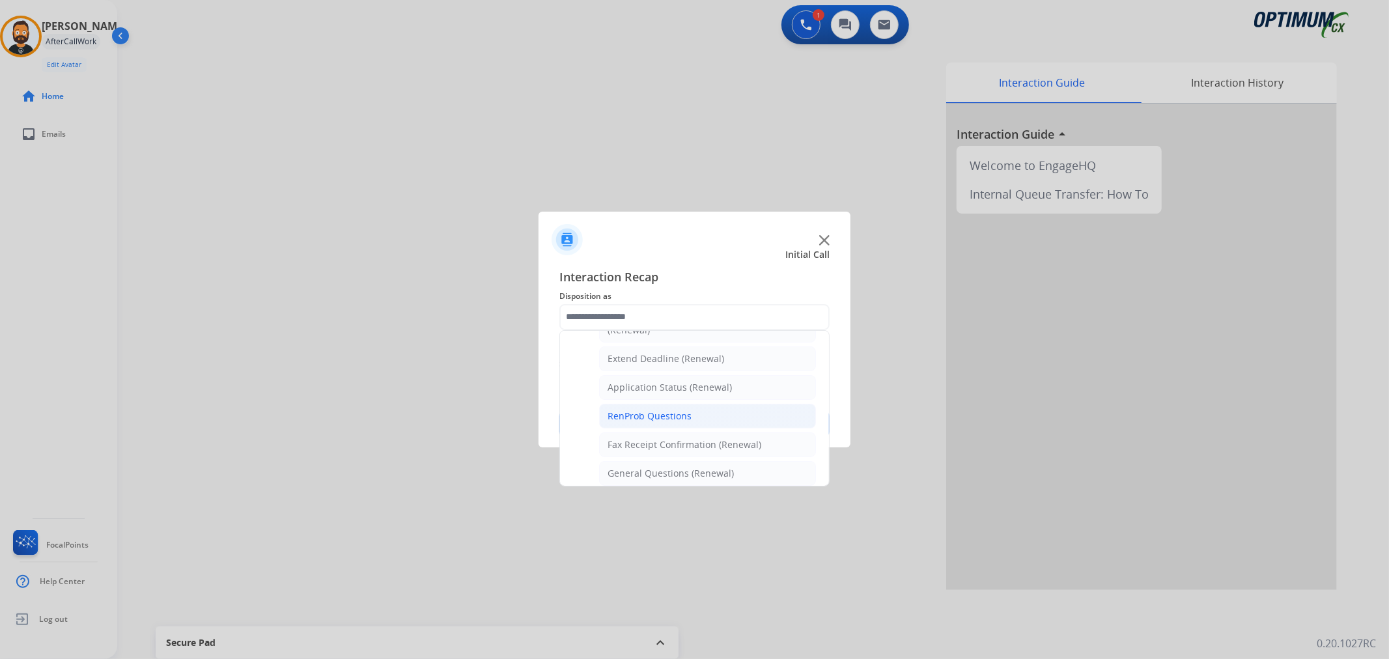
click at [666, 406] on li "RenProb Questions" at bounding box center [707, 416] width 217 height 25
type input "**********"
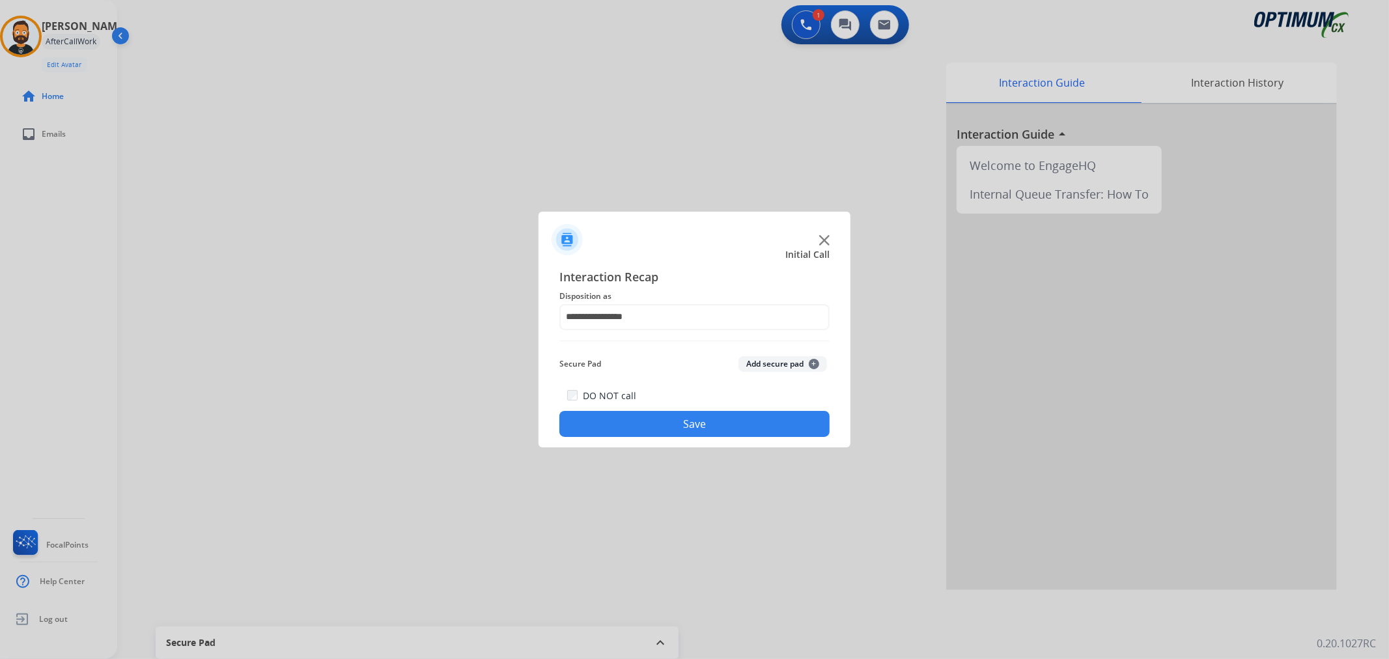
click at [661, 410] on div "DO NOT call Save" at bounding box center [694, 411] width 270 height 49
click at [591, 418] on button "Save" at bounding box center [694, 424] width 270 height 26
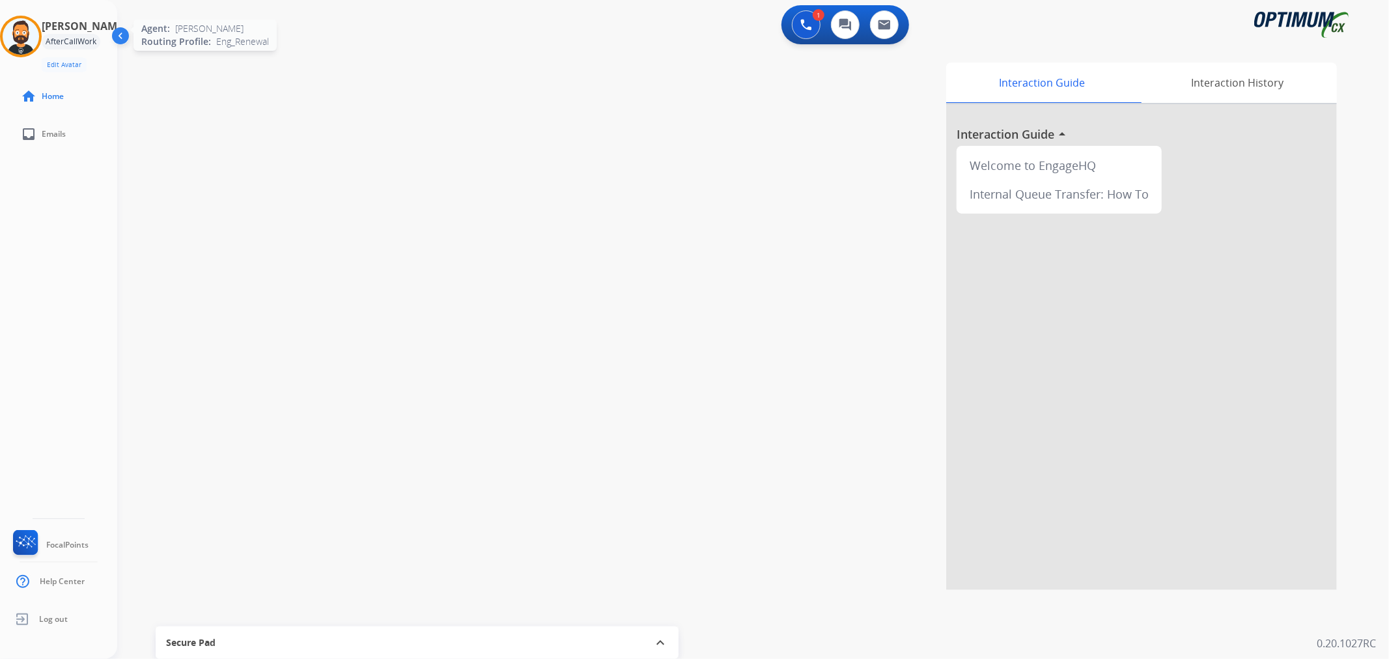
click at [9, 29] on img at bounding box center [21, 36] width 36 height 36
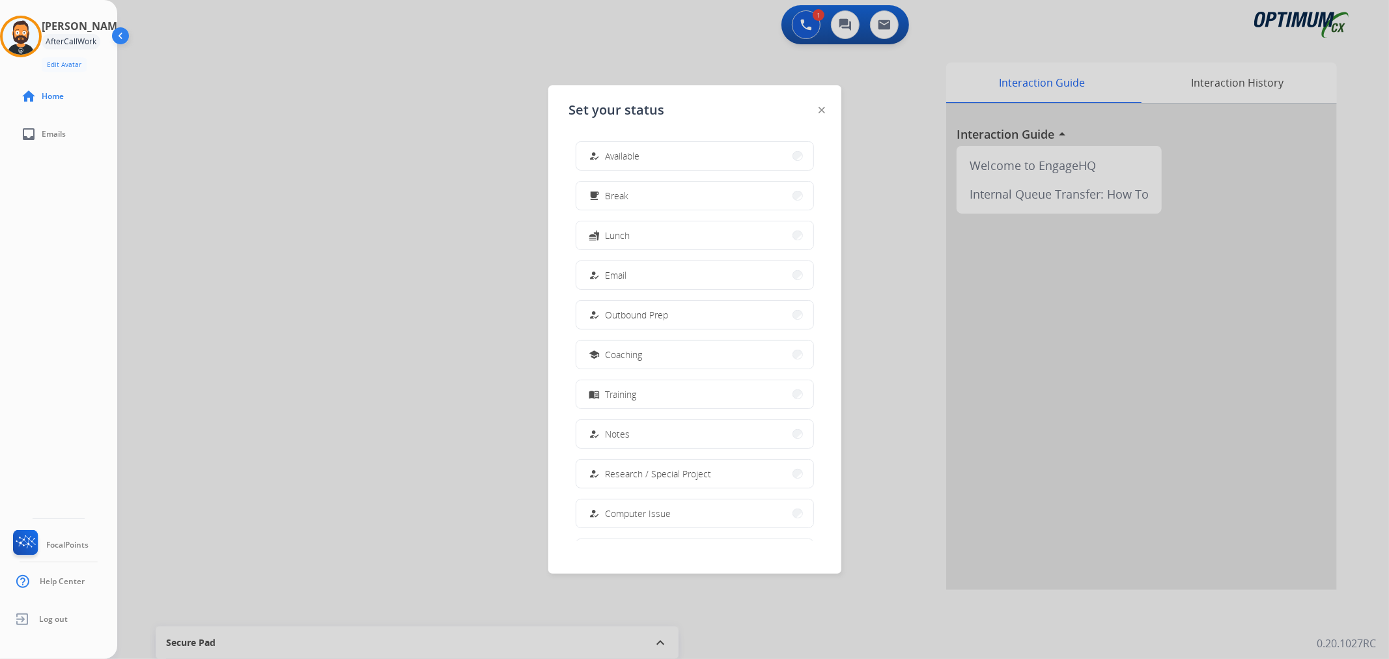
scroll to position [122, 0]
click at [624, 510] on span "Offline" at bounding box center [619, 511] width 27 height 14
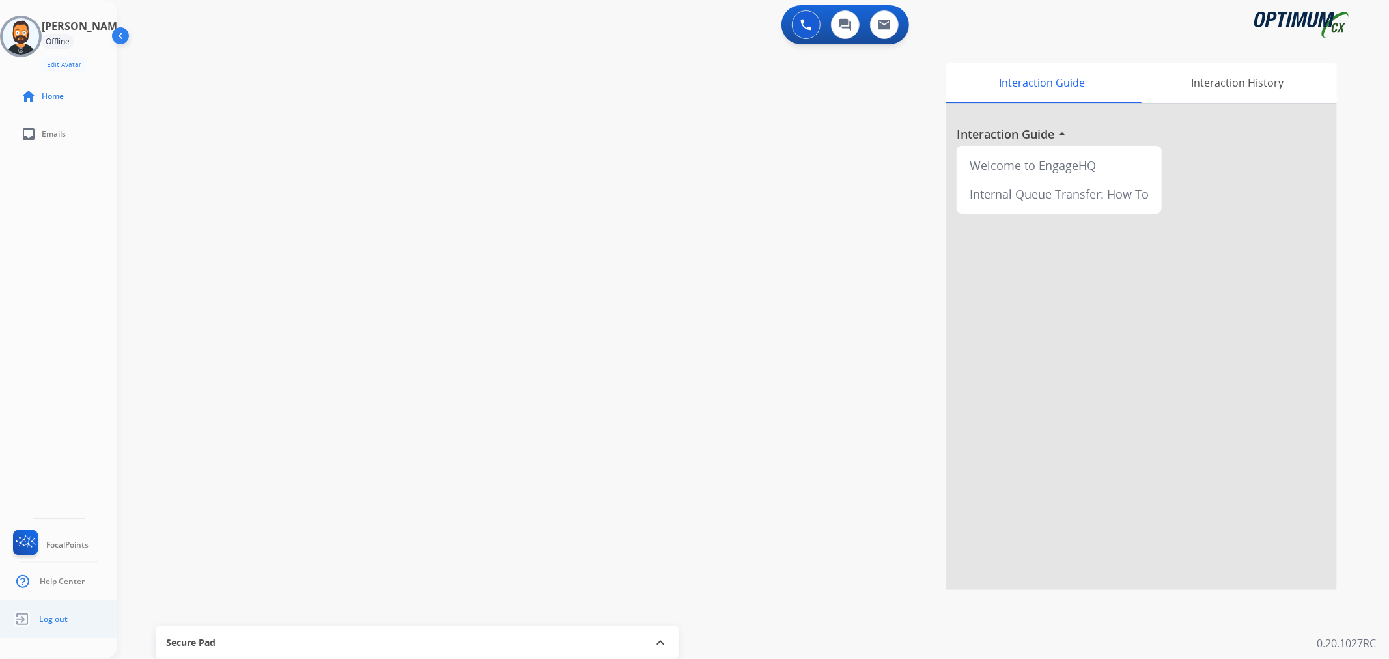
click at [55, 617] on span "Log out" at bounding box center [53, 619] width 29 height 10
